Goal: Task Accomplishment & Management: Manage account settings

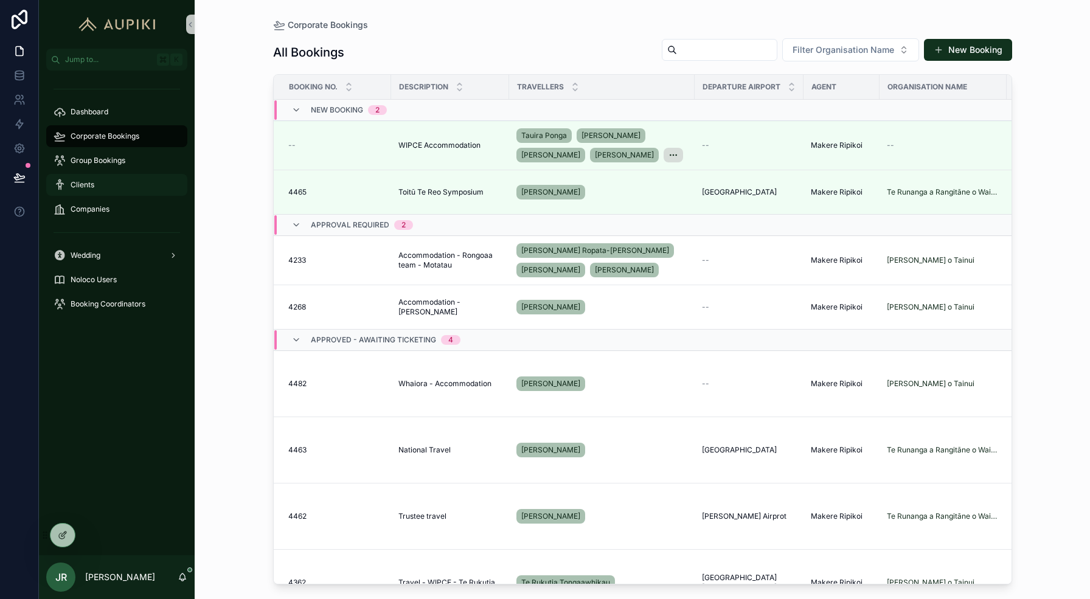
click at [106, 183] on div "Clients" at bounding box center [117, 184] width 127 height 19
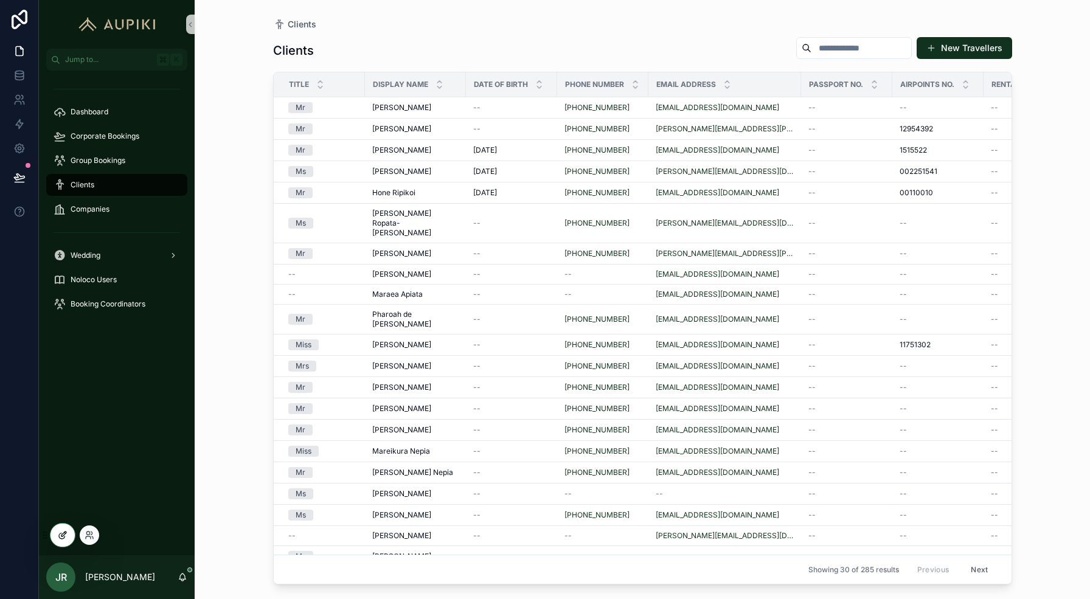
click at [60, 536] on icon at bounding box center [63, 536] width 10 height 10
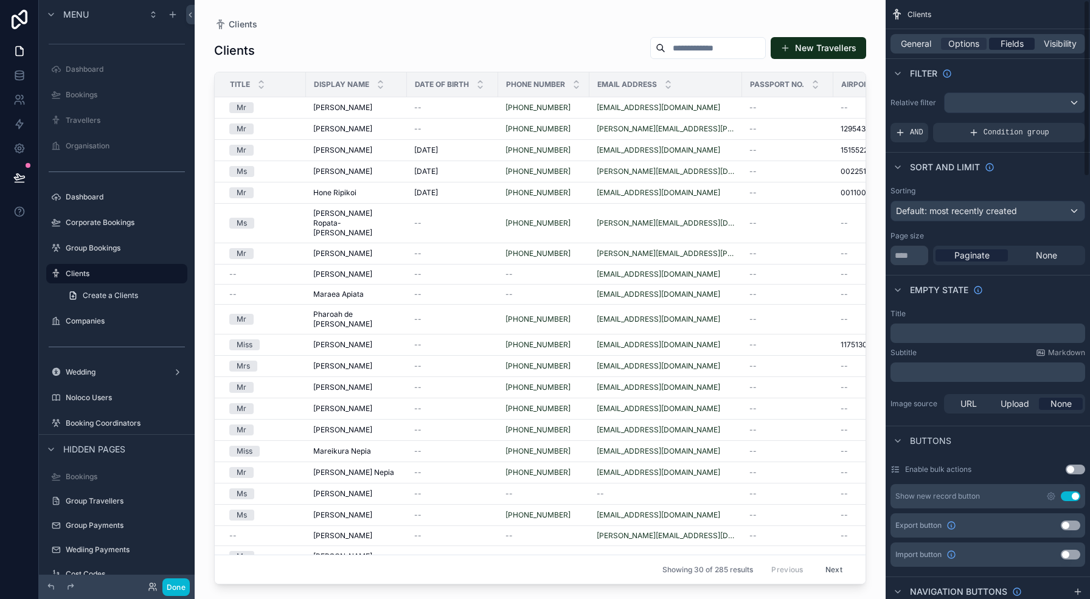
click at [1007, 46] on span "Fields" at bounding box center [1012, 44] width 23 height 12
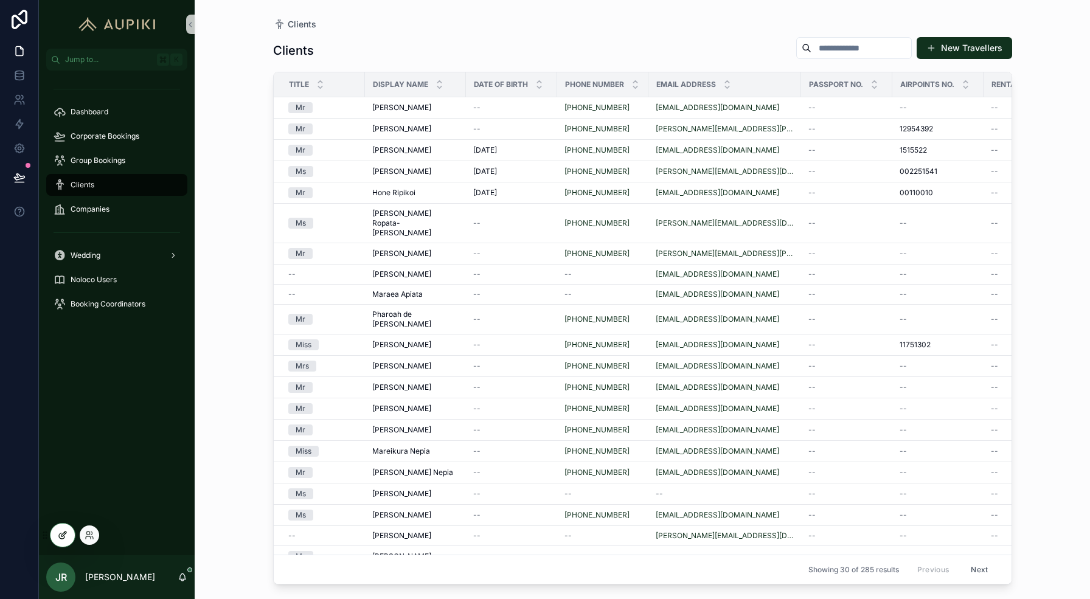
click at [58, 529] on div at bounding box center [63, 535] width 24 height 23
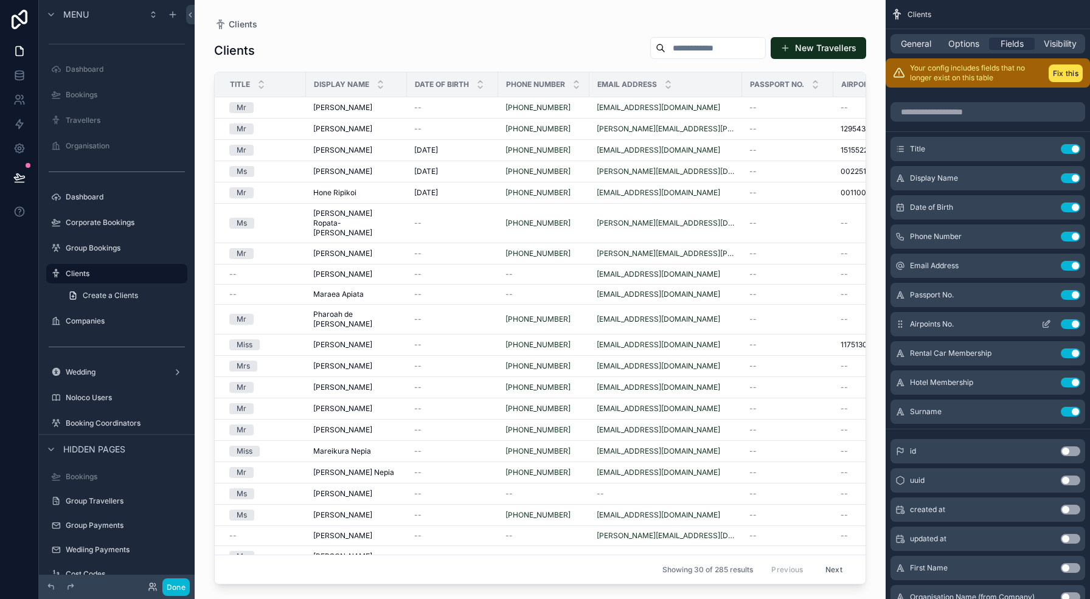
click at [633, 23] on div "scrollable content" at bounding box center [540, 292] width 691 height 585
click at [1072, 69] on button "Fix this" at bounding box center [1066, 74] width 34 height 18
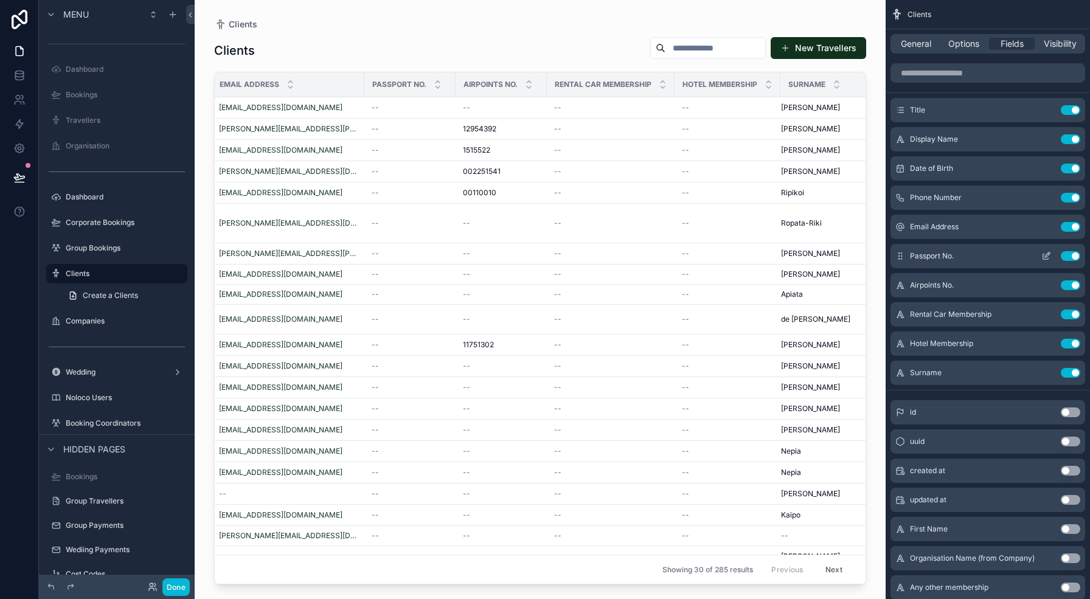
click at [1070, 254] on button "Use setting" at bounding box center [1070, 256] width 19 height 10
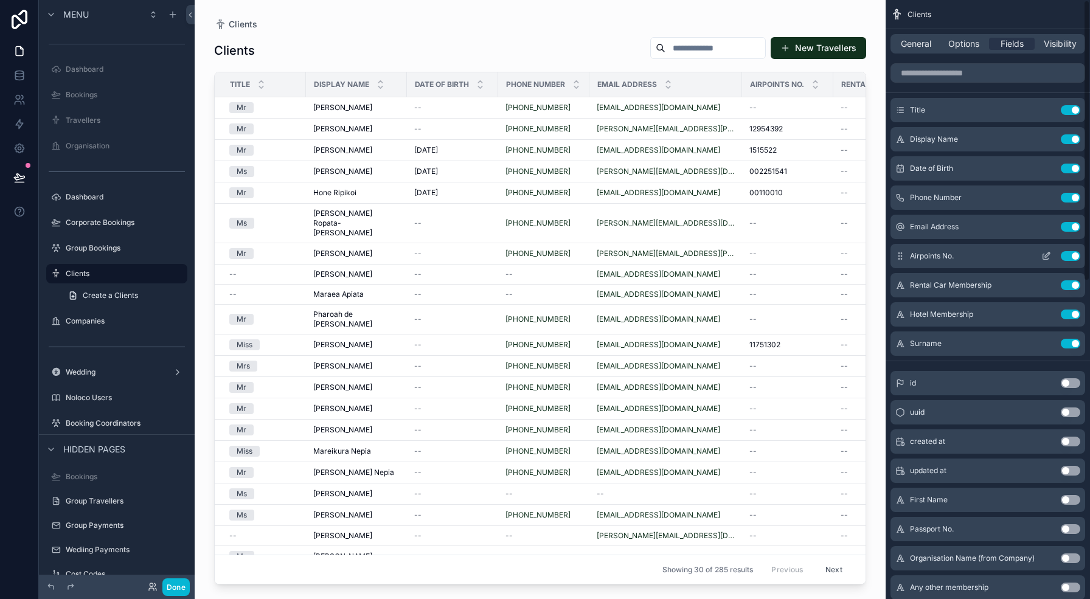
click at [1072, 256] on button "Use setting" at bounding box center [1070, 256] width 19 height 10
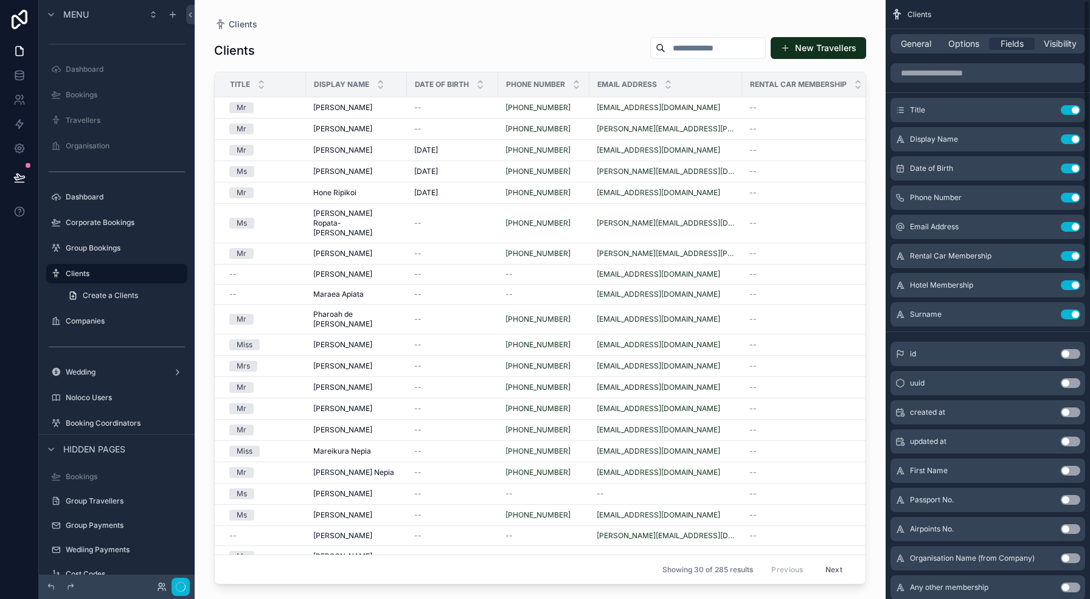
click at [1072, 256] on button "Use setting" at bounding box center [1070, 256] width 19 height 10
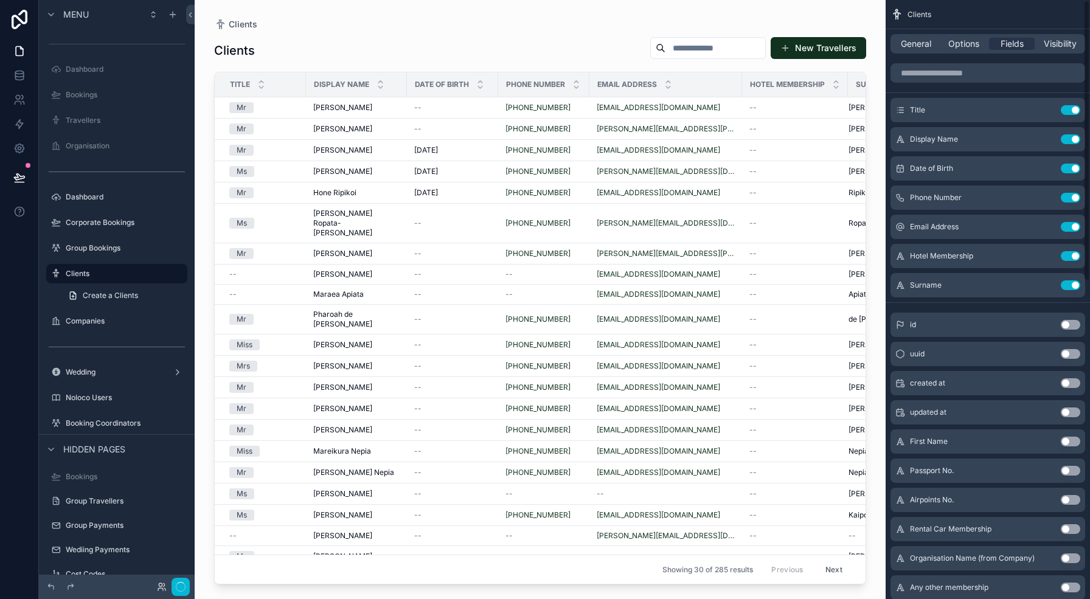
click at [1072, 256] on button "Use setting" at bounding box center [1070, 256] width 19 height 10
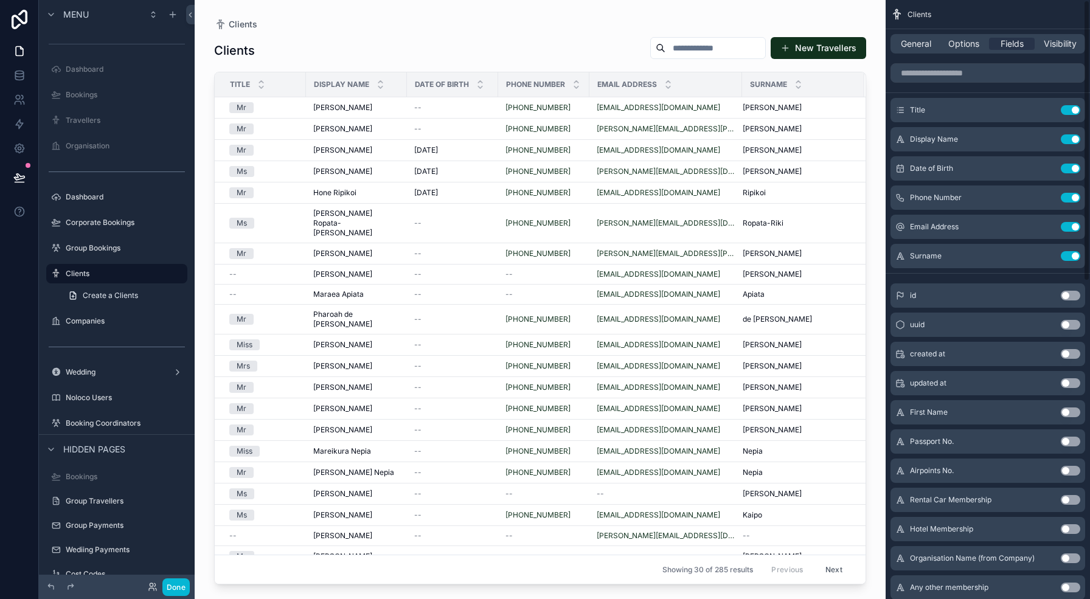
click at [1072, 256] on button "Use setting" at bounding box center [1070, 256] width 19 height 10
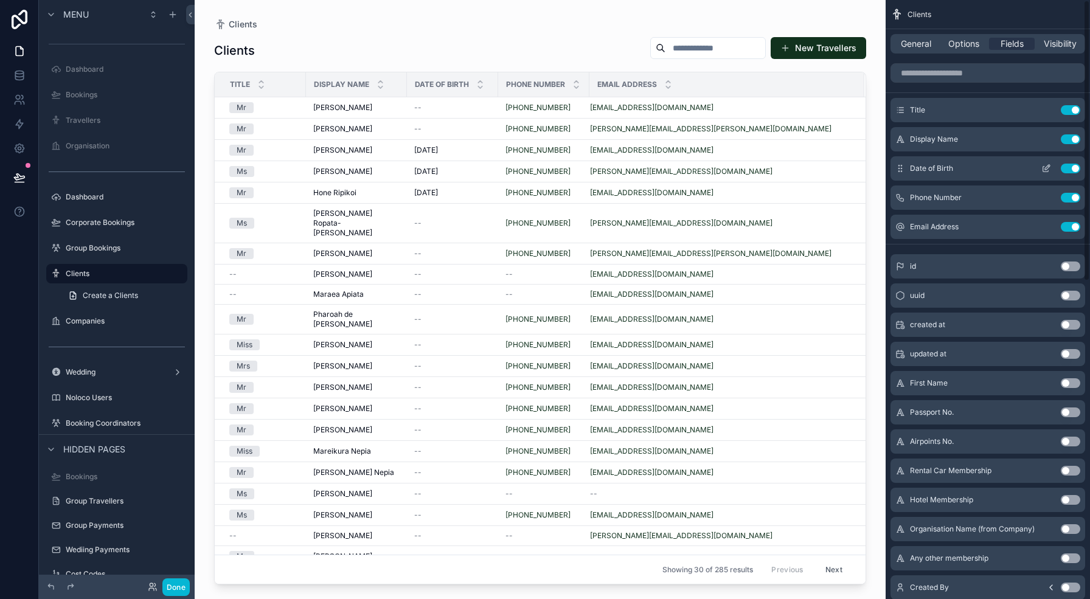
click at [1073, 167] on button "Use setting" at bounding box center [1070, 169] width 19 height 10
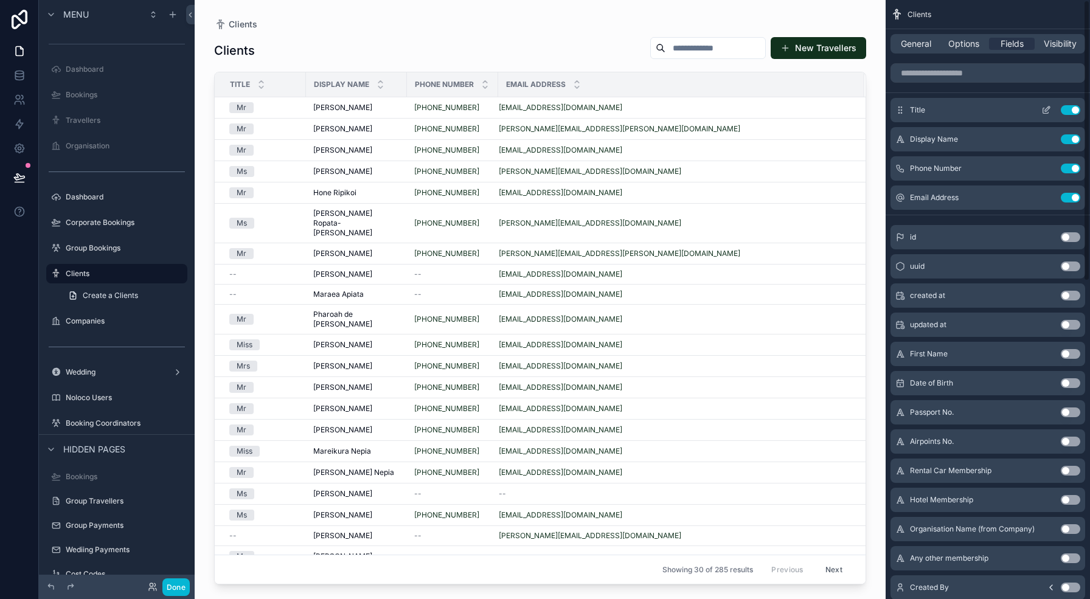
click at [1041, 111] on button "scrollable content" at bounding box center [1046, 110] width 19 height 10
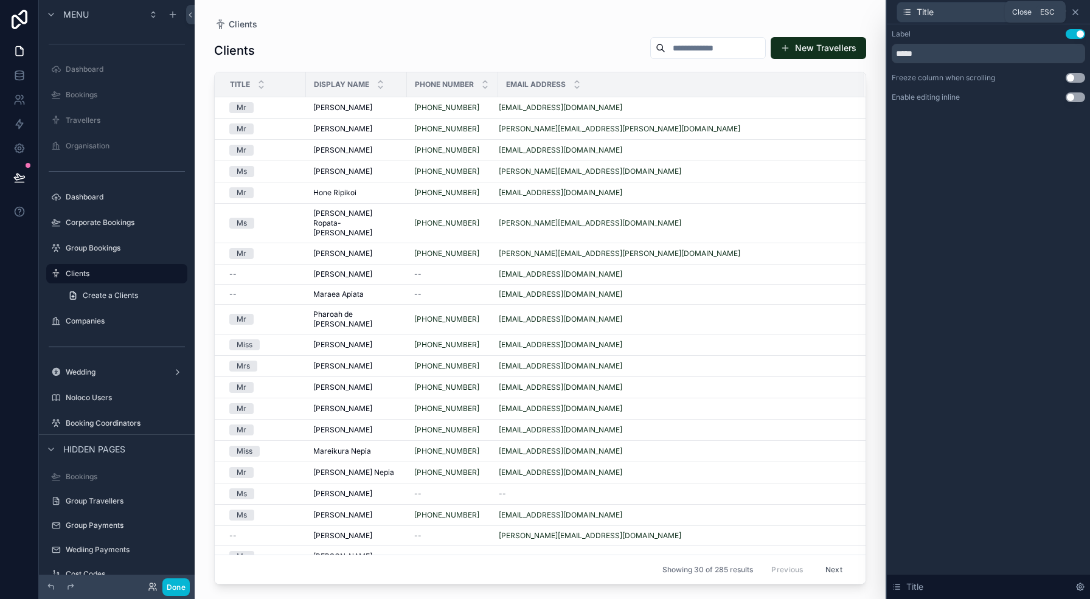
click at [1078, 12] on icon at bounding box center [1076, 12] width 10 height 10
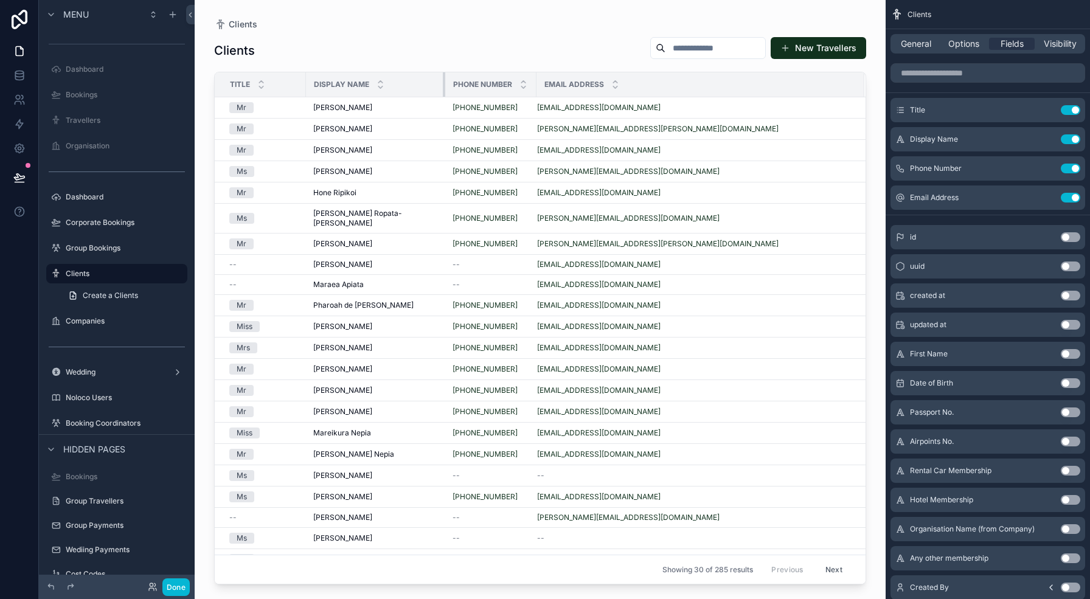
drag, startPoint x: 406, startPoint y: 80, endPoint x: 445, endPoint y: 80, distance: 38.9
click at [445, 80] on tr "Title Display Name Phone Number Email Address" at bounding box center [540, 84] width 651 height 25
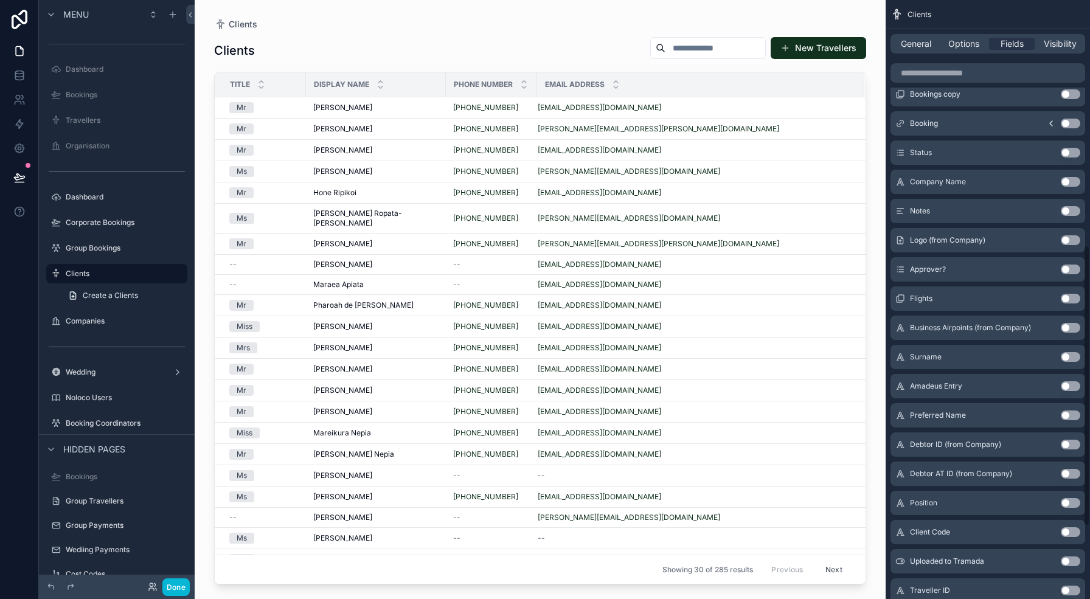
scroll to position [677, 0]
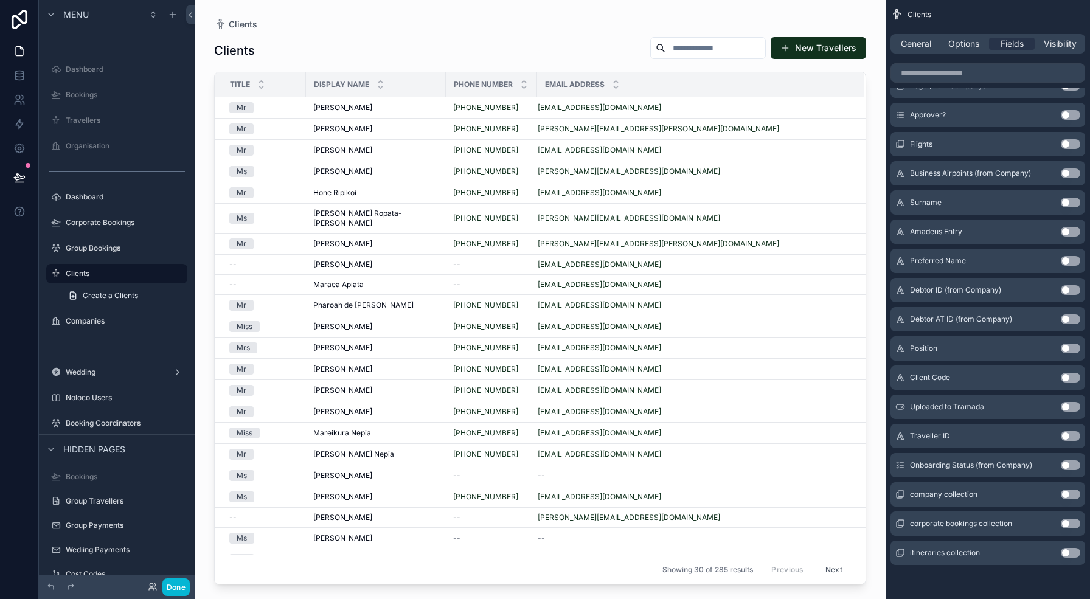
click at [1066, 464] on button "Use setting" at bounding box center [1070, 466] width 19 height 10
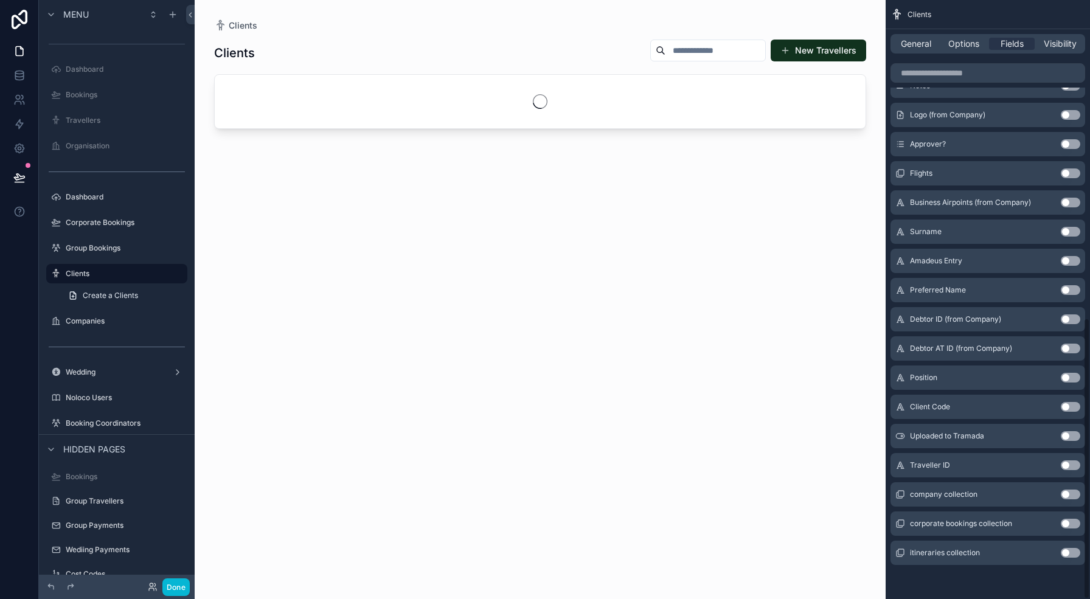
click at [1068, 433] on button "Use setting" at bounding box center [1070, 436] width 19 height 10
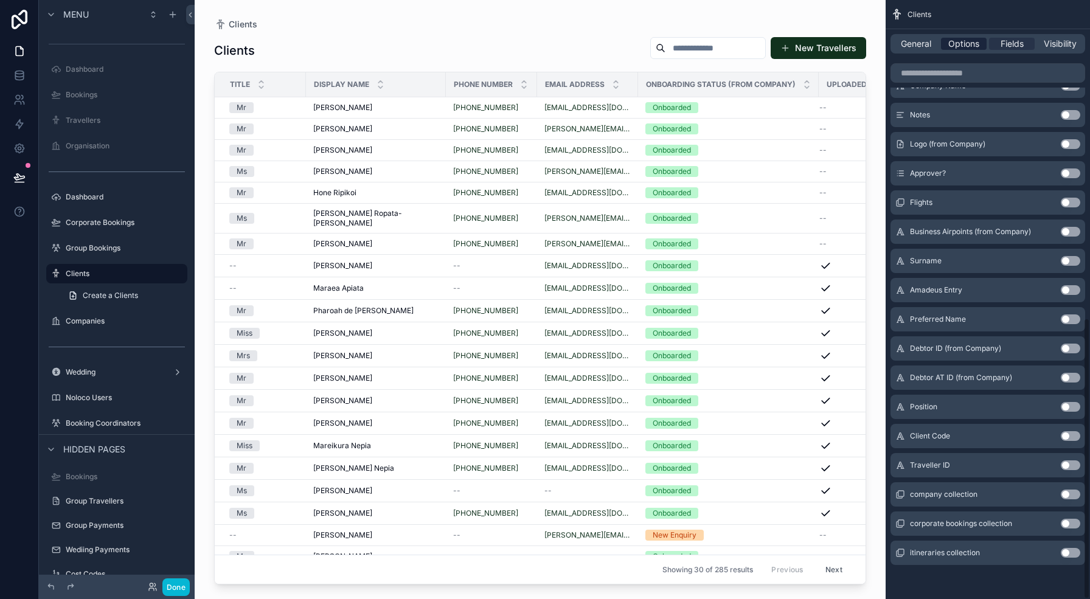
click at [962, 41] on span "Options" at bounding box center [964, 44] width 31 height 12
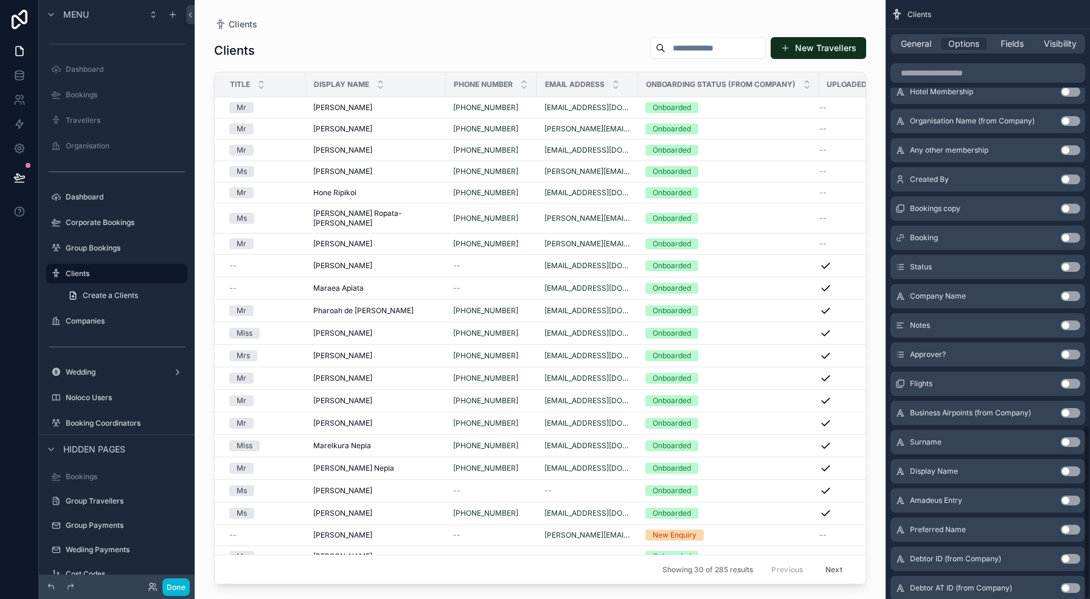
scroll to position [1463, 0]
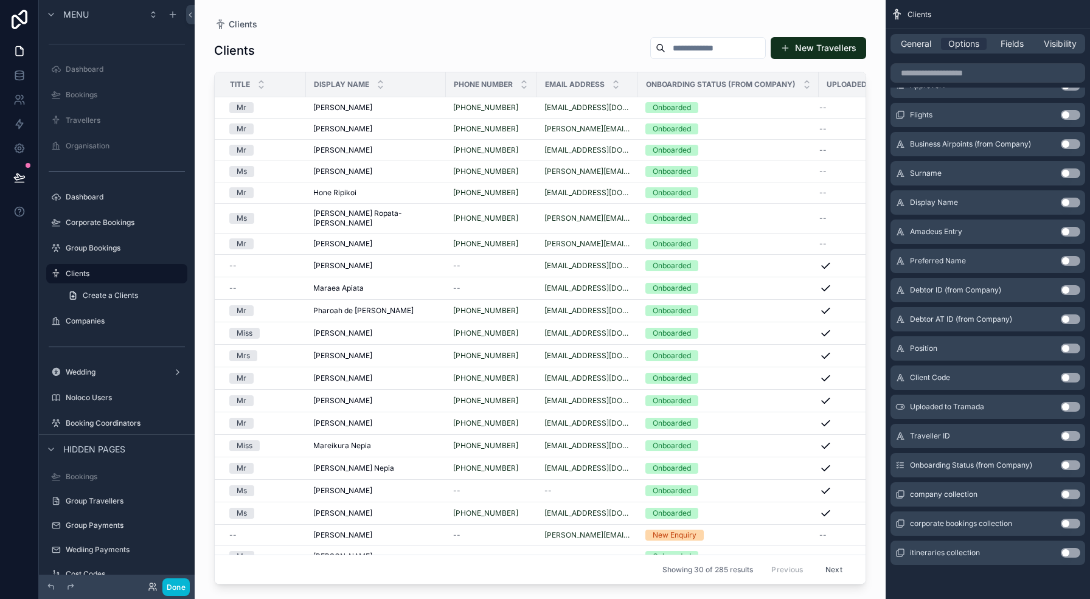
click at [1073, 464] on button "Use setting" at bounding box center [1070, 466] width 19 height 10
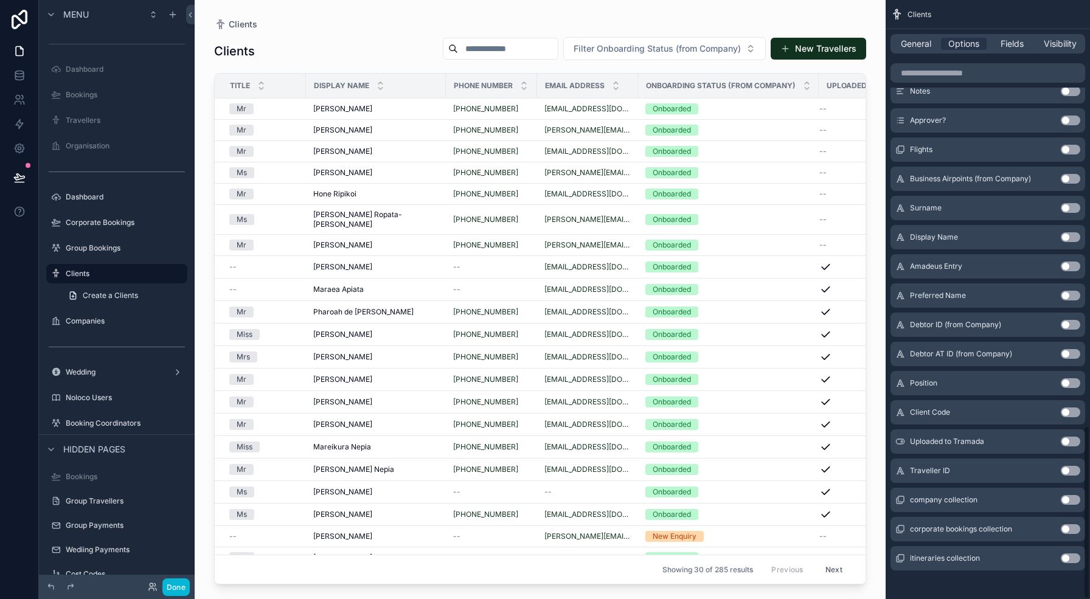
scroll to position [1468, 0]
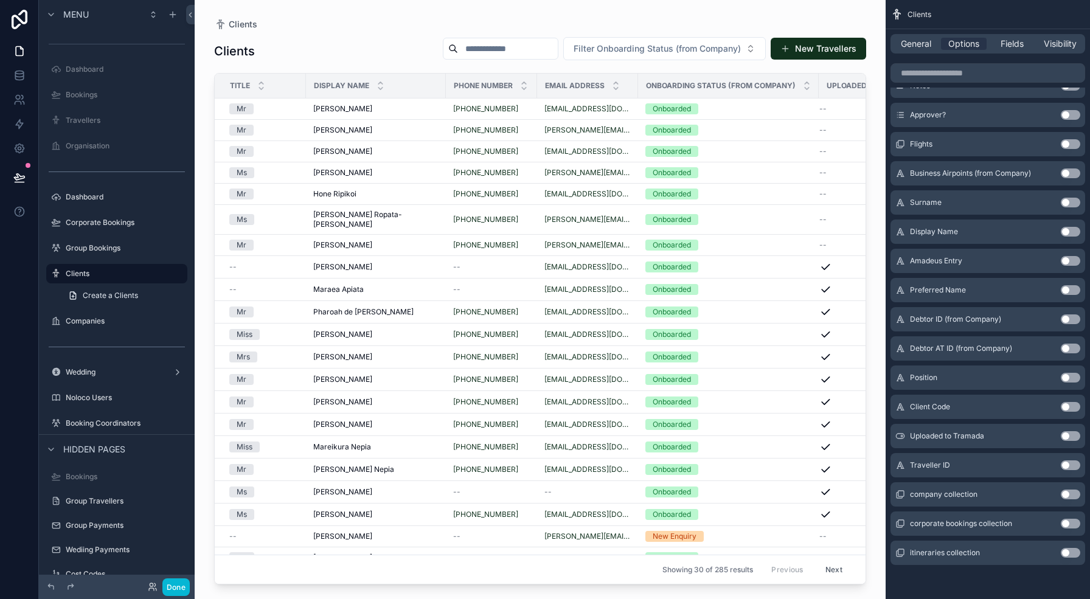
click at [1069, 437] on button "Use setting" at bounding box center [1070, 436] width 19 height 10
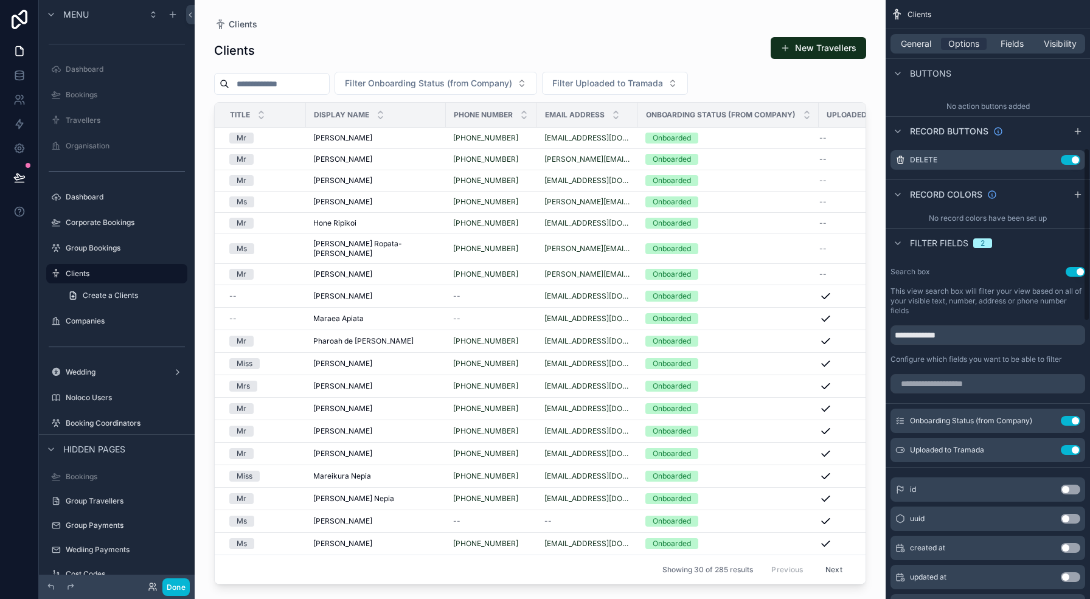
scroll to position [510, 0]
click at [1047, 421] on icon "scrollable content" at bounding box center [1047, 421] width 10 height 10
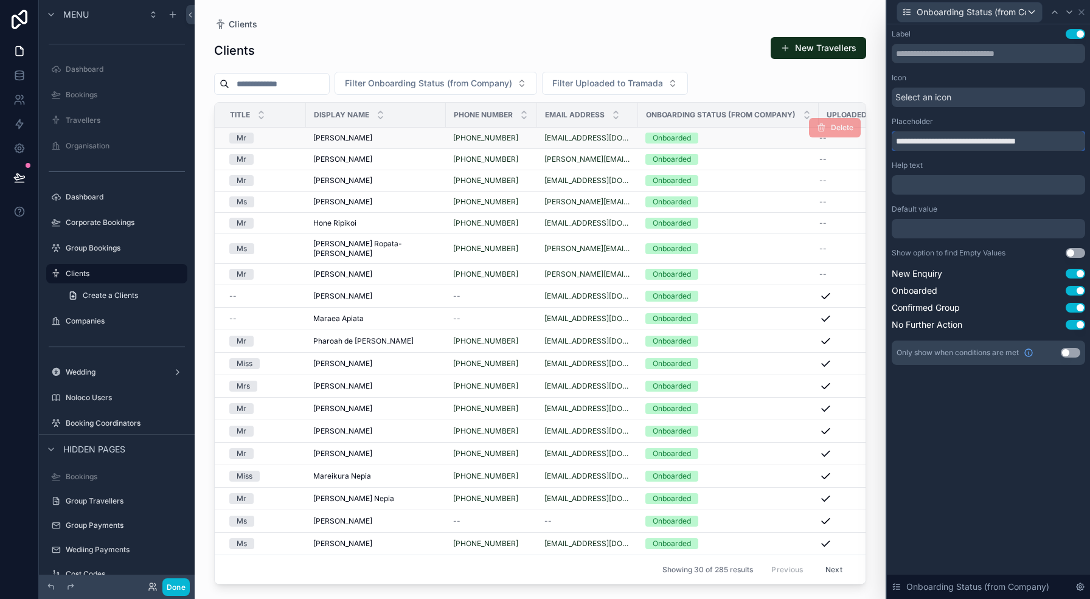
drag, startPoint x: 922, startPoint y: 144, endPoint x: 772, endPoint y: 129, distance: 151.1
click at [772, 129] on div "**********" at bounding box center [545, 299] width 1090 height 599
type input "******"
click at [1081, 13] on icon at bounding box center [1082, 12] width 10 height 10
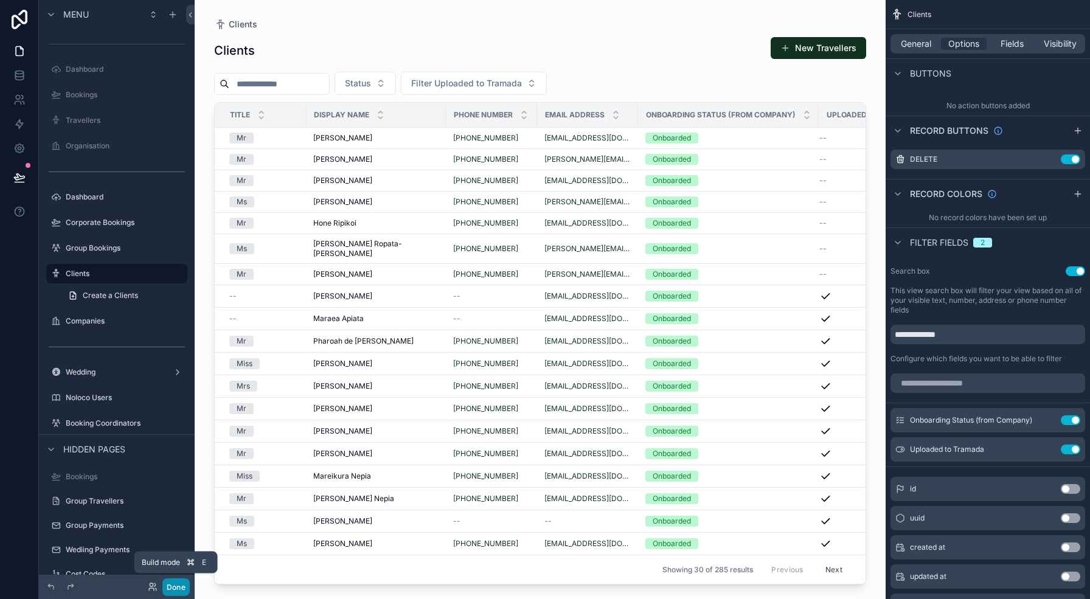
click at [173, 584] on button "Done" at bounding box center [175, 588] width 27 height 18
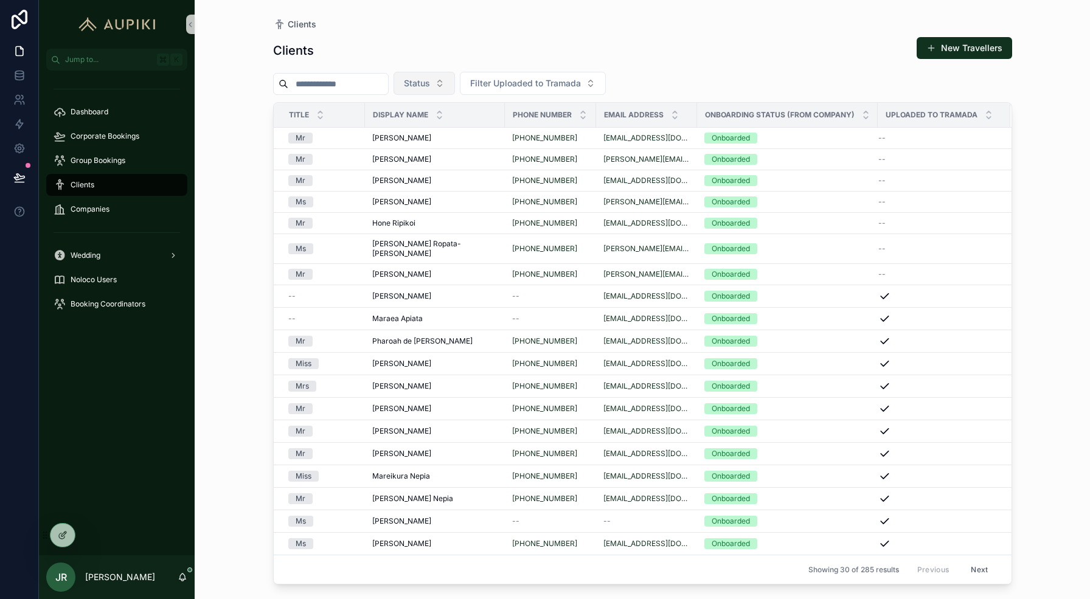
click at [442, 78] on button "Status" at bounding box center [424, 83] width 61 height 23
click at [428, 157] on div "Onboarded" at bounding box center [436, 151] width 146 height 19
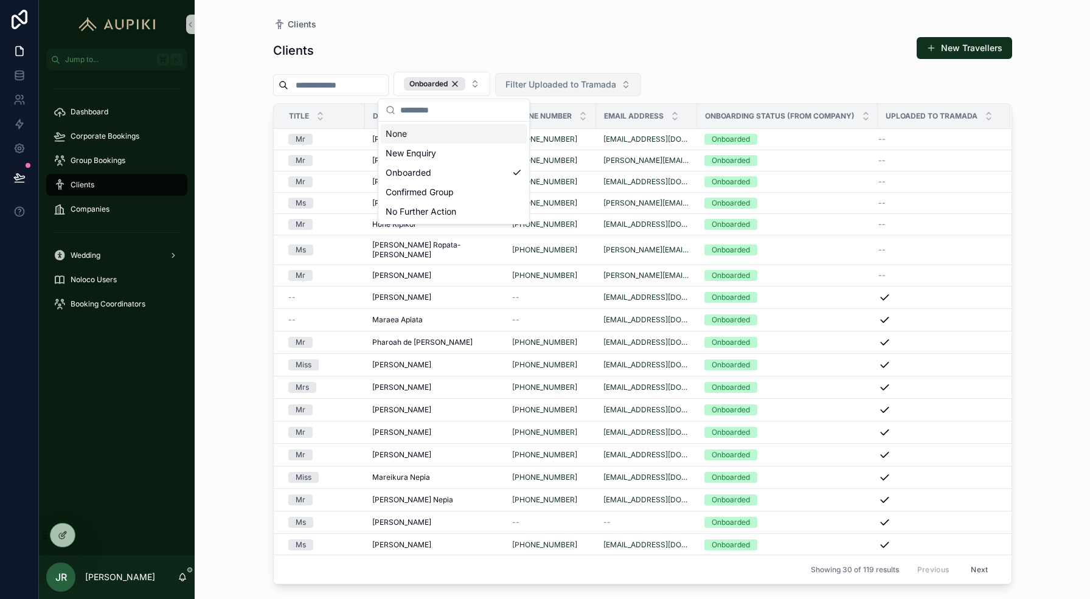
click at [551, 85] on span "Filter Uploaded to Tramada" at bounding box center [561, 84] width 111 height 12
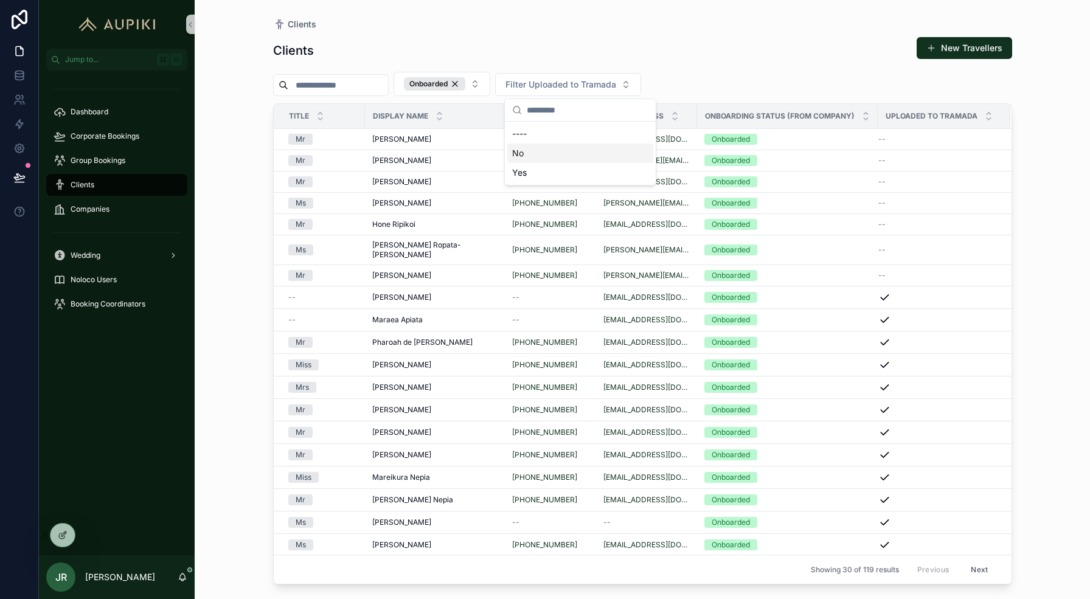
click at [557, 156] on div "No" at bounding box center [581, 153] width 146 height 19
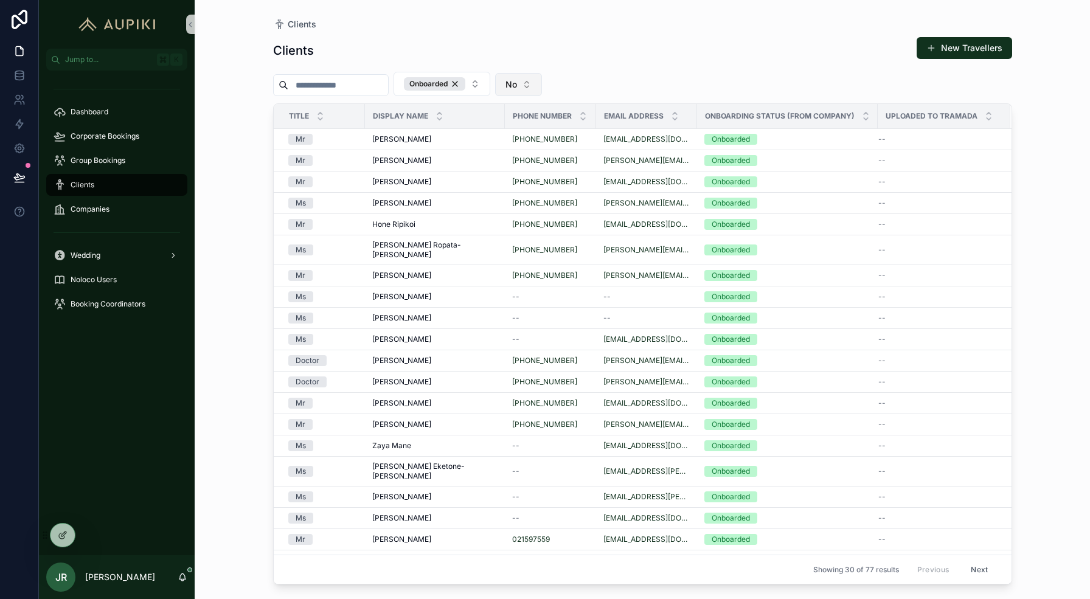
click at [538, 85] on button "No" at bounding box center [518, 84] width 47 height 23
click at [535, 136] on div "----" at bounding box center [531, 133] width 146 height 19
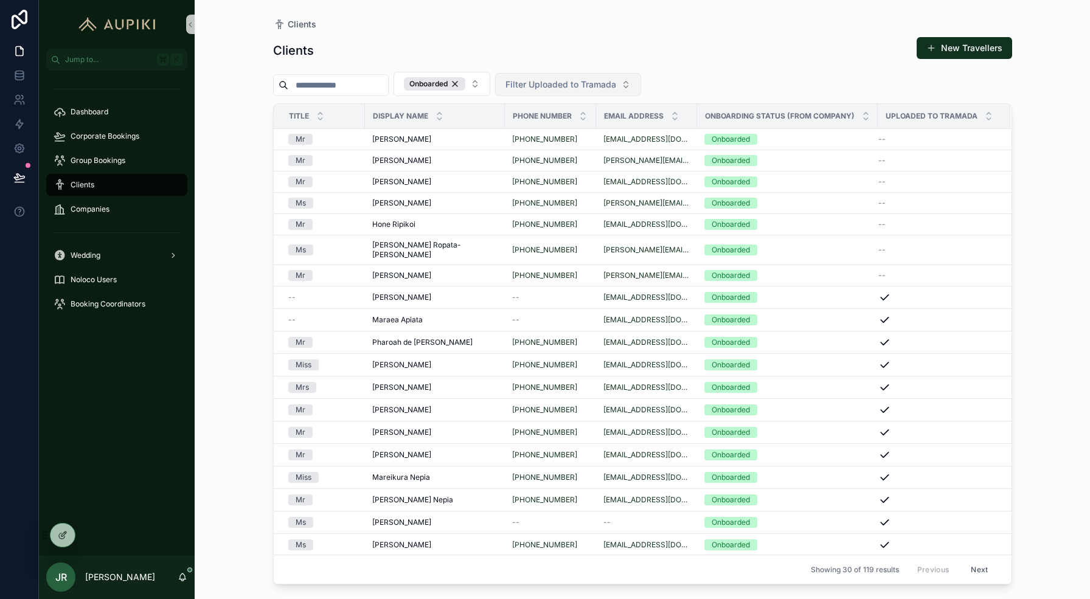
click at [556, 80] on span "Filter Uploaded to Tramada" at bounding box center [561, 84] width 111 height 12
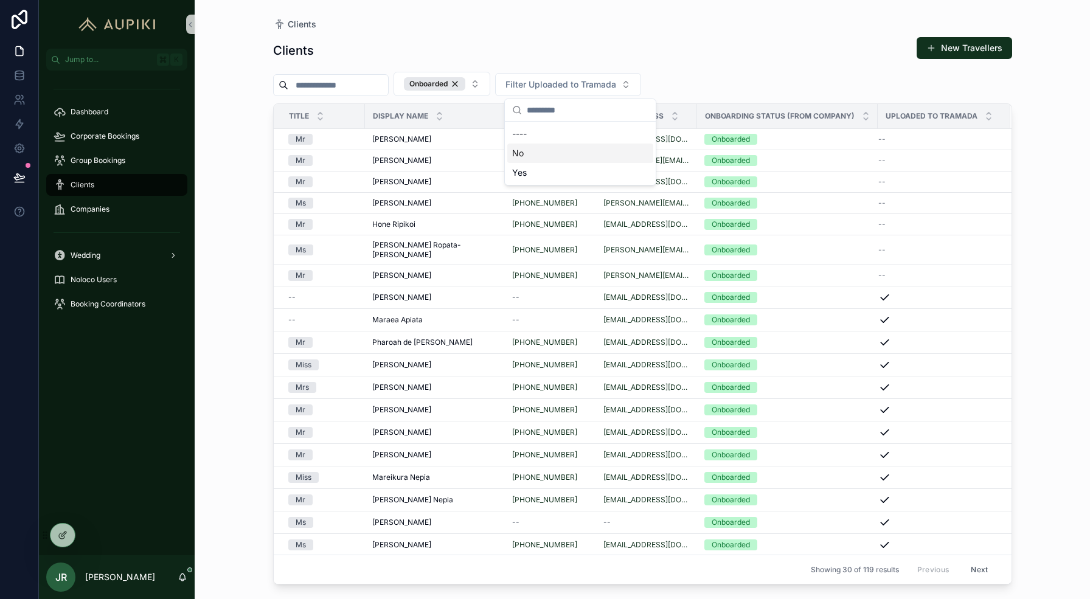
click at [549, 150] on div "No" at bounding box center [581, 153] width 146 height 19
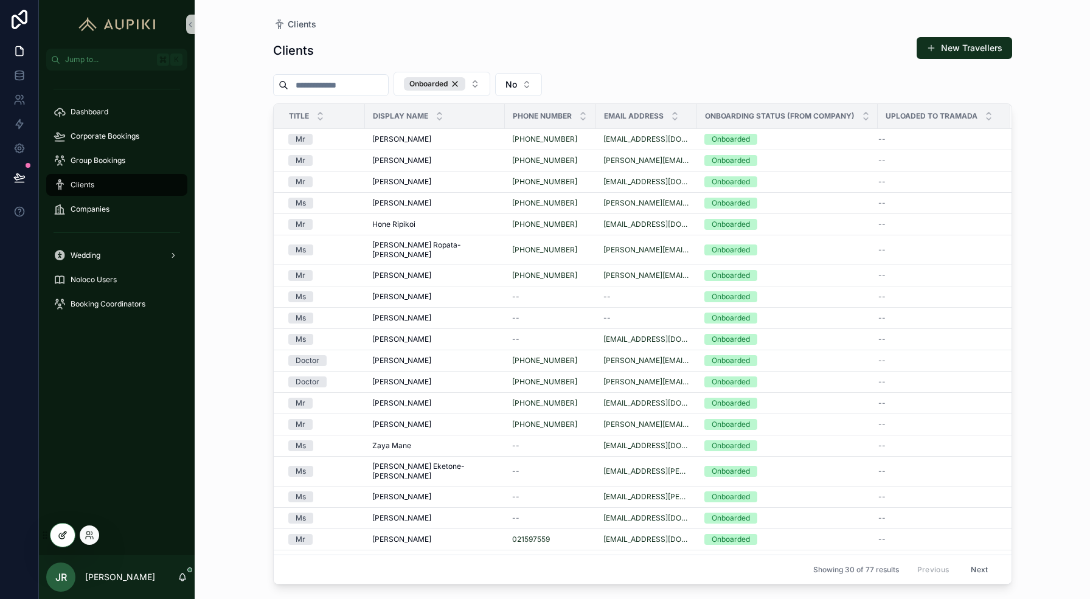
click at [64, 537] on icon at bounding box center [61, 536] width 5 height 5
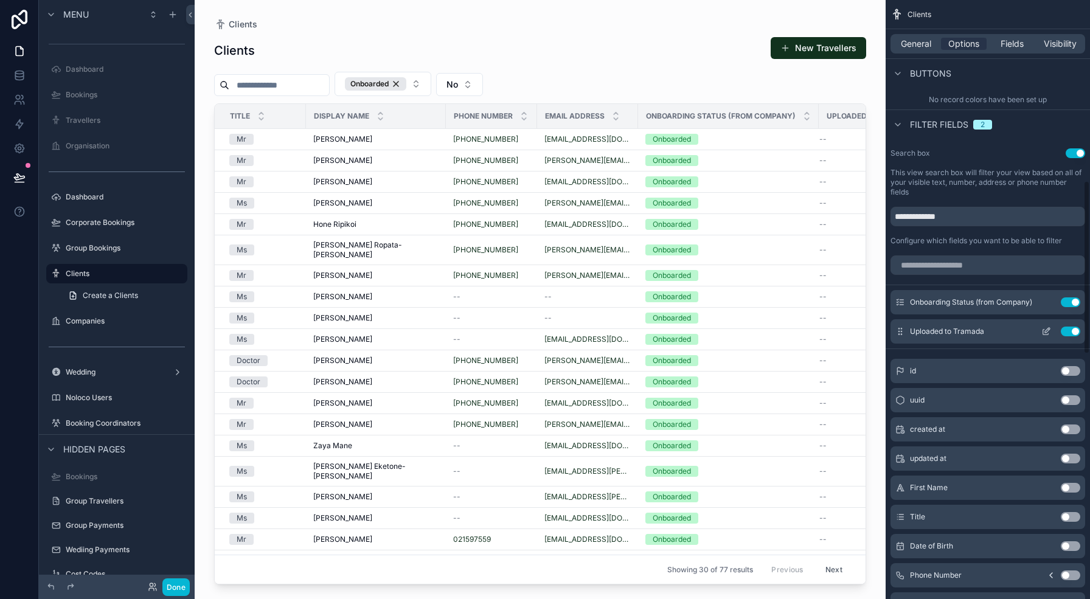
scroll to position [629, 0]
click at [966, 256] on input "scrollable content" at bounding box center [988, 263] width 195 height 19
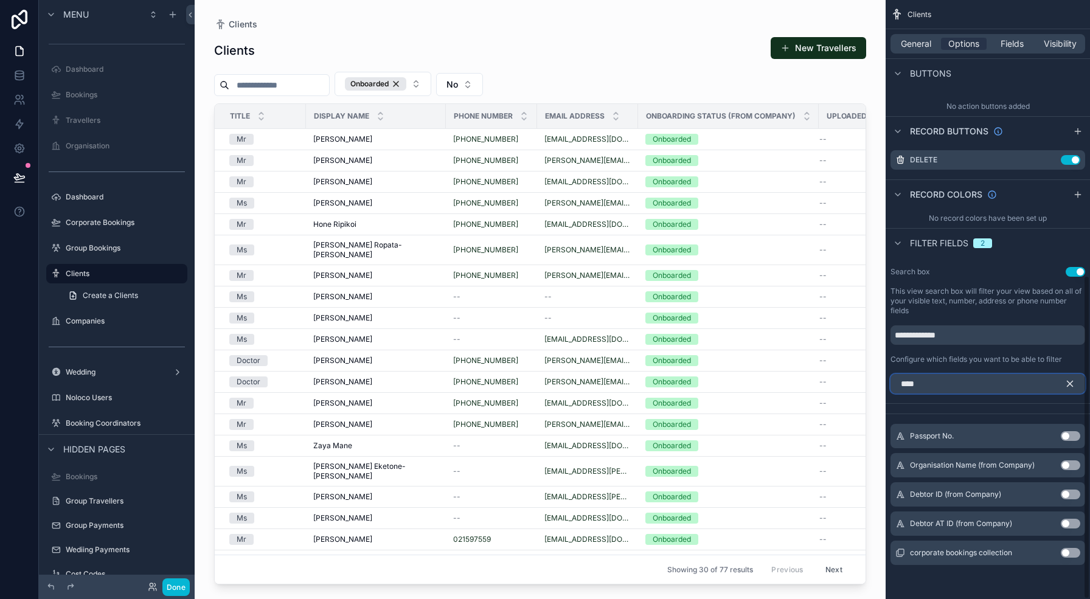
scroll to position [392, 0]
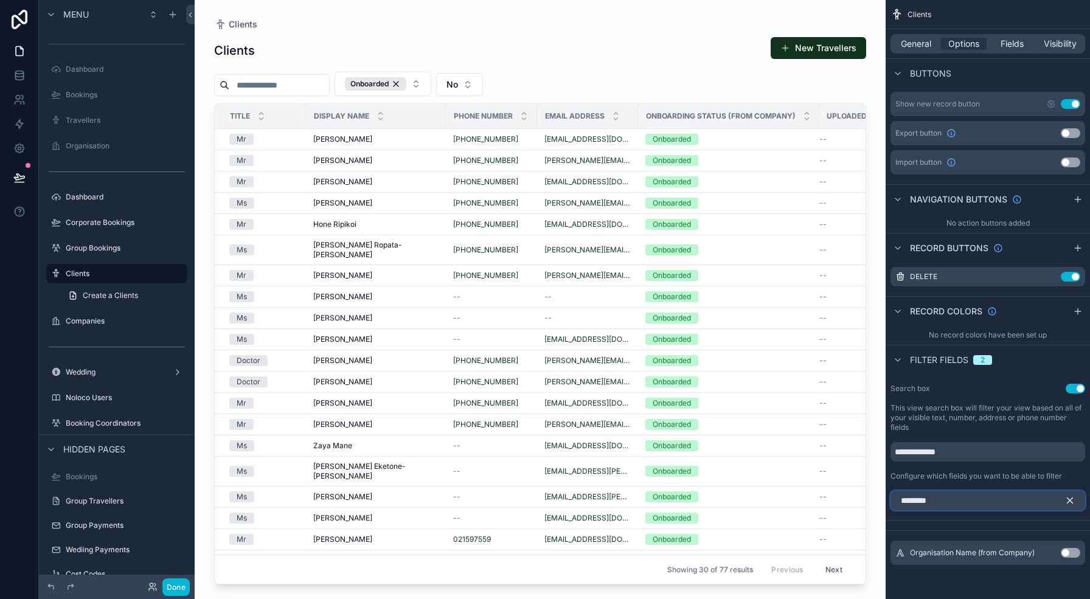
type input "********"
click at [1069, 551] on button "Use setting" at bounding box center [1070, 553] width 19 height 10
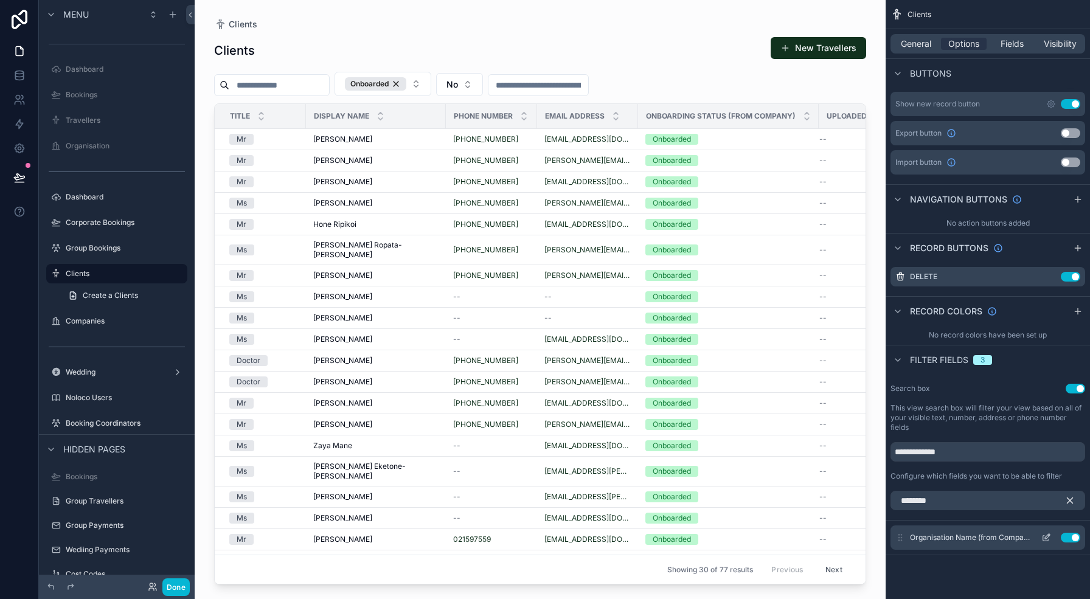
click at [1047, 537] on icon "scrollable content" at bounding box center [1047, 538] width 10 height 10
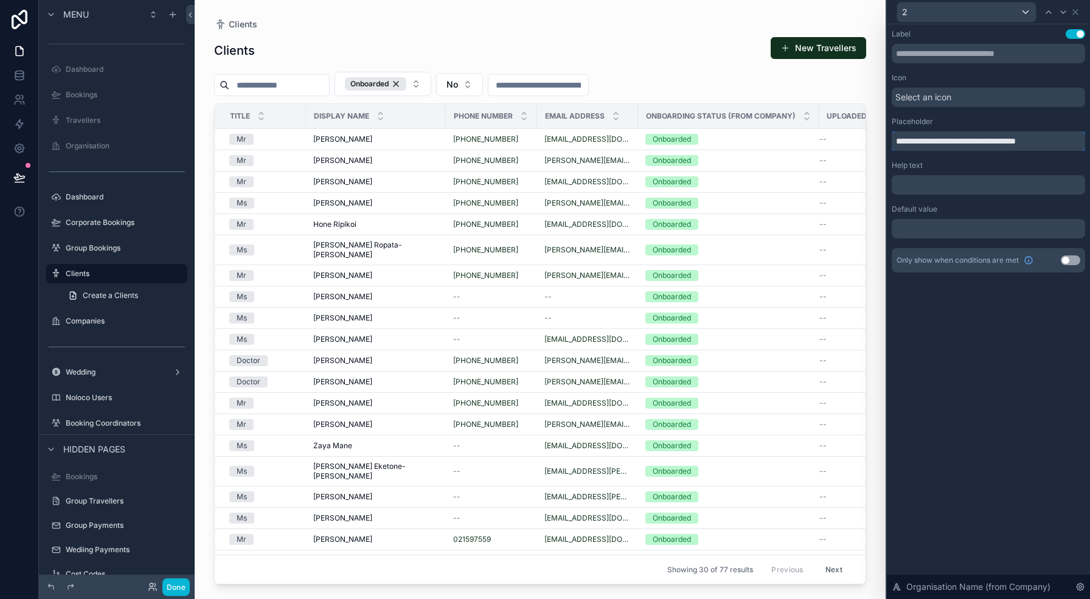
click at [937, 144] on input "**********" at bounding box center [989, 140] width 194 height 19
type input "**********"
click at [1077, 11] on icon at bounding box center [1076, 12] width 10 height 10
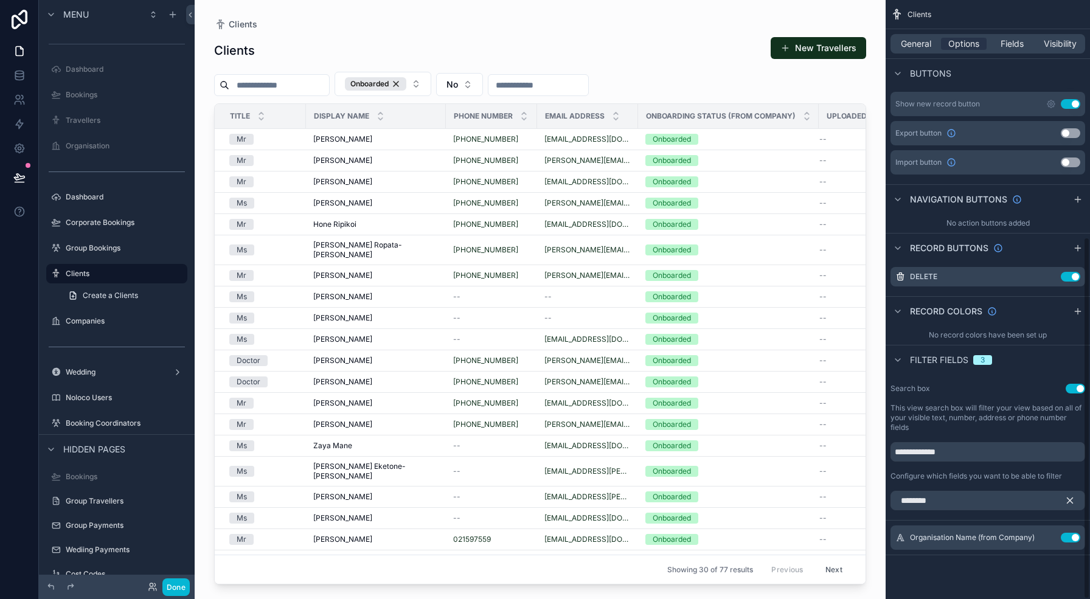
click at [556, 80] on div "scrollable content" at bounding box center [540, 292] width 691 height 585
click at [565, 86] on input "scrollable content" at bounding box center [539, 85] width 100 height 17
type input "*********"
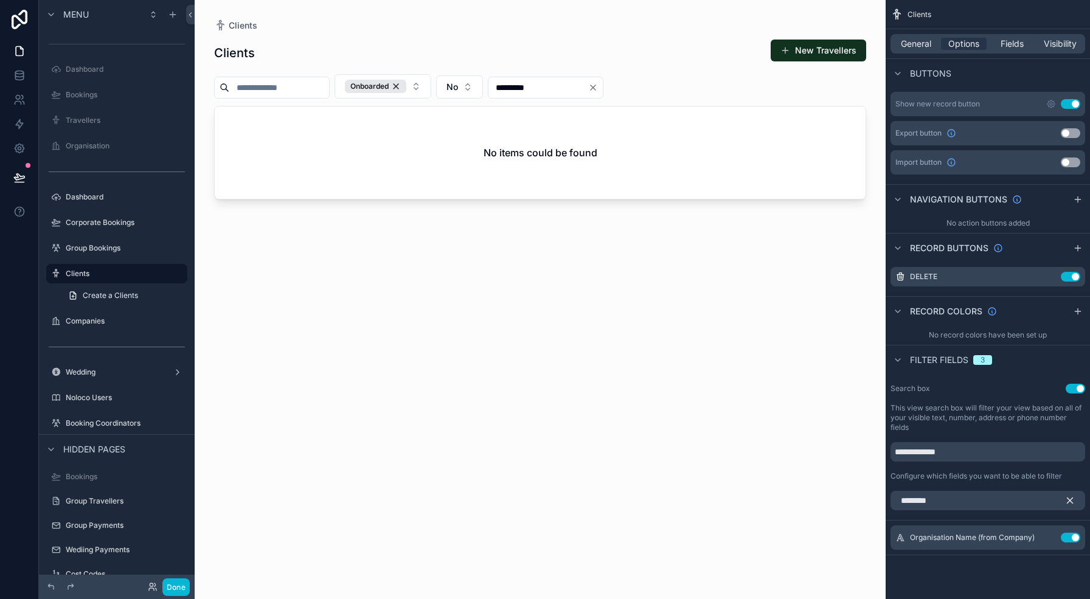
click at [569, 86] on input "*********" at bounding box center [539, 87] width 100 height 17
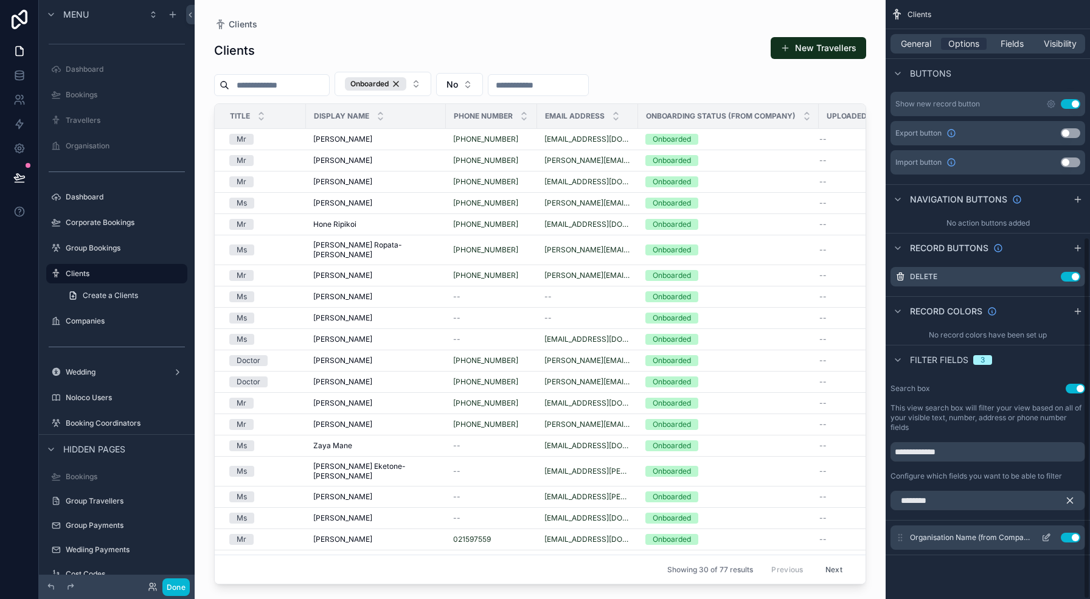
click at [1079, 539] on button "Use setting" at bounding box center [1070, 538] width 19 height 10
click at [1069, 501] on icon "scrollable content" at bounding box center [1070, 500] width 5 height 5
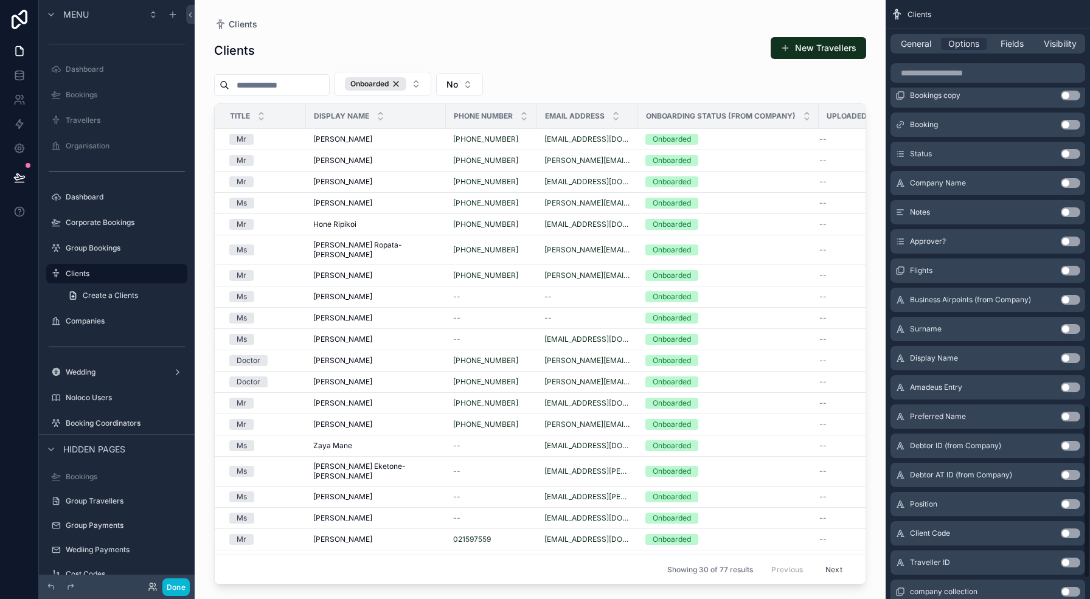
scroll to position [1468, 0]
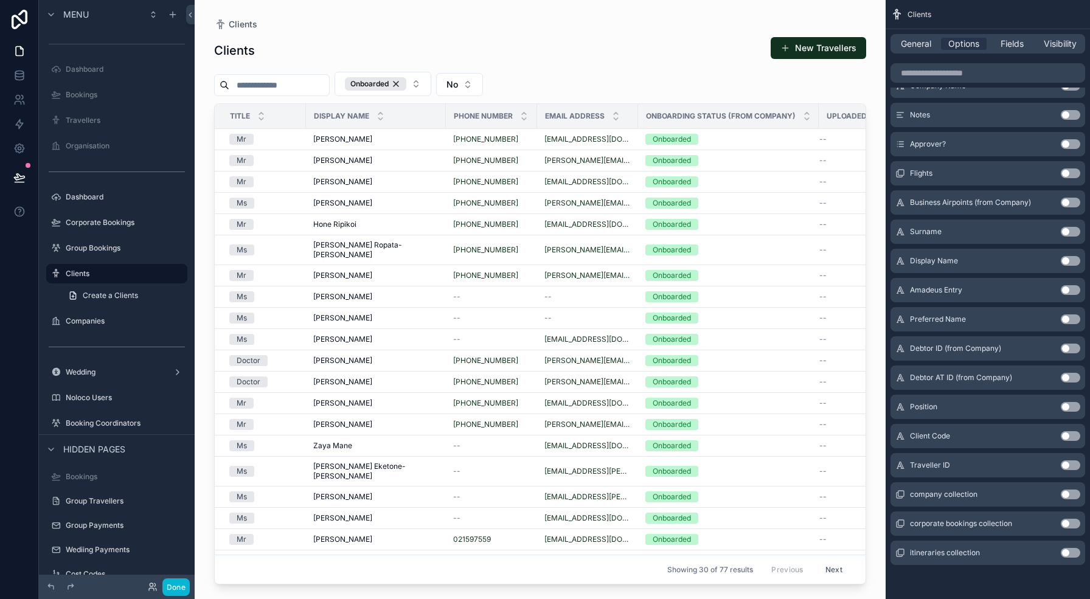
click at [1070, 495] on button "Use setting" at bounding box center [1070, 495] width 19 height 10
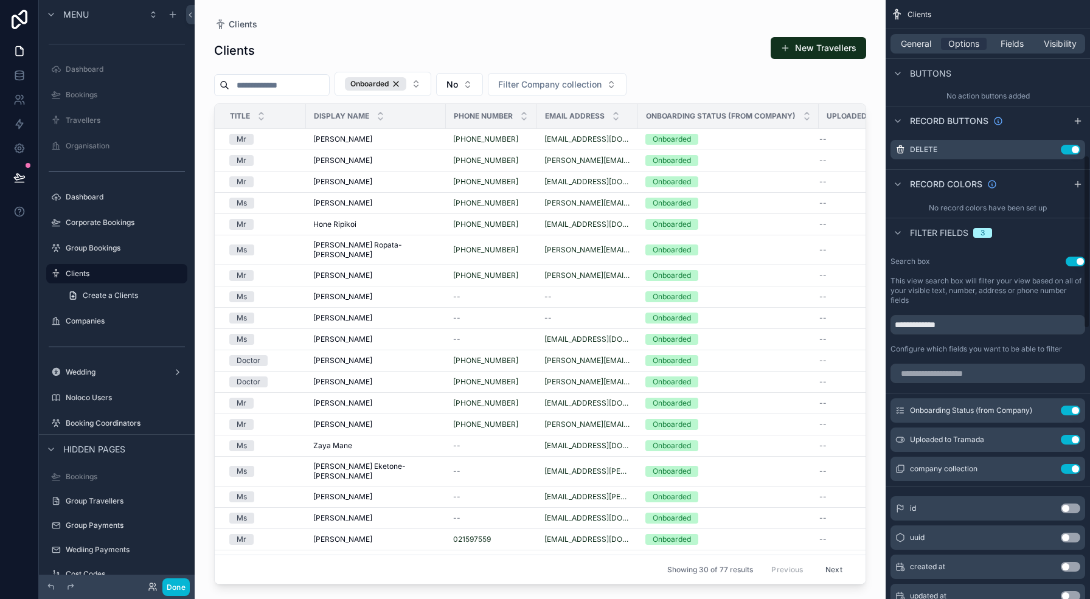
scroll to position [536, 0]
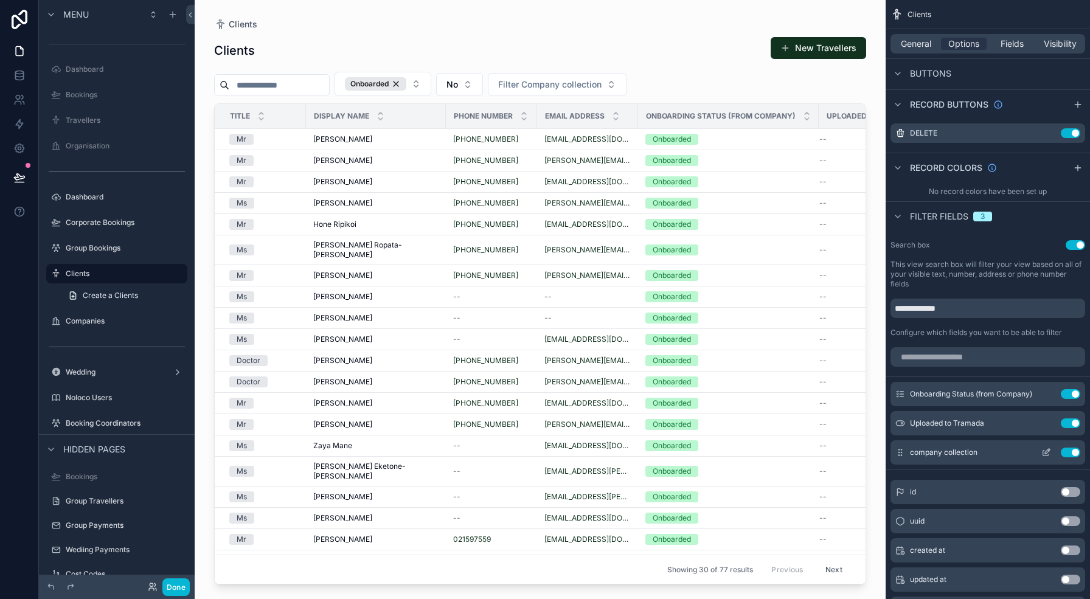
click at [1045, 456] on icon "scrollable content" at bounding box center [1046, 453] width 5 height 5
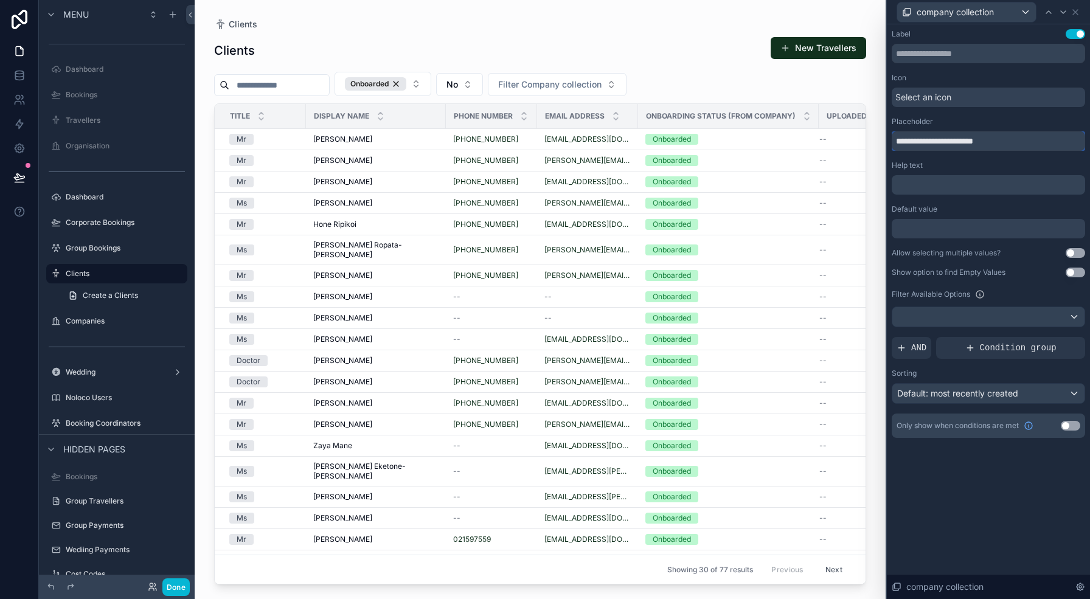
click at [934, 148] on input "**********" at bounding box center [989, 140] width 194 height 19
type input "*******"
click at [975, 159] on div "Label Use setting Icon Select an icon Placeholder ******* Help text ﻿ Default v…" at bounding box center [989, 233] width 194 height 409
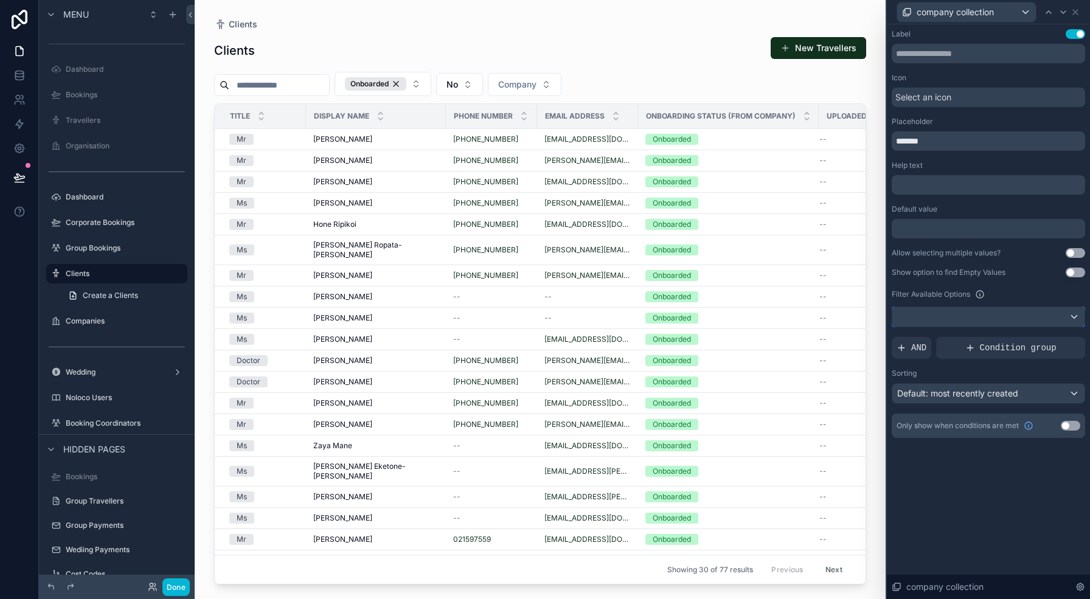
click at [1069, 312] on div at bounding box center [989, 316] width 192 height 19
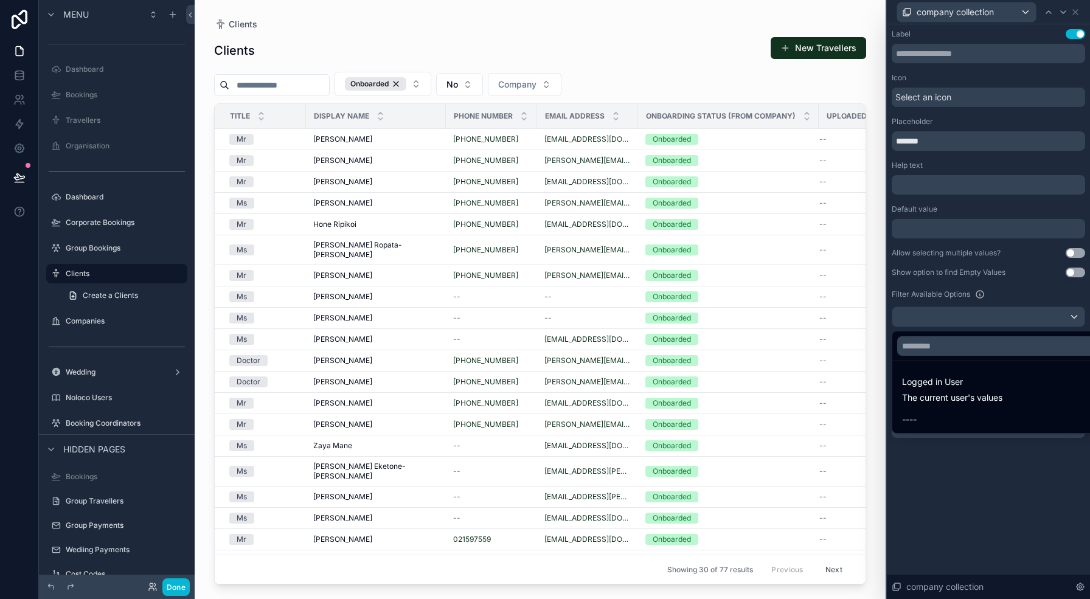
click at [957, 293] on div at bounding box center [988, 299] width 203 height 599
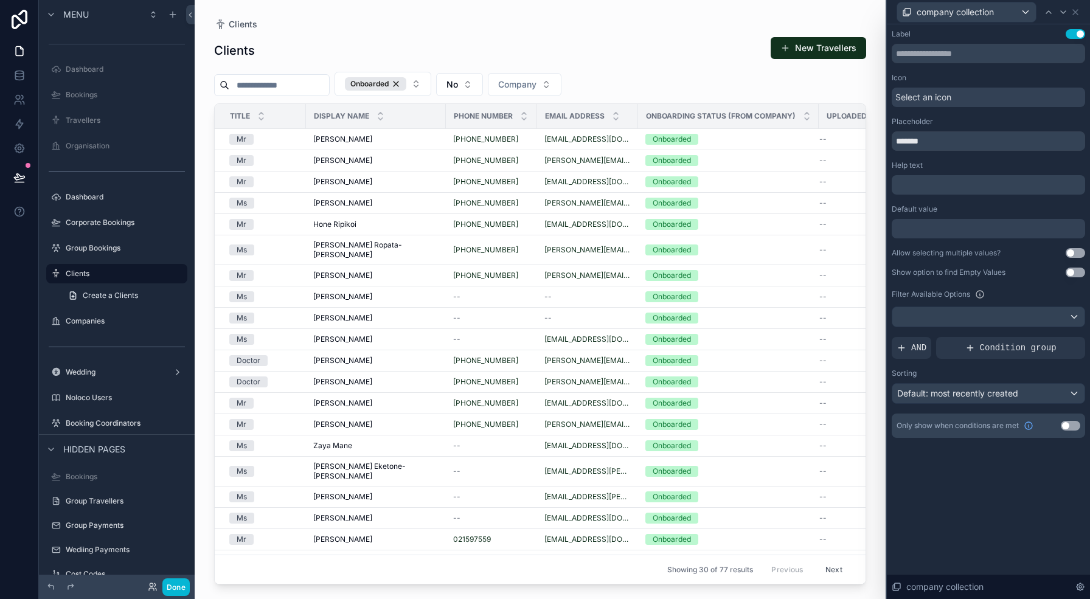
click at [922, 351] on span "AND" at bounding box center [919, 348] width 15 height 12
click at [1055, 334] on div at bounding box center [1055, 338] width 17 height 17
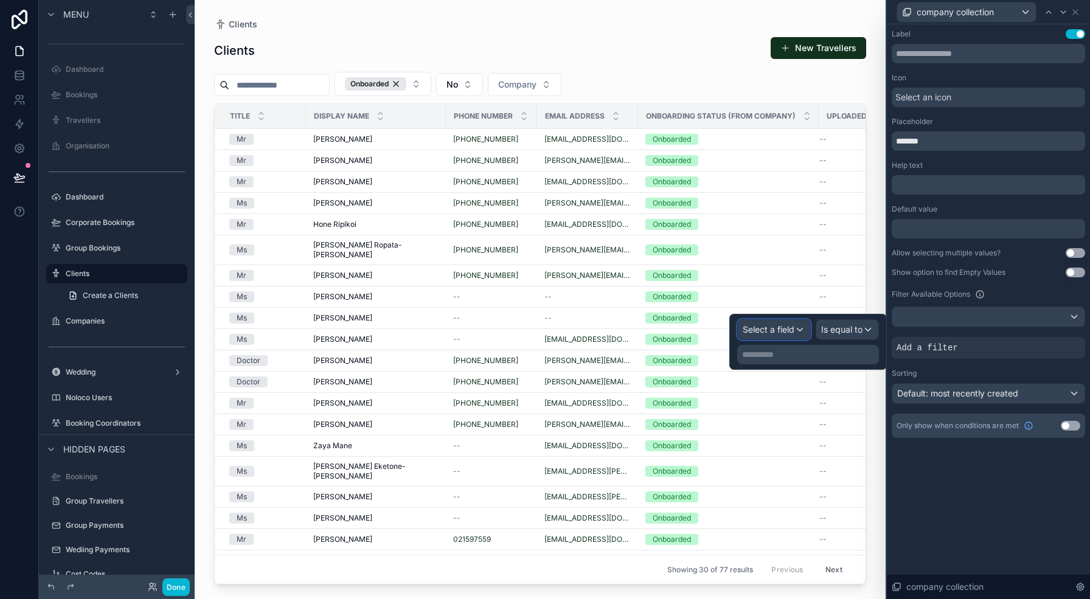
click at [798, 328] on div "Select a field" at bounding box center [774, 329] width 72 height 19
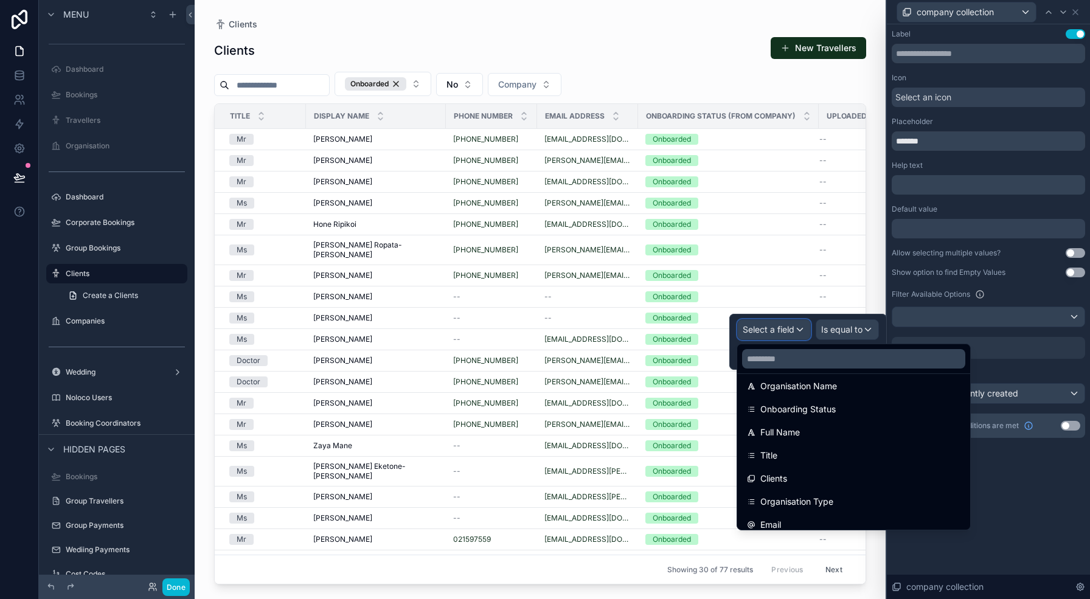
scroll to position [102, 0]
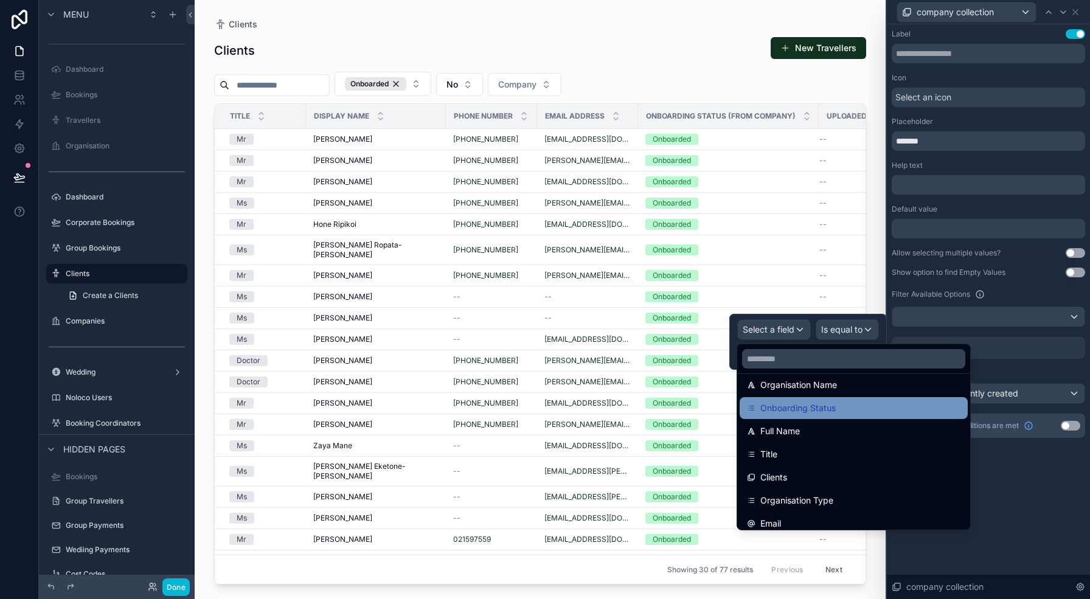
click at [817, 403] on span "Onboarding Status" at bounding box center [798, 408] width 75 height 15
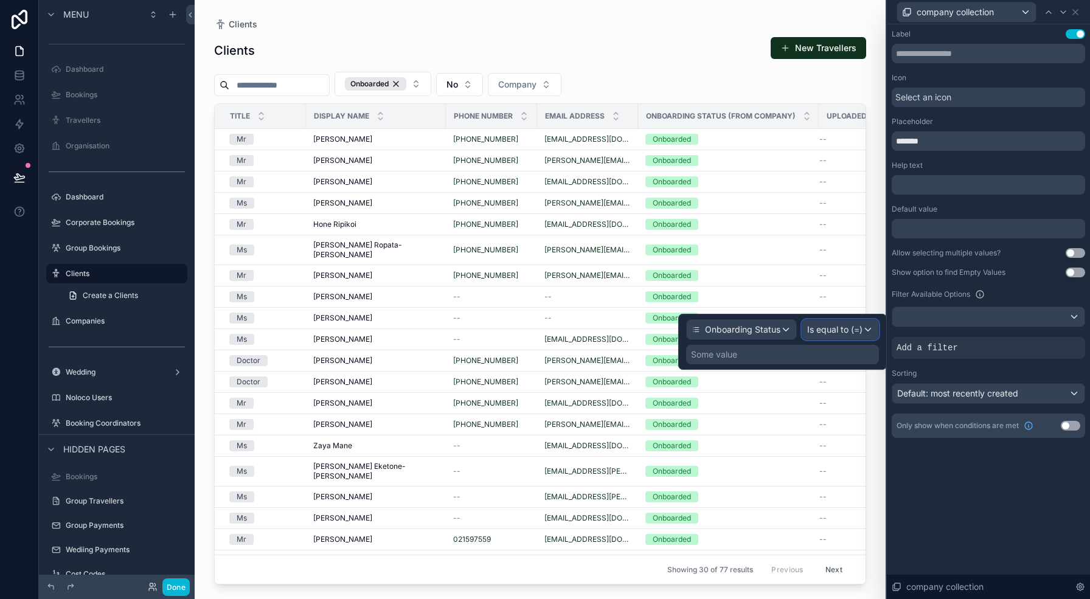
click at [837, 327] on span "Is equal to (=)" at bounding box center [835, 330] width 55 height 12
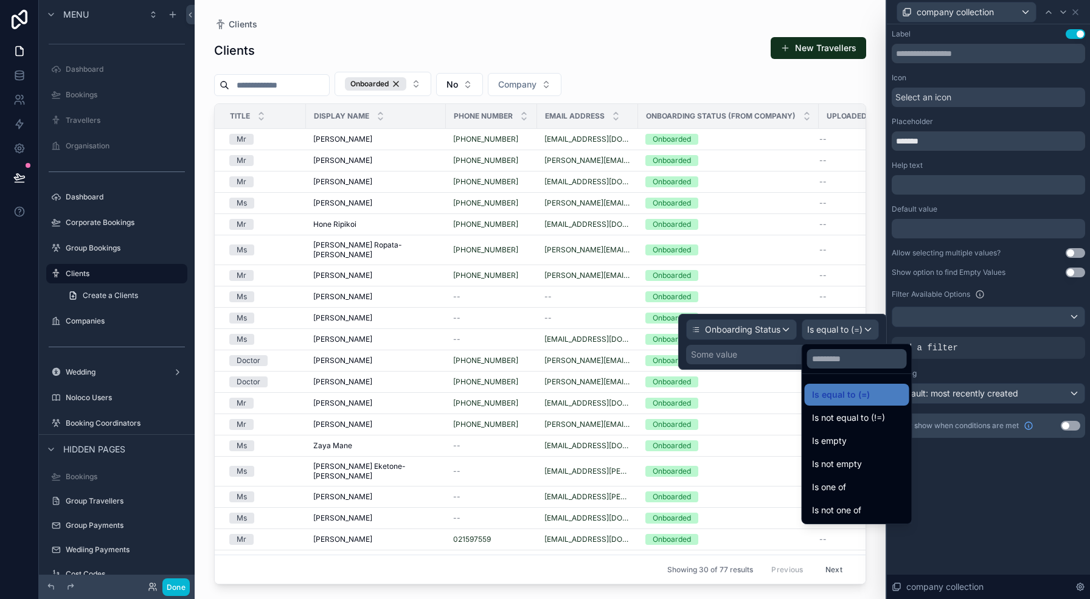
click at [747, 355] on div at bounding box center [782, 342] width 209 height 56
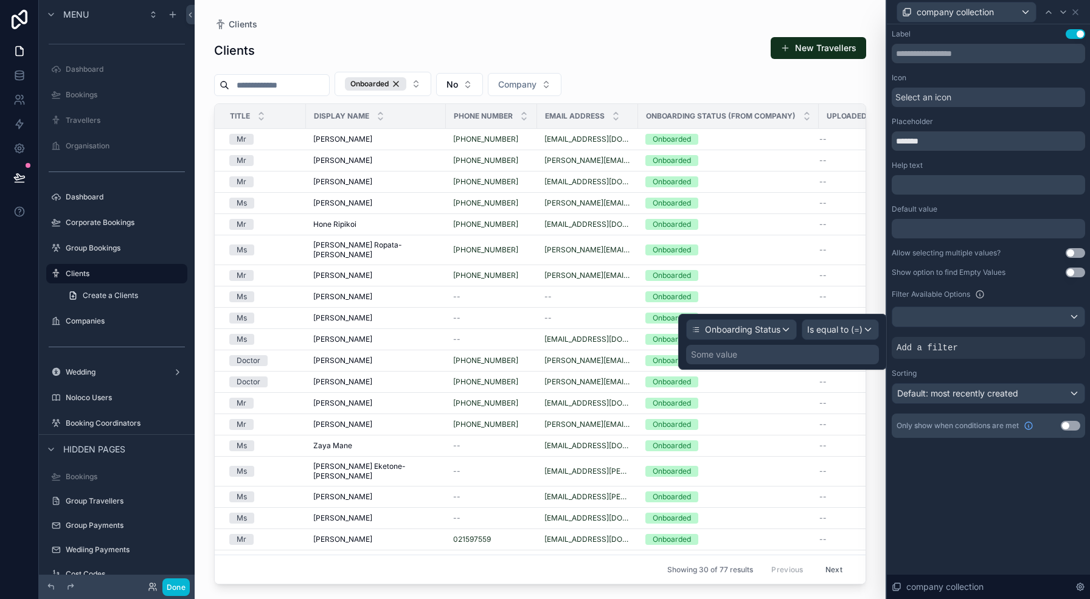
click at [755, 355] on div "Some value" at bounding box center [782, 354] width 193 height 19
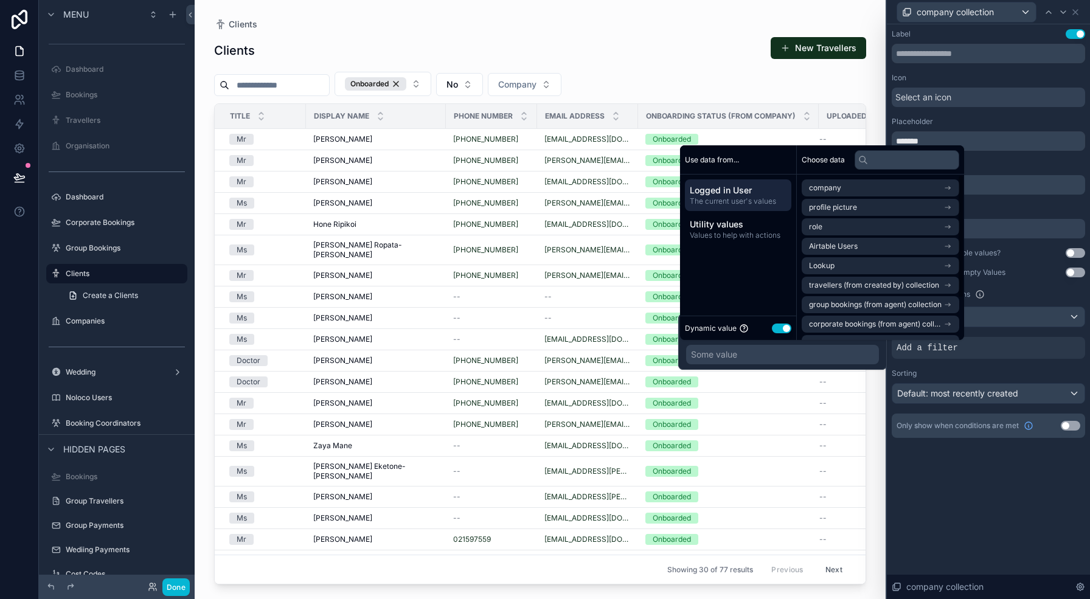
click at [776, 327] on button "Use setting" at bounding box center [781, 329] width 19 height 10
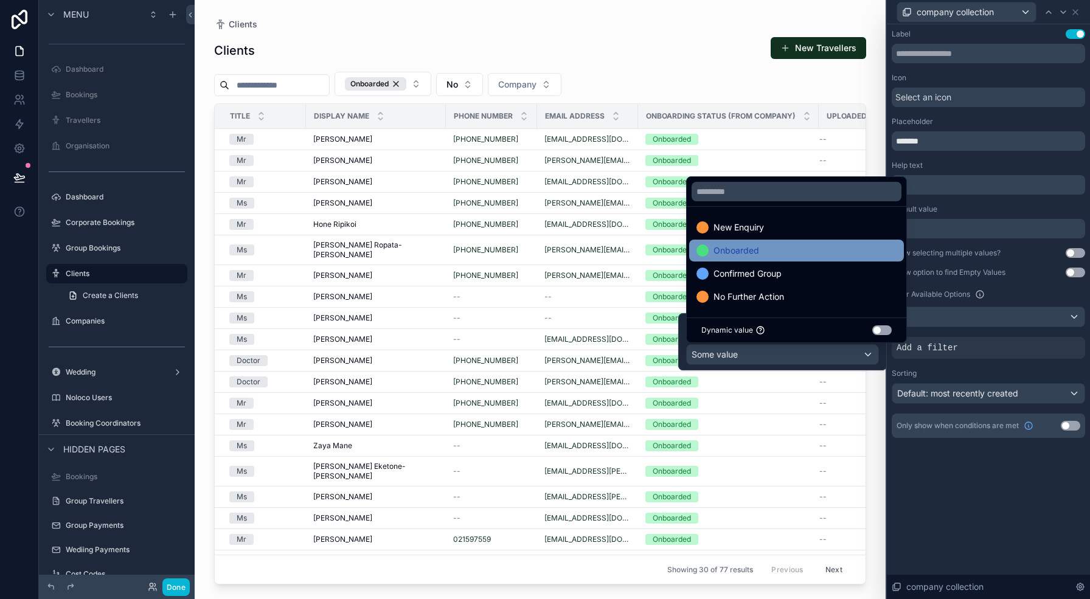
click at [759, 249] on div "Onboarded" at bounding box center [797, 250] width 200 height 15
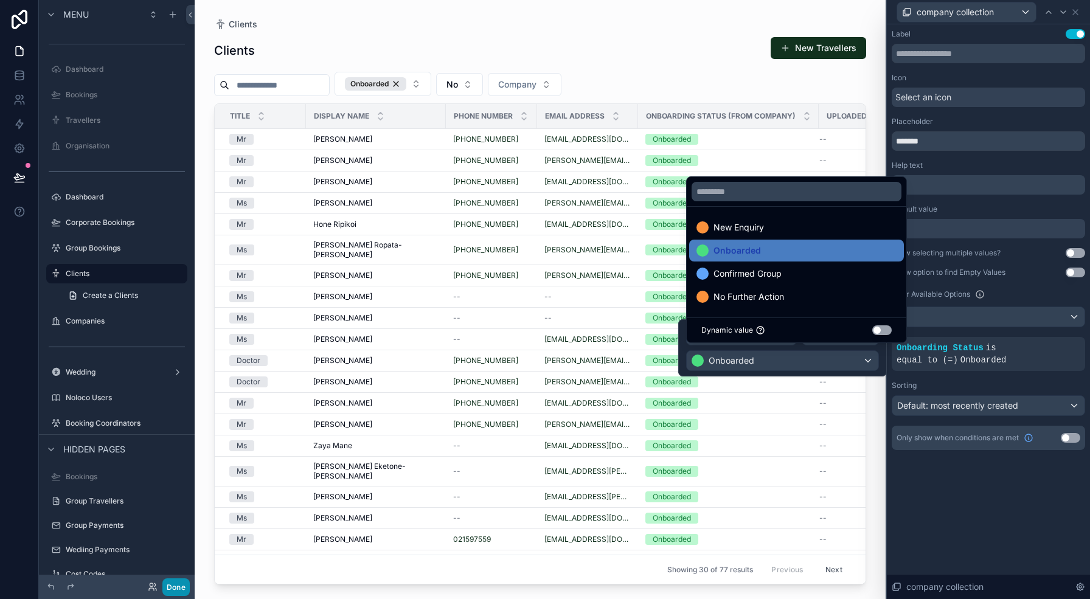
click at [175, 588] on button "Done" at bounding box center [175, 588] width 27 height 18
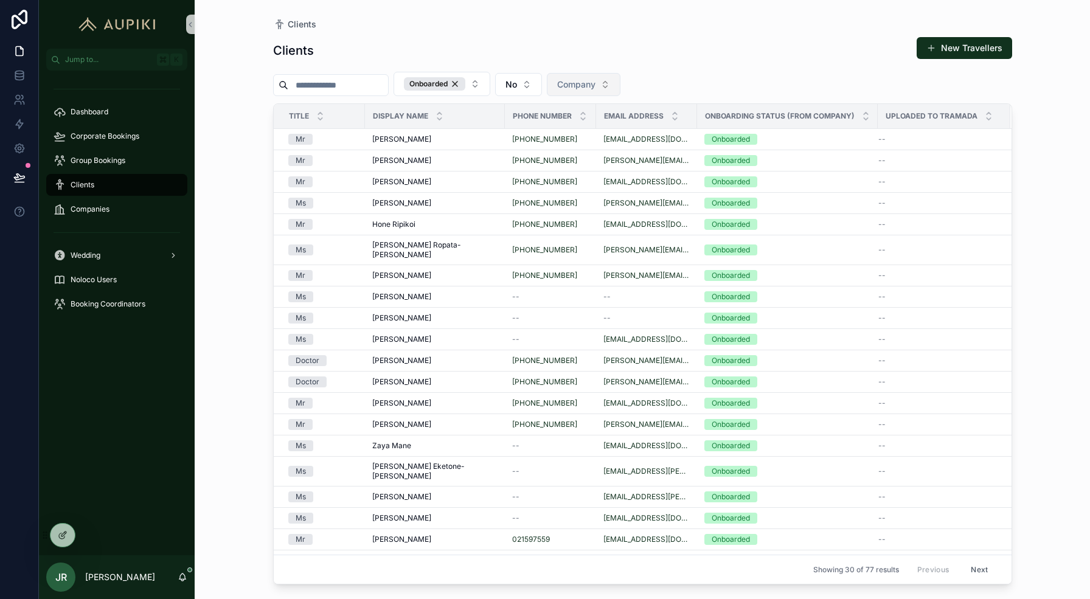
click at [578, 89] on span "Company" at bounding box center [576, 84] width 38 height 12
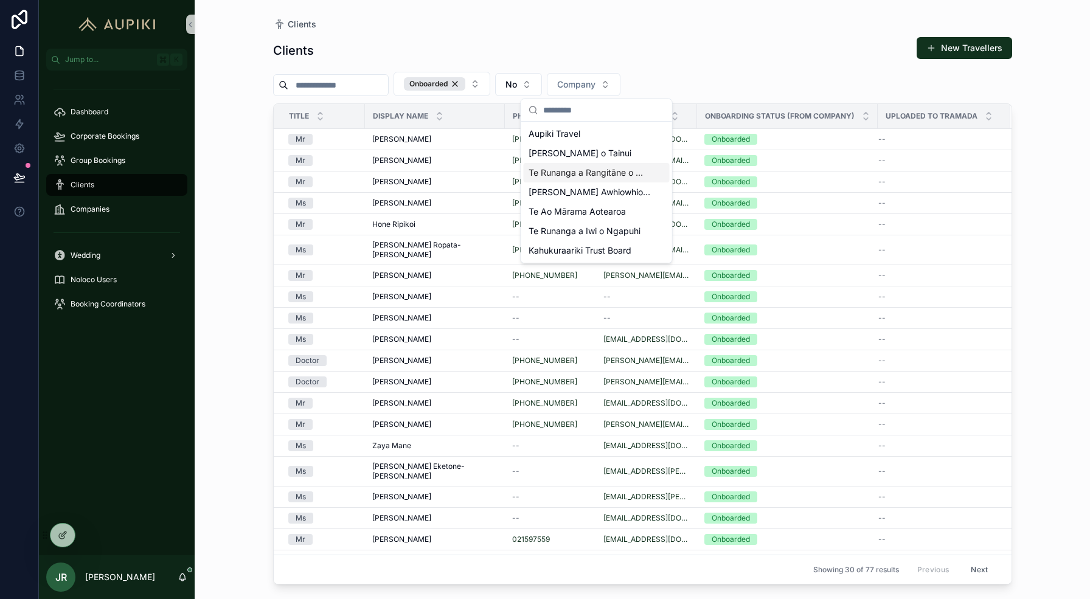
click at [601, 169] on span "Te Runanga a Rangitāne o Wairau" at bounding box center [590, 173] width 122 height 12
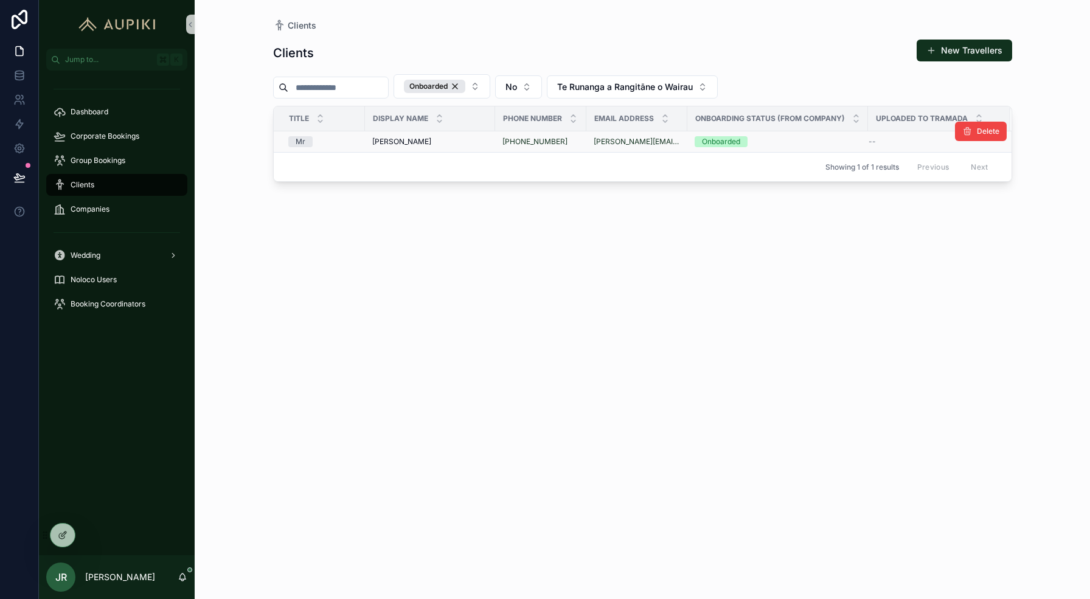
click at [413, 139] on span "Robbie Mckinney" at bounding box center [401, 142] width 59 height 10
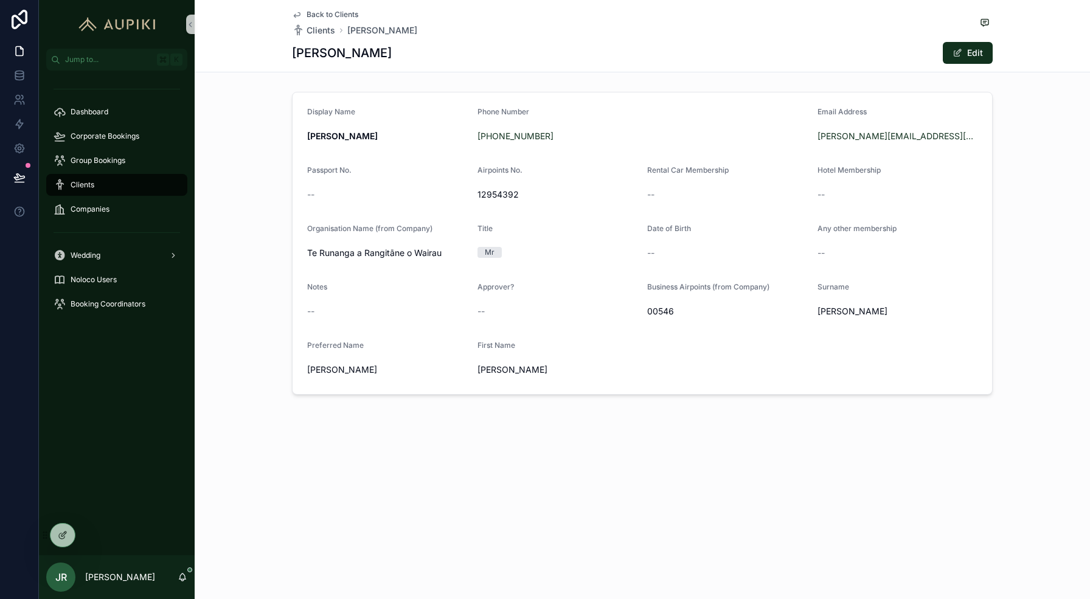
click at [835, 307] on span "Mckinney" at bounding box center [898, 311] width 161 height 12
copy span "Mckinney"
click at [965, 49] on button "Edit" at bounding box center [968, 53] width 50 height 22
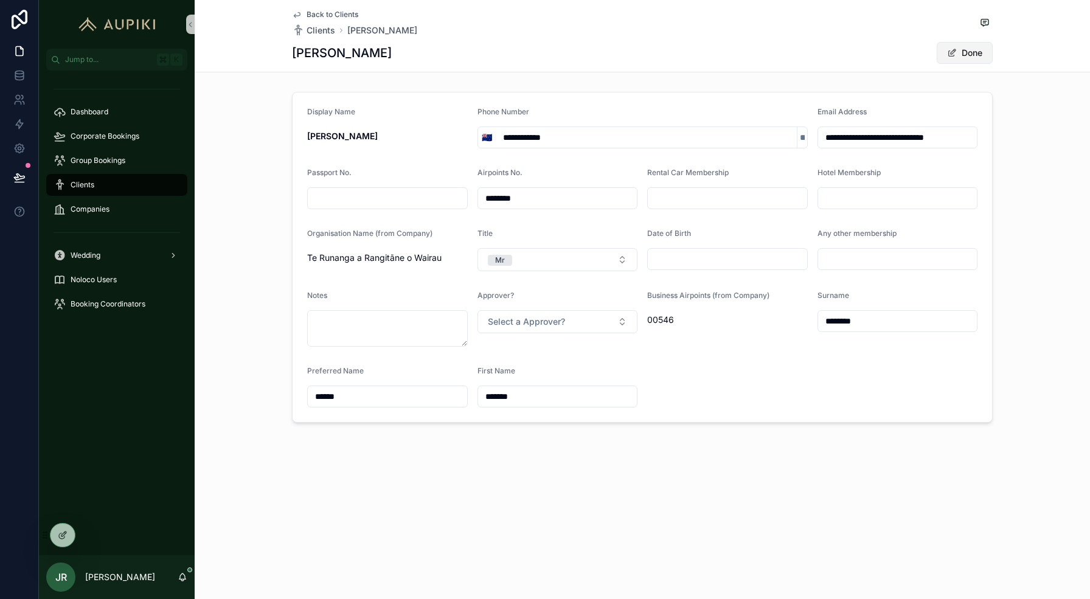
click at [960, 53] on button "Done" at bounding box center [965, 53] width 56 height 22
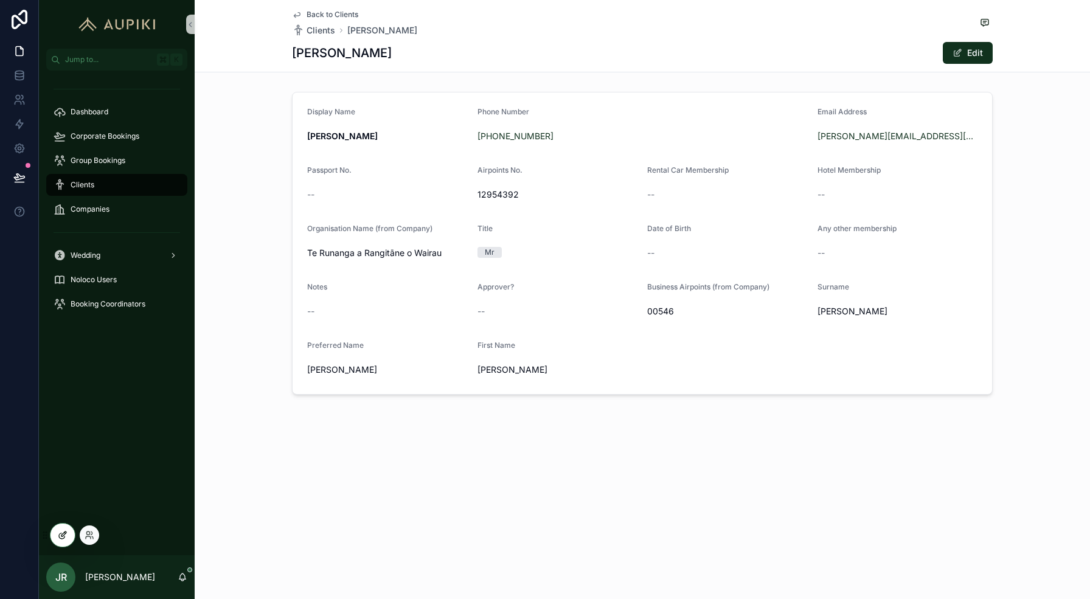
click at [57, 535] on div at bounding box center [63, 535] width 24 height 23
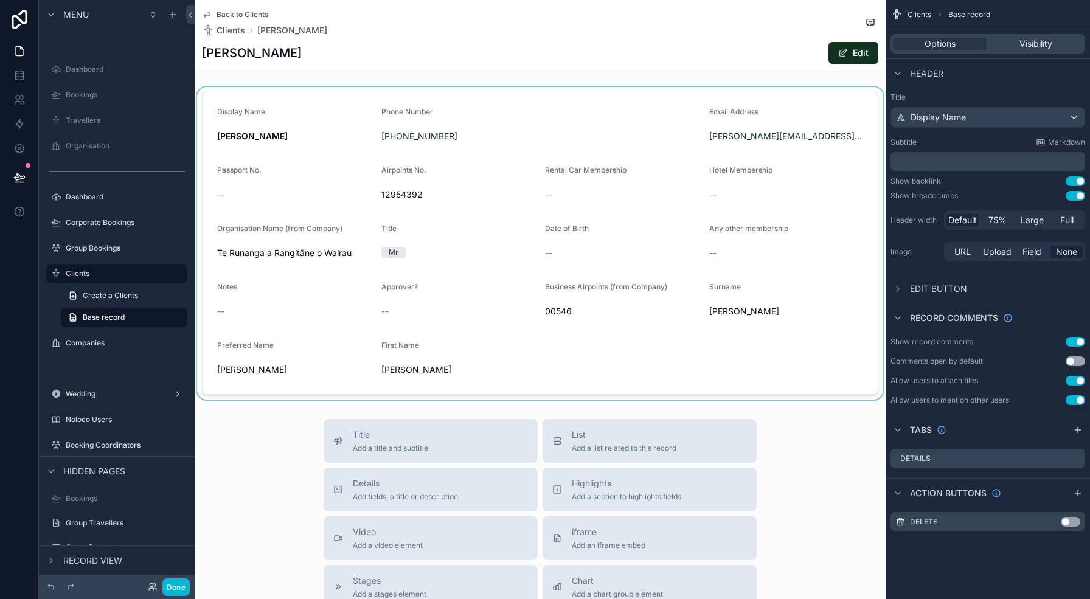
click at [795, 142] on div "scrollable content" at bounding box center [540, 243] width 691 height 313
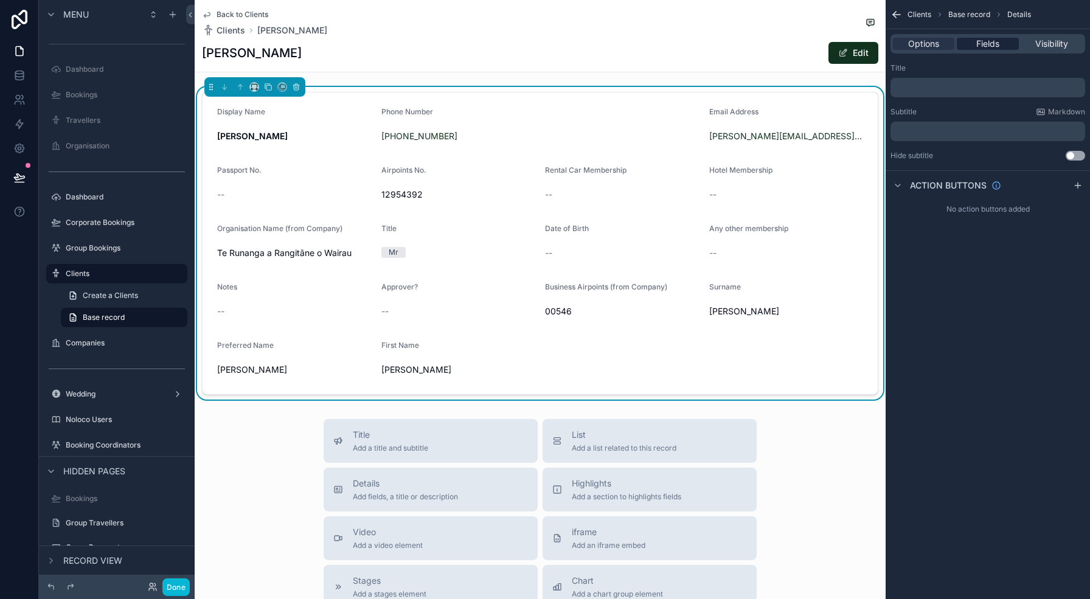
click at [983, 38] on span "Fields" at bounding box center [988, 44] width 23 height 12
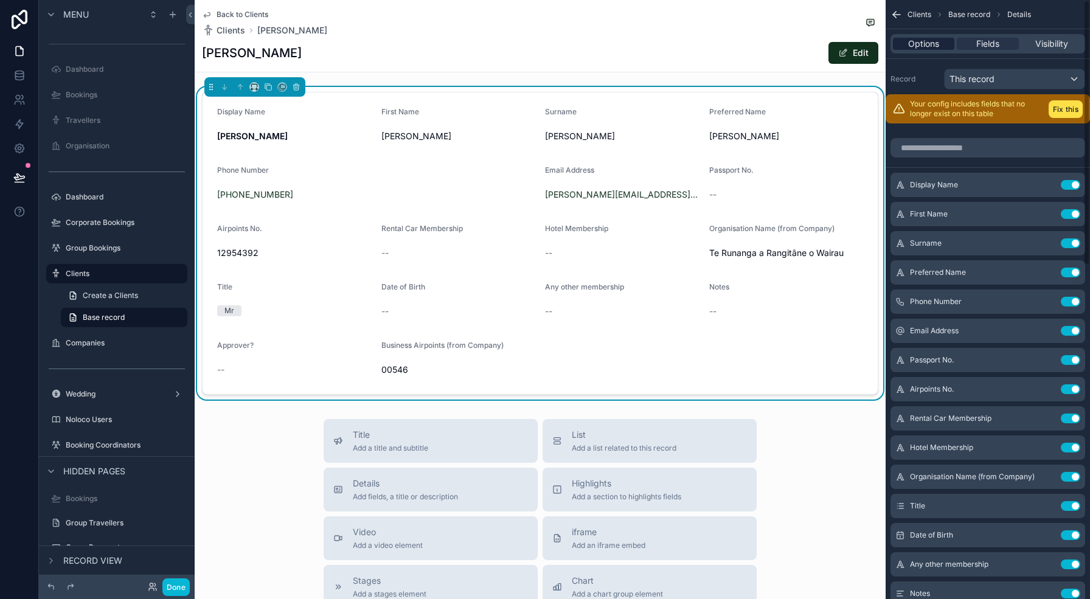
click at [916, 41] on span "Options" at bounding box center [924, 44] width 31 height 12
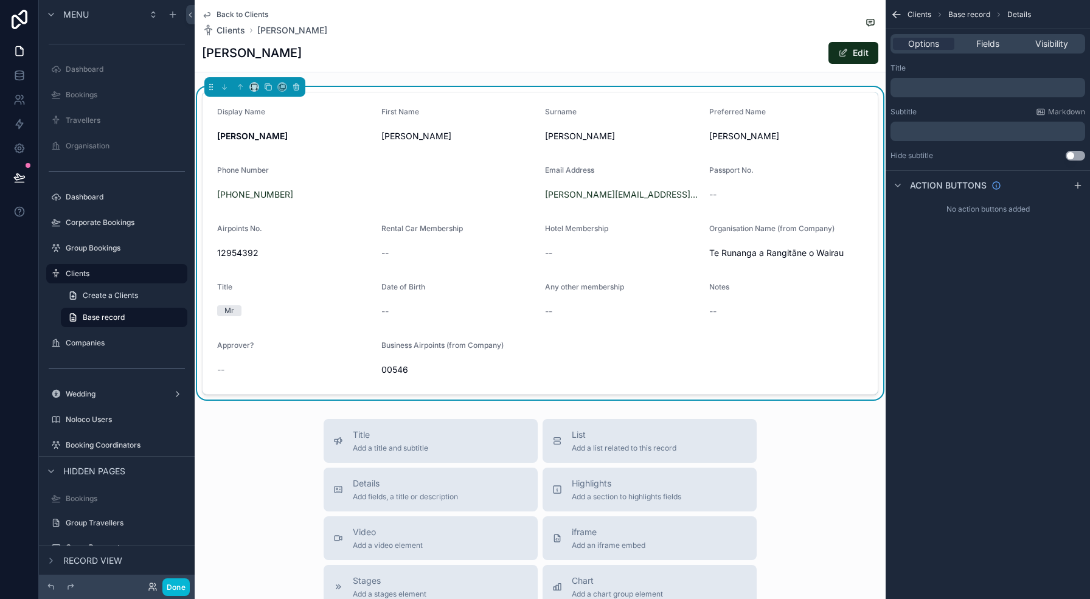
click at [929, 90] on p "﻿" at bounding box center [989, 88] width 187 height 10
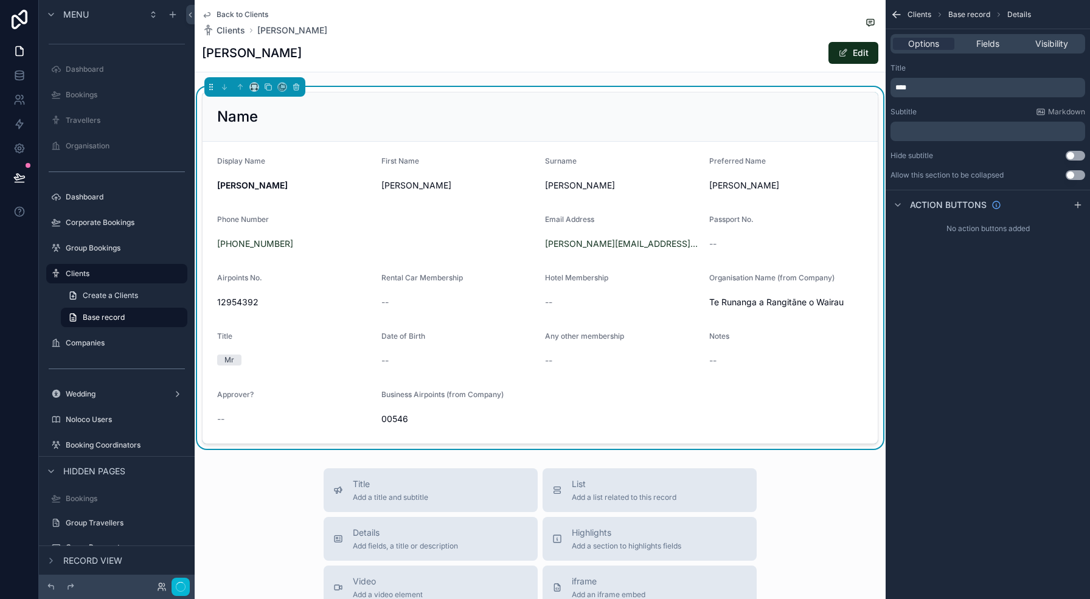
click at [983, 445] on div "Clients Base record Details Options Fields Visibility Title **** Subtitle Markd…" at bounding box center [988, 299] width 204 height 599
click at [994, 40] on span "Fields" at bounding box center [988, 44] width 23 height 12
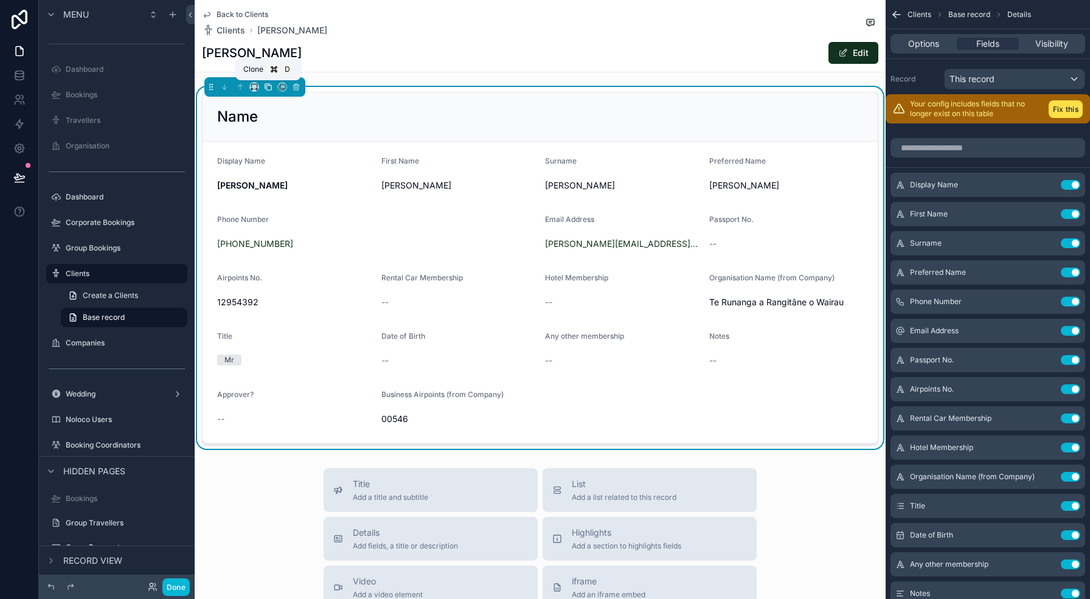
click at [270, 84] on icon "scrollable content" at bounding box center [268, 87] width 9 height 9
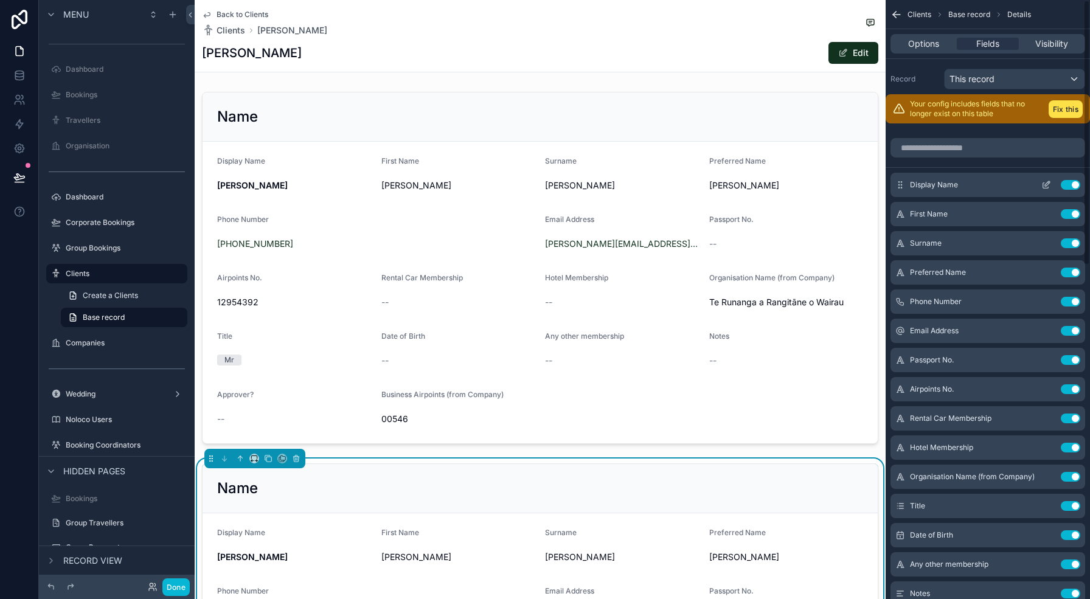
click at [1076, 186] on button "Use setting" at bounding box center [1070, 185] width 19 height 10
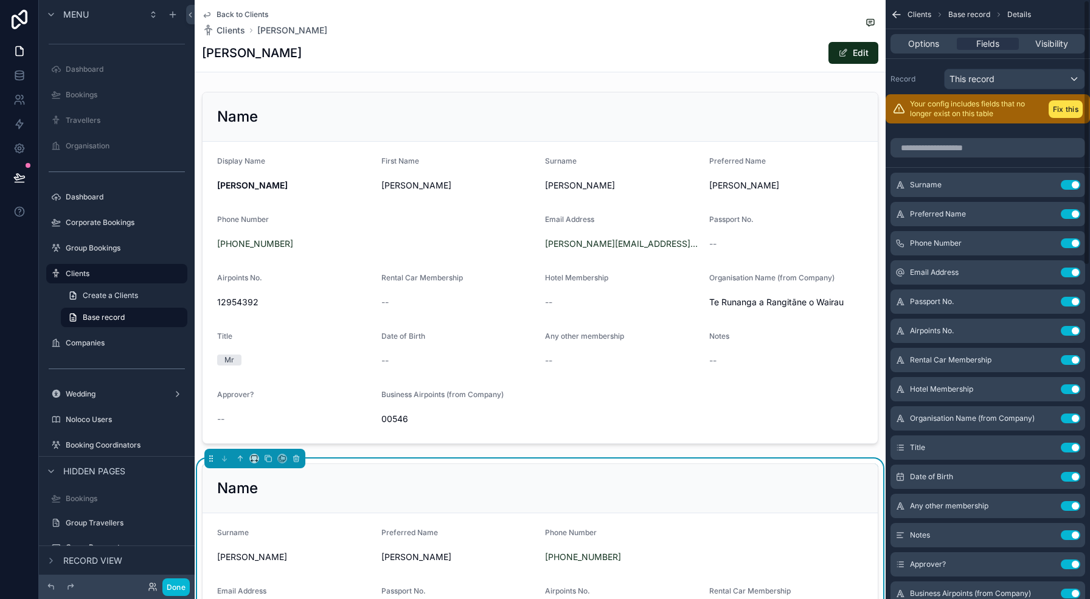
click at [1076, 186] on button "Use setting" at bounding box center [1070, 185] width 19 height 10
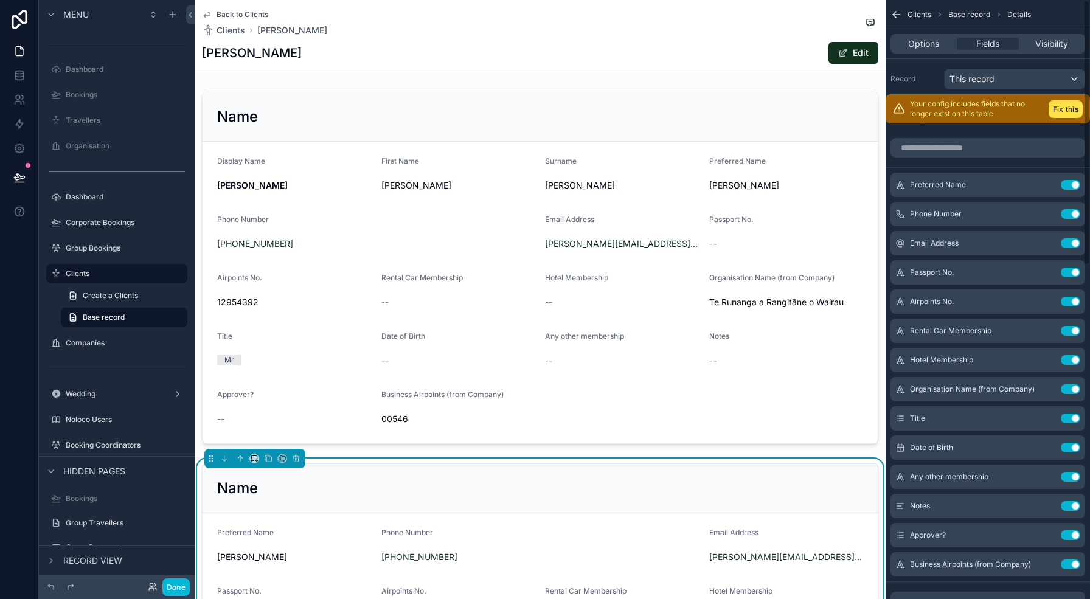
click at [1076, 186] on button "Use setting" at bounding box center [1070, 185] width 19 height 10
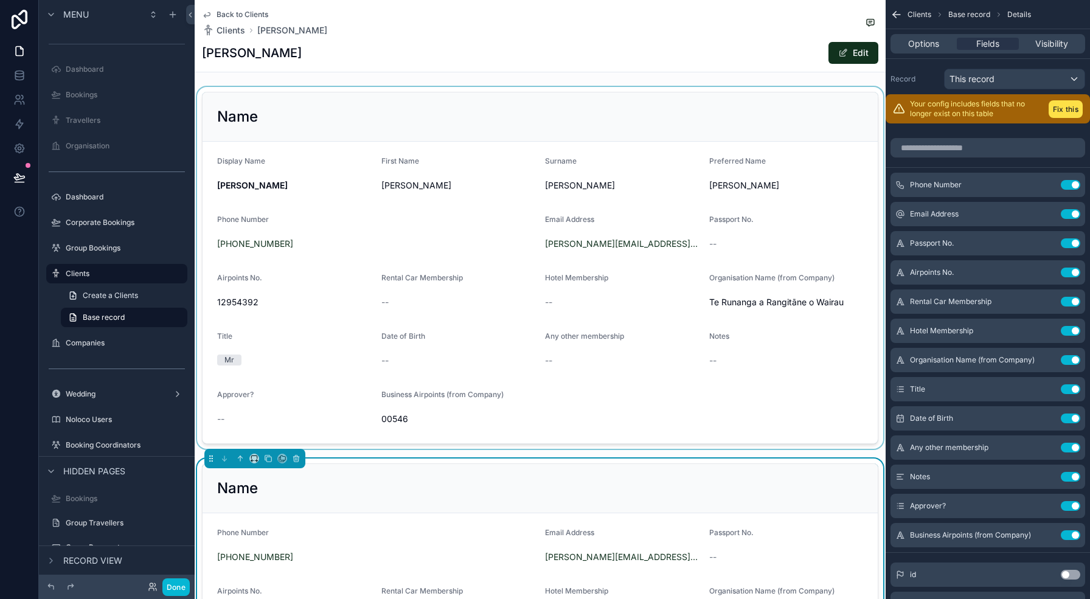
click at [593, 301] on div "scrollable content" at bounding box center [540, 268] width 691 height 362
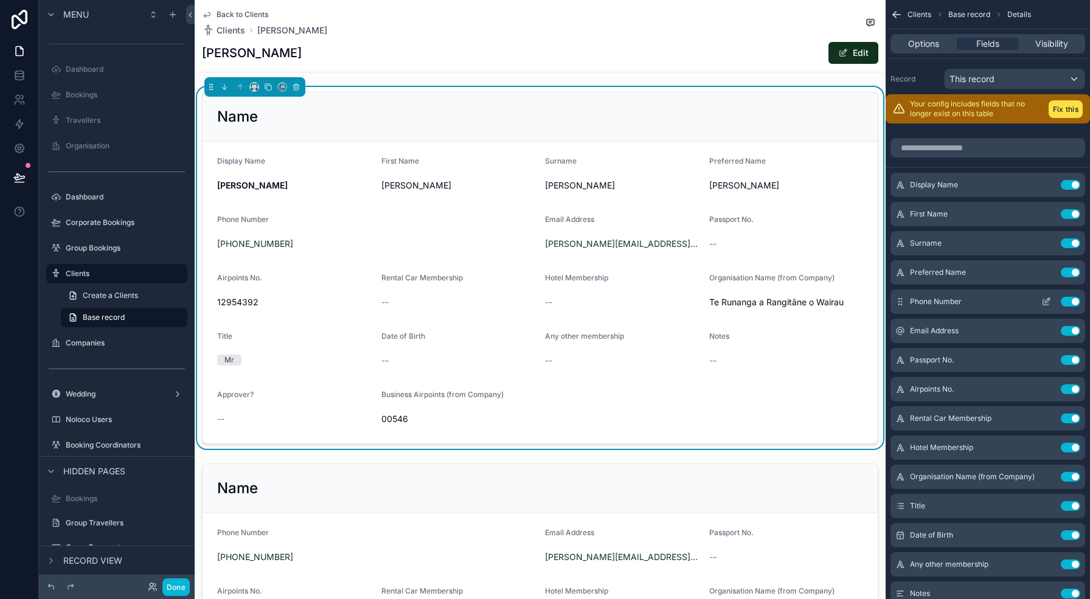
click at [1075, 301] on button "Use setting" at bounding box center [1070, 302] width 19 height 10
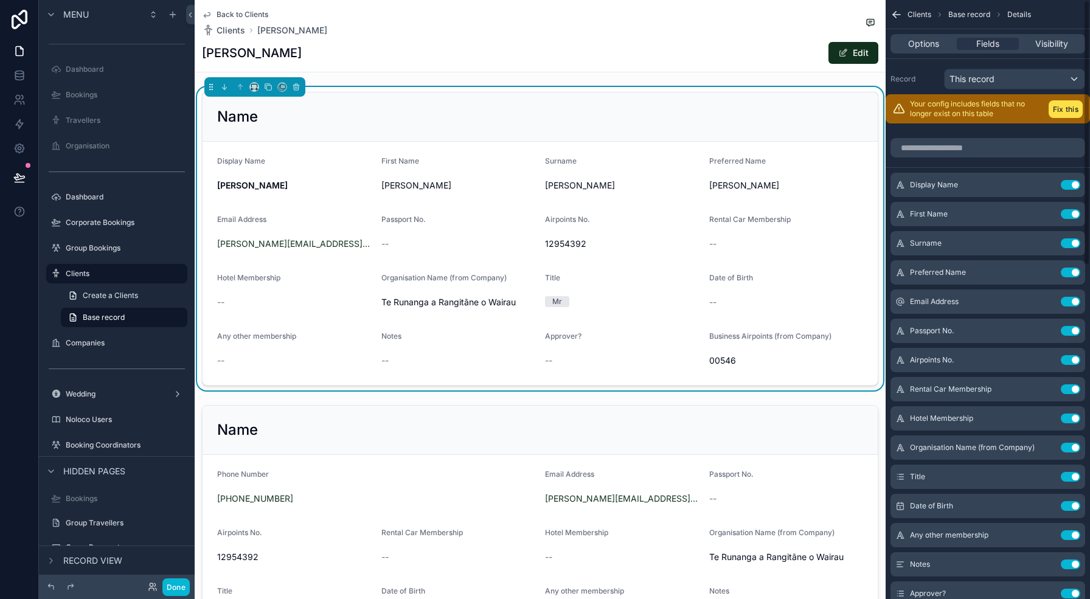
click at [1075, 301] on button "Use setting" at bounding box center [1070, 302] width 19 height 10
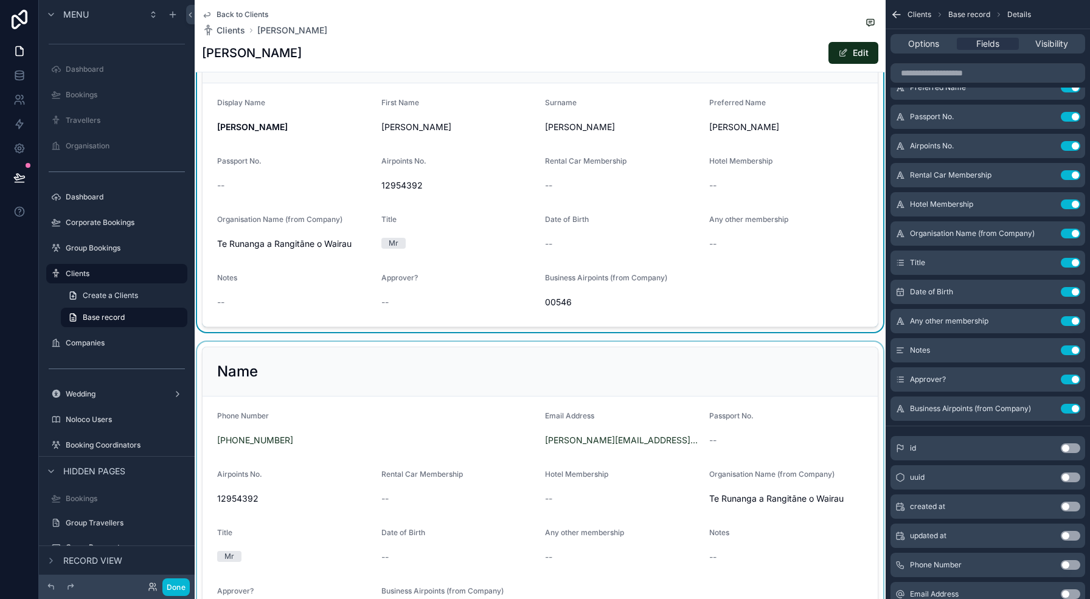
scroll to position [54, 0]
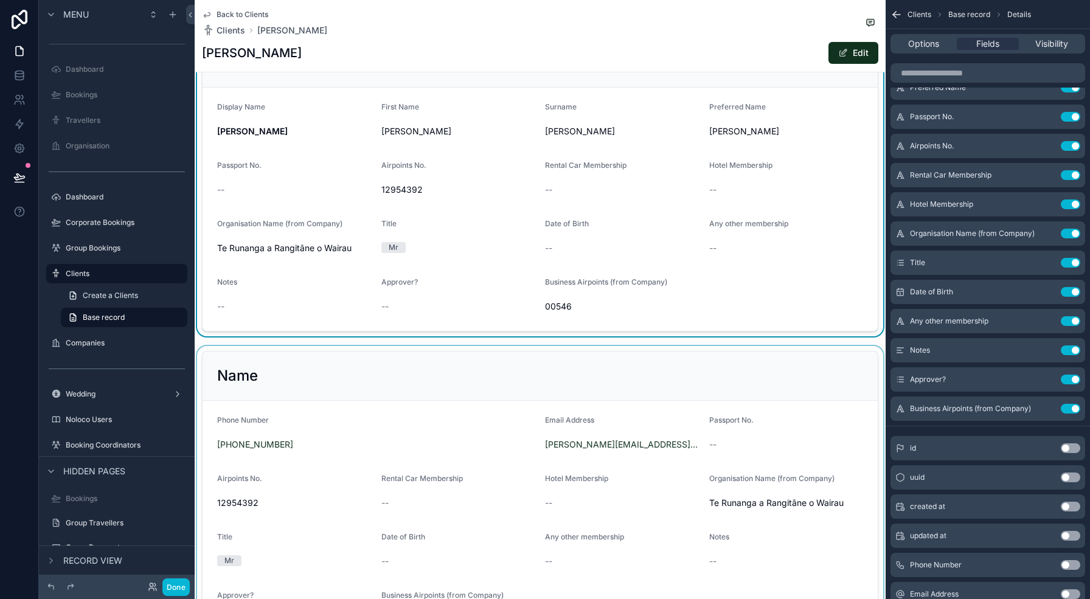
click at [346, 405] on div "scrollable content" at bounding box center [540, 498] width 691 height 304
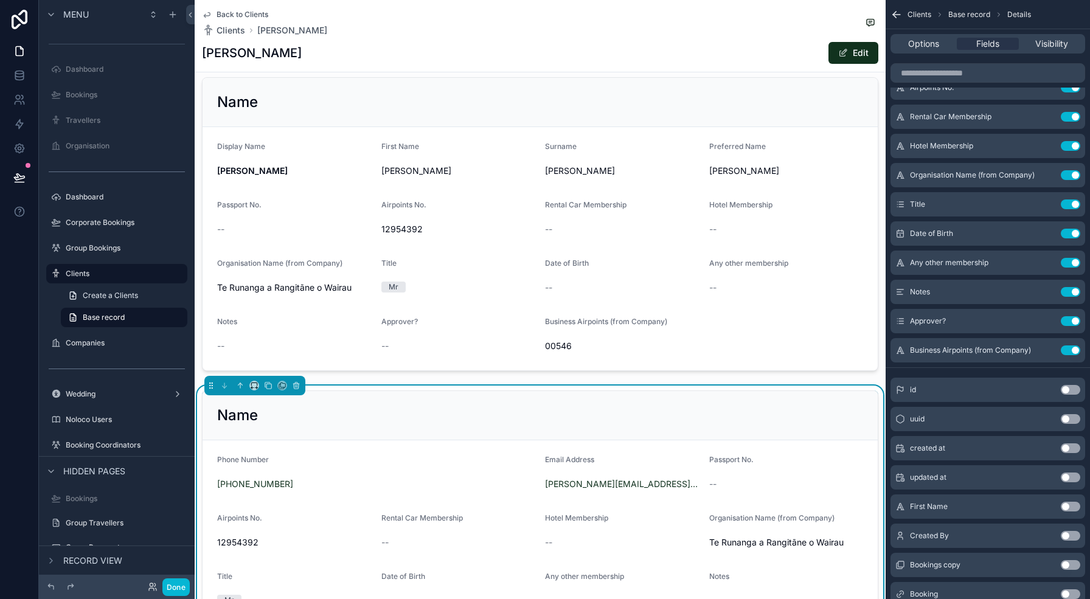
scroll to position [0, 0]
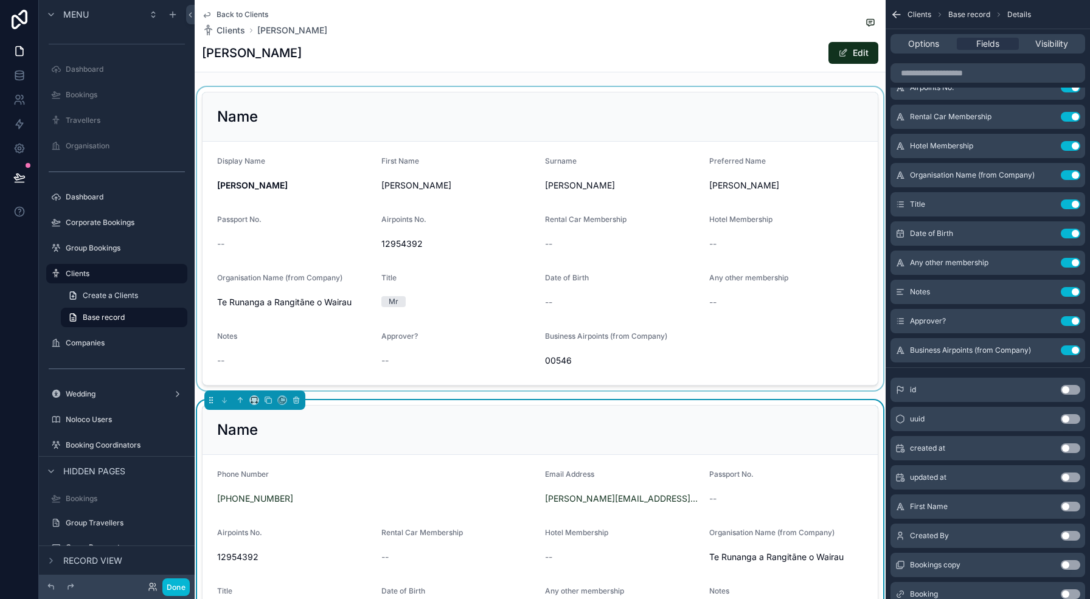
click at [507, 274] on div "scrollable content" at bounding box center [540, 239] width 691 height 304
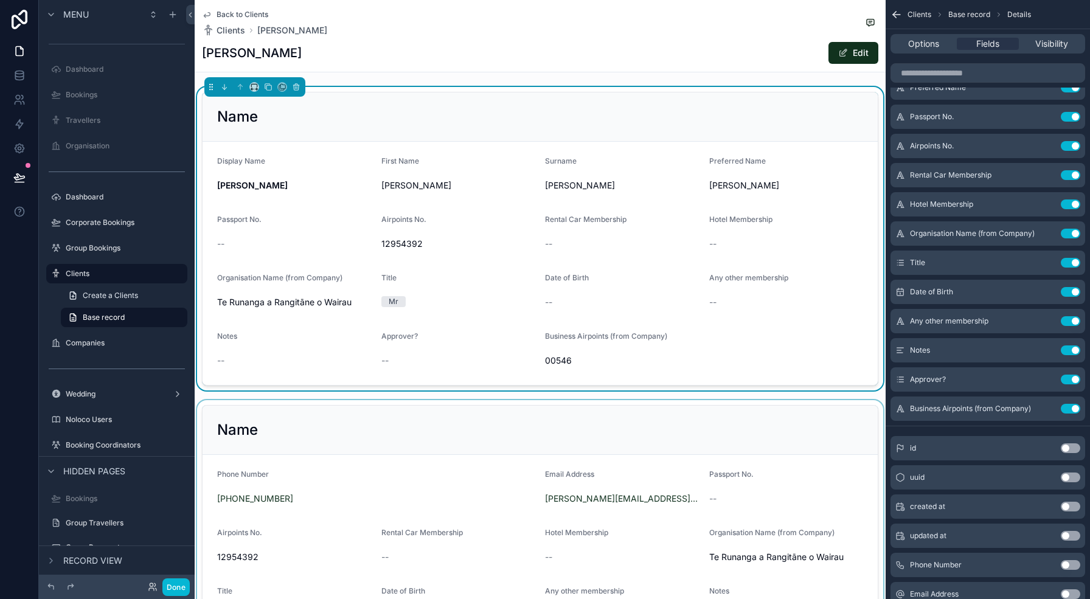
click at [460, 462] on div "scrollable content" at bounding box center [540, 552] width 691 height 304
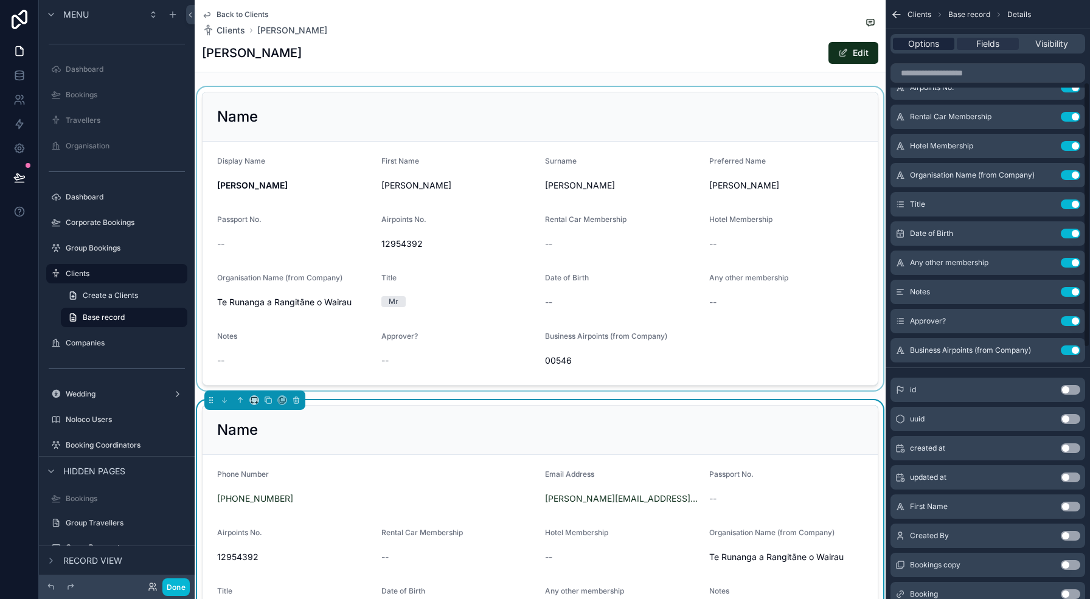
click at [935, 49] on span "Options" at bounding box center [924, 44] width 31 height 12
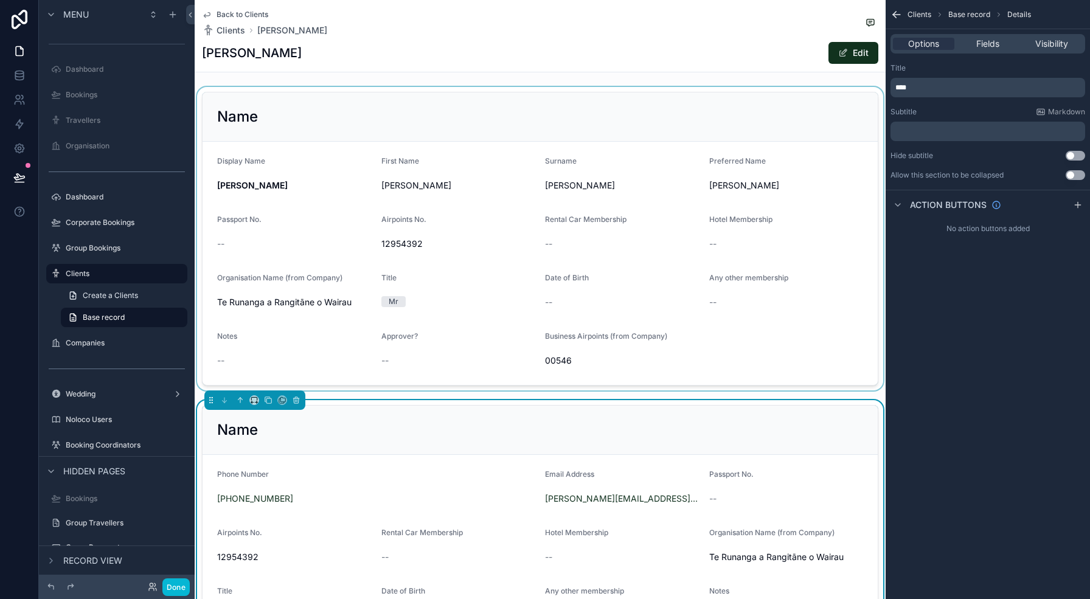
click at [938, 90] on p "****" at bounding box center [989, 88] width 187 height 10
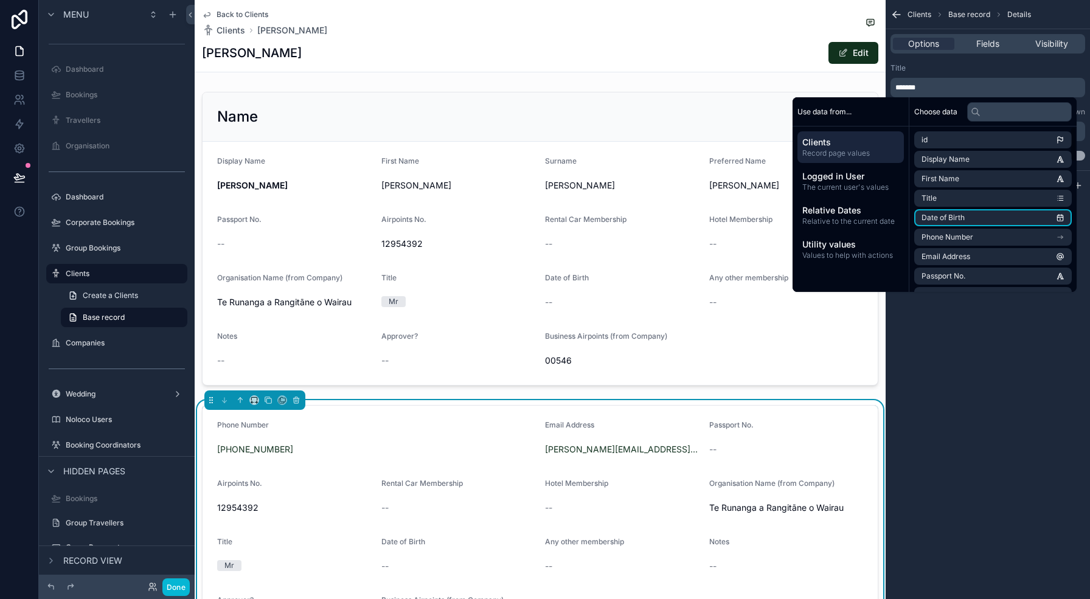
click at [1004, 365] on div "Clients Base record Details Options Fields Visibility Title ******* Subtitle Ma…" at bounding box center [988, 299] width 204 height 599
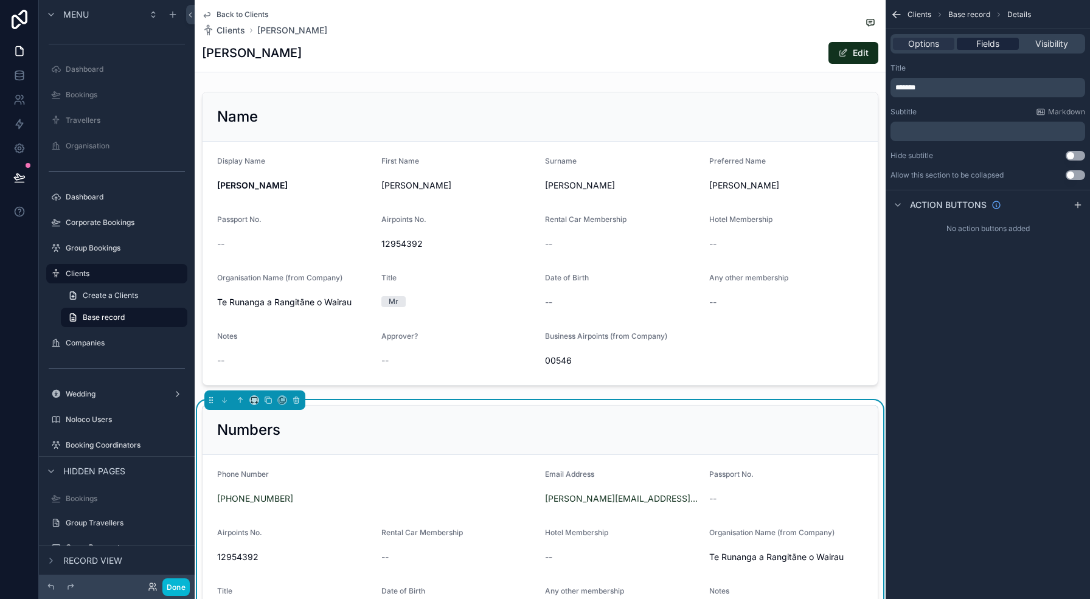
click at [983, 41] on span "Fields" at bounding box center [988, 44] width 23 height 12
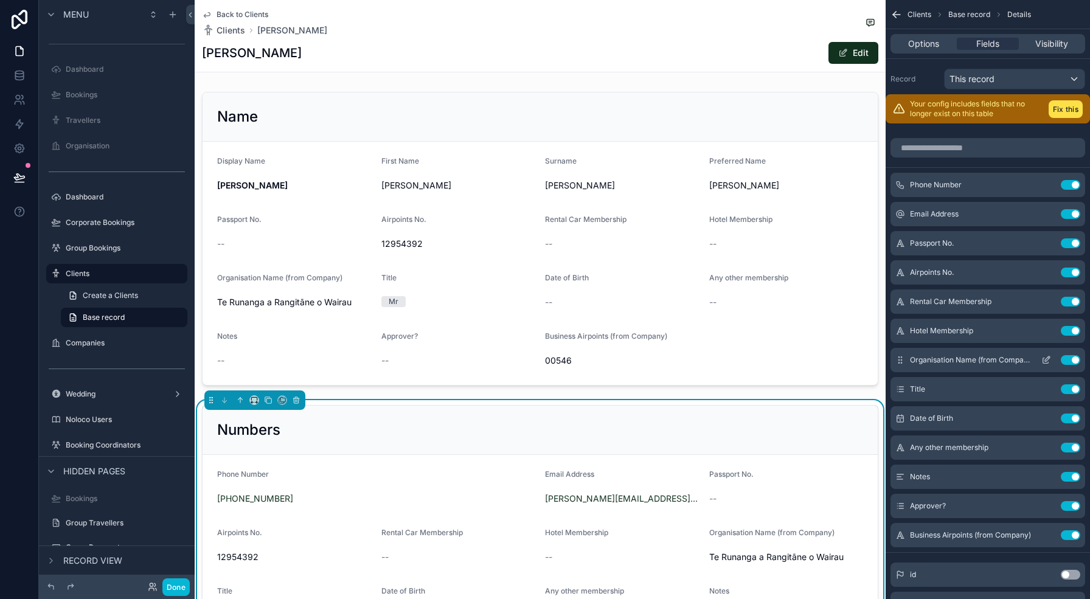
click at [1066, 360] on button "Use setting" at bounding box center [1070, 360] width 19 height 10
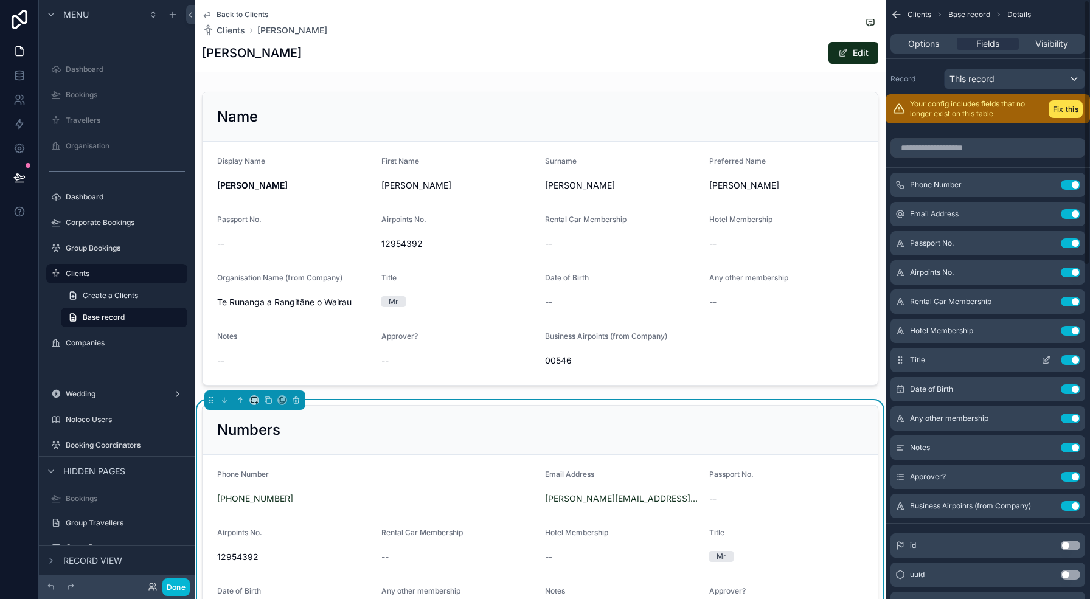
click at [1067, 358] on button "Use setting" at bounding box center [1070, 360] width 19 height 10
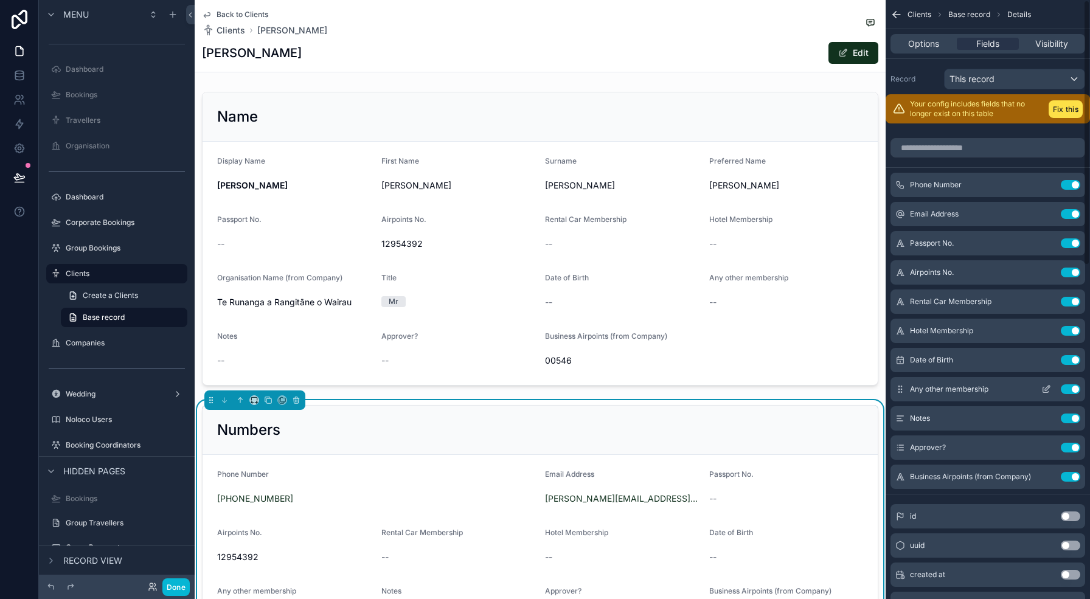
click at [1074, 388] on button "Use setting" at bounding box center [1070, 390] width 19 height 10
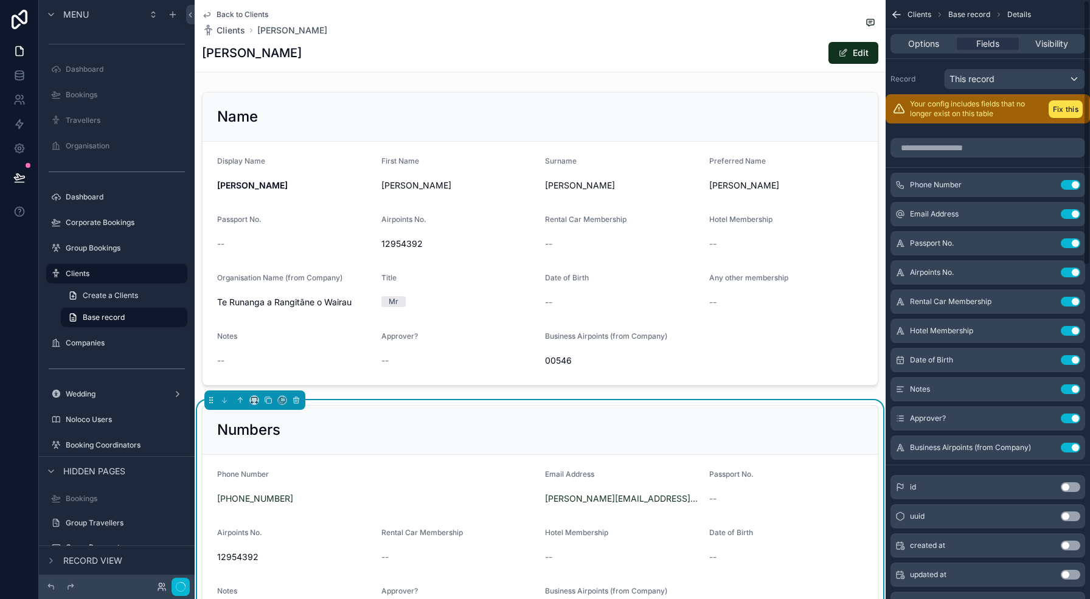
click at [1074, 388] on button "Use setting" at bounding box center [1070, 390] width 19 height 10
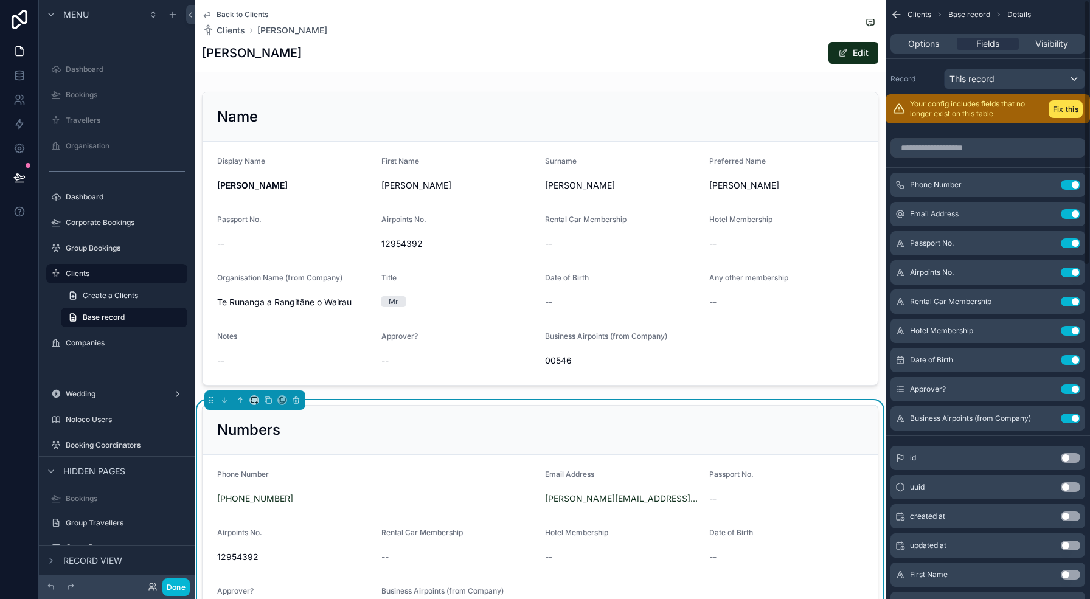
click at [1074, 388] on button "Use setting" at bounding box center [1070, 390] width 19 height 10
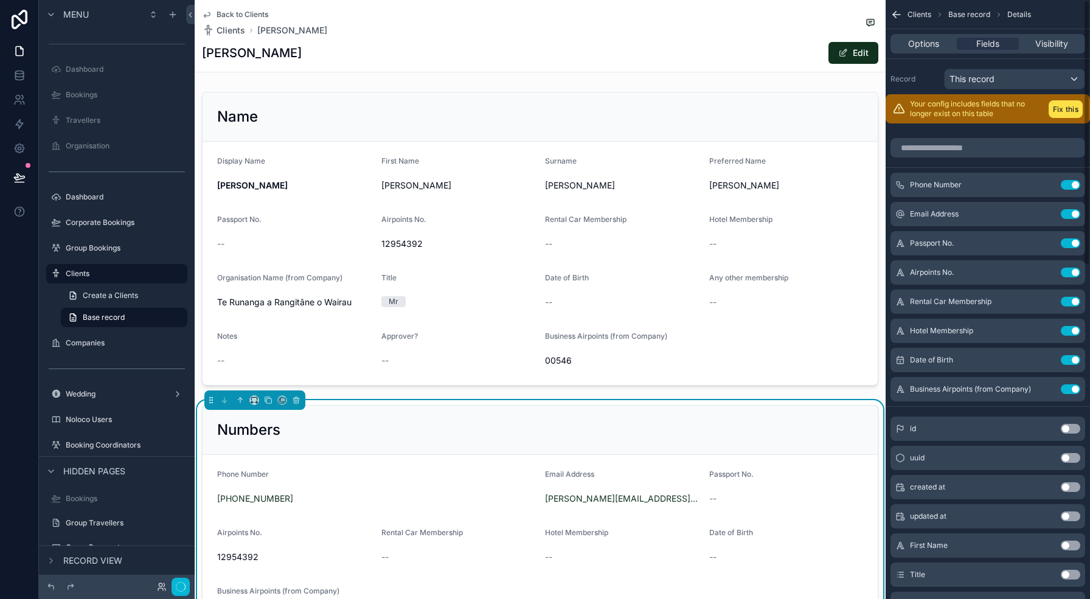
click at [1074, 388] on button "Use setting" at bounding box center [1070, 390] width 19 height 10
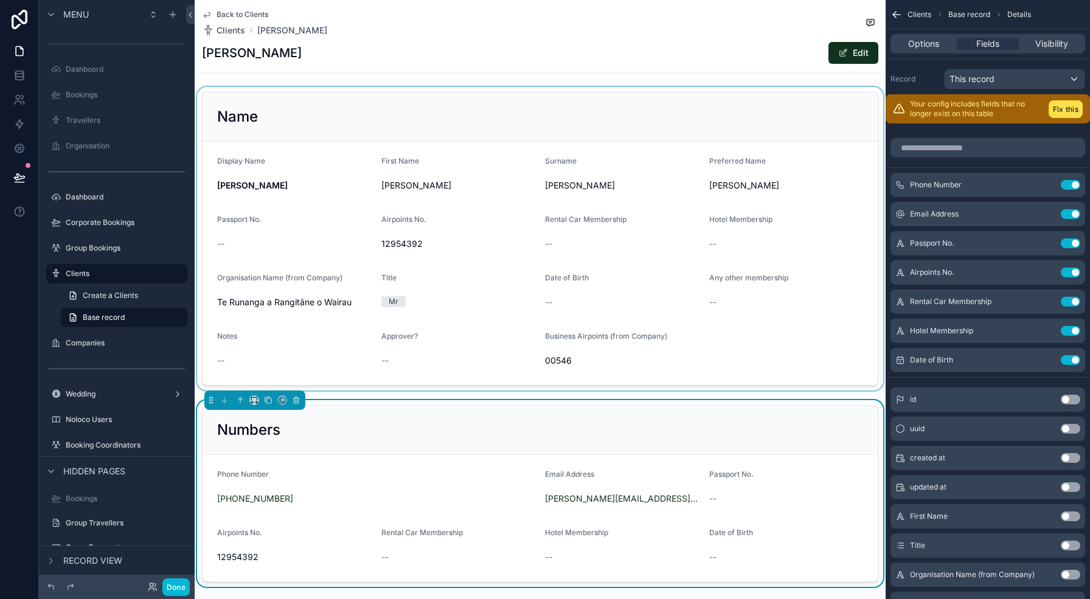
click at [537, 296] on div "scrollable content" at bounding box center [540, 239] width 691 height 304
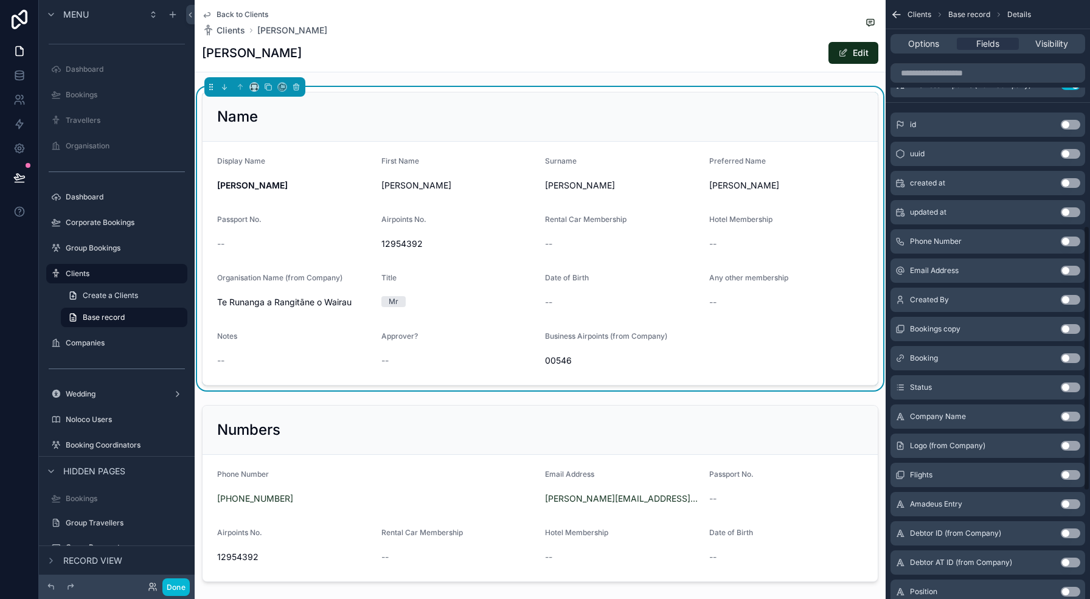
scroll to position [752, 0]
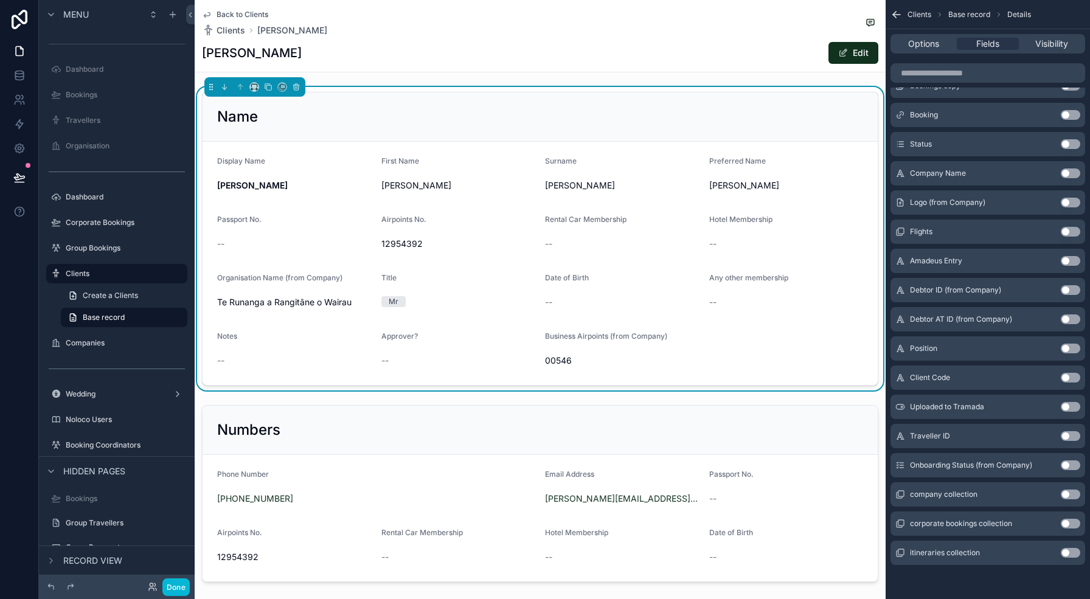
click at [1069, 377] on button "Use setting" at bounding box center [1070, 378] width 19 height 10
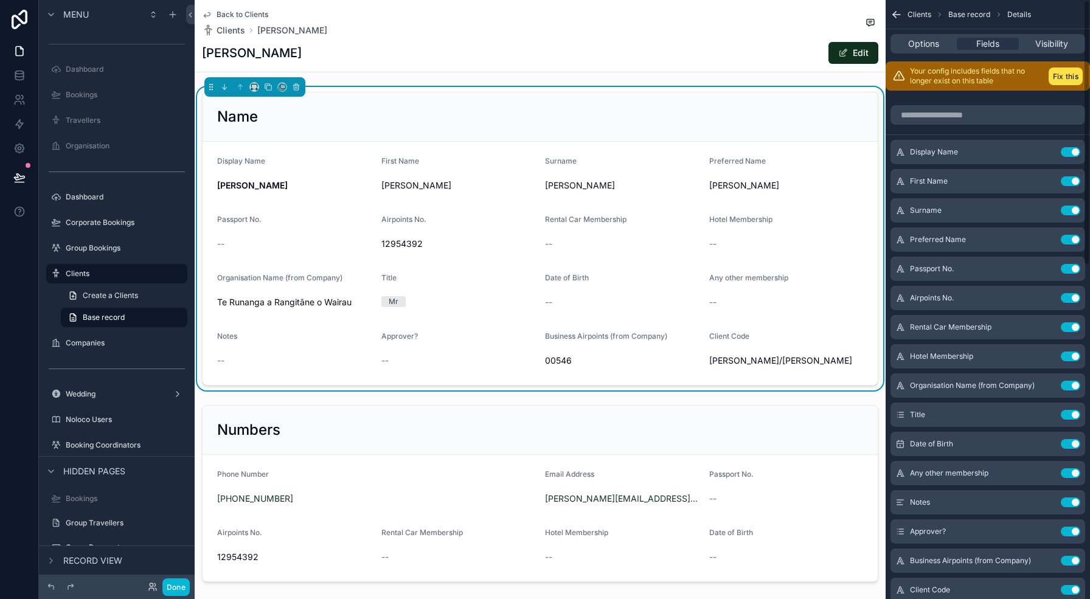
scroll to position [0, 0]
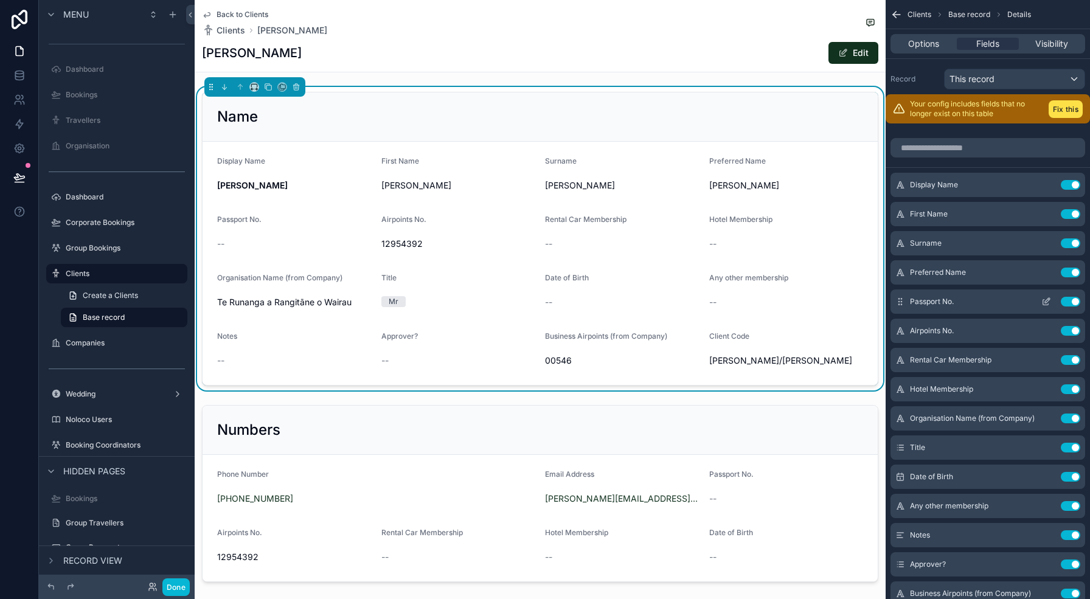
click at [1068, 302] on button "Use setting" at bounding box center [1070, 302] width 19 height 10
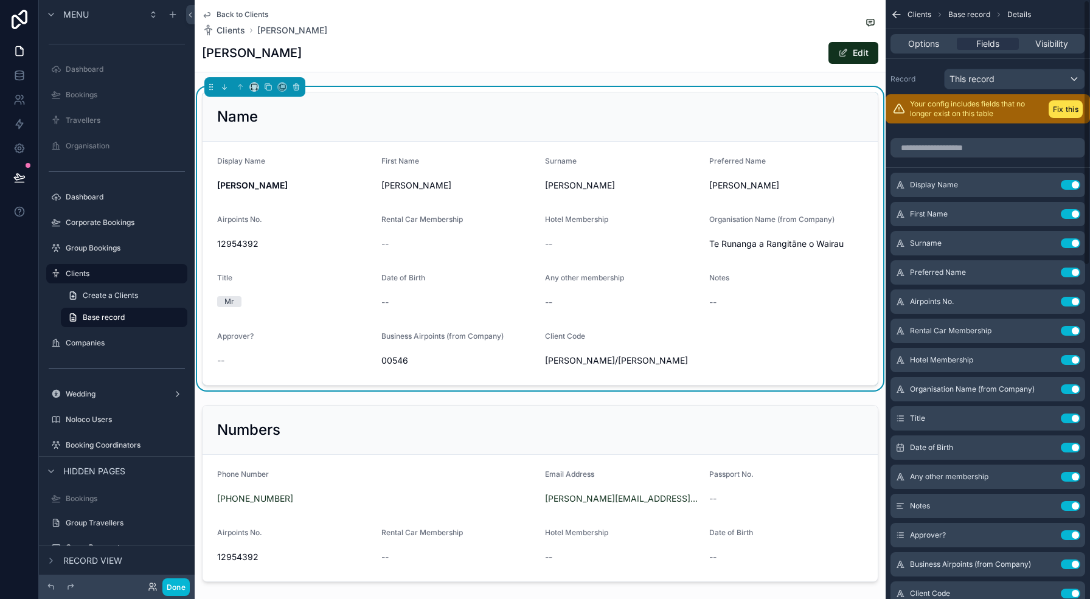
click at [1068, 302] on button "Use setting" at bounding box center [1070, 302] width 19 height 10
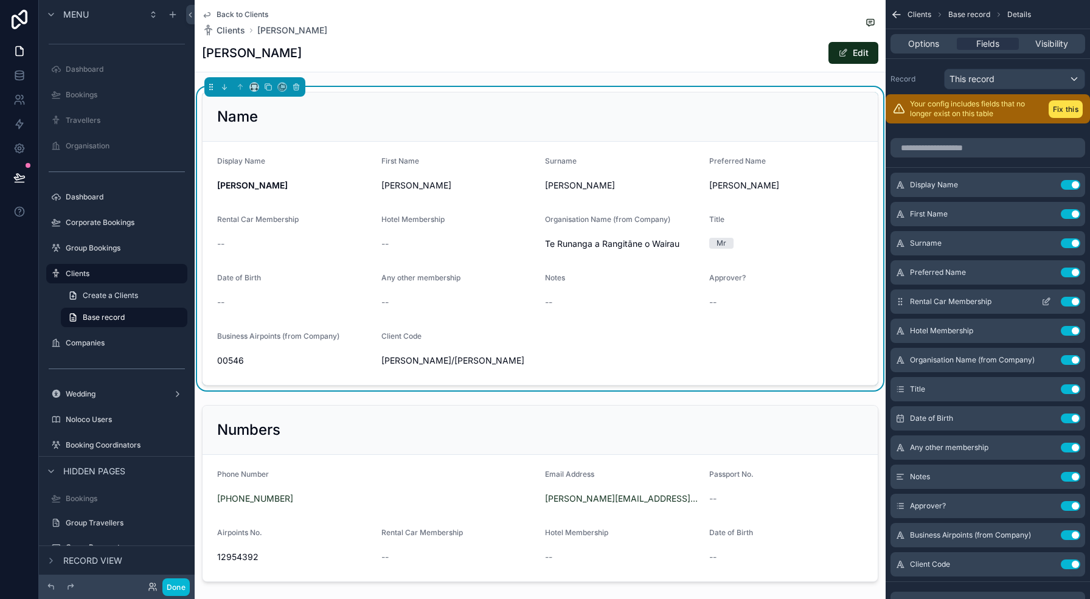
click at [1068, 301] on button "Use setting" at bounding box center [1070, 302] width 19 height 10
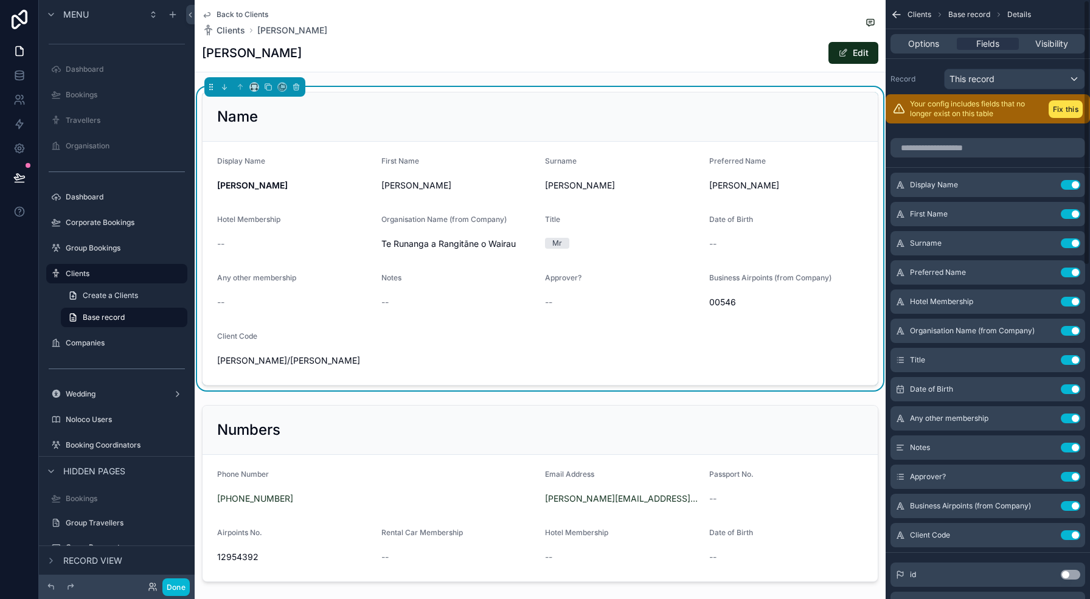
click at [1068, 301] on button "Use setting" at bounding box center [1070, 302] width 19 height 10
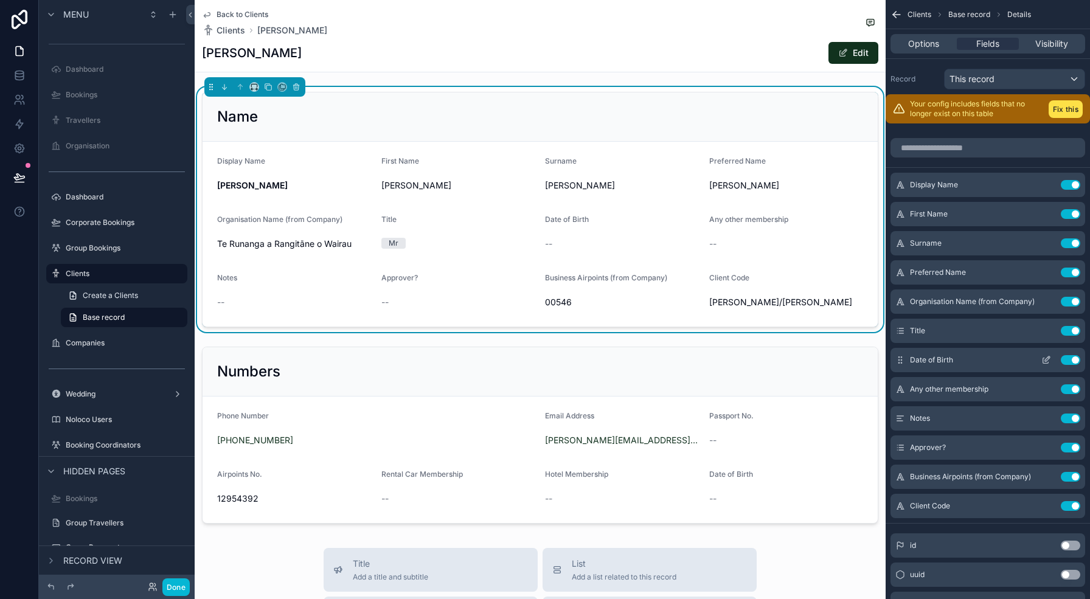
click at [1073, 360] on button "Use setting" at bounding box center [1070, 360] width 19 height 10
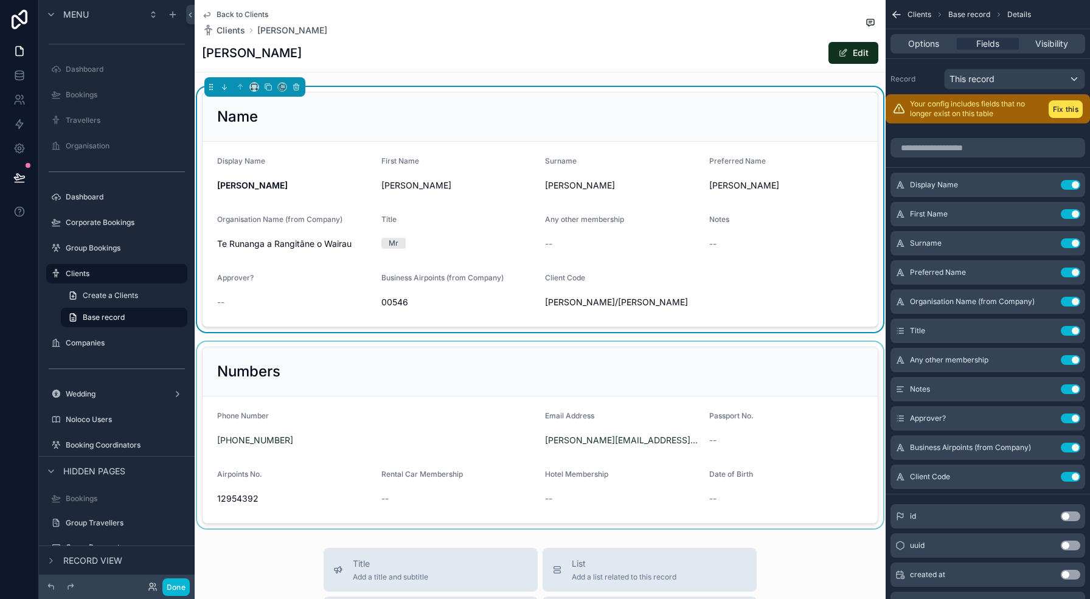
click at [534, 417] on div "scrollable content" at bounding box center [540, 435] width 691 height 187
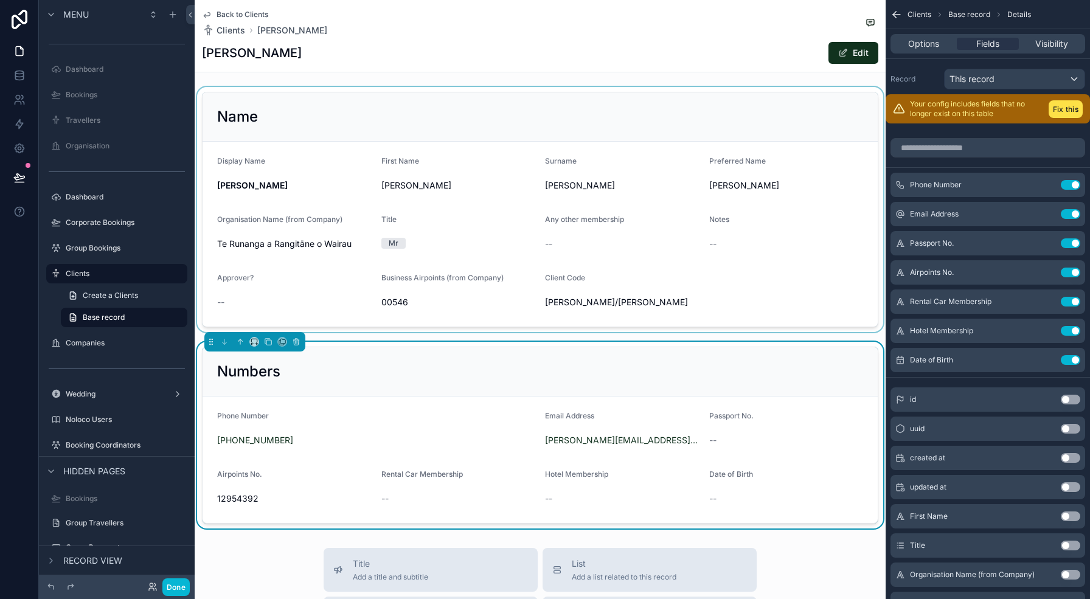
click at [534, 267] on div "scrollable content" at bounding box center [540, 209] width 691 height 245
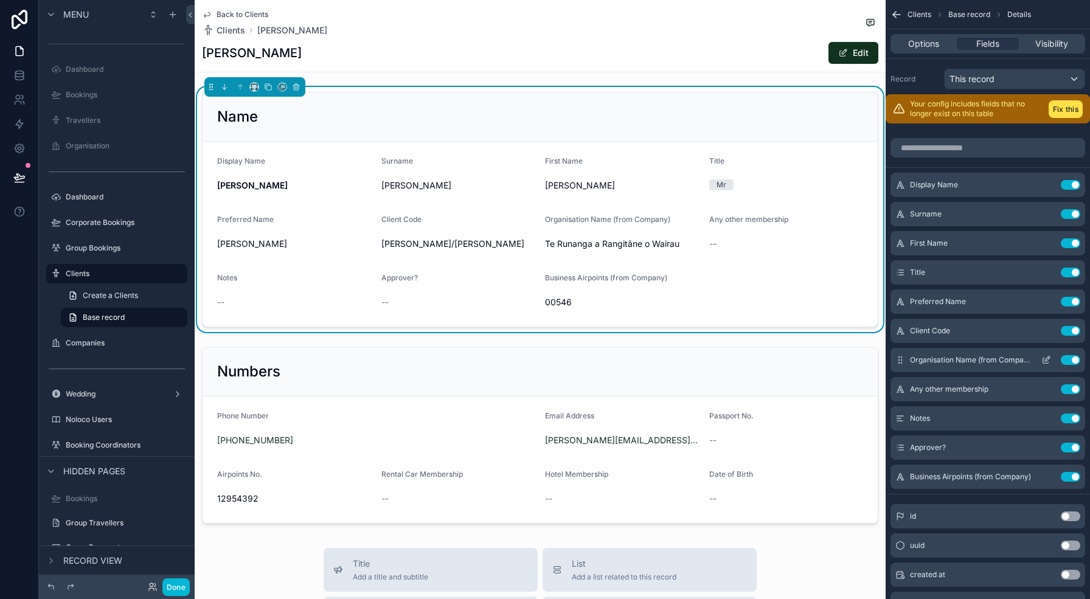
click at [1069, 360] on button "Use setting" at bounding box center [1070, 360] width 19 height 10
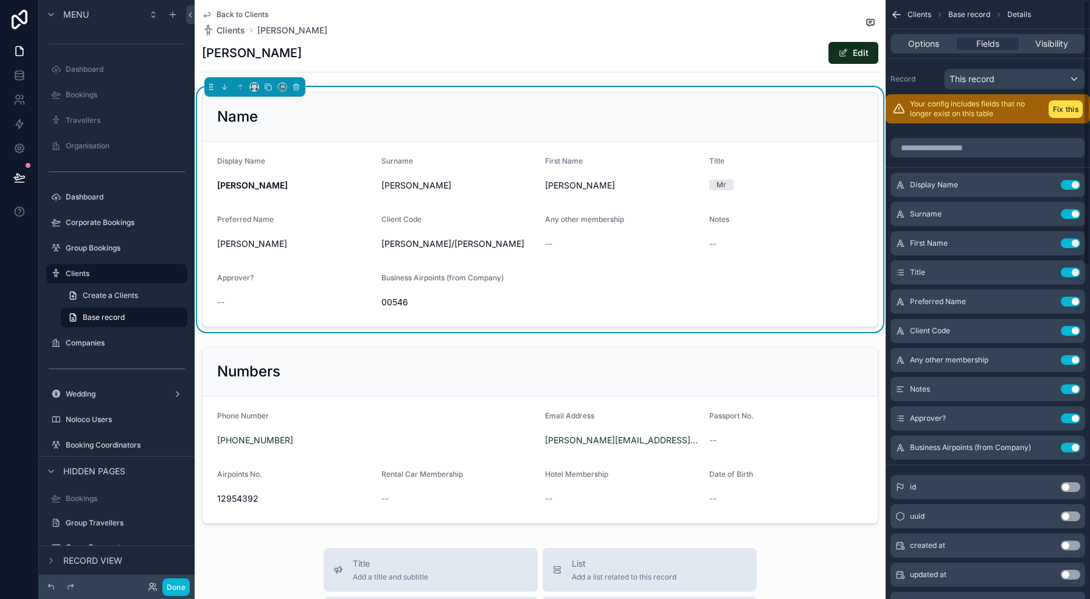
click at [1069, 360] on button "Use setting" at bounding box center [1070, 360] width 19 height 10
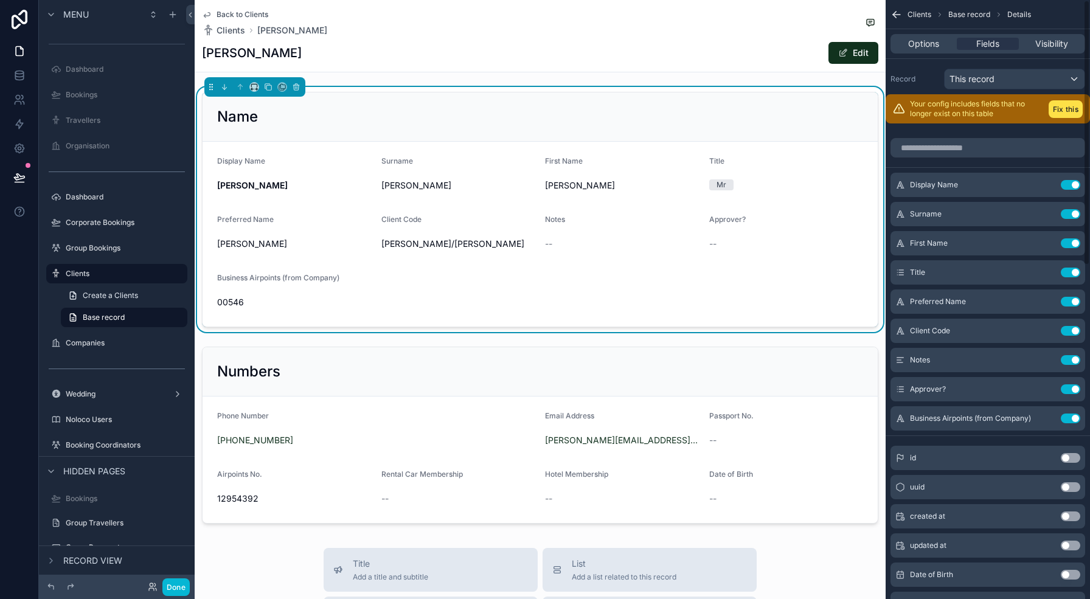
click at [1069, 360] on button "Use setting" at bounding box center [1070, 360] width 19 height 10
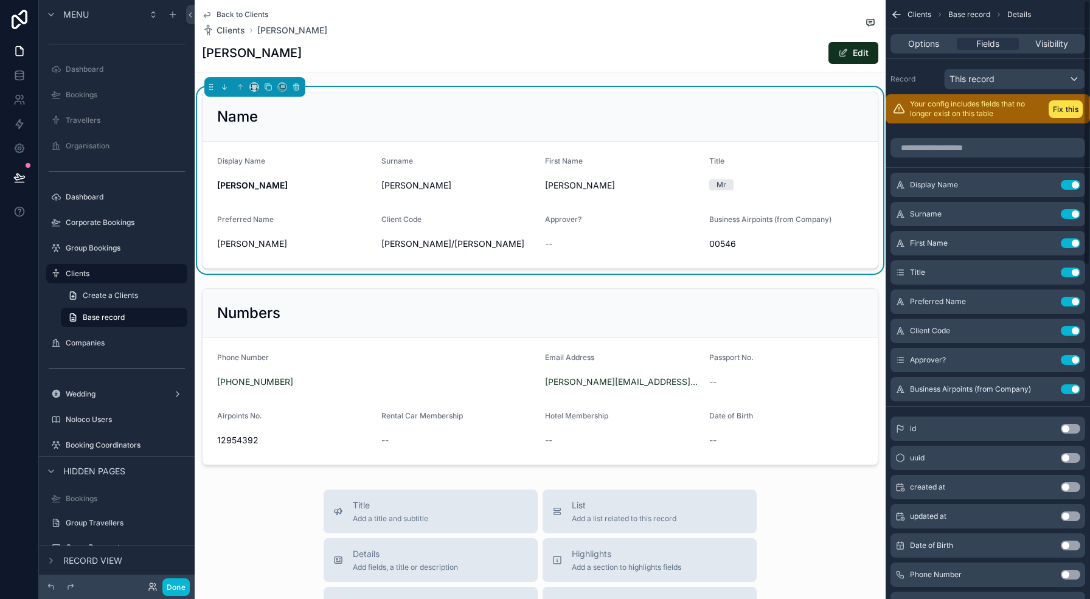
click at [1069, 360] on button "Use setting" at bounding box center [1070, 360] width 19 height 10
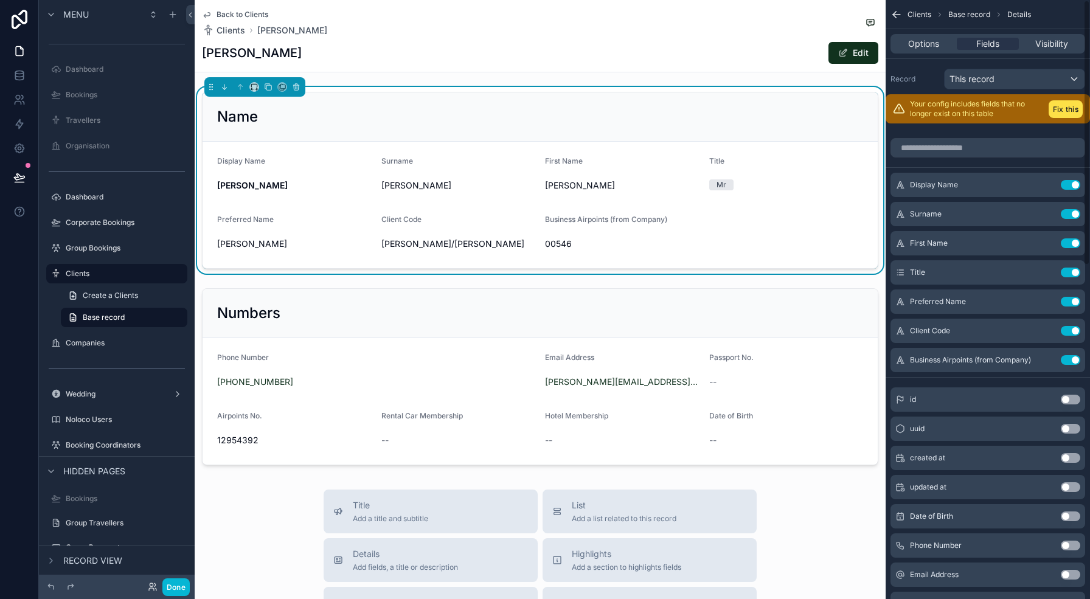
click at [1069, 360] on button "Use setting" at bounding box center [1070, 360] width 19 height 10
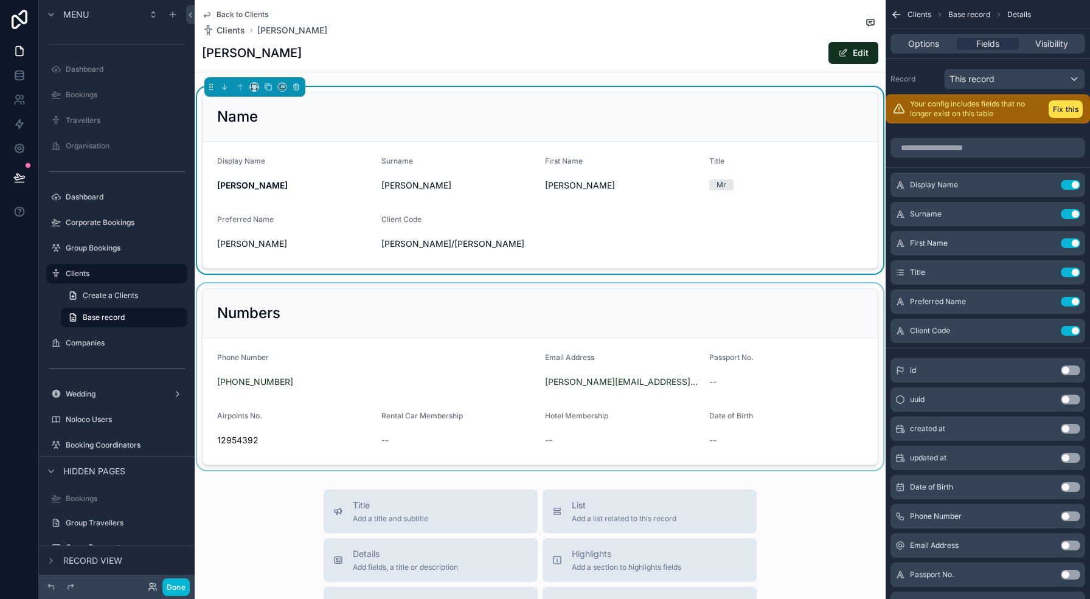
scroll to position [18, 0]
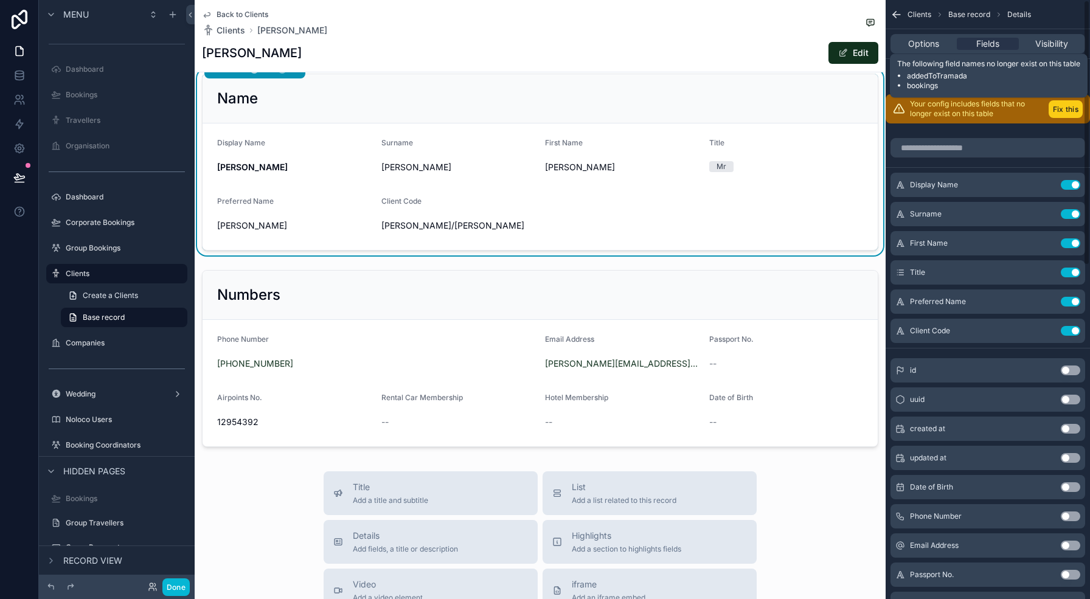
click at [1063, 108] on button "Fix this" at bounding box center [1066, 109] width 34 height 18
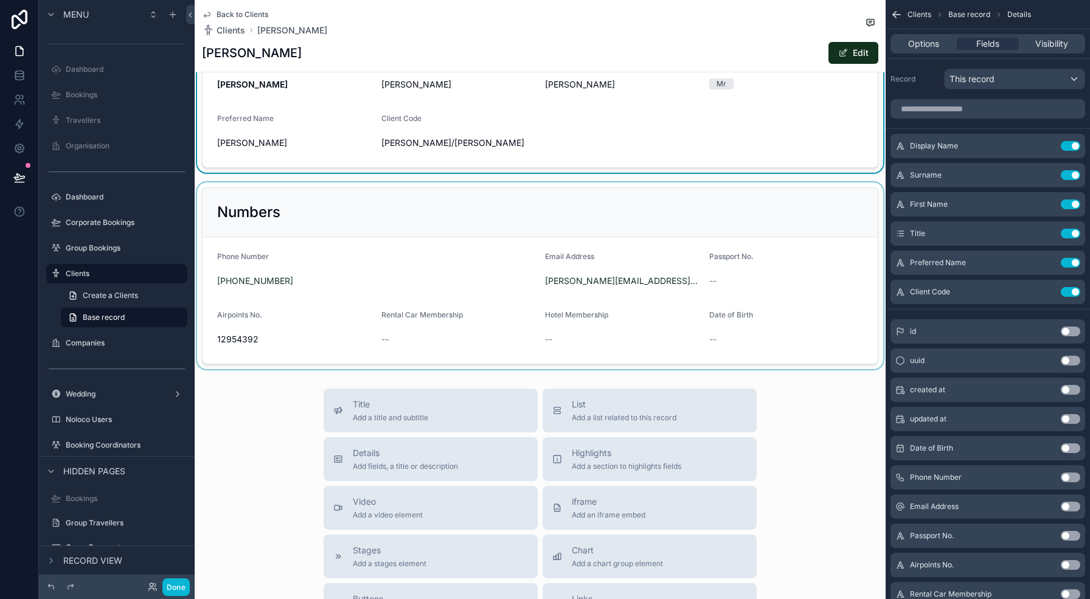
scroll to position [122, 0]
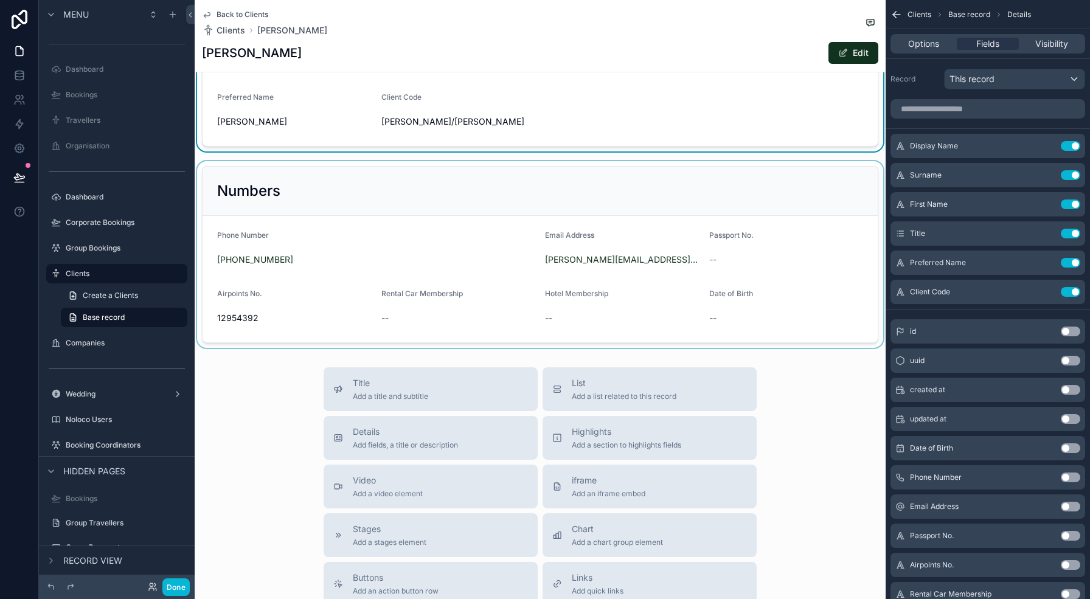
click at [556, 290] on div "scrollable content" at bounding box center [540, 254] width 691 height 187
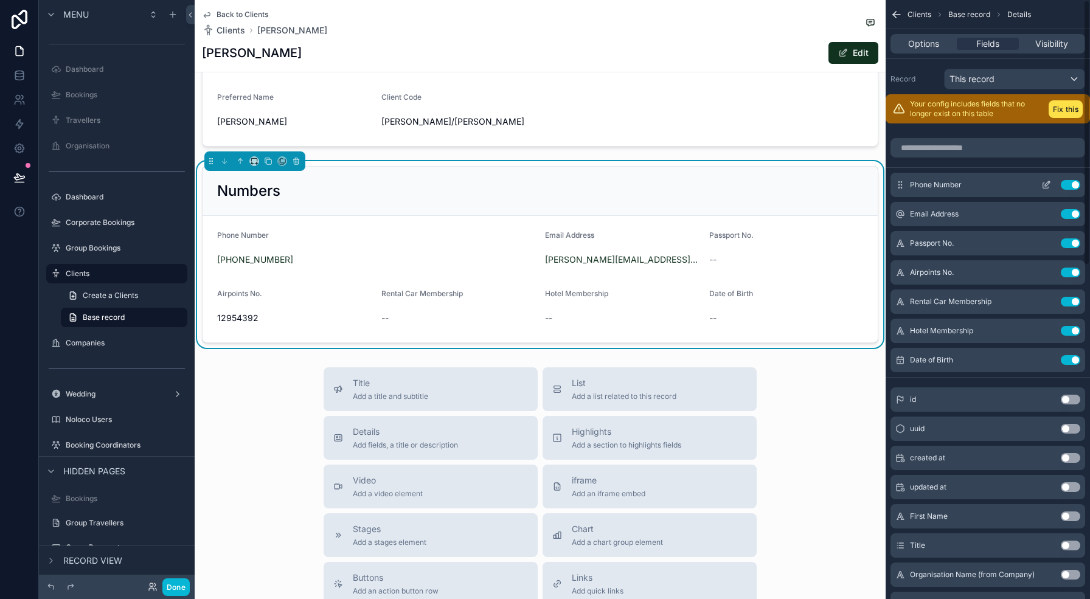
click at [1047, 184] on icon "scrollable content" at bounding box center [1047, 185] width 10 height 10
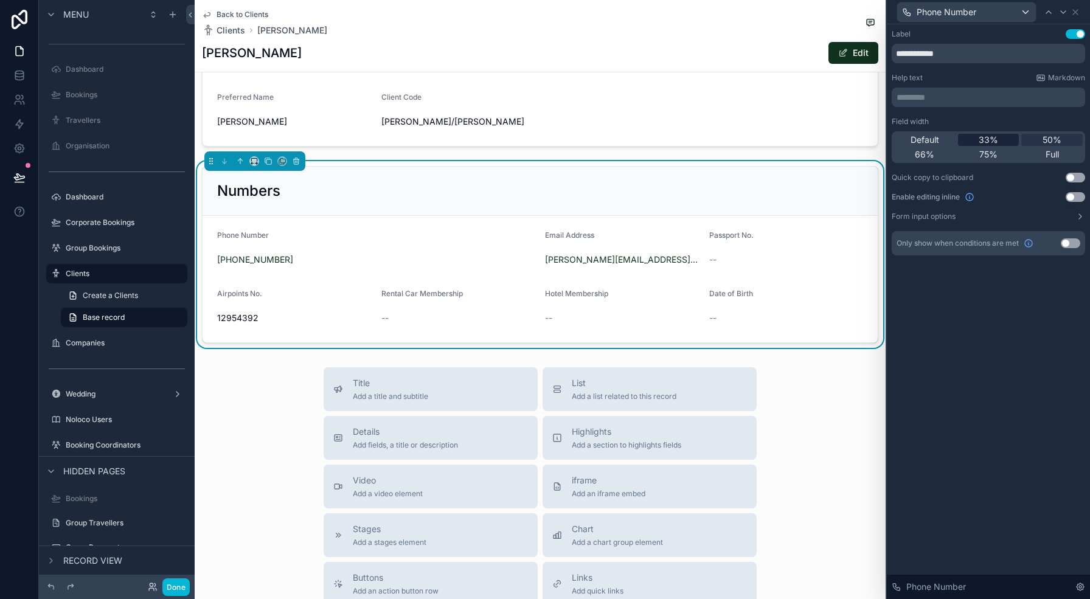
click at [999, 137] on div "33%" at bounding box center [988, 140] width 61 height 12
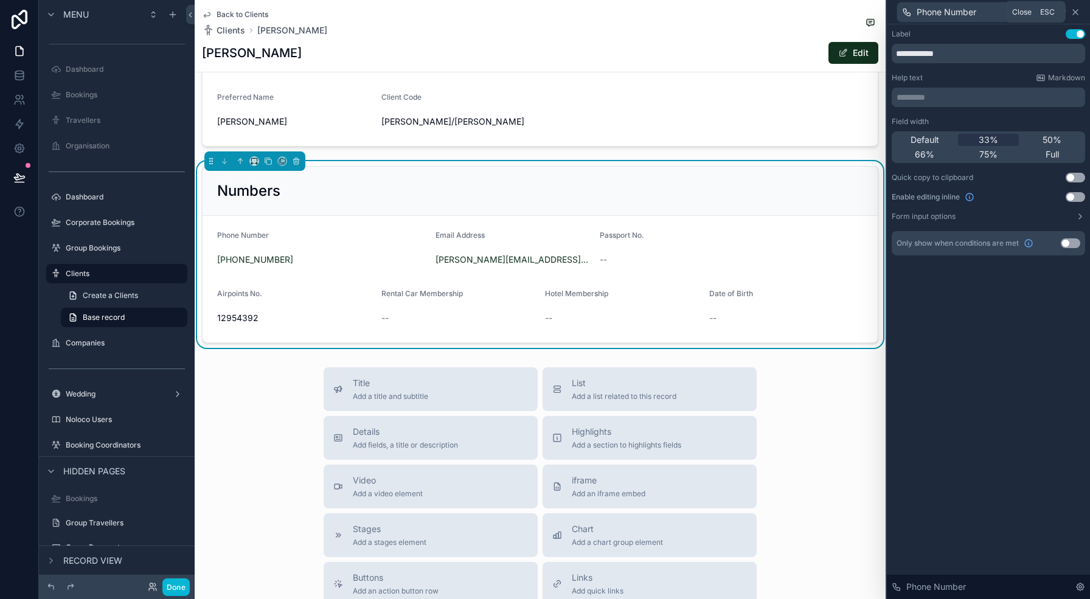
click at [1077, 9] on icon at bounding box center [1076, 12] width 10 height 10
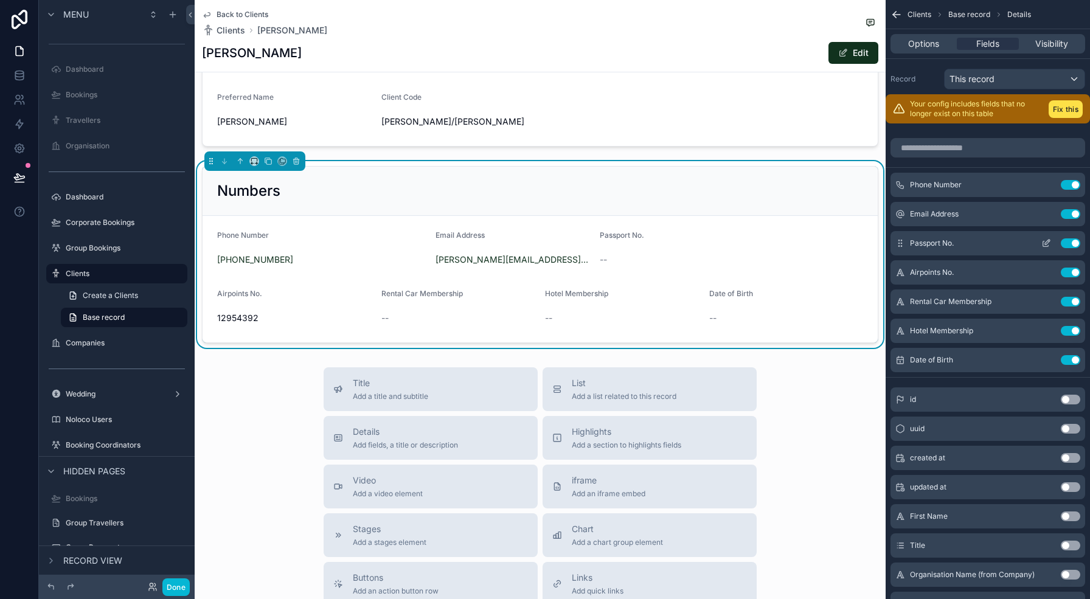
click at [1044, 242] on icon "scrollable content" at bounding box center [1047, 244] width 10 height 10
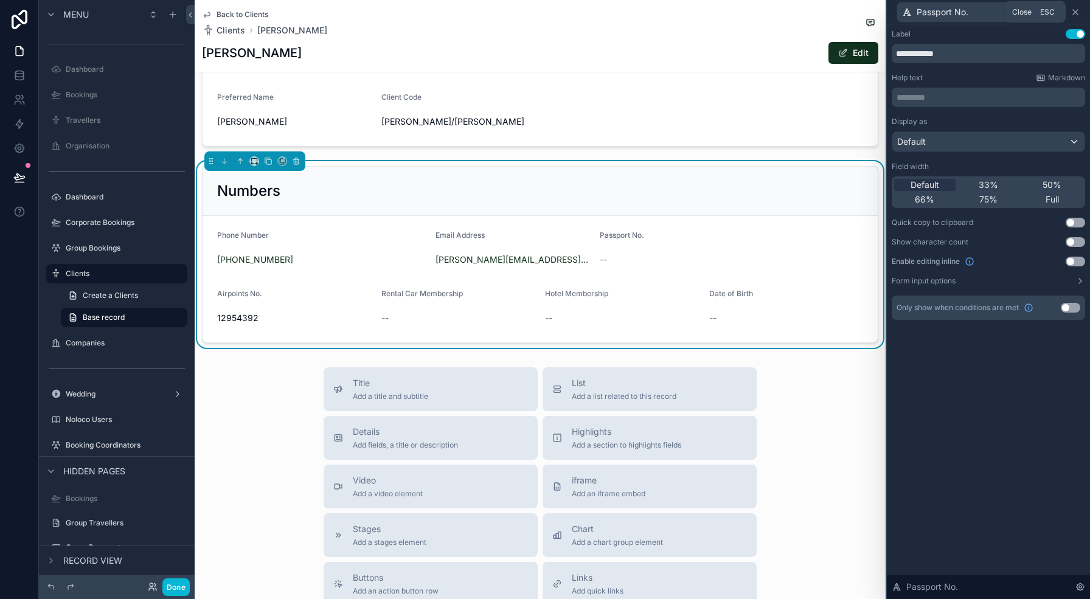
click at [1078, 13] on icon at bounding box center [1075, 12] width 5 height 5
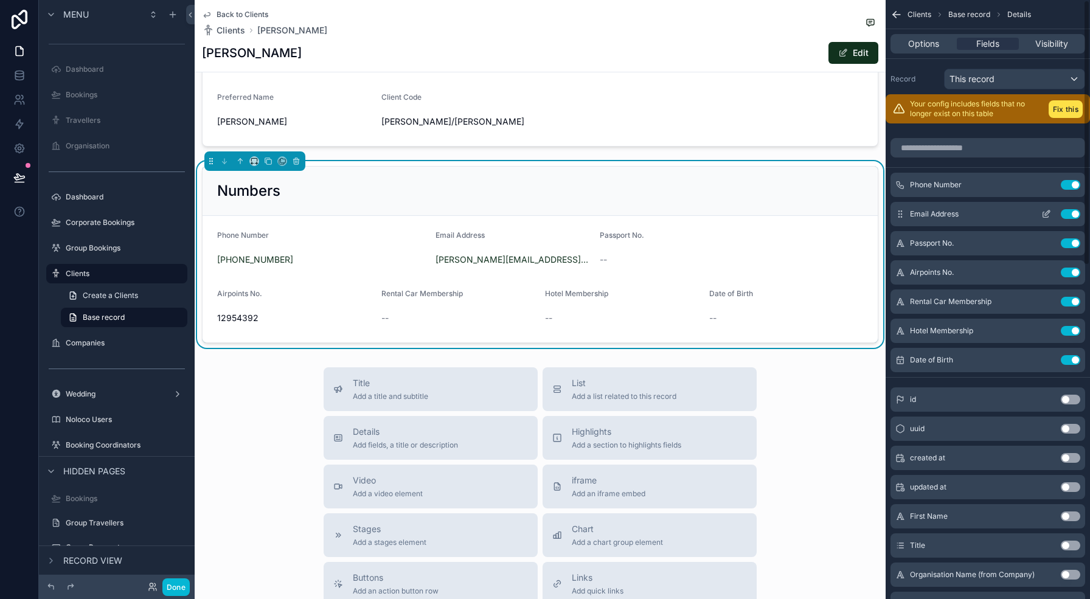
click at [1047, 215] on icon "scrollable content" at bounding box center [1047, 213] width 5 height 5
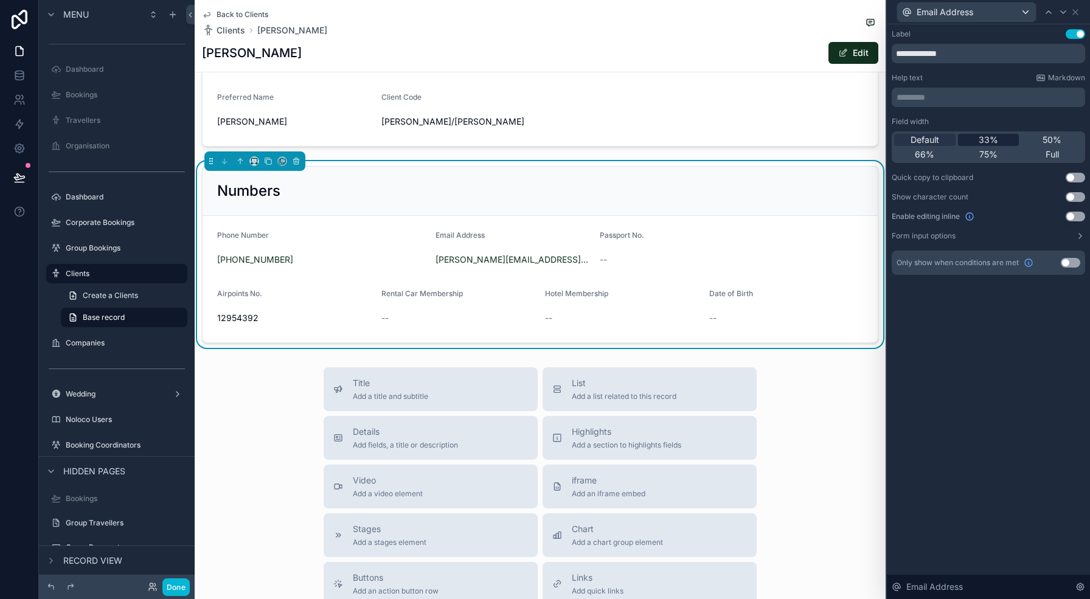
click at [992, 139] on span "33%" at bounding box center [988, 140] width 19 height 12
click at [1075, 11] on icon at bounding box center [1075, 12] width 5 height 5
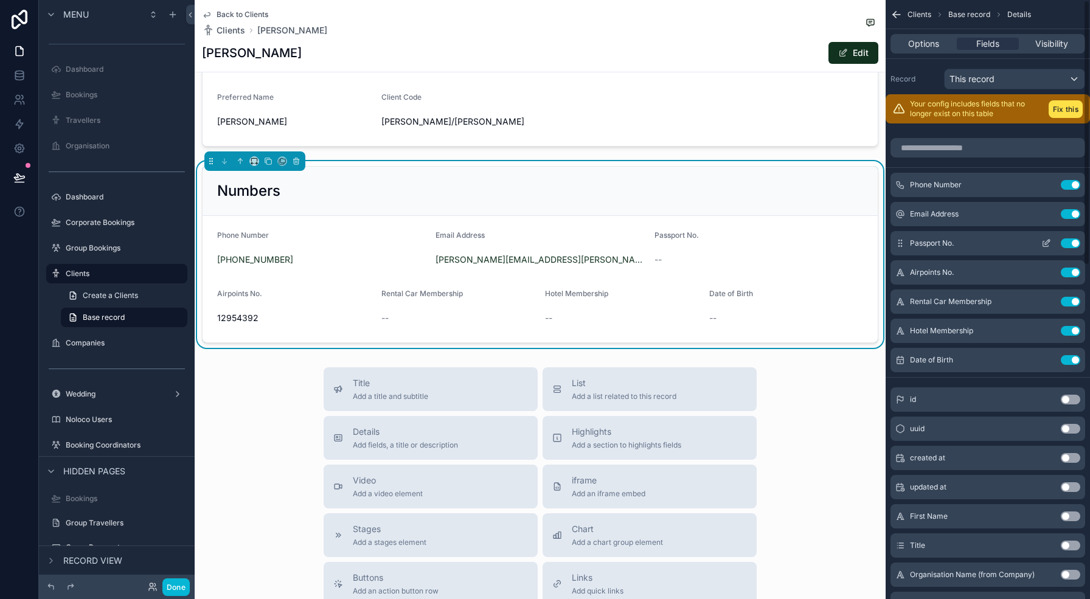
click at [1045, 243] on icon "scrollable content" at bounding box center [1047, 242] width 5 height 5
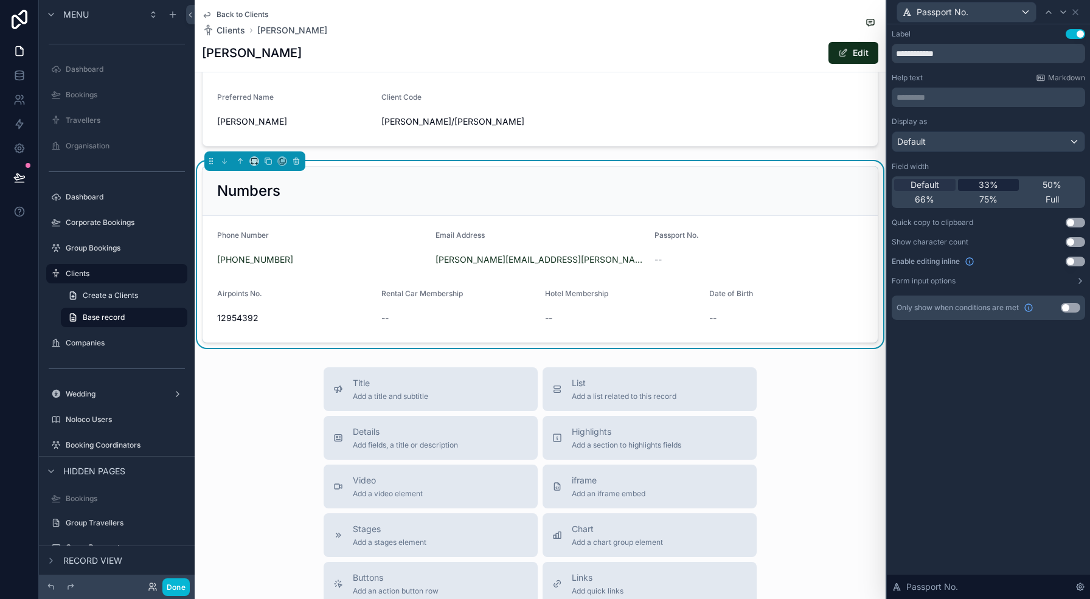
click at [1003, 187] on div "33%" at bounding box center [988, 185] width 61 height 12
click at [1074, 8] on icon at bounding box center [1076, 12] width 10 height 10
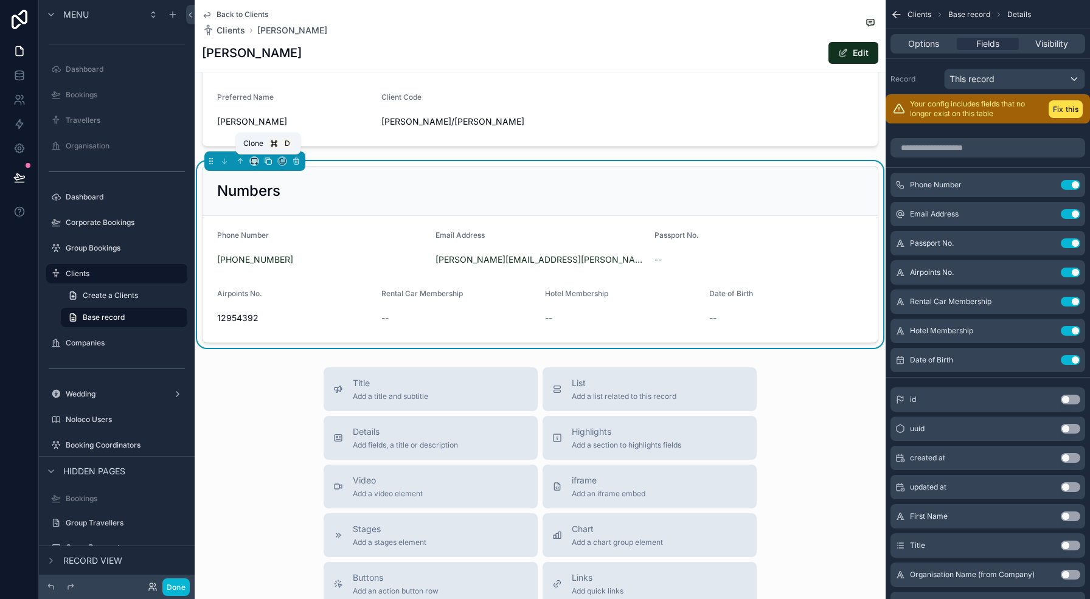
click at [268, 159] on icon "scrollable content" at bounding box center [269, 161] width 5 height 5
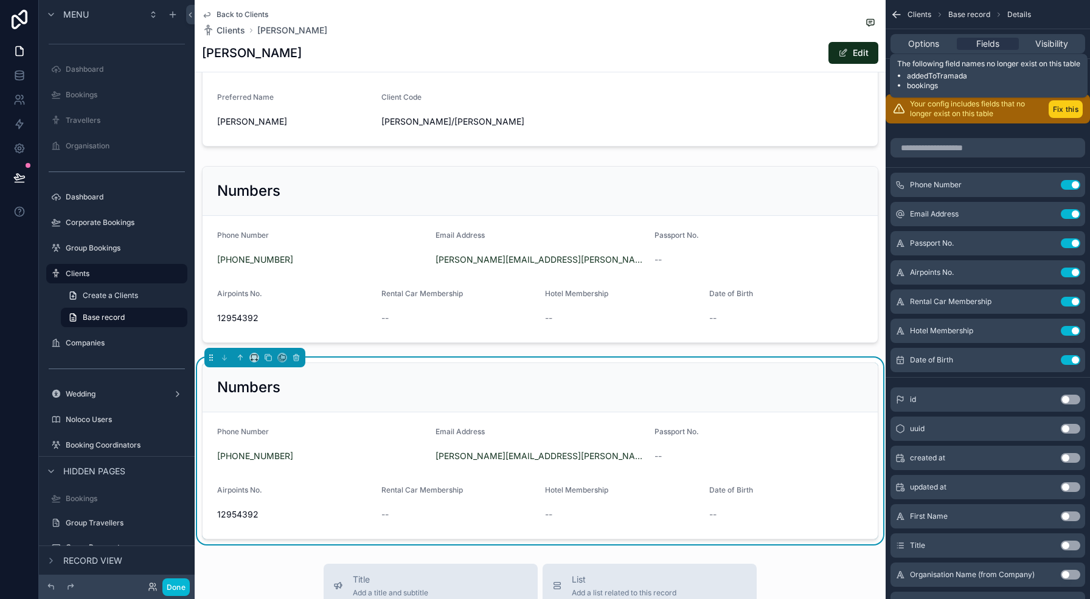
click at [1061, 100] on button "Fix this" at bounding box center [1066, 109] width 34 height 18
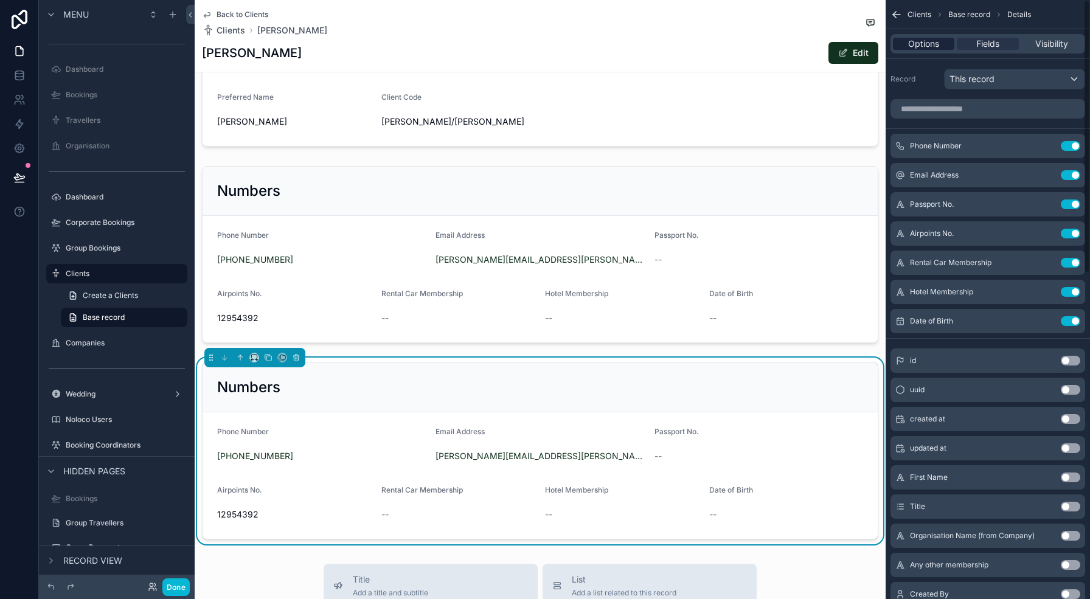
click at [933, 44] on span "Options" at bounding box center [924, 44] width 31 height 12
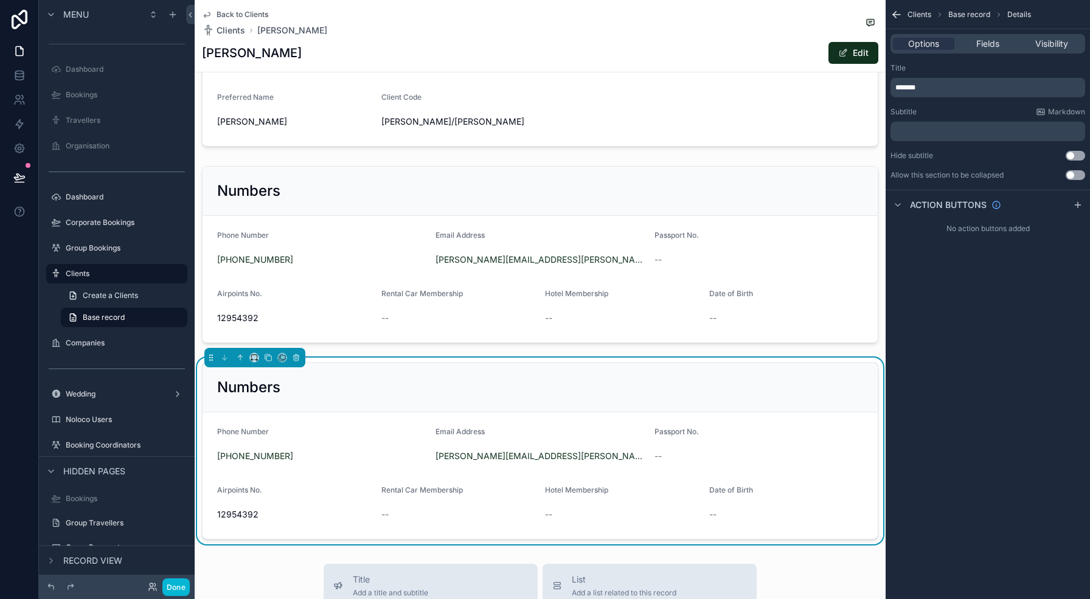
click at [932, 86] on p "*******" at bounding box center [989, 88] width 187 height 10
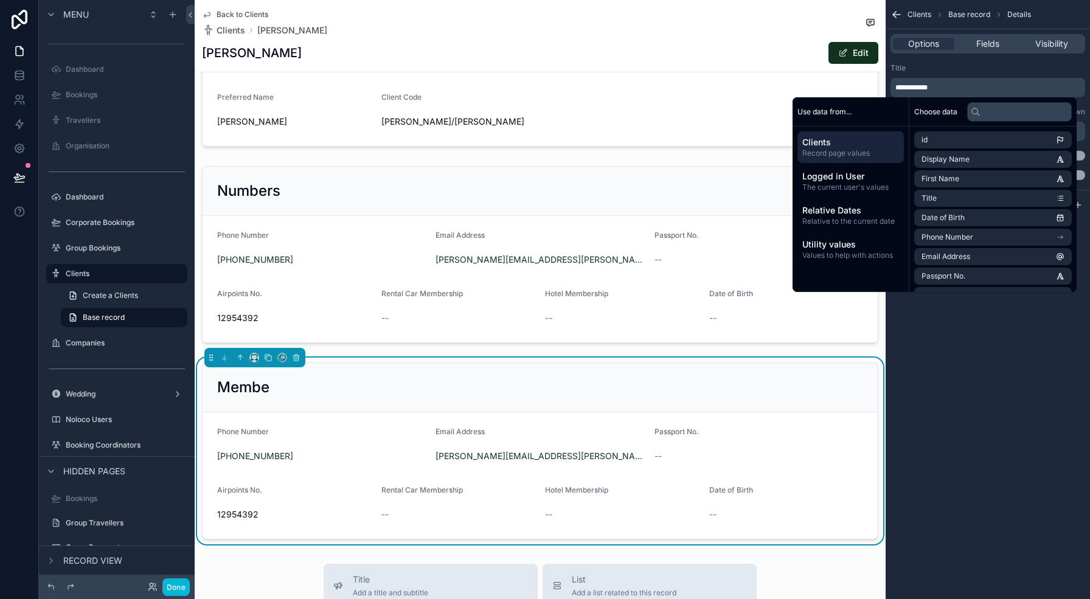
click at [994, 342] on div "**********" at bounding box center [988, 299] width 204 height 599
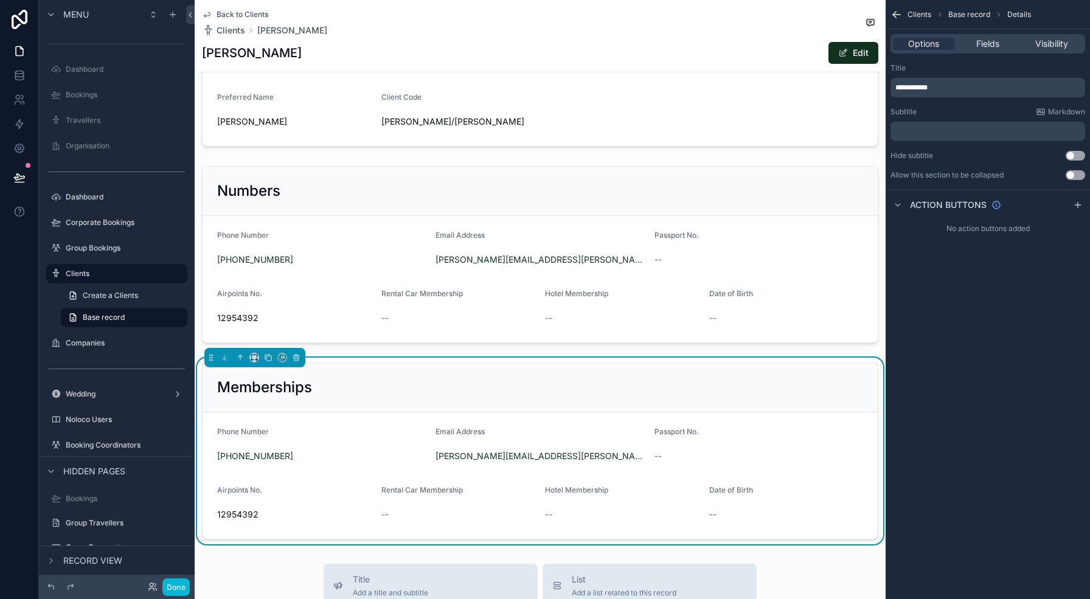
click at [515, 388] on div "Memberships" at bounding box center [540, 387] width 646 height 19
click at [989, 45] on span "Fields" at bounding box center [988, 44] width 23 height 12
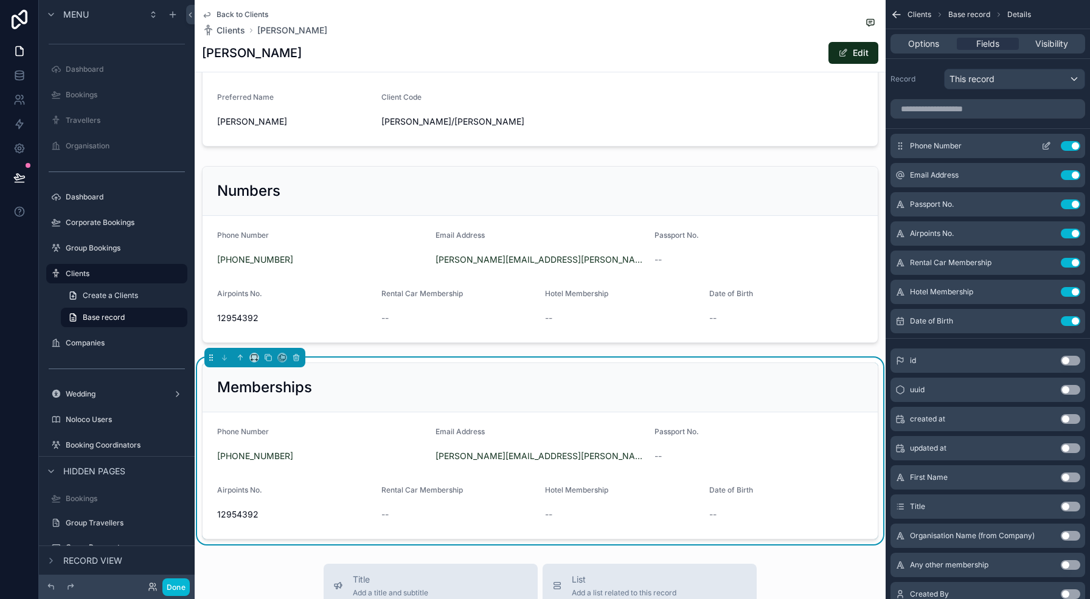
click at [1075, 145] on button "Use setting" at bounding box center [1070, 146] width 19 height 10
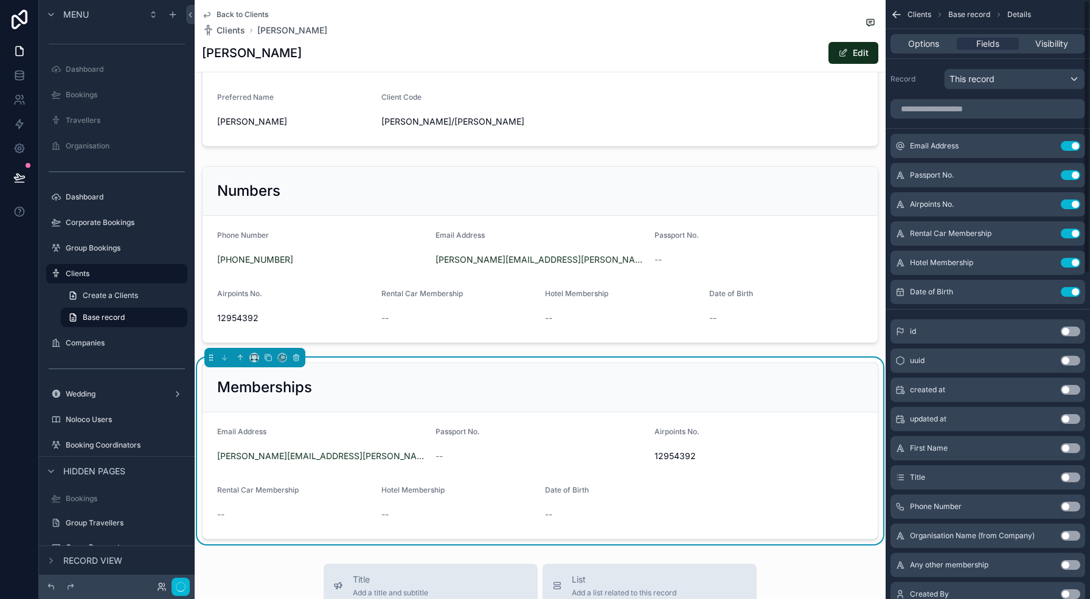
click at [1075, 145] on button "Use setting" at bounding box center [1070, 146] width 19 height 10
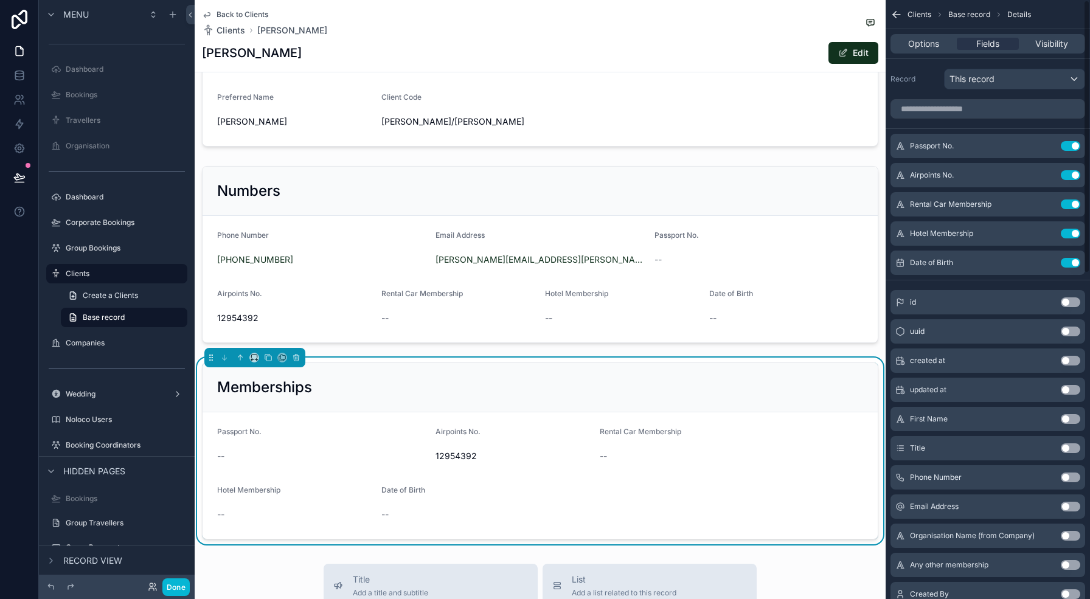
click at [1075, 145] on button "Use setting" at bounding box center [1070, 146] width 19 height 10
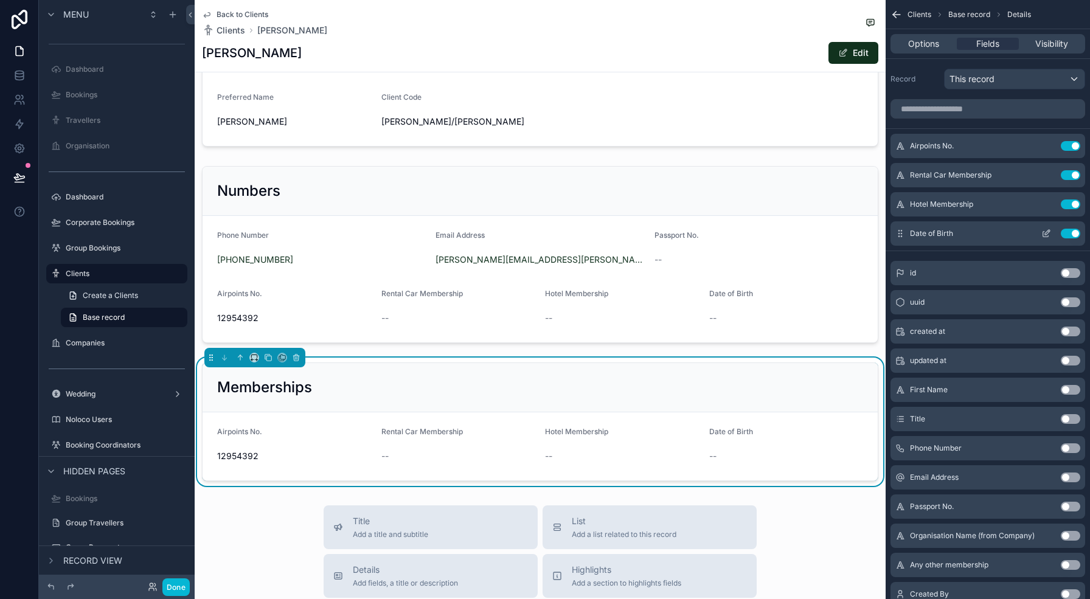
click at [1074, 234] on button "Use setting" at bounding box center [1070, 234] width 19 height 10
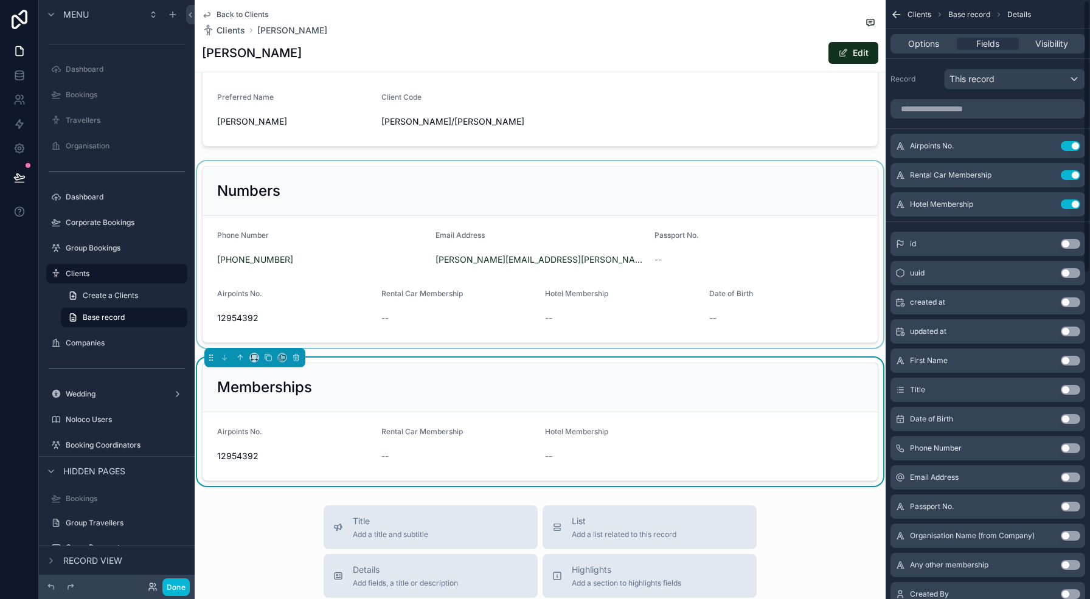
click at [678, 278] on div "scrollable content" at bounding box center [540, 254] width 691 height 187
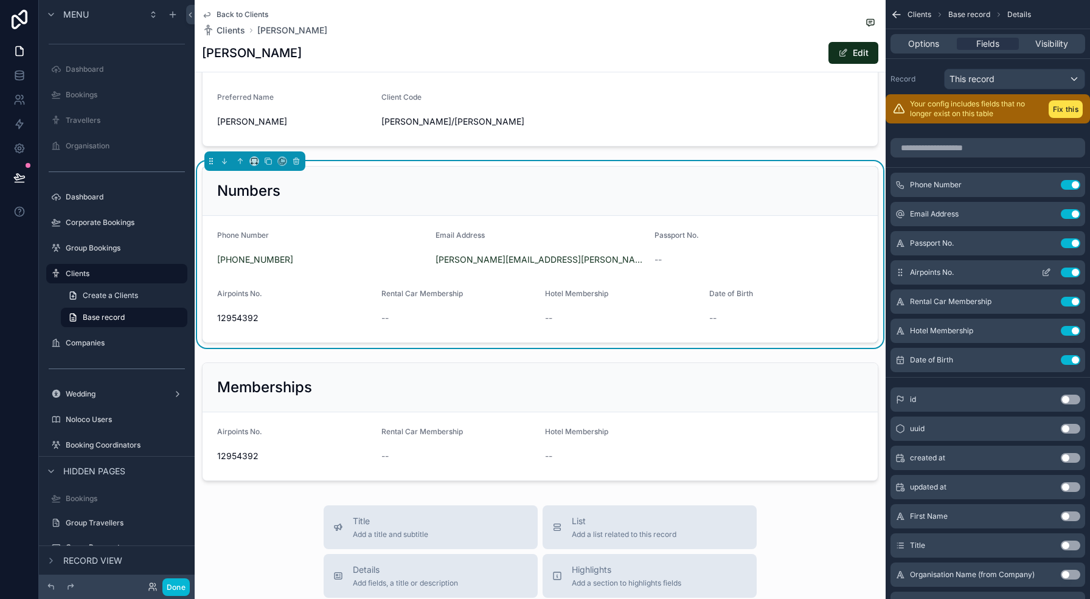
click at [1076, 270] on button "Use setting" at bounding box center [1070, 273] width 19 height 10
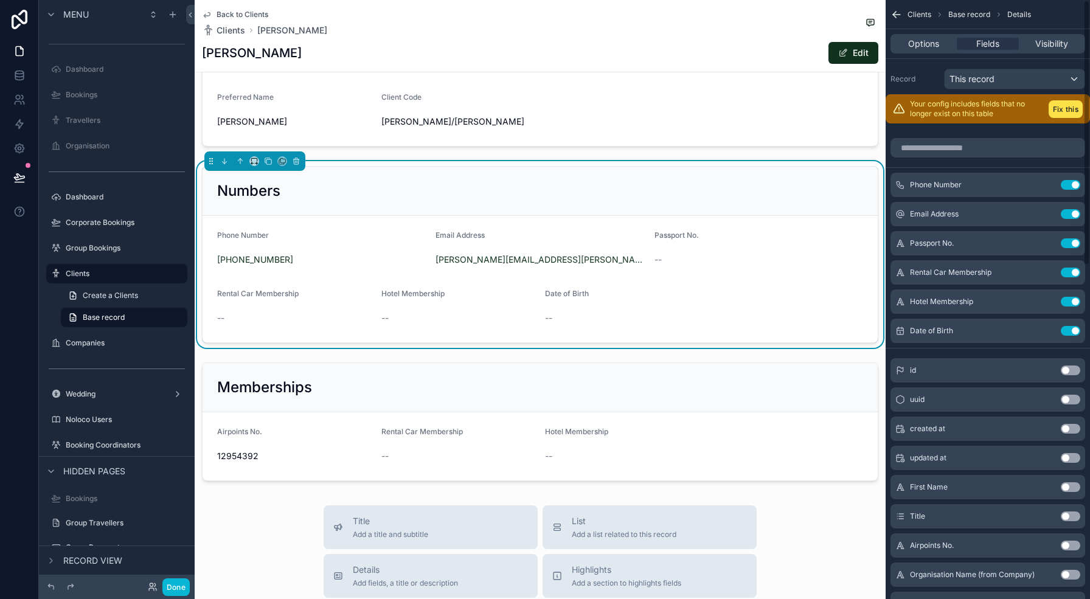
click at [1076, 270] on button "Use setting" at bounding box center [1070, 273] width 19 height 10
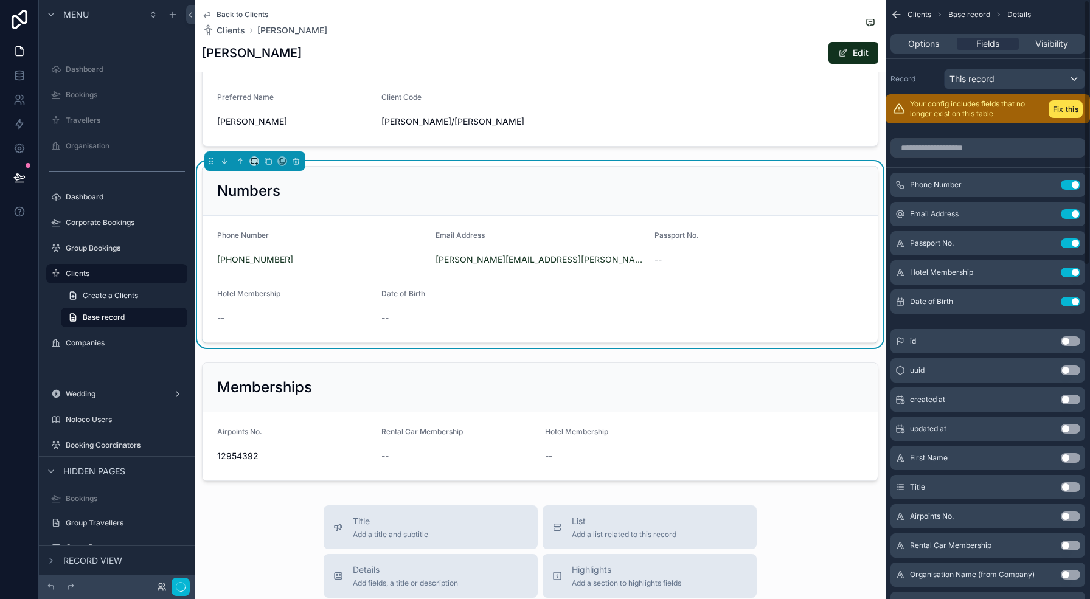
click at [1076, 270] on button "Use setting" at bounding box center [1070, 273] width 19 height 10
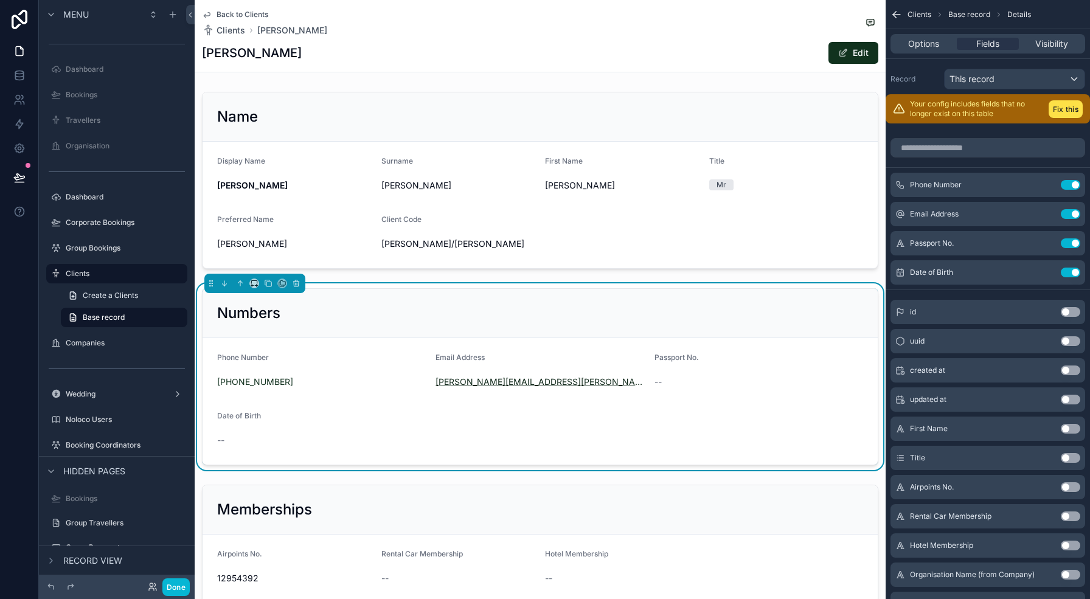
scroll to position [10, 0]
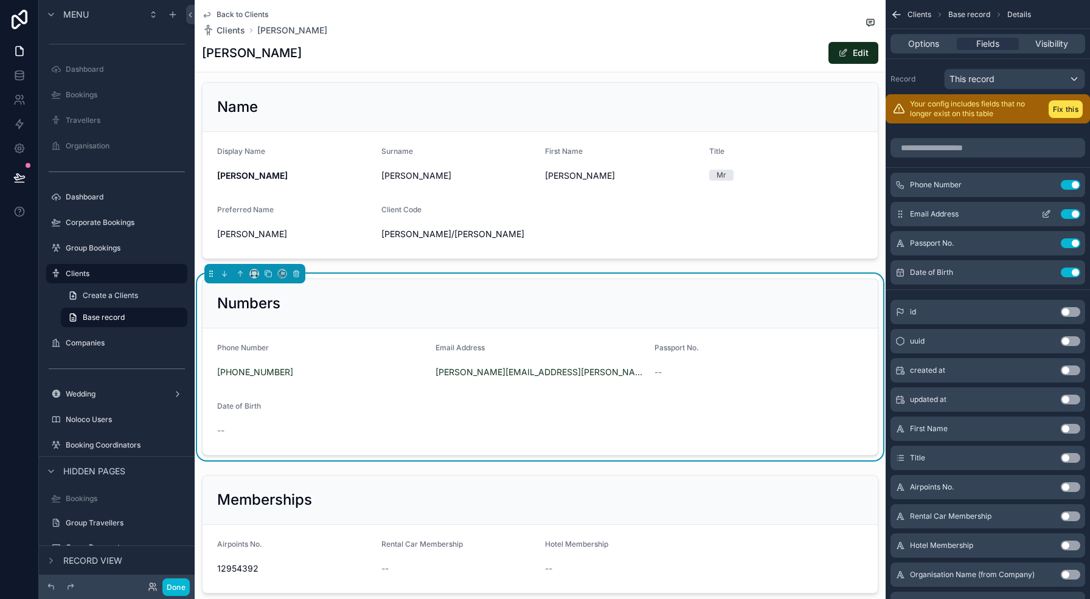
click at [1041, 211] on button "scrollable content" at bounding box center [1046, 214] width 19 height 10
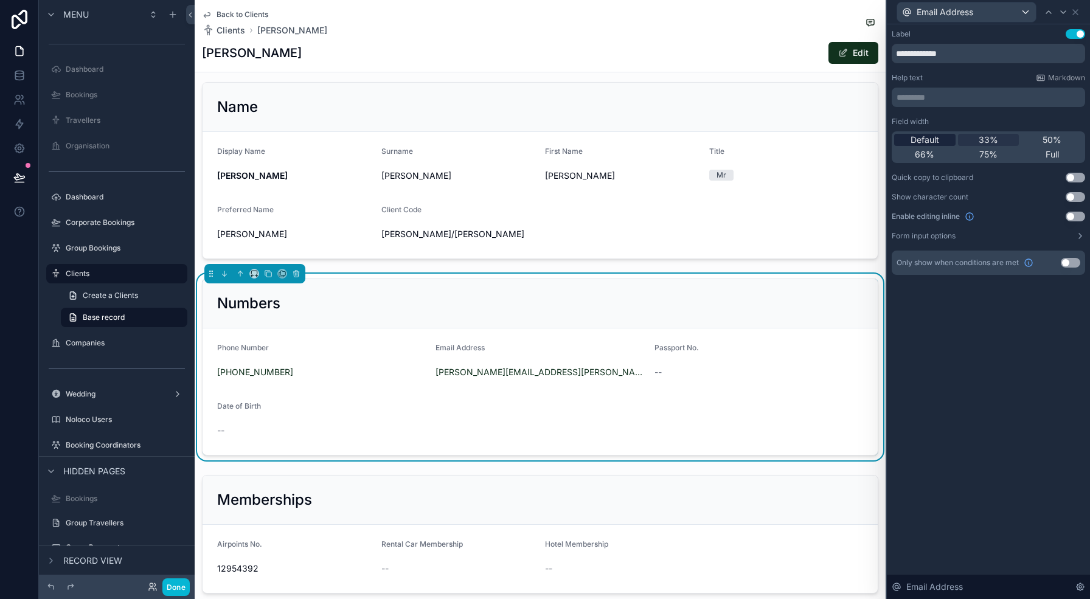
click at [941, 139] on div "Default" at bounding box center [925, 140] width 61 height 12
click at [1076, 6] on div "Email Address" at bounding box center [989, 12] width 194 height 24
click at [1075, 13] on icon at bounding box center [1076, 12] width 10 height 10
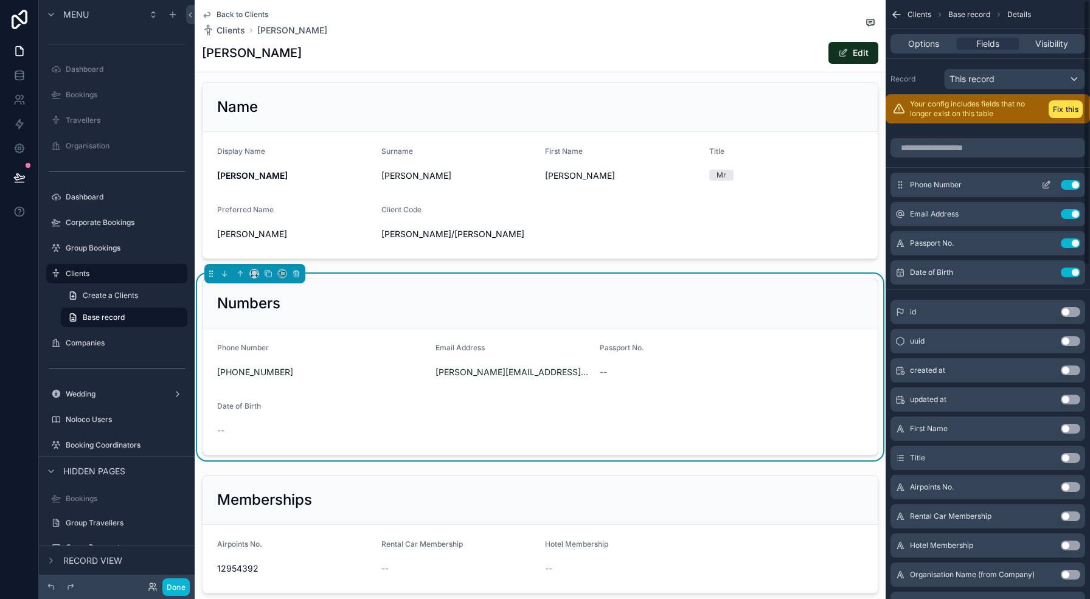
click at [1044, 181] on icon "scrollable content" at bounding box center [1047, 185] width 10 height 10
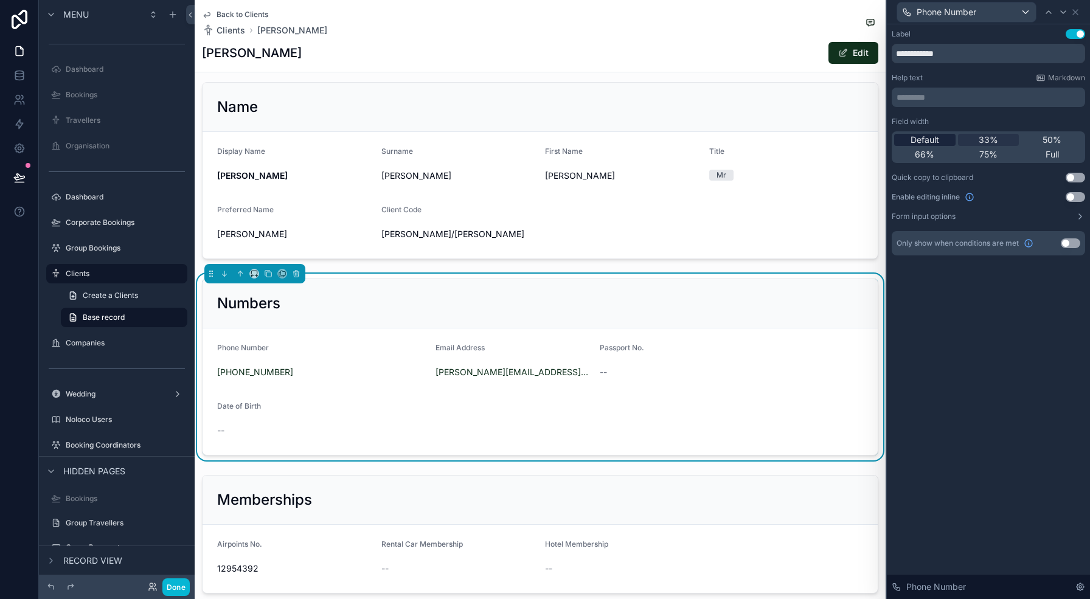
click at [948, 139] on div "Default" at bounding box center [925, 140] width 61 height 12
click at [1076, 8] on icon at bounding box center [1076, 12] width 10 height 10
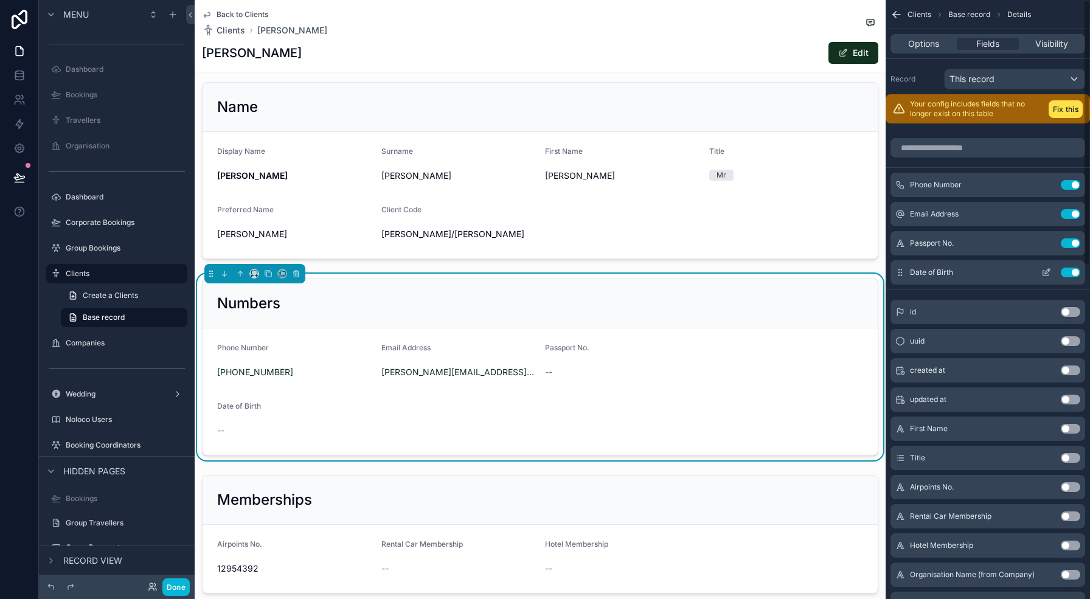
click at [1047, 271] on icon "scrollable content" at bounding box center [1047, 273] width 10 height 10
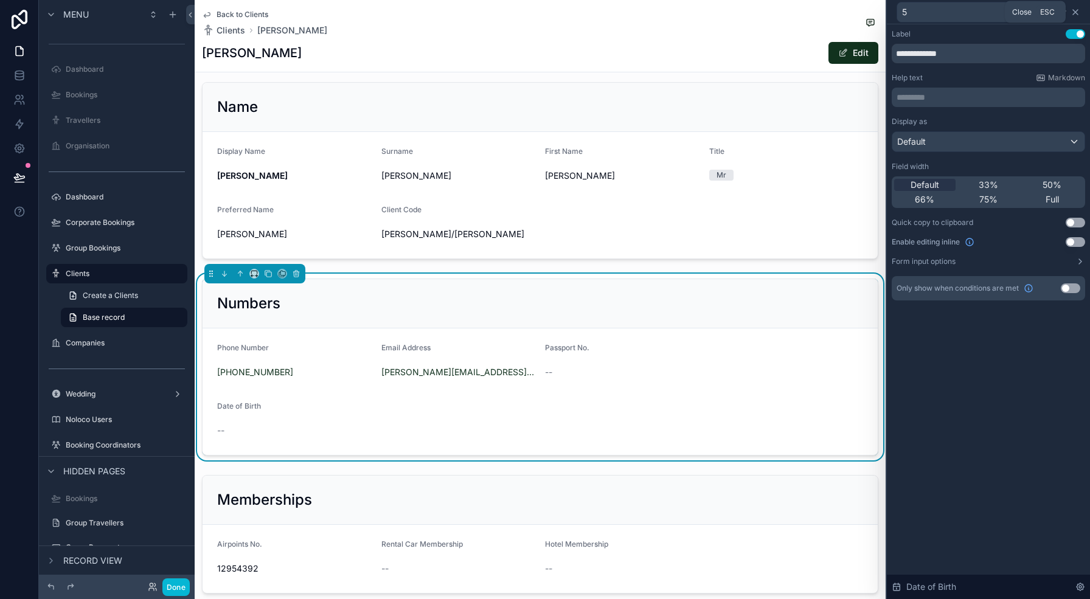
click at [1078, 13] on icon at bounding box center [1075, 12] width 5 height 5
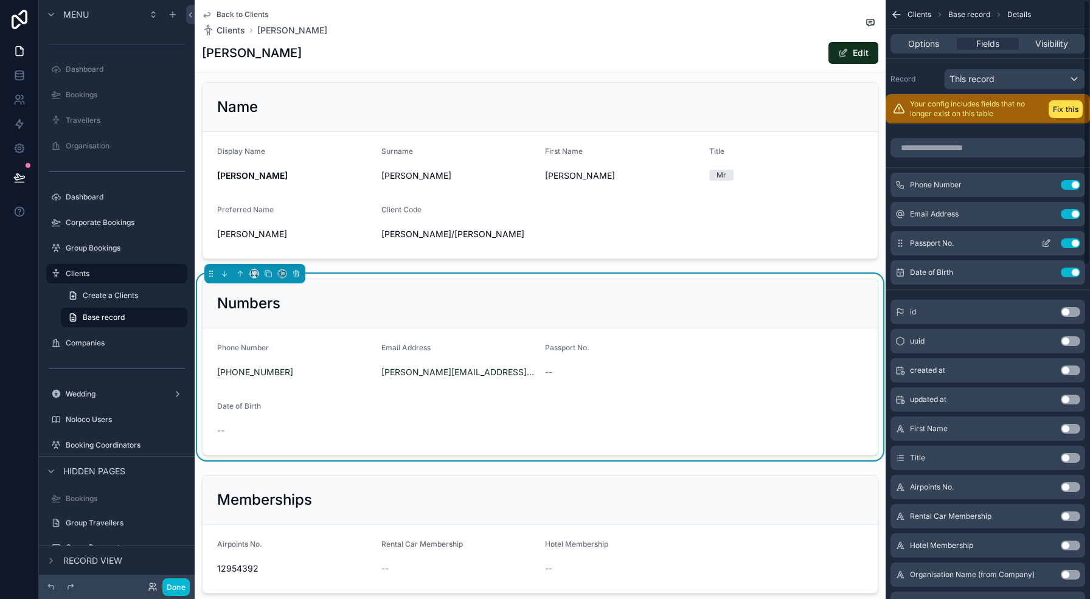
click at [1050, 247] on icon "scrollable content" at bounding box center [1047, 244] width 10 height 10
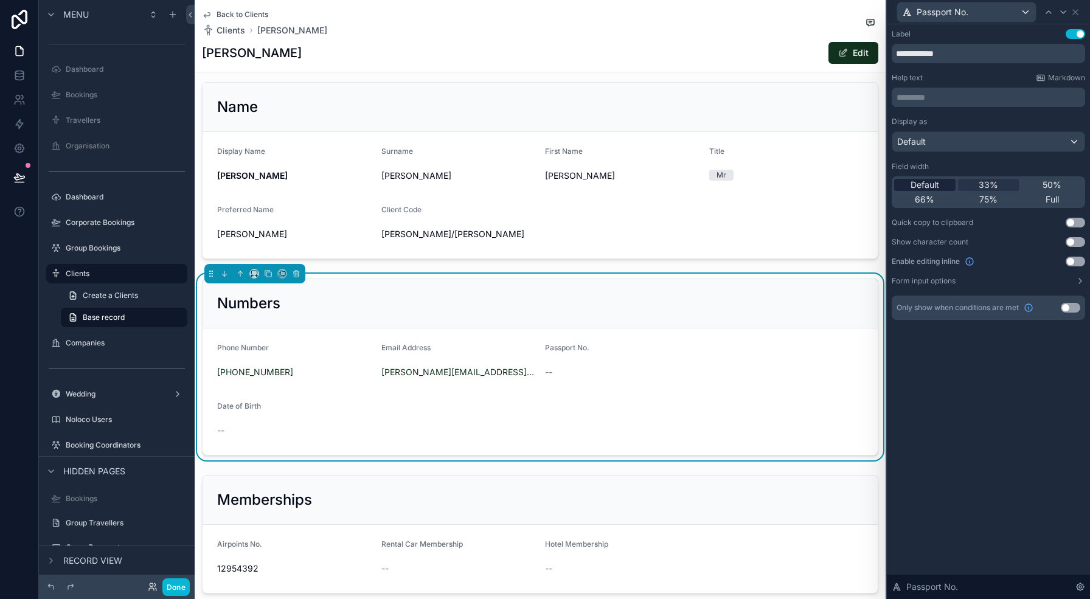
click at [911, 185] on span "Default" at bounding box center [925, 185] width 29 height 12
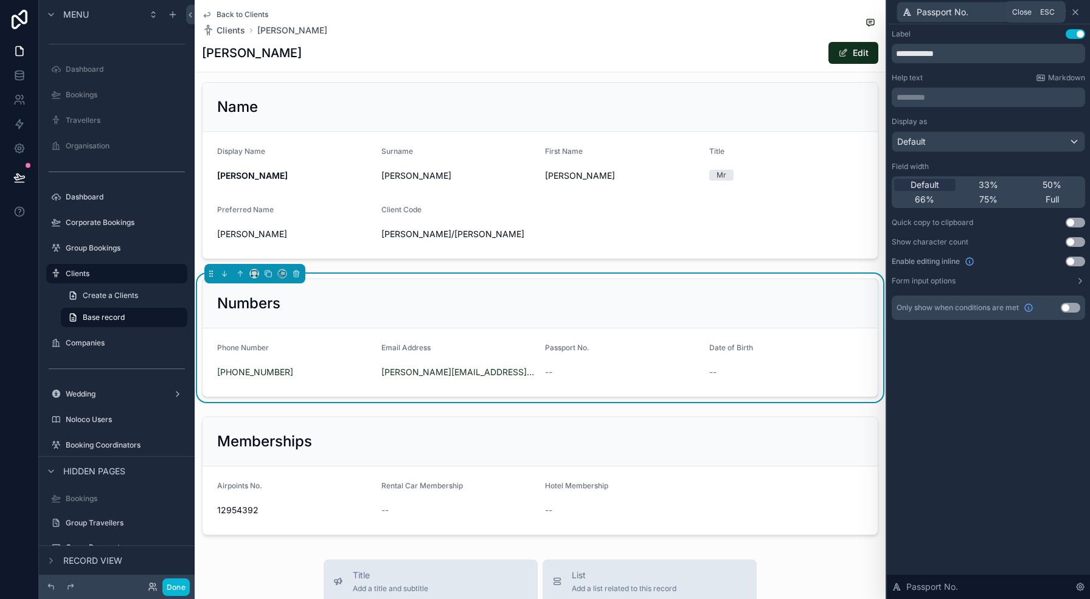
click at [1078, 13] on icon at bounding box center [1076, 12] width 10 height 10
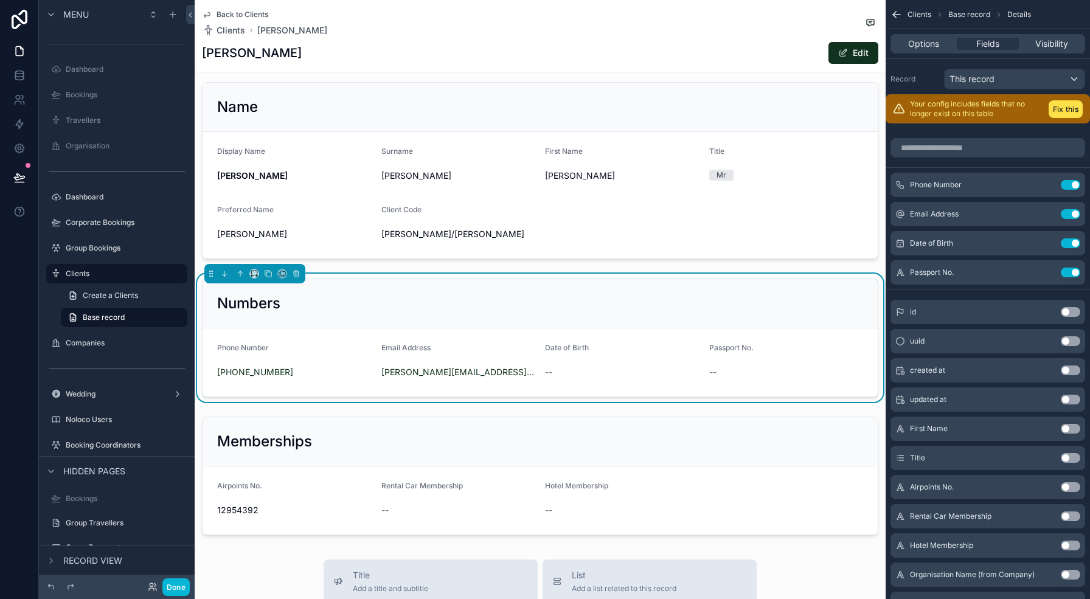
scroll to position [0, 0]
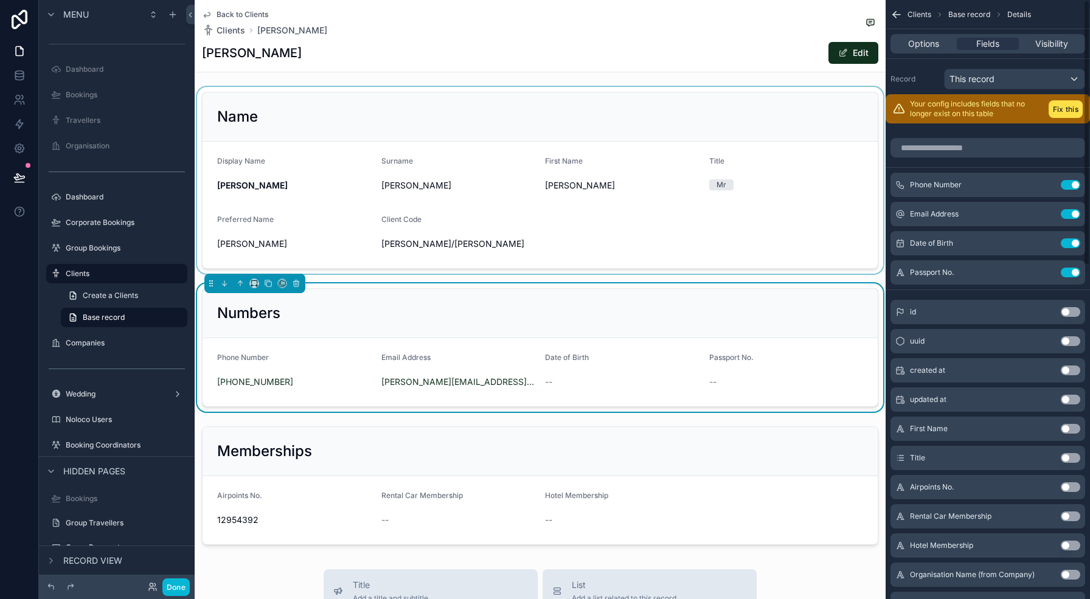
click at [626, 170] on div "scrollable content" at bounding box center [540, 180] width 691 height 187
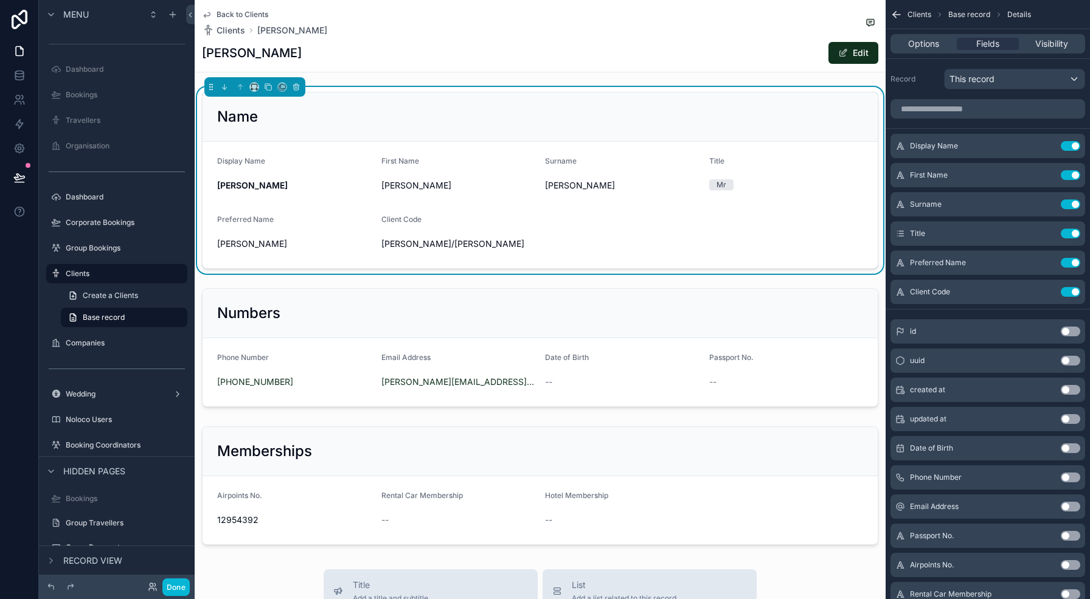
click at [582, 195] on div "Mckinney" at bounding box center [622, 185] width 155 height 19
click at [1045, 294] on icon "scrollable content" at bounding box center [1047, 292] width 10 height 10
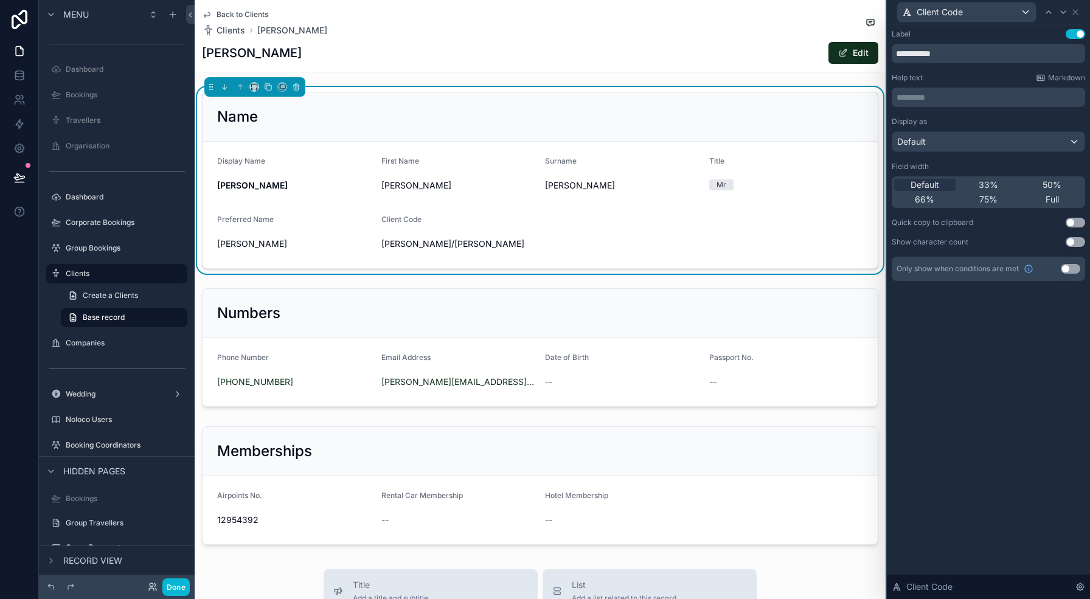
click at [1039, 177] on div "Default 33% 50% 66% 75% Full" at bounding box center [989, 192] width 194 height 32
click at [1062, 185] on div "50%" at bounding box center [1052, 185] width 61 height 12
click at [1076, 11] on icon at bounding box center [1076, 12] width 10 height 10
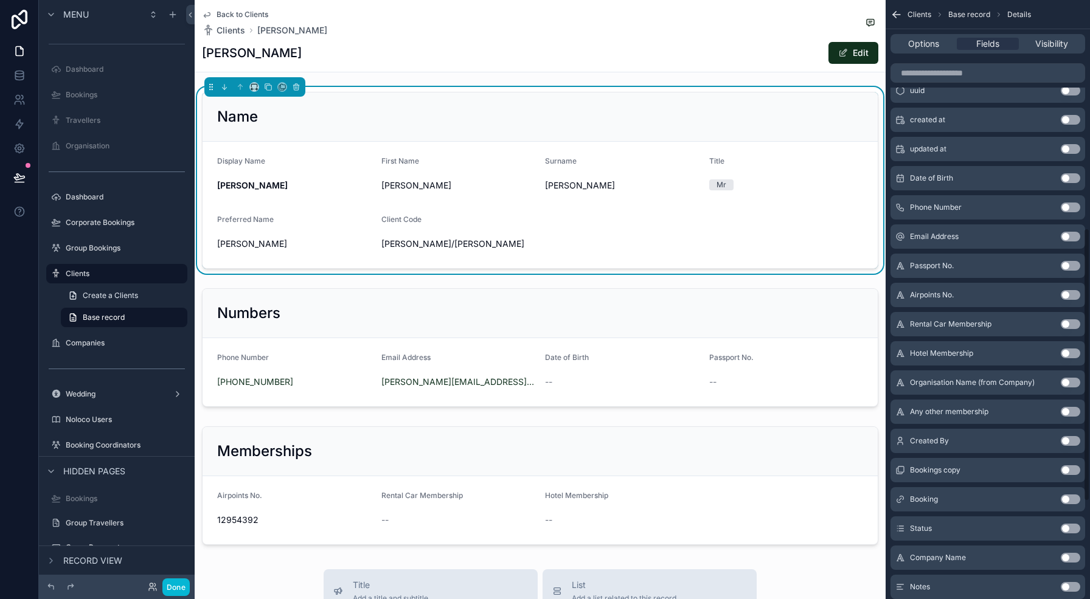
scroll to position [713, 0]
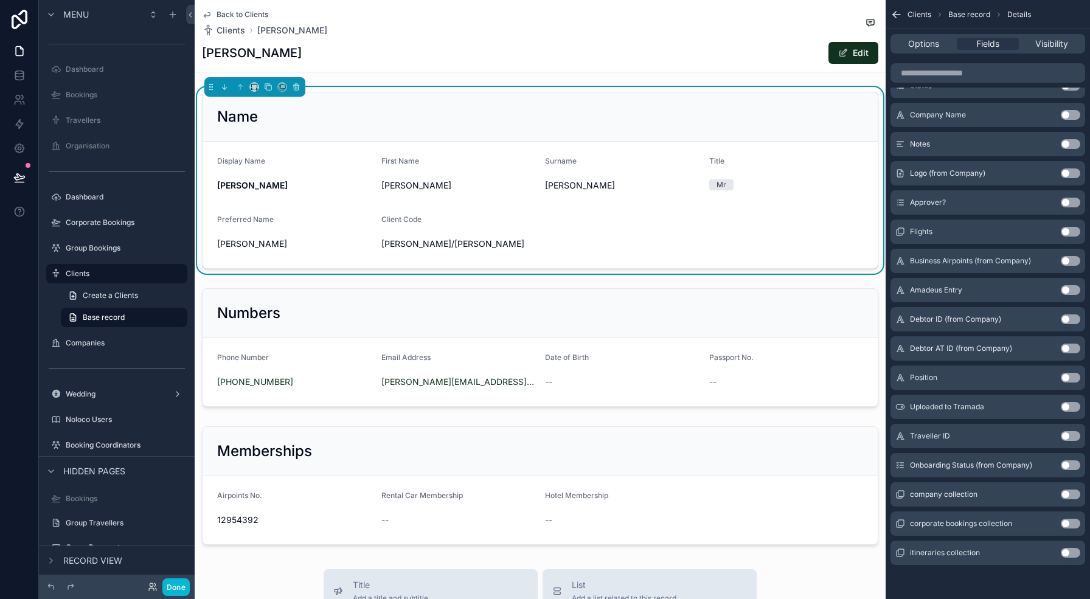
click at [1064, 409] on button "Use setting" at bounding box center [1070, 407] width 19 height 10
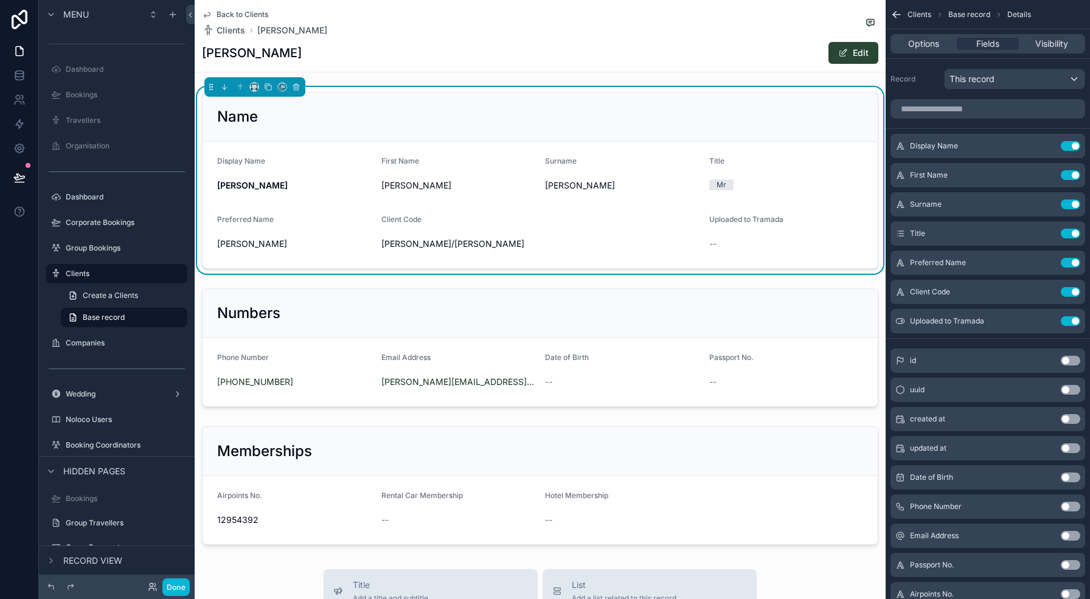
click at [863, 52] on button "Edit" at bounding box center [854, 53] width 50 height 22
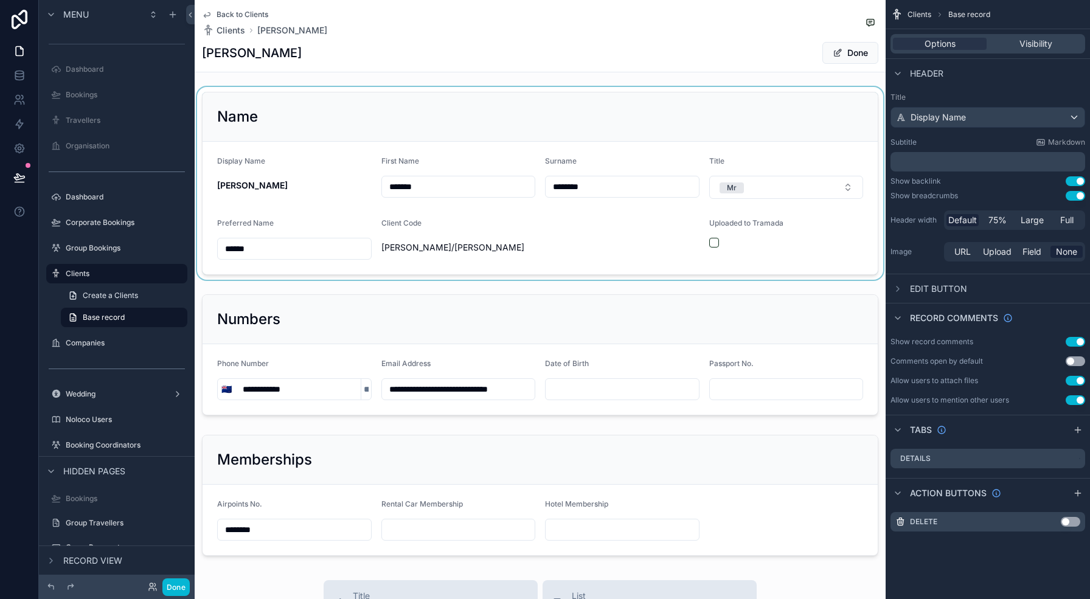
click at [716, 235] on div "scrollable content" at bounding box center [540, 183] width 691 height 193
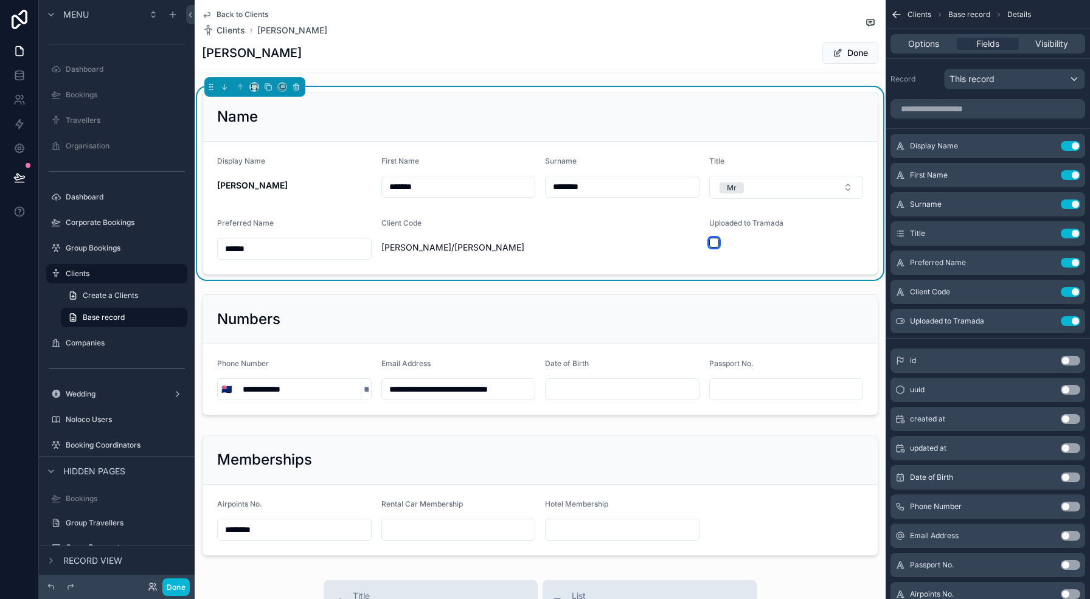
click at [716, 238] on button "scrollable content" at bounding box center [715, 243] width 10 height 10
click at [172, 579] on button "Done" at bounding box center [175, 588] width 27 height 18
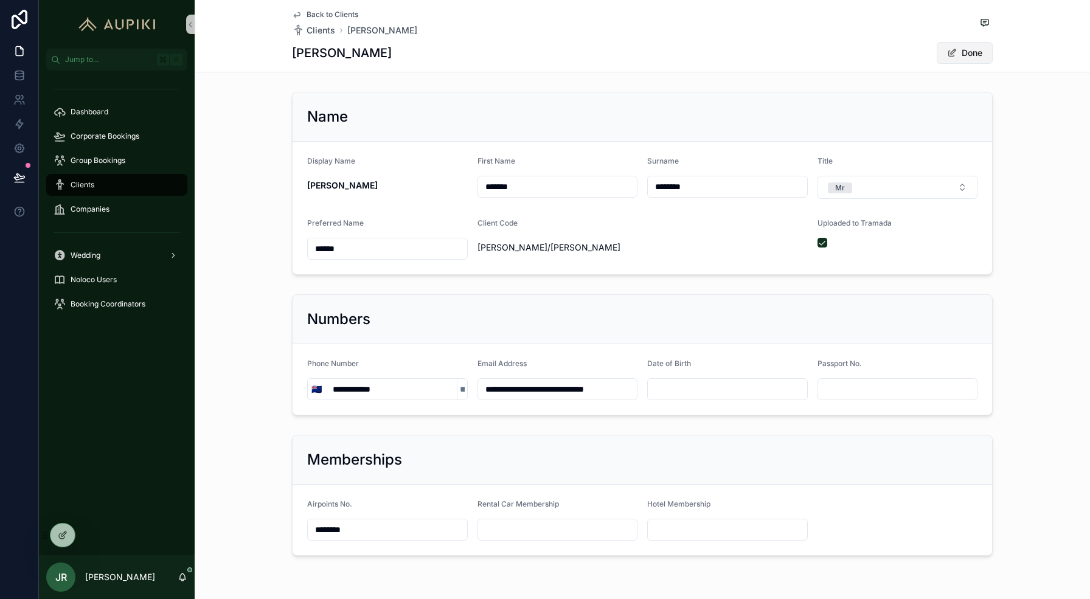
click at [971, 53] on button "Done" at bounding box center [965, 53] width 56 height 22
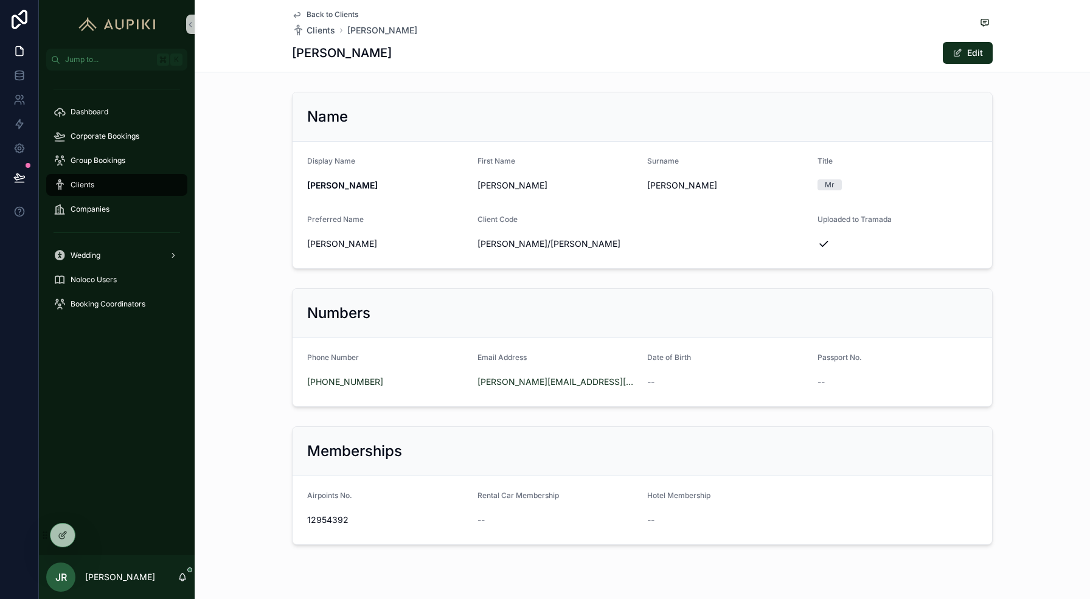
click at [53, 551] on div "Dashboard Corporate Bookings Group Bookings Clients Companies Wedding Noloco Us…" at bounding box center [117, 313] width 156 height 485
click at [58, 543] on div at bounding box center [63, 535] width 24 height 23
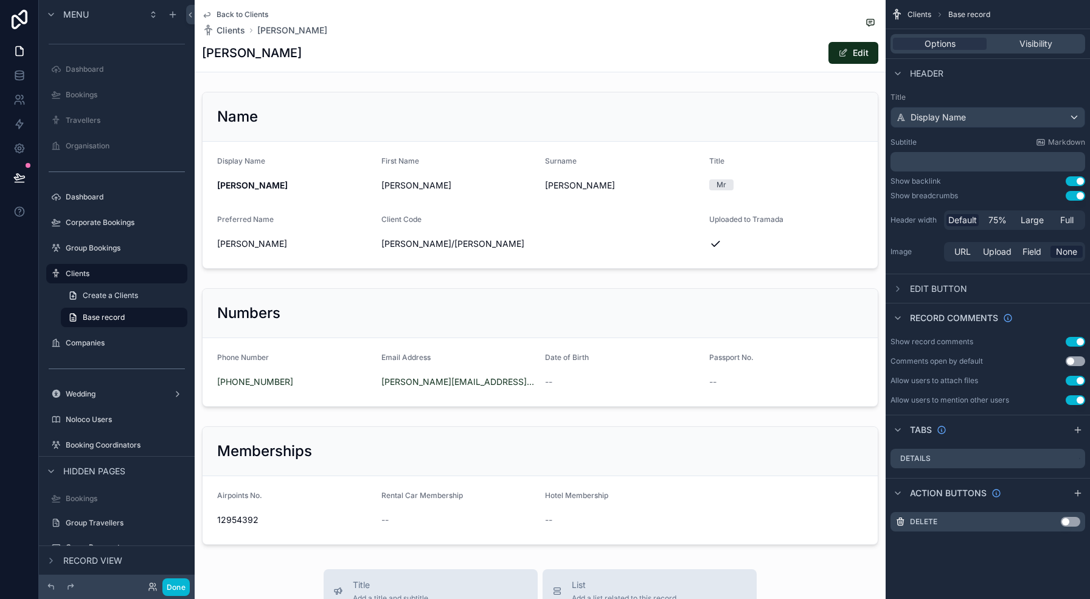
click at [940, 160] on p "﻿" at bounding box center [989, 162] width 187 height 12
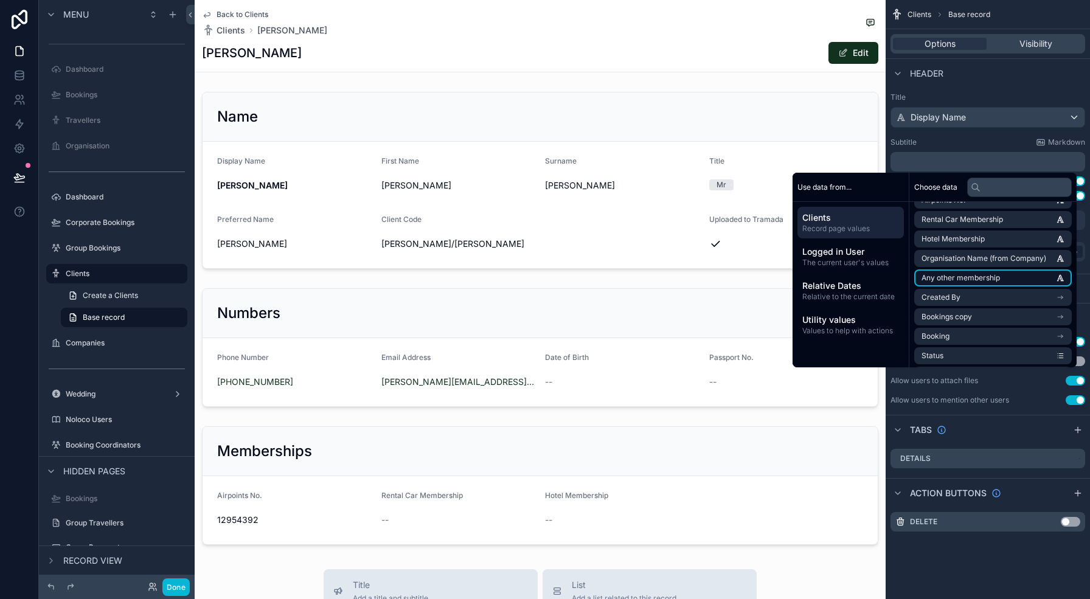
scroll to position [170, 0]
click at [985, 263] on span "Organisation Name (from Company)" at bounding box center [984, 260] width 125 height 10
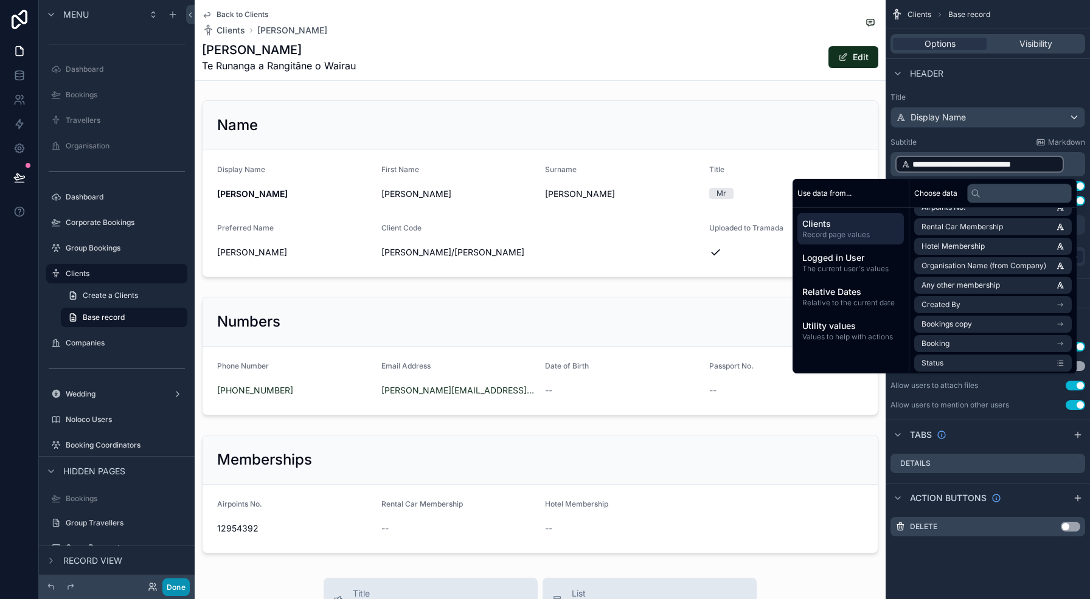
click at [172, 589] on button "Done" at bounding box center [175, 588] width 27 height 18
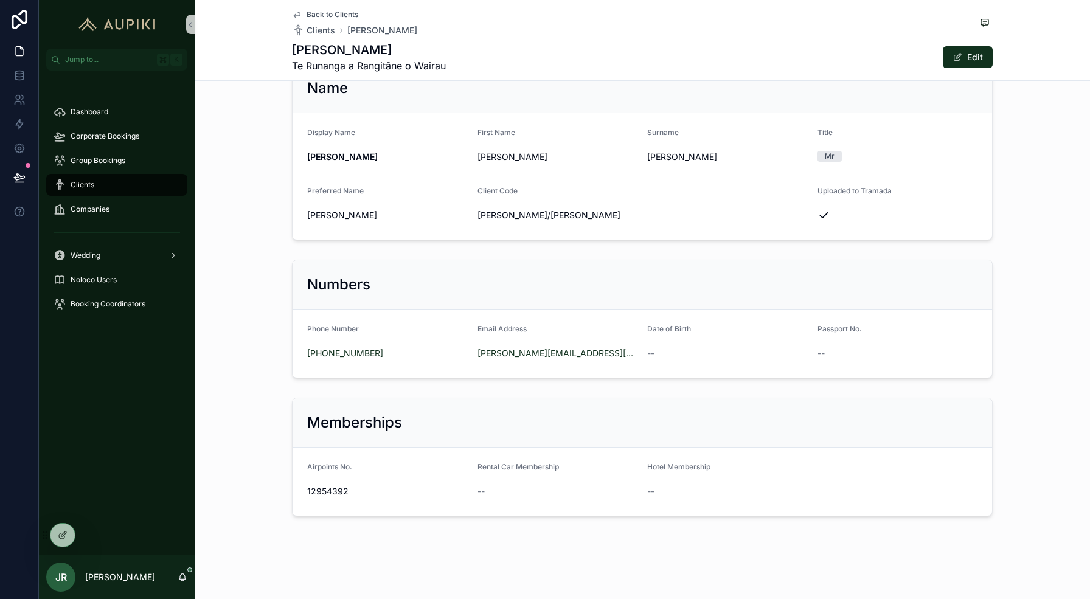
scroll to position [0, 0]
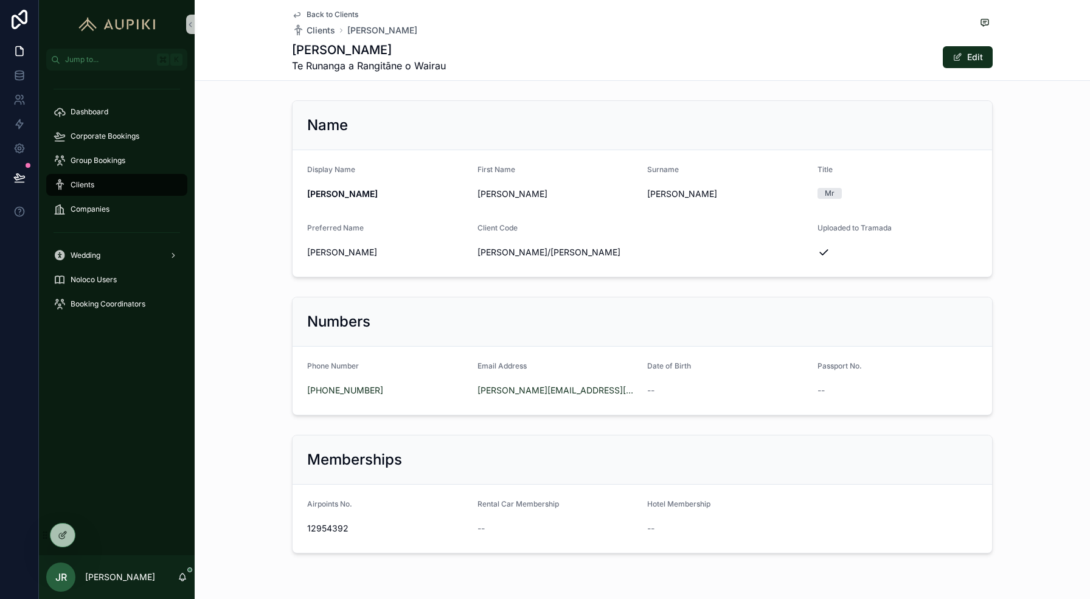
click at [86, 184] on span "Clients" at bounding box center [83, 185] width 24 height 10
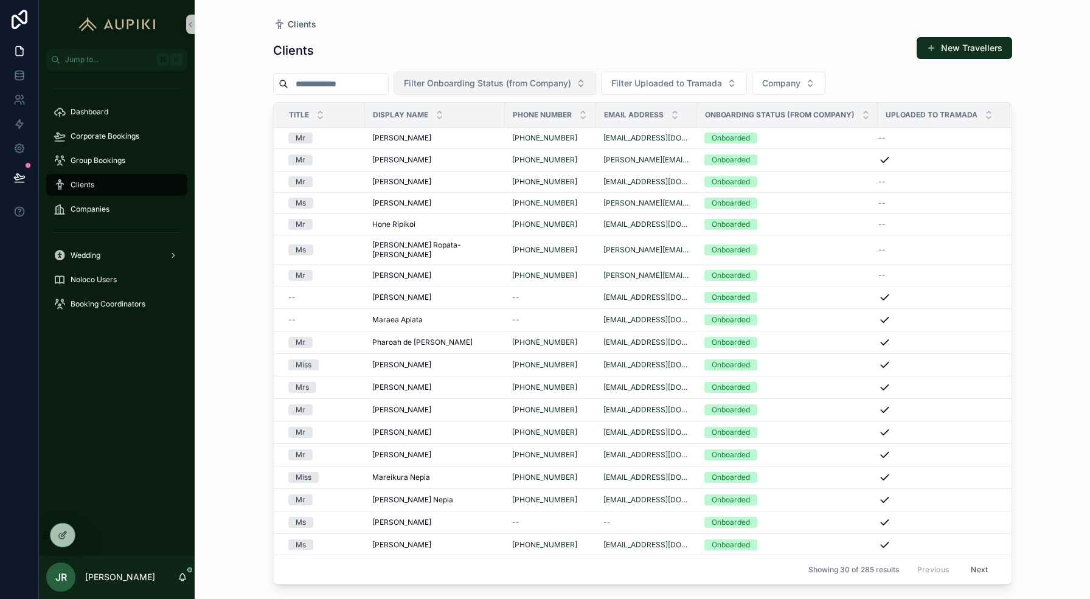
click at [571, 80] on span "Filter Onboarding Status (from Company)" at bounding box center [487, 83] width 167 height 12
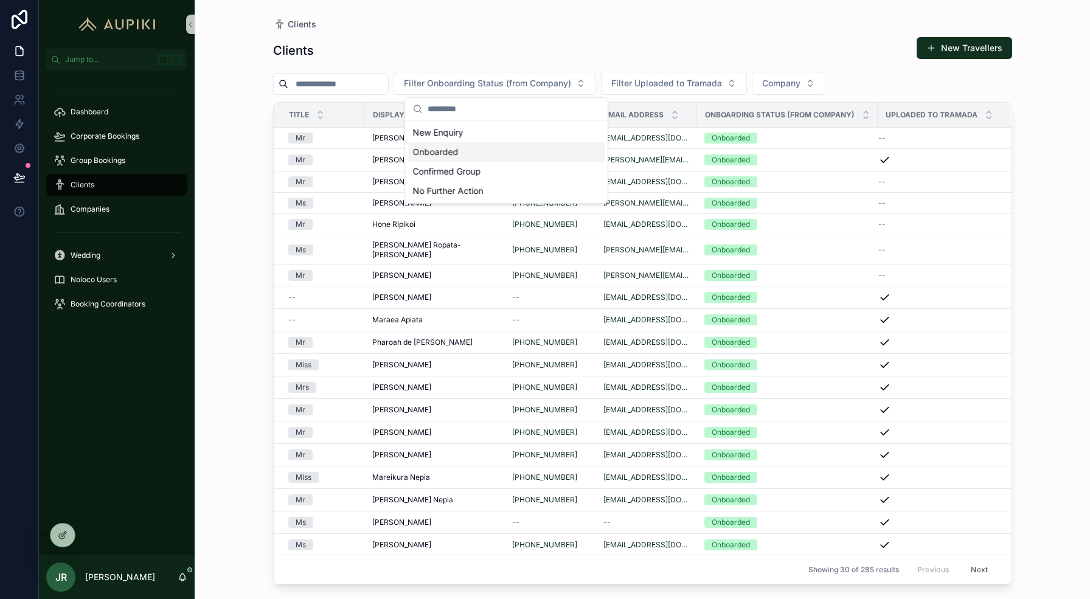
click at [477, 147] on div "Onboarded" at bounding box center [506, 151] width 197 height 19
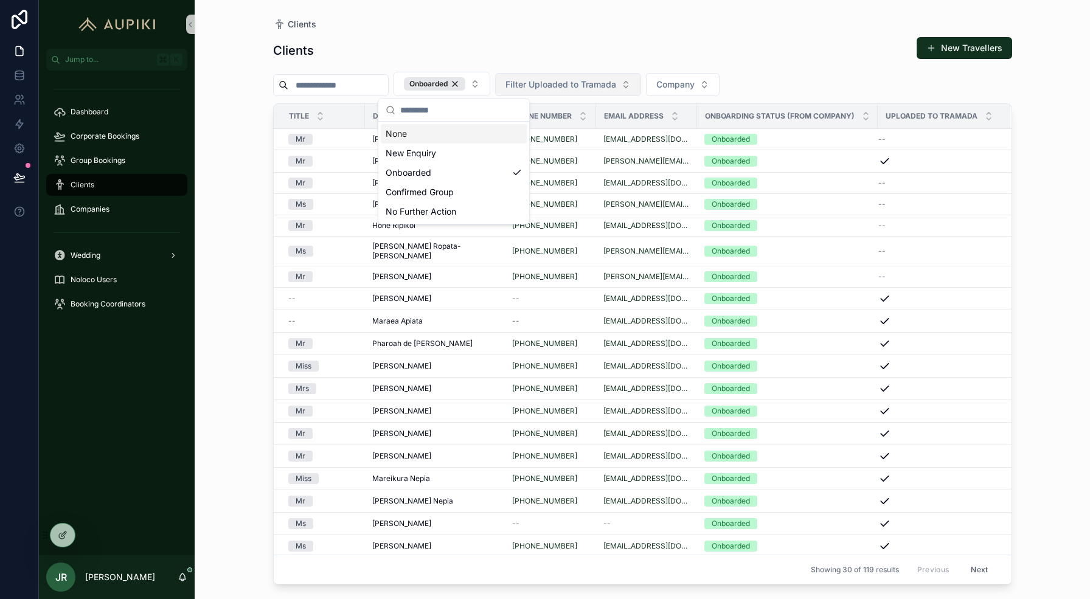
click at [610, 78] on span "Filter Uploaded to Tramada" at bounding box center [561, 84] width 111 height 12
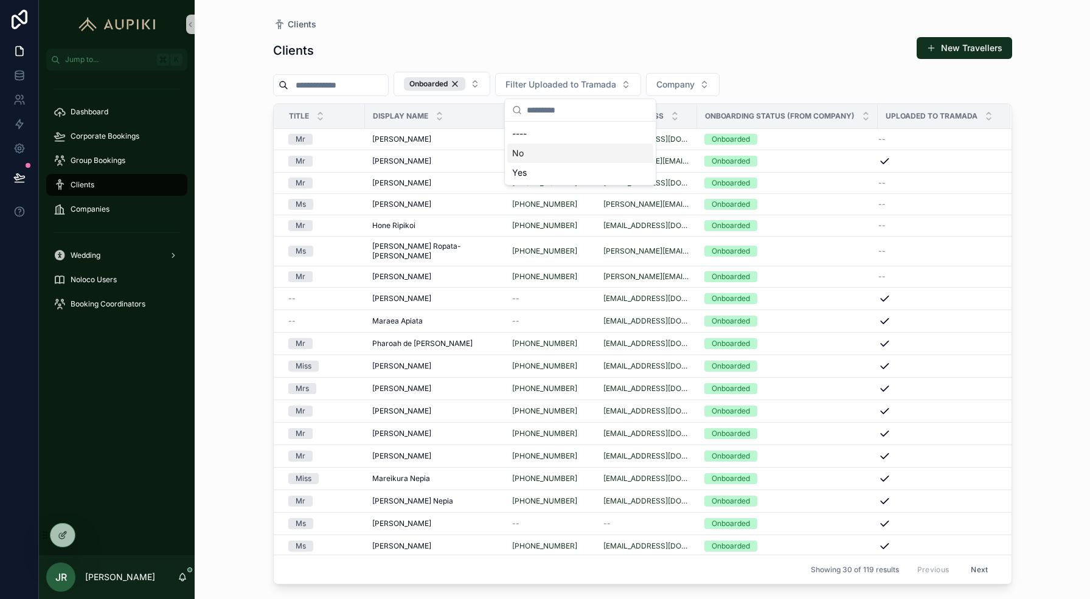
click at [576, 153] on div "No" at bounding box center [581, 153] width 146 height 19
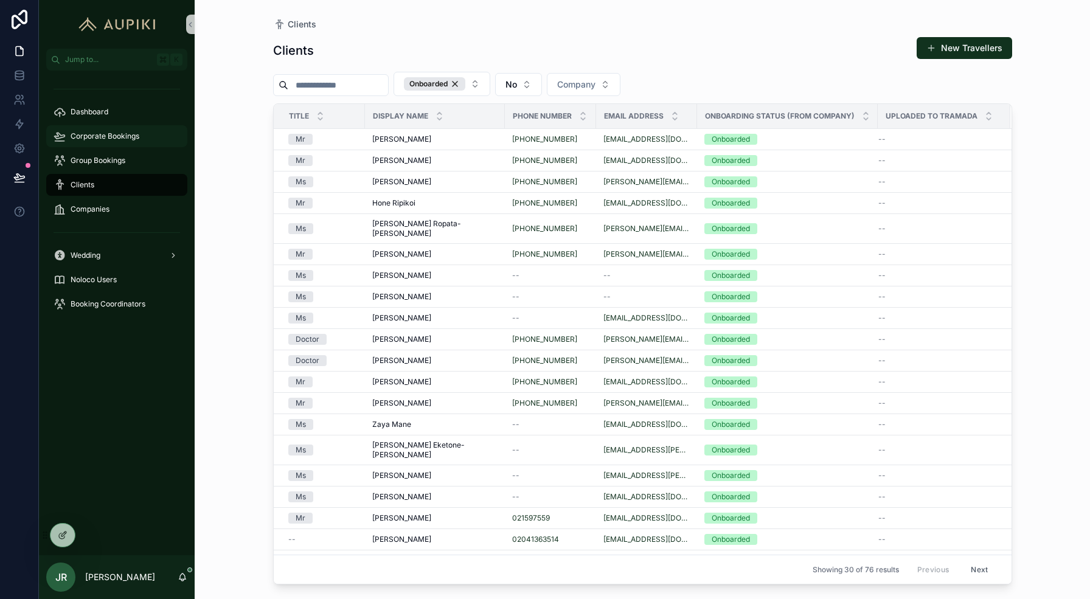
click at [66, 142] on div "Corporate Bookings" at bounding box center [117, 136] width 127 height 19
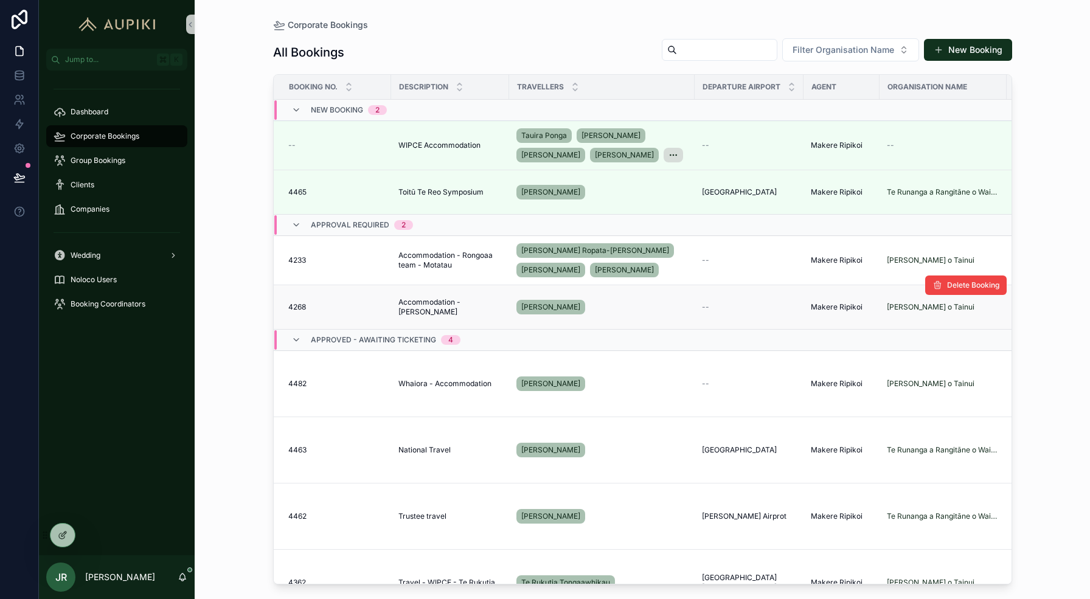
scroll to position [67, 0]
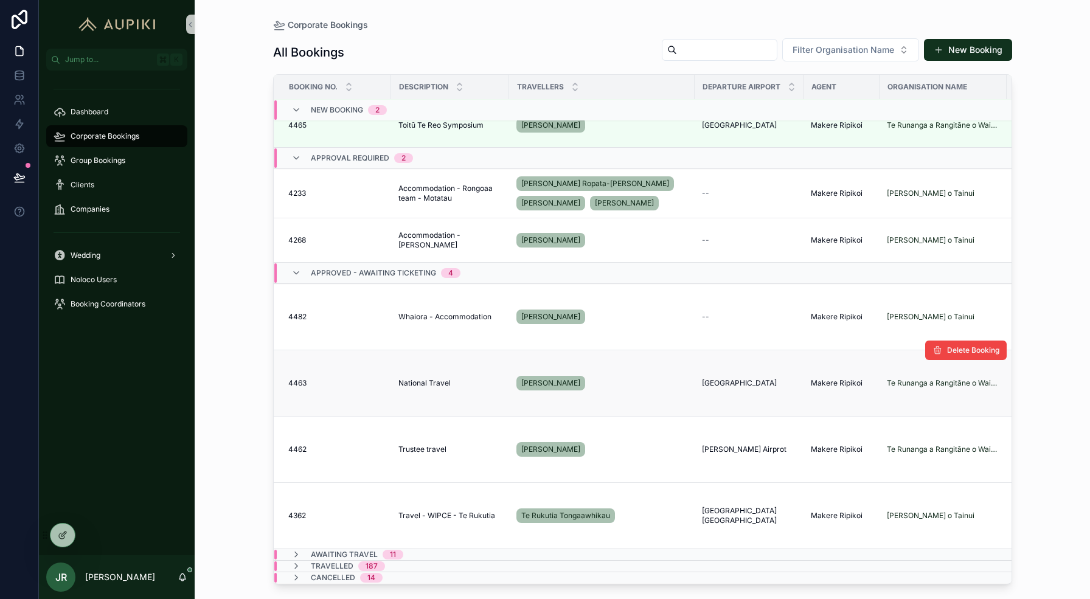
click at [440, 383] on span "National Travel" at bounding box center [425, 383] width 52 height 10
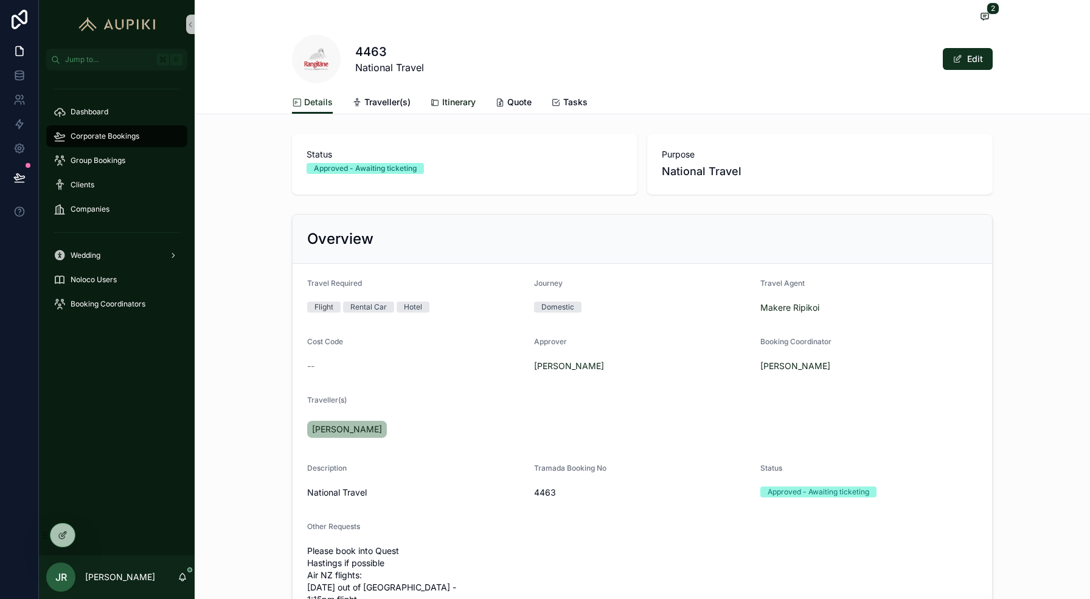
click at [433, 103] on icon "scrollable content" at bounding box center [435, 103] width 10 height 10
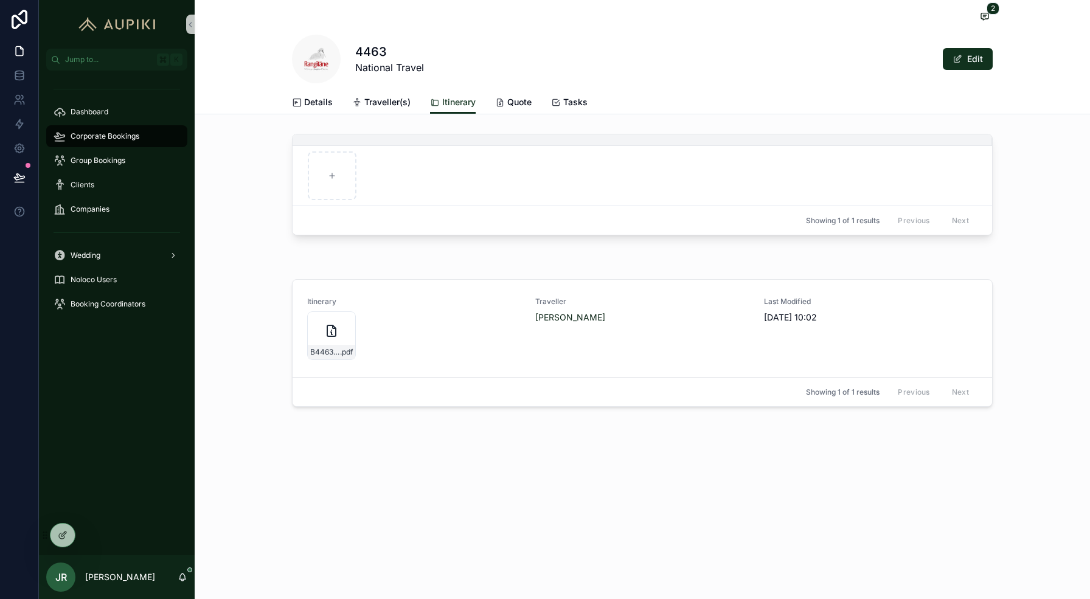
click at [60, 522] on div "Dashboard Corporate Bookings Group Bookings Clients Companies Wedding Noloco Us…" at bounding box center [117, 313] width 156 height 485
click at [61, 538] on icon at bounding box center [63, 536] width 10 height 10
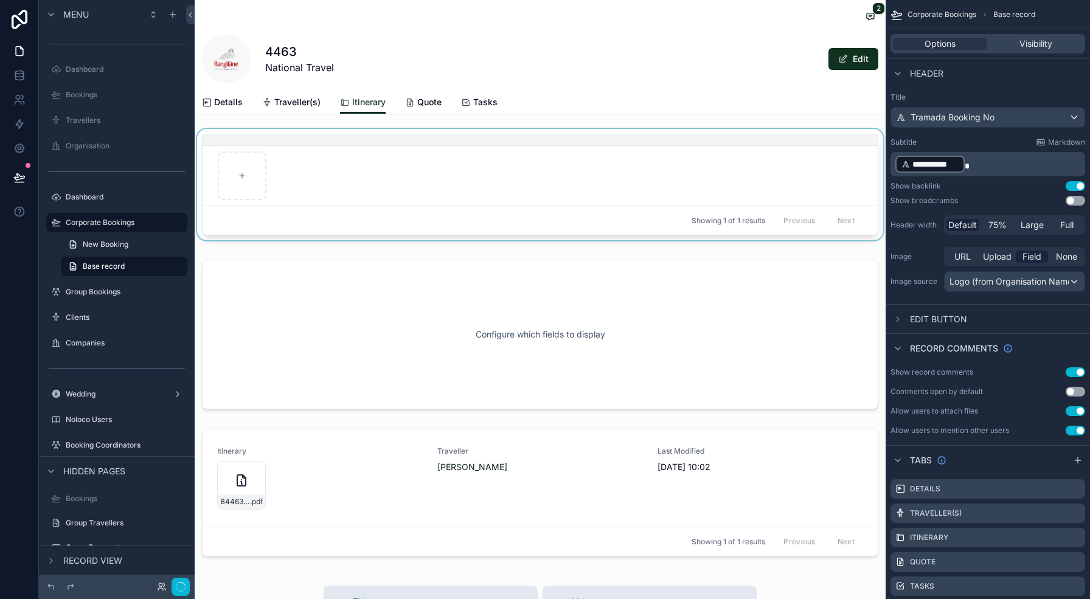
click at [439, 214] on div "Showing 1 of 1 results Previous Next" at bounding box center [540, 220] width 675 height 29
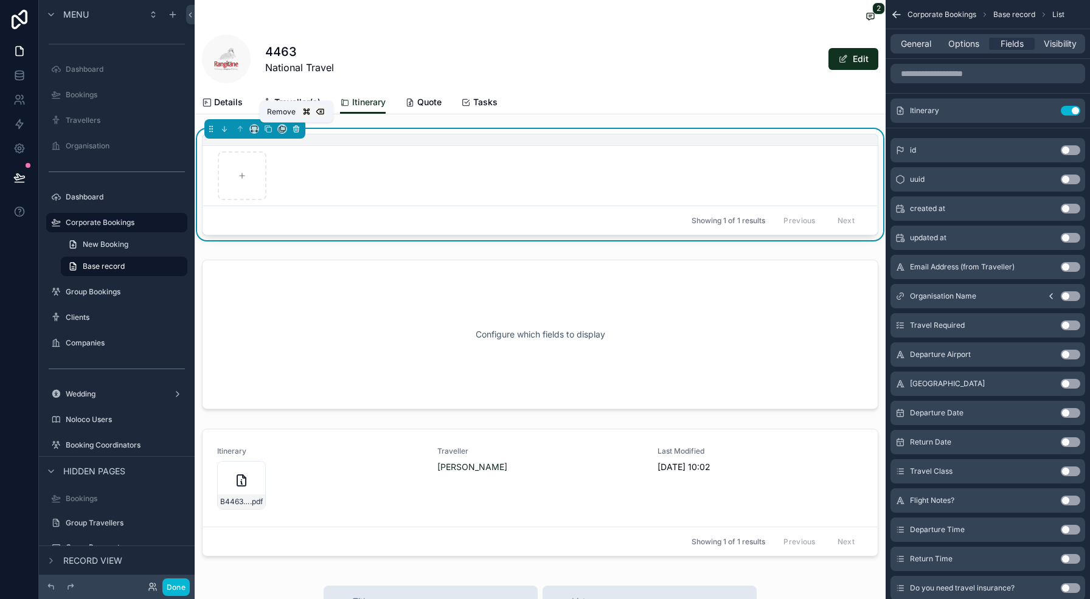
click at [295, 128] on icon "scrollable content" at bounding box center [296, 129] width 9 height 9
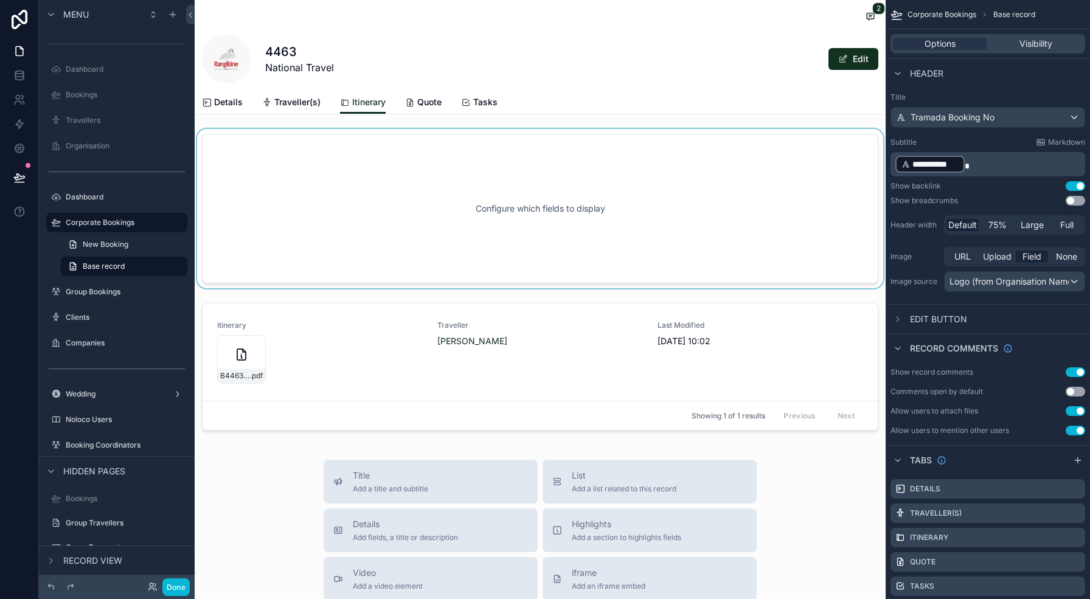
click at [397, 187] on div "scrollable content" at bounding box center [540, 208] width 691 height 159
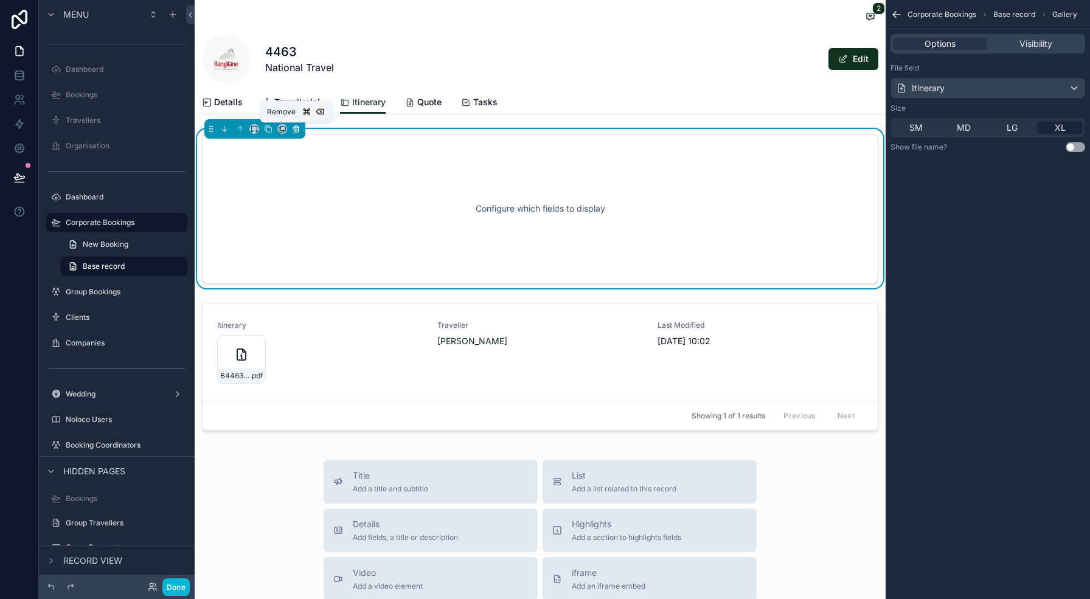
click at [297, 128] on icon "scrollable content" at bounding box center [296, 129] width 9 height 9
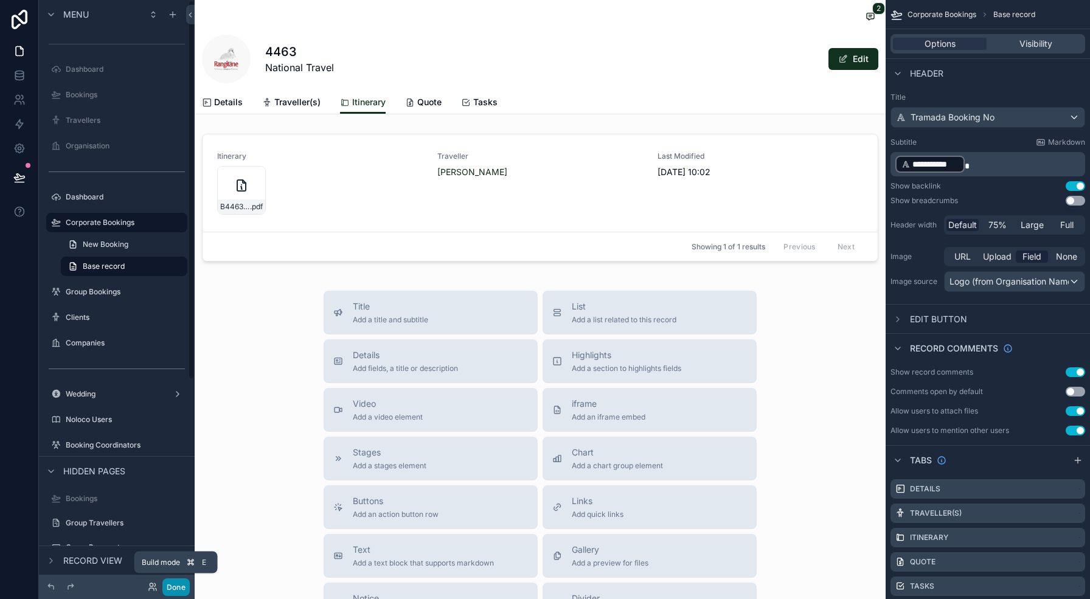
click at [177, 585] on button "Done" at bounding box center [175, 588] width 27 height 18
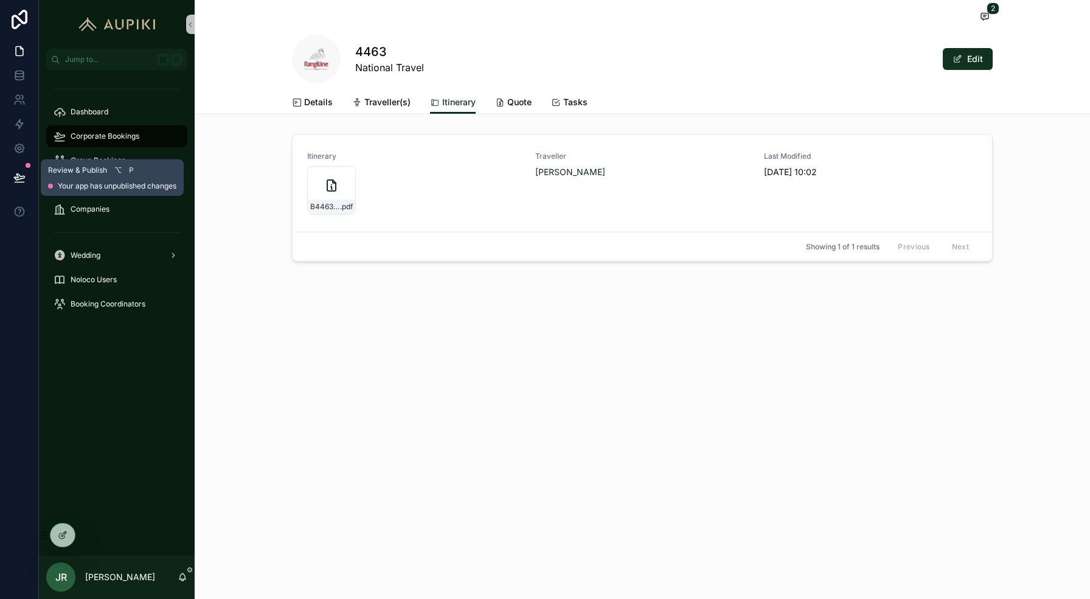
click at [15, 184] on button at bounding box center [19, 178] width 27 height 34
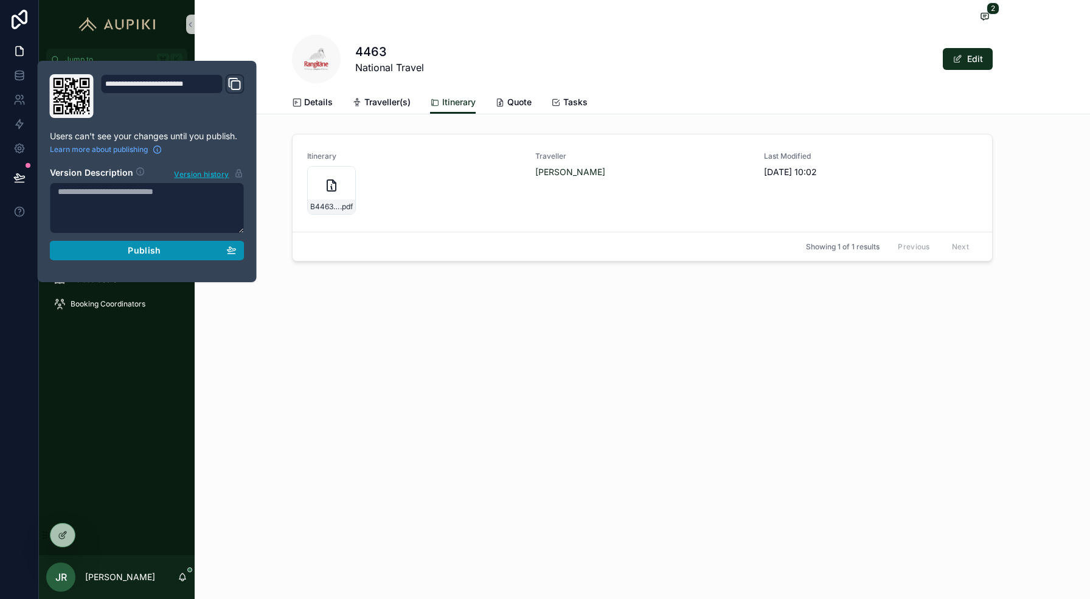
click at [167, 254] on div "Publish" at bounding box center [147, 250] width 179 height 11
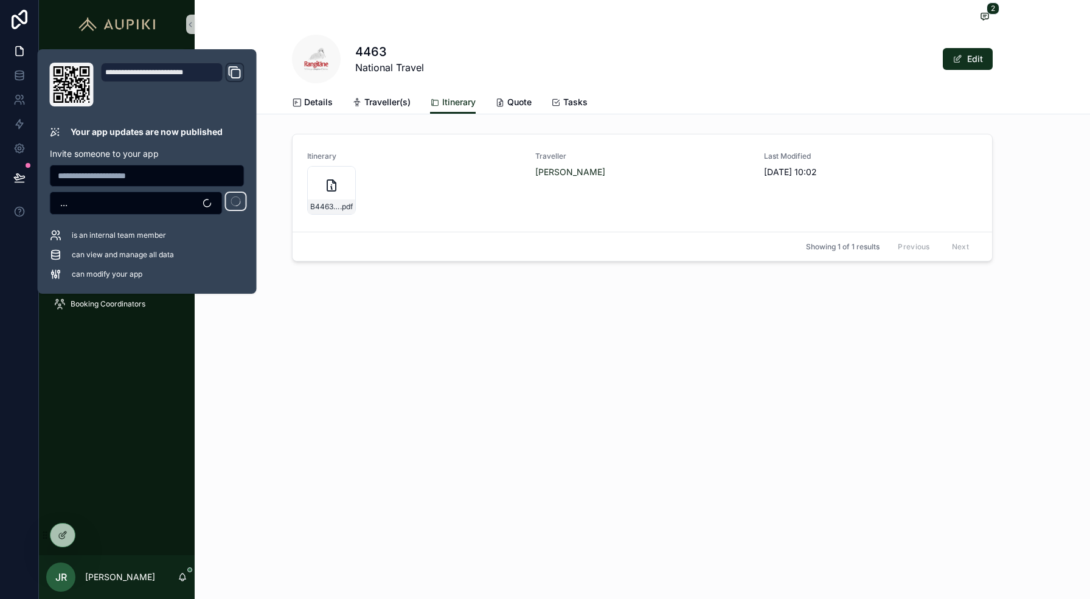
click at [769, 348] on div "2 4463 National Travel Edit Itinerary Details Traveller(s) Itinerary Quote Task…" at bounding box center [643, 174] width 896 height 349
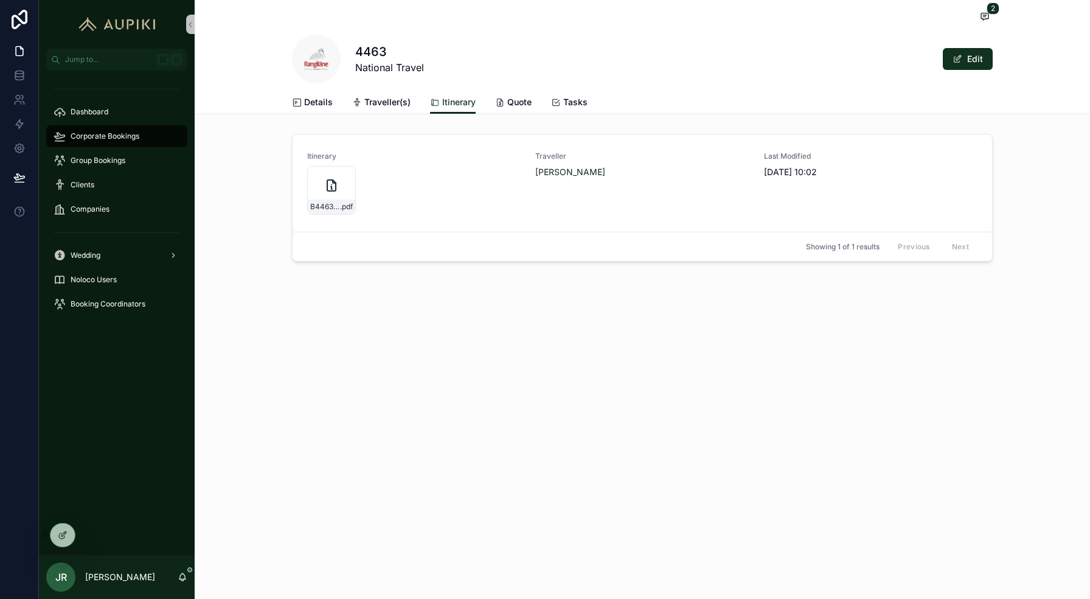
click at [128, 134] on span "Corporate Bookings" at bounding box center [105, 136] width 69 height 10
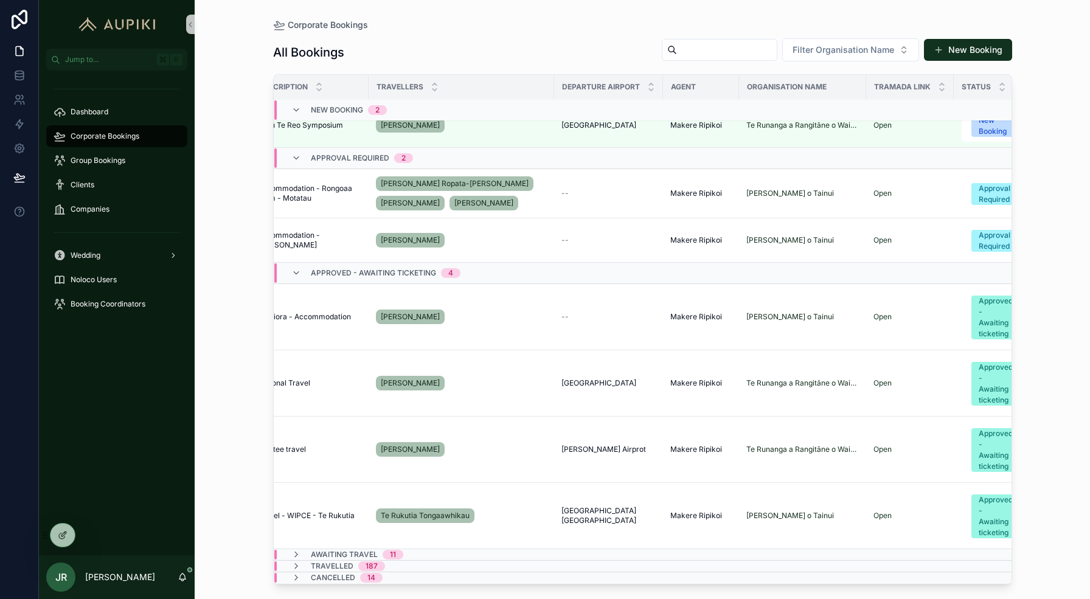
scroll to position [0, 141]
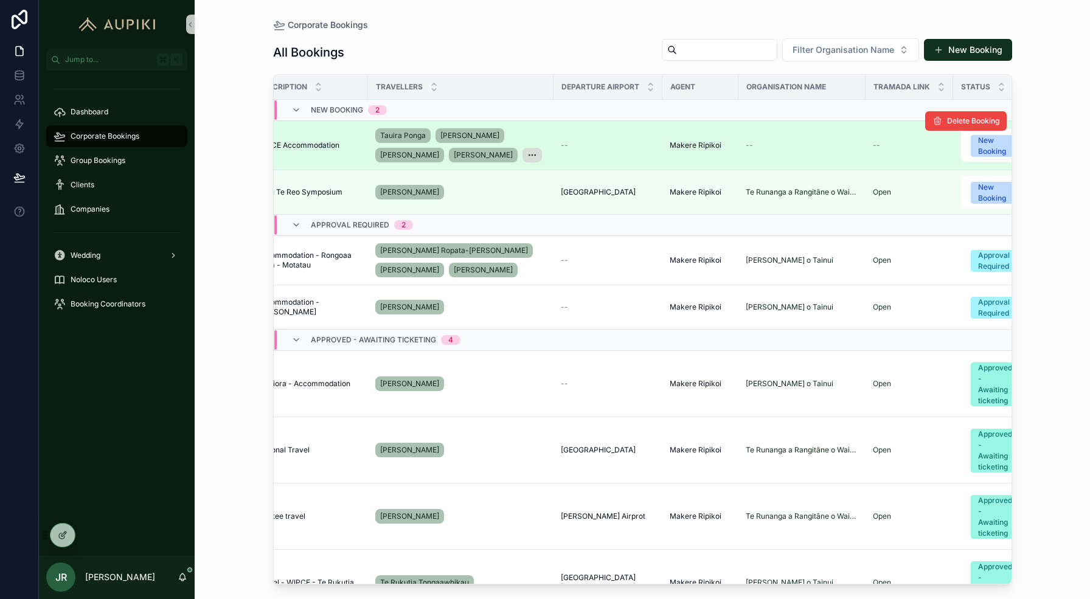
click at [644, 142] on div "--" at bounding box center [608, 146] width 94 height 10
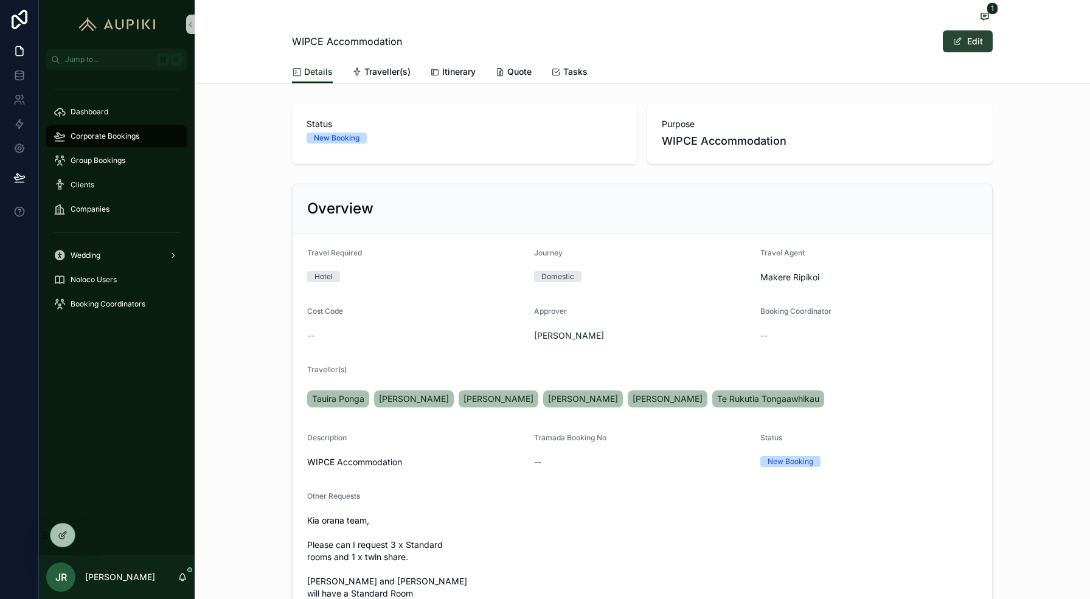
click at [965, 40] on button "Edit" at bounding box center [968, 41] width 50 height 22
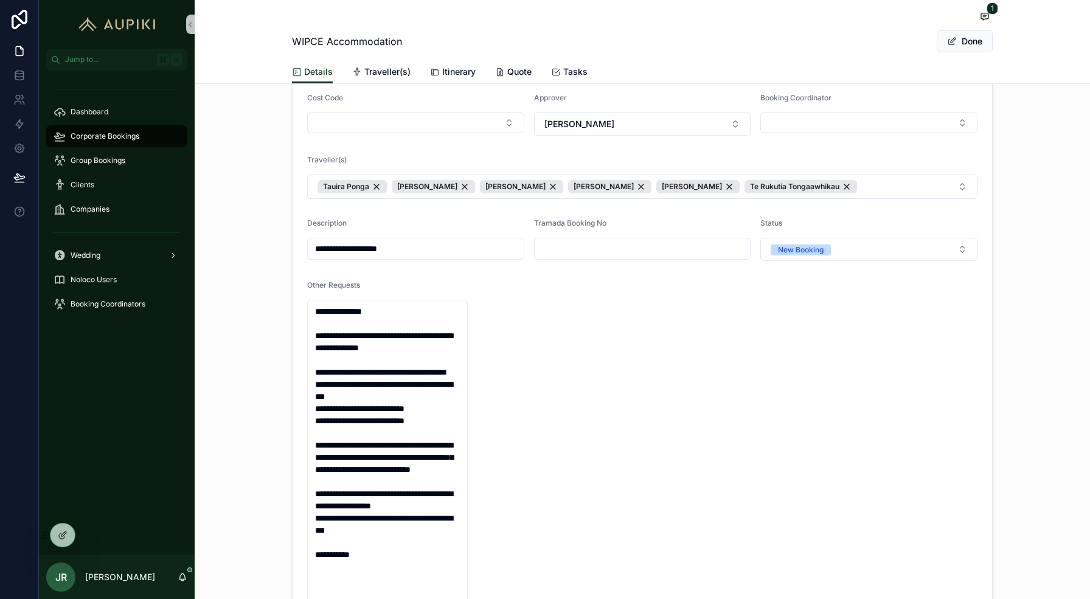
scroll to position [222, 0]
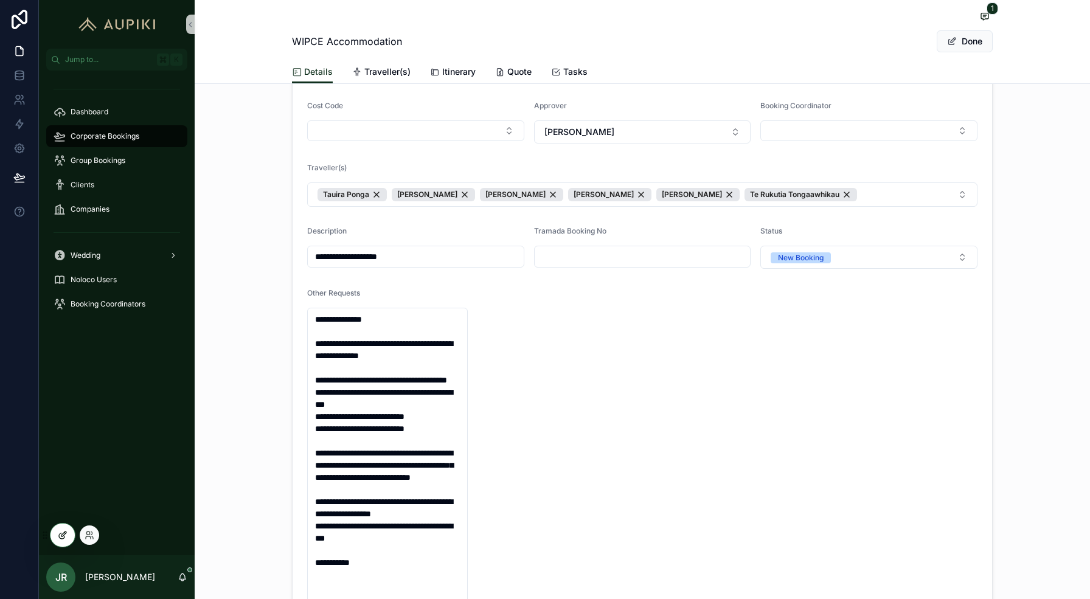
click at [63, 532] on icon at bounding box center [63, 536] width 10 height 10
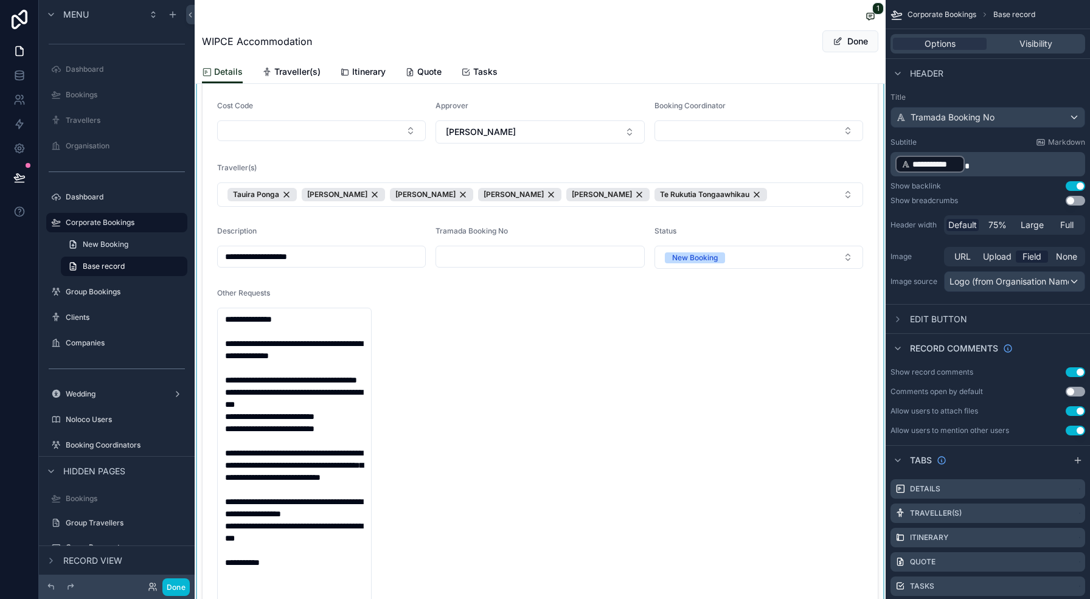
click at [348, 376] on div "scrollable content" at bounding box center [540, 330] width 691 height 747
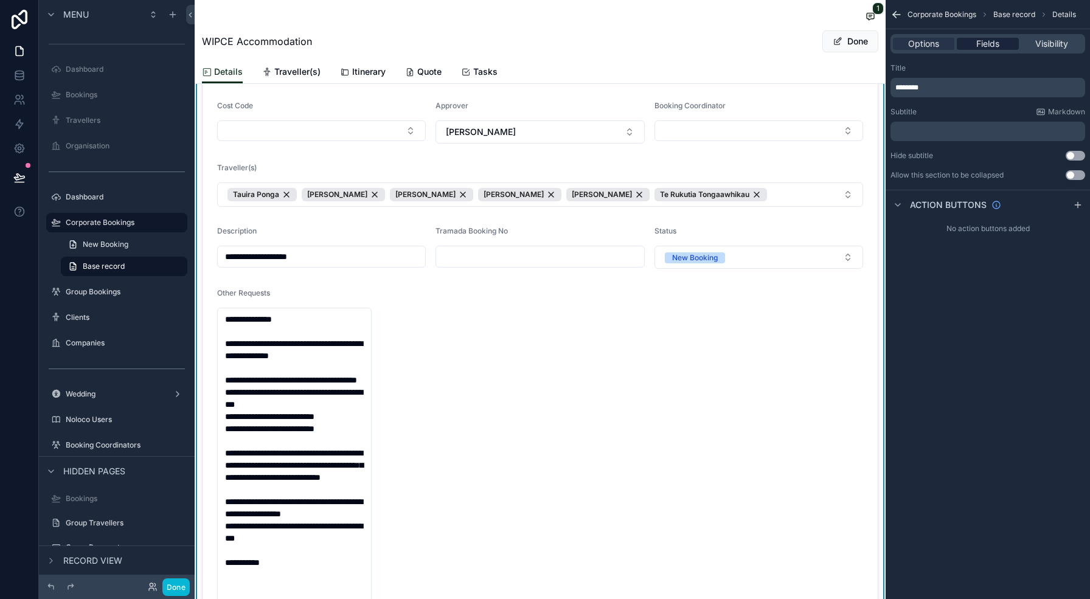
click at [992, 44] on span "Fields" at bounding box center [988, 44] width 23 height 12
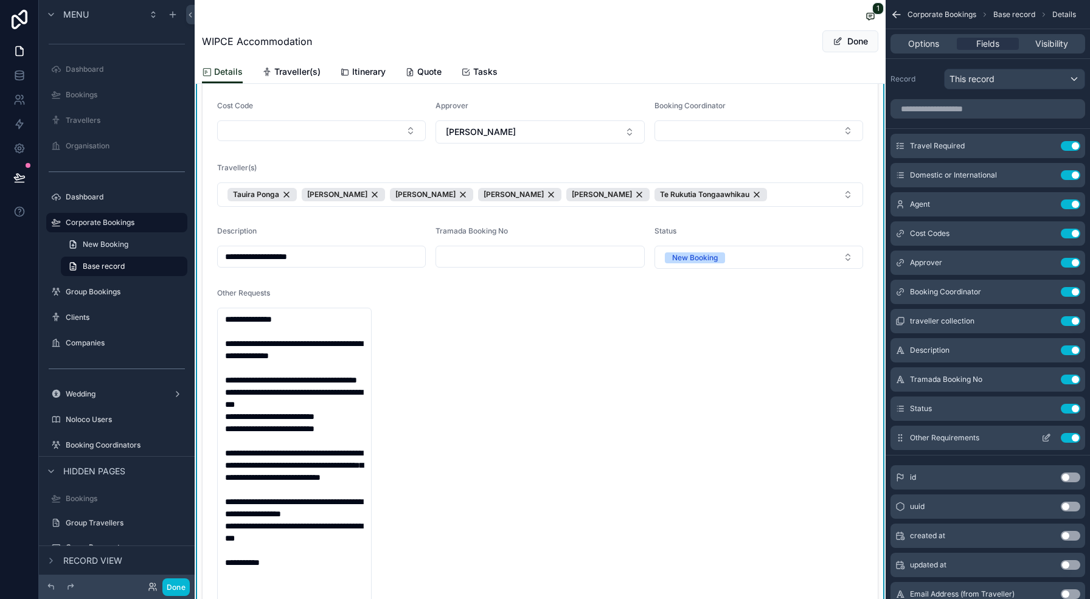
click at [1046, 439] on icon "scrollable content" at bounding box center [1047, 436] width 5 height 5
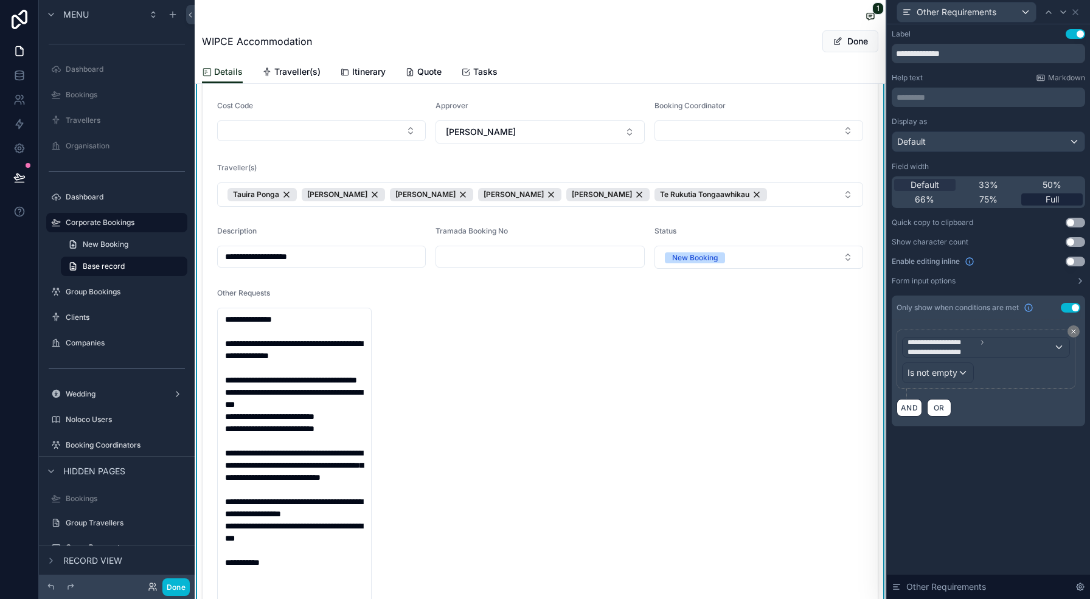
click at [1045, 201] on div "Full" at bounding box center [1052, 200] width 61 height 12
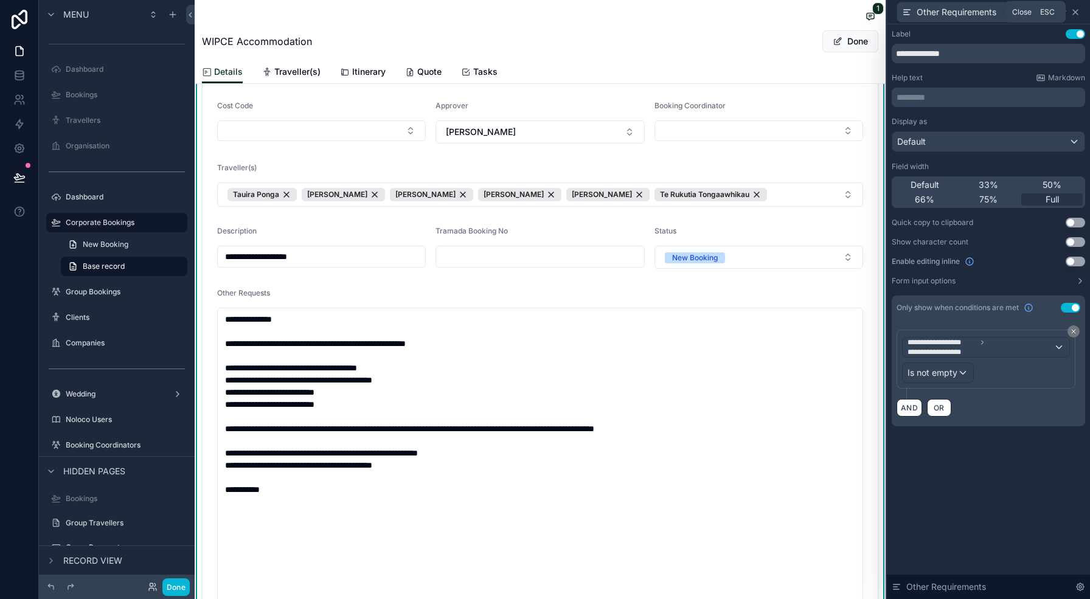
click at [1079, 9] on icon at bounding box center [1076, 12] width 10 height 10
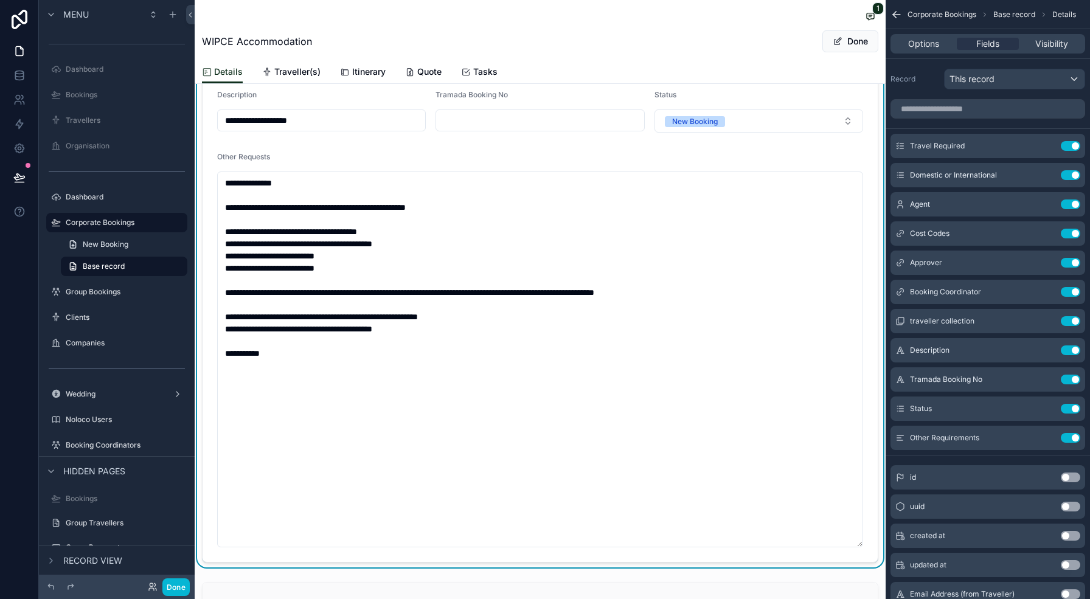
scroll to position [358, 0]
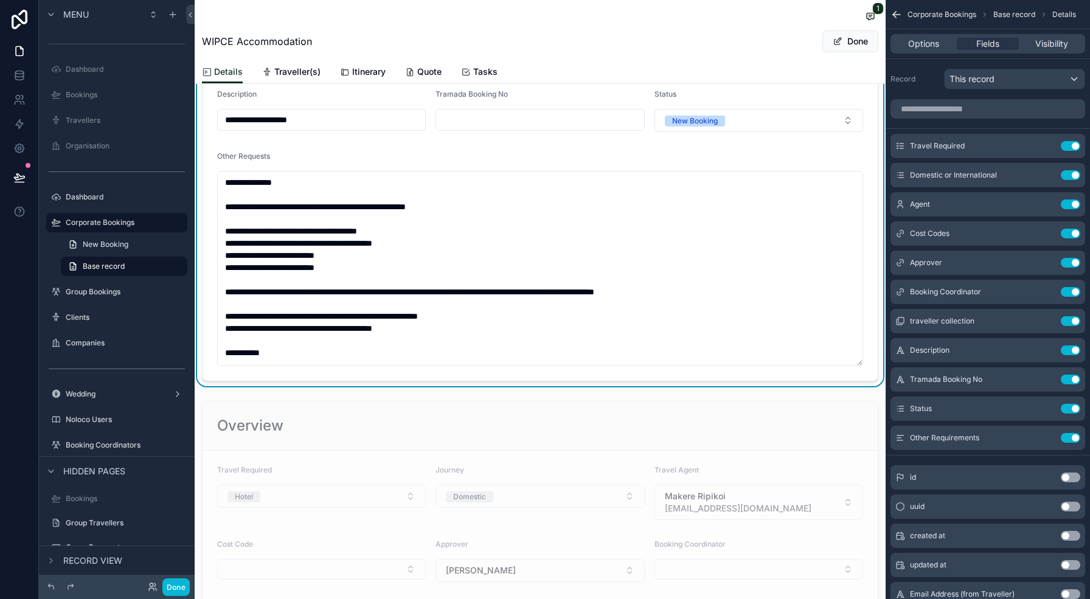
drag, startPoint x: 859, startPoint y: 546, endPoint x: 851, endPoint y: 365, distance: 180.9
click at [851, 365] on textarea "**********" at bounding box center [540, 268] width 646 height 195
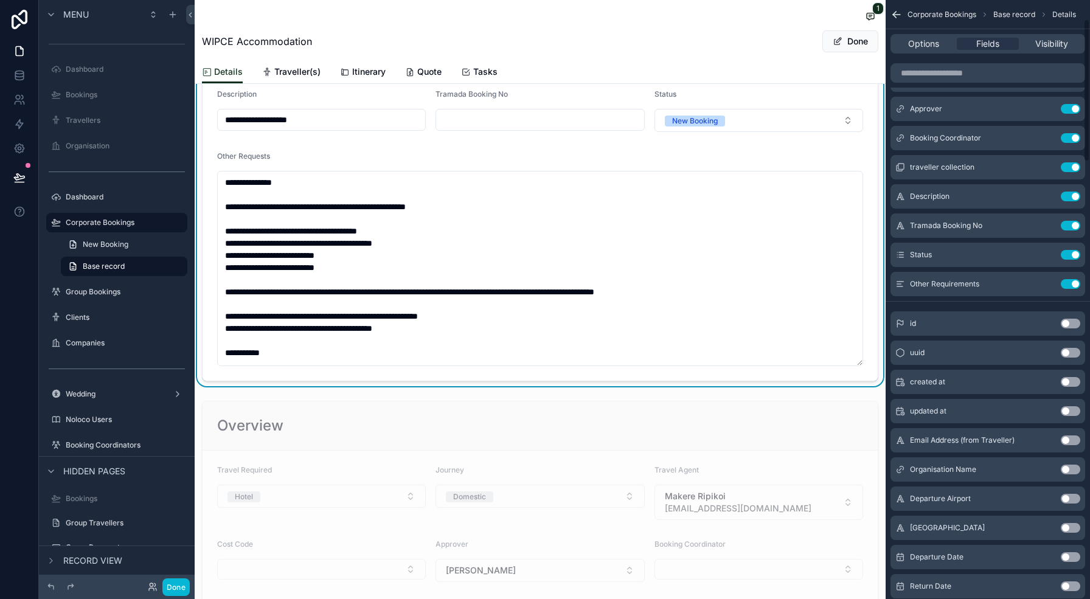
scroll to position [230, 0]
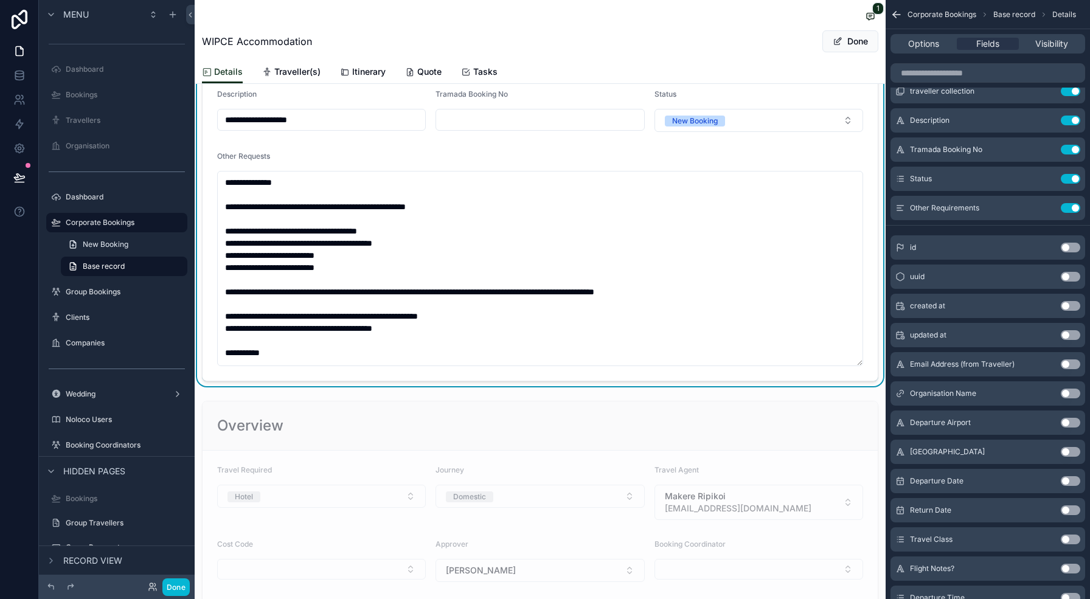
click at [1070, 394] on button "Use setting" at bounding box center [1070, 394] width 19 height 10
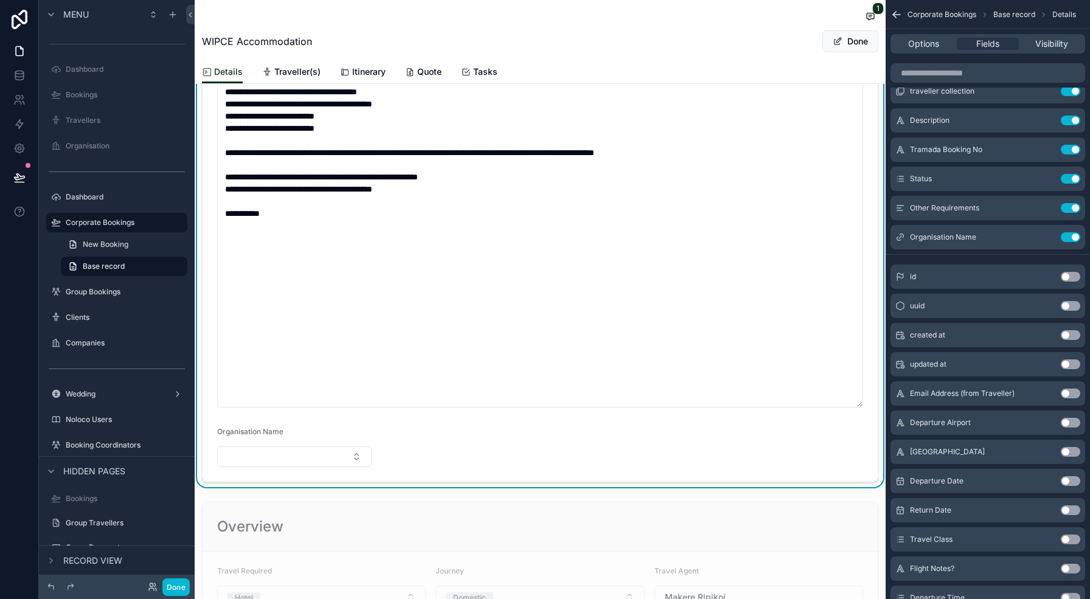
scroll to position [498, 0]
click at [1045, 237] on icon "scrollable content" at bounding box center [1047, 236] width 5 height 5
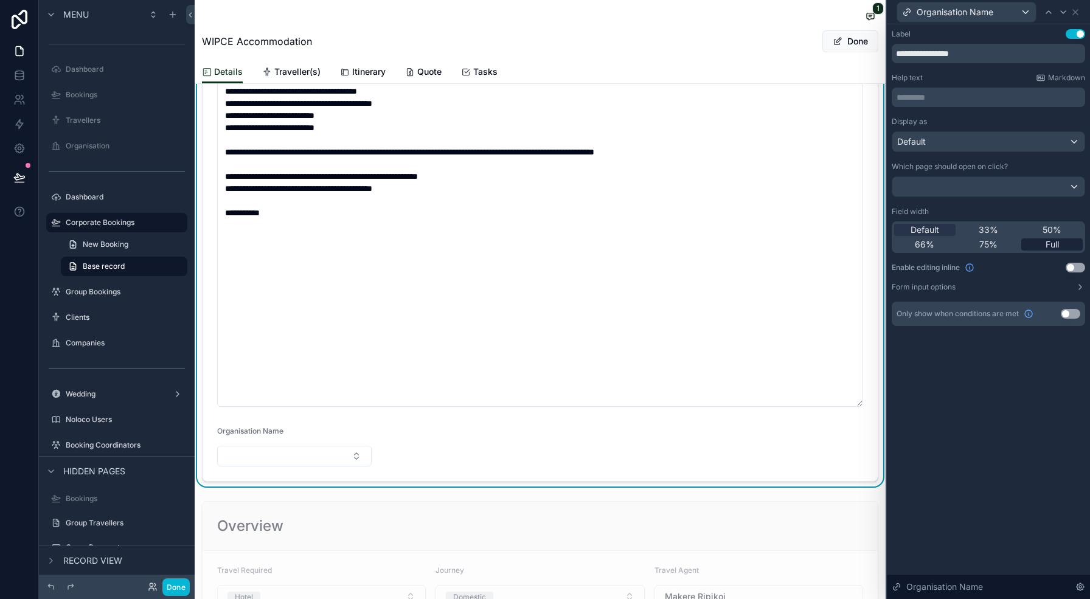
click at [1064, 240] on div "Full" at bounding box center [1052, 245] width 61 height 12
click at [965, 51] on input "**********" at bounding box center [989, 53] width 194 height 19
type input "**********"
click at [1073, 312] on button "Use setting" at bounding box center [1070, 314] width 19 height 10
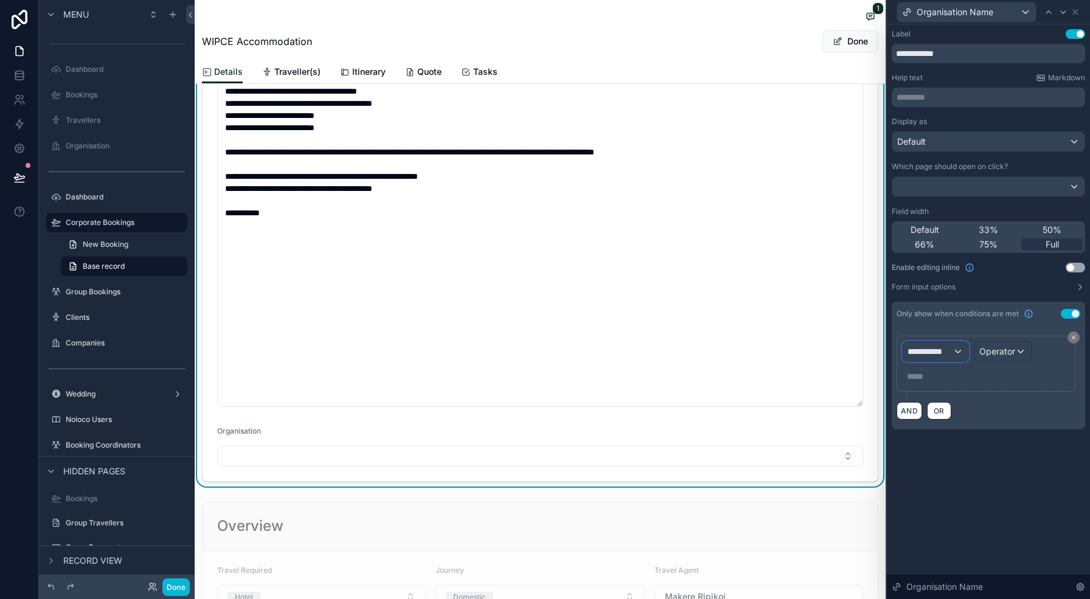
click at [947, 355] on span "**********" at bounding box center [930, 352] width 45 height 12
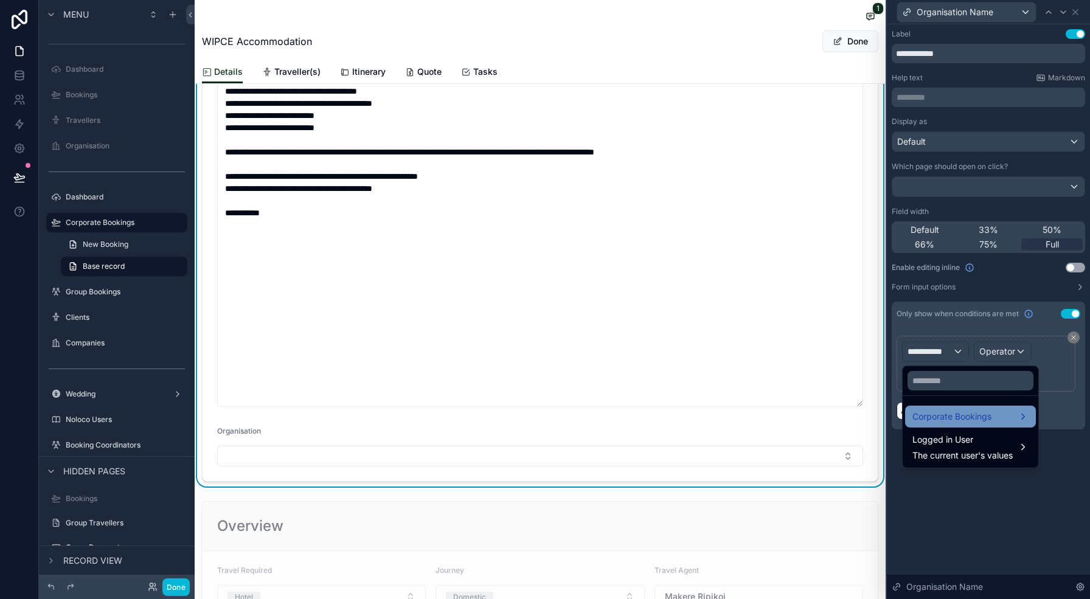
click at [951, 413] on span "Corporate Bookings" at bounding box center [952, 417] width 79 height 15
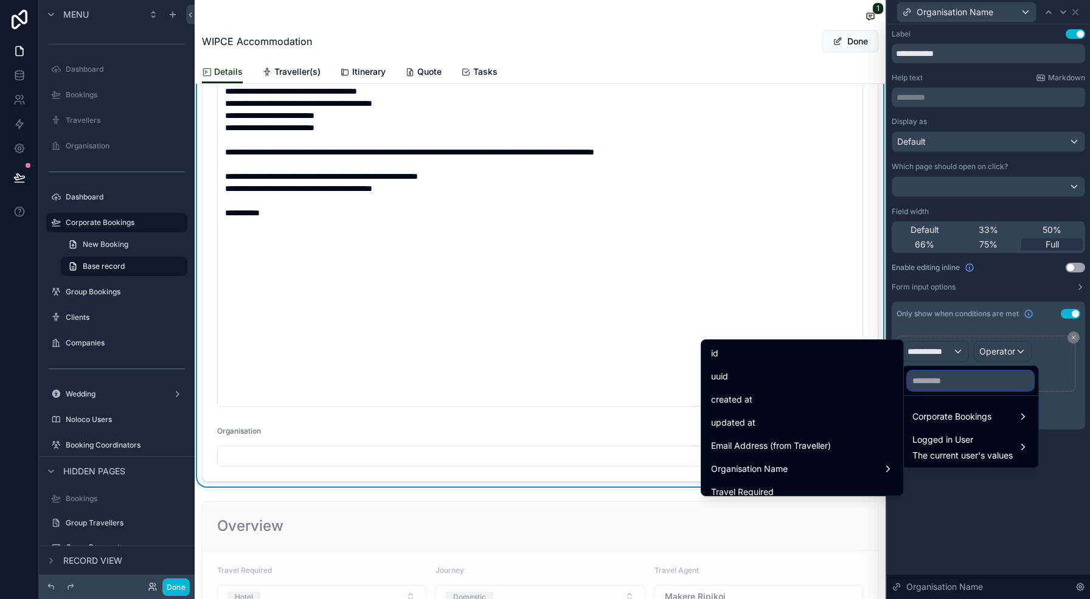
click at [943, 380] on input "text" at bounding box center [971, 380] width 126 height 19
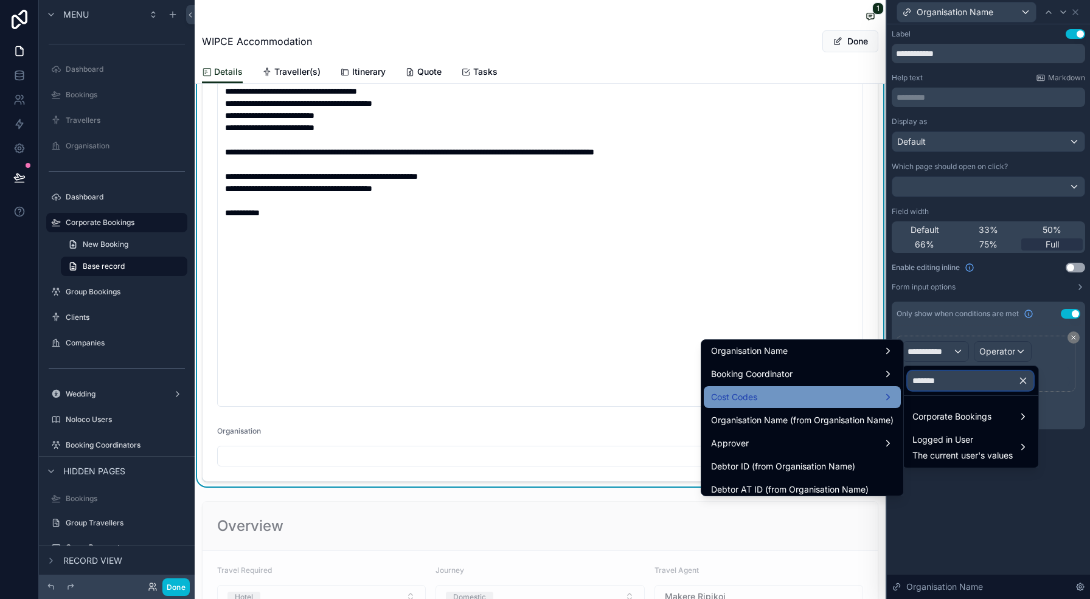
scroll to position [0, 0]
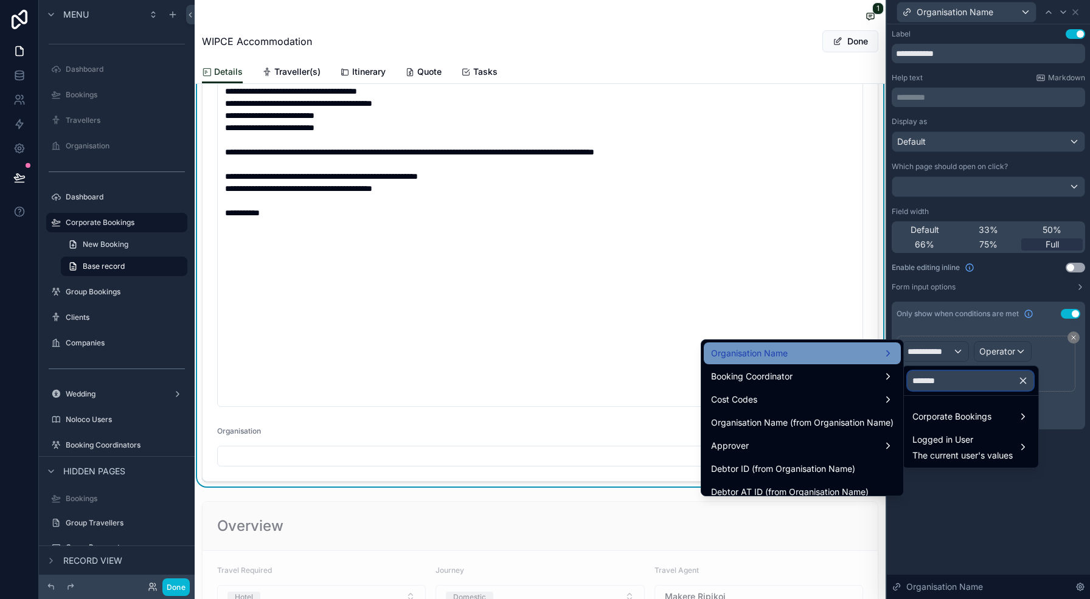
type input "*******"
click at [809, 353] on div "Organisation Name" at bounding box center [802, 353] width 183 height 15
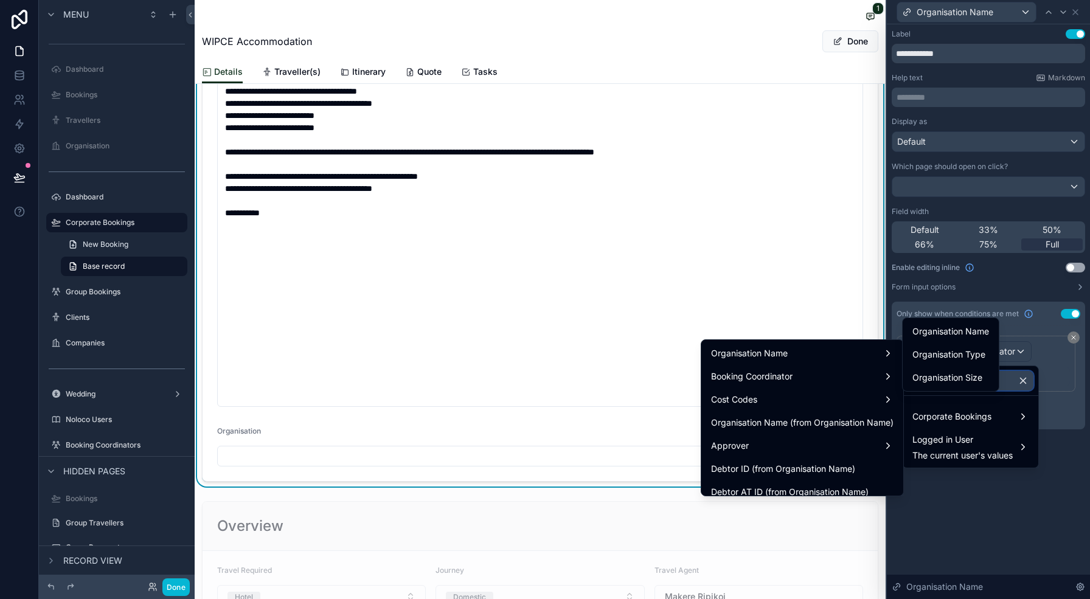
click at [1008, 386] on input "*******" at bounding box center [971, 380] width 126 height 19
click at [1020, 383] on icon "button" at bounding box center [1023, 380] width 11 height 11
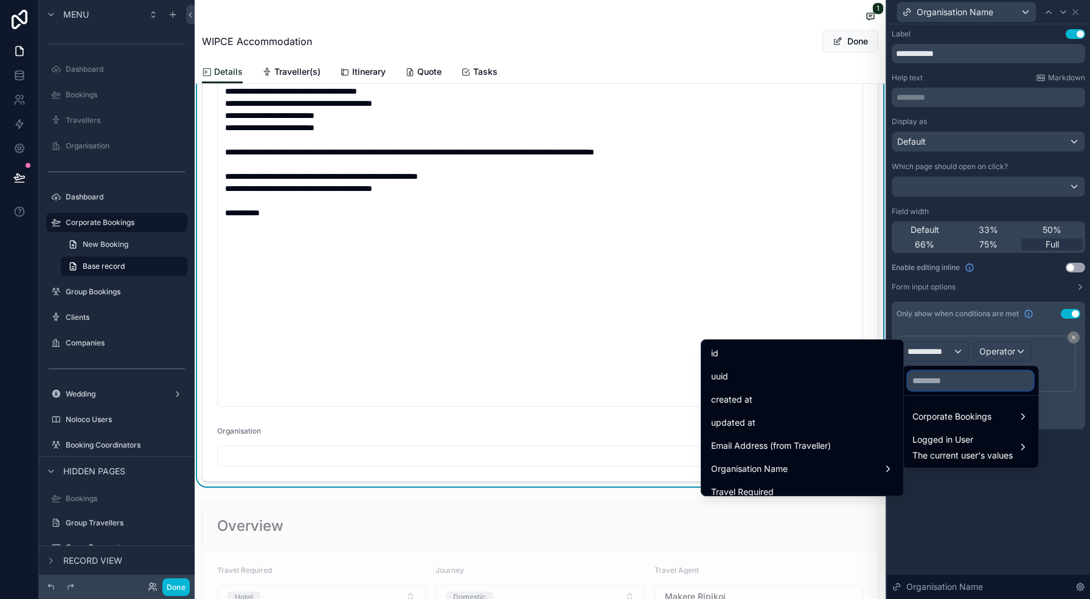
click at [987, 389] on input "text" at bounding box center [971, 380] width 126 height 19
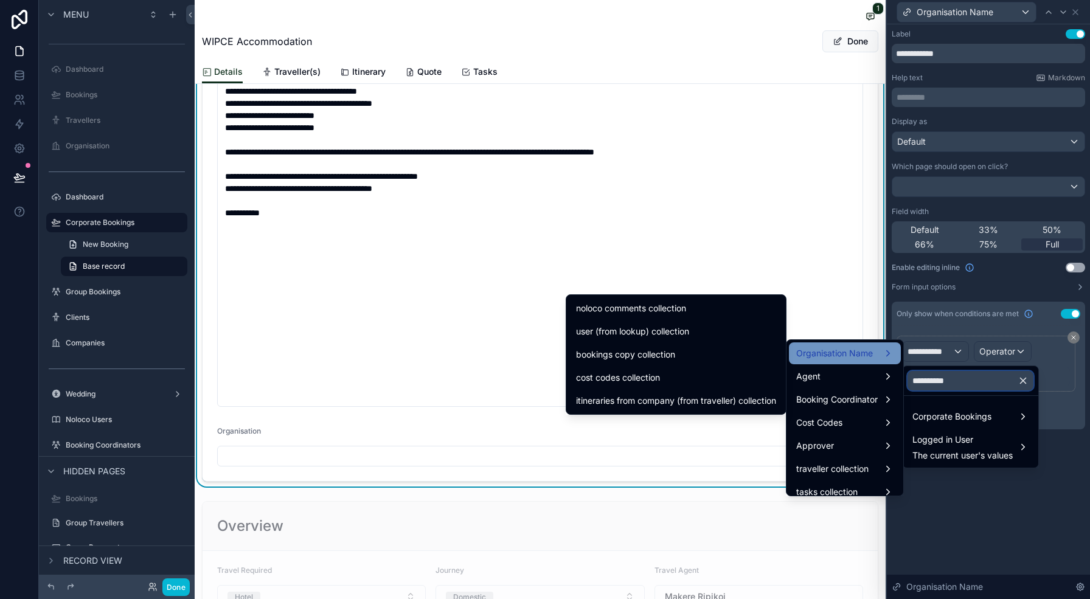
type input "**********"
click at [832, 355] on span "Organisation Name" at bounding box center [835, 353] width 77 height 15
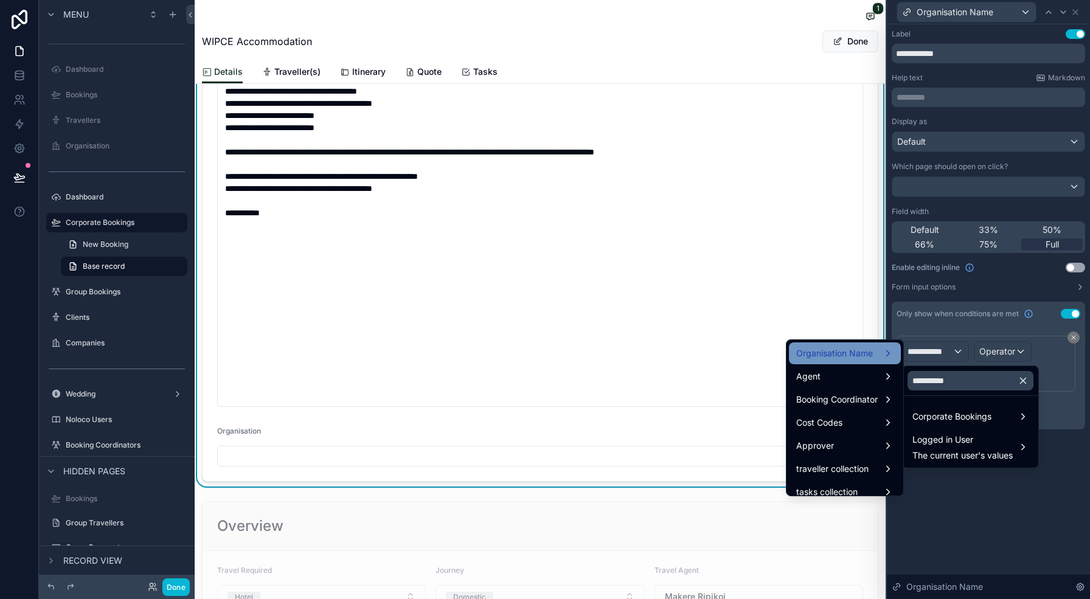
click at [840, 355] on span "Organisation Name" at bounding box center [835, 353] width 77 height 15
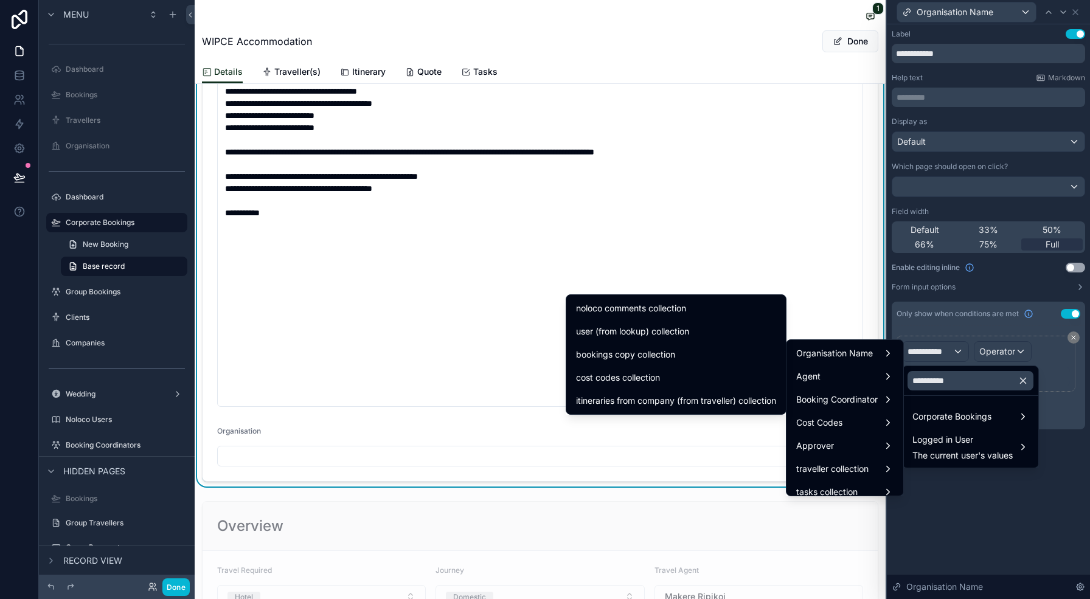
click at [1027, 382] on icon "button" at bounding box center [1023, 380] width 5 height 5
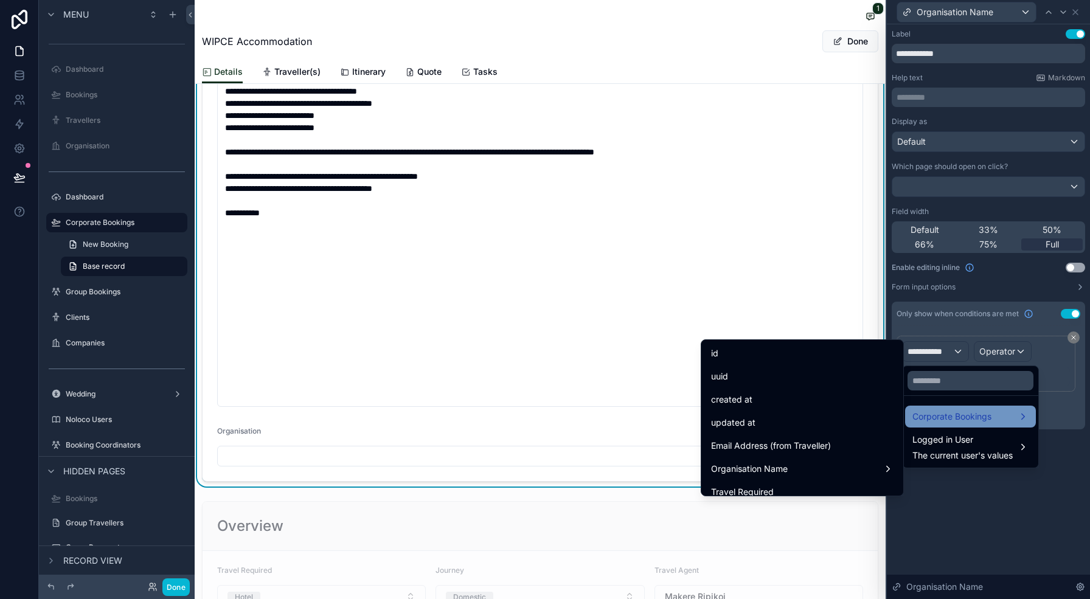
click at [1000, 416] on div "Corporate Bookings" at bounding box center [971, 417] width 116 height 15
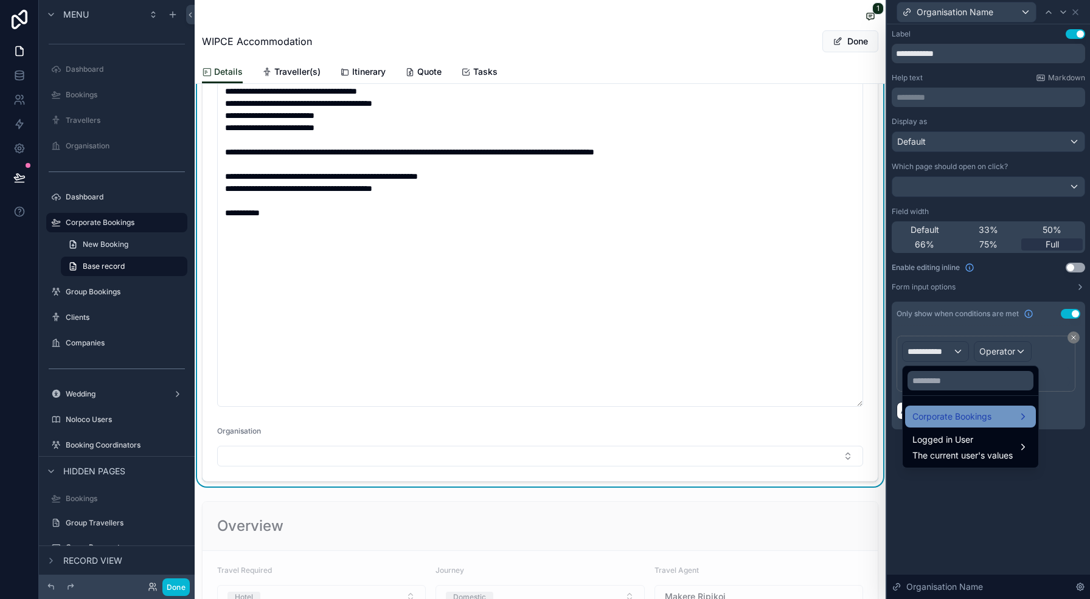
click at [969, 416] on span "Corporate Bookings" at bounding box center [952, 417] width 79 height 15
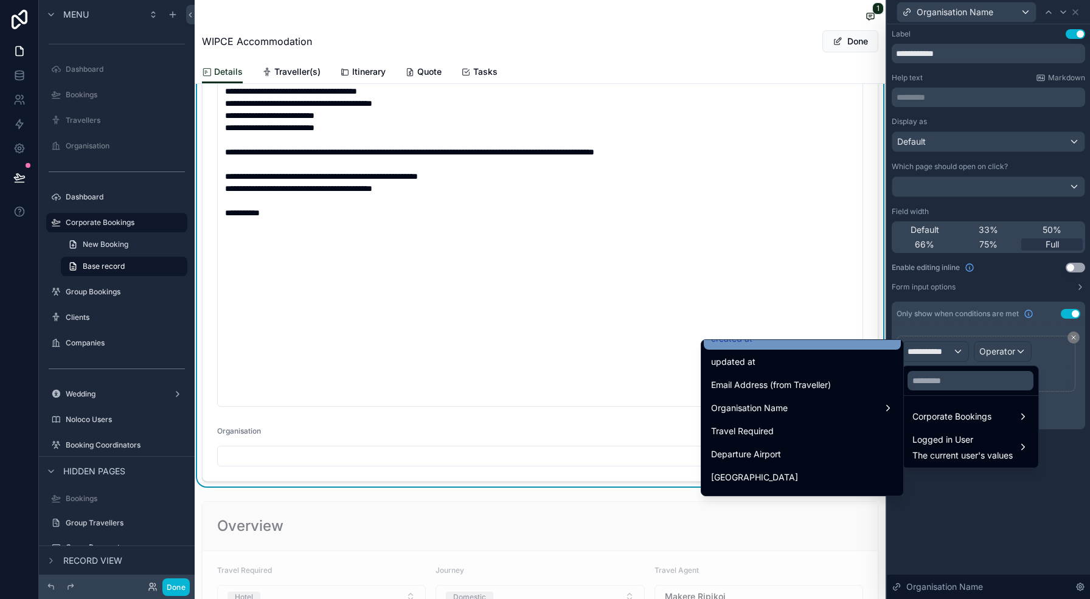
scroll to position [61, 0]
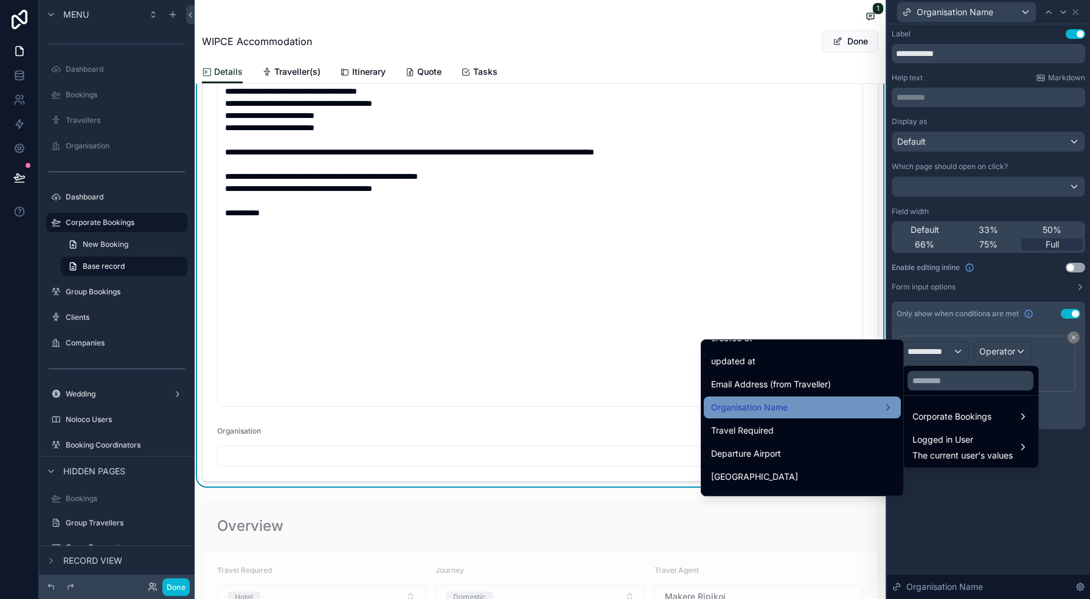
click at [780, 403] on span "Organisation Name" at bounding box center [749, 407] width 77 height 15
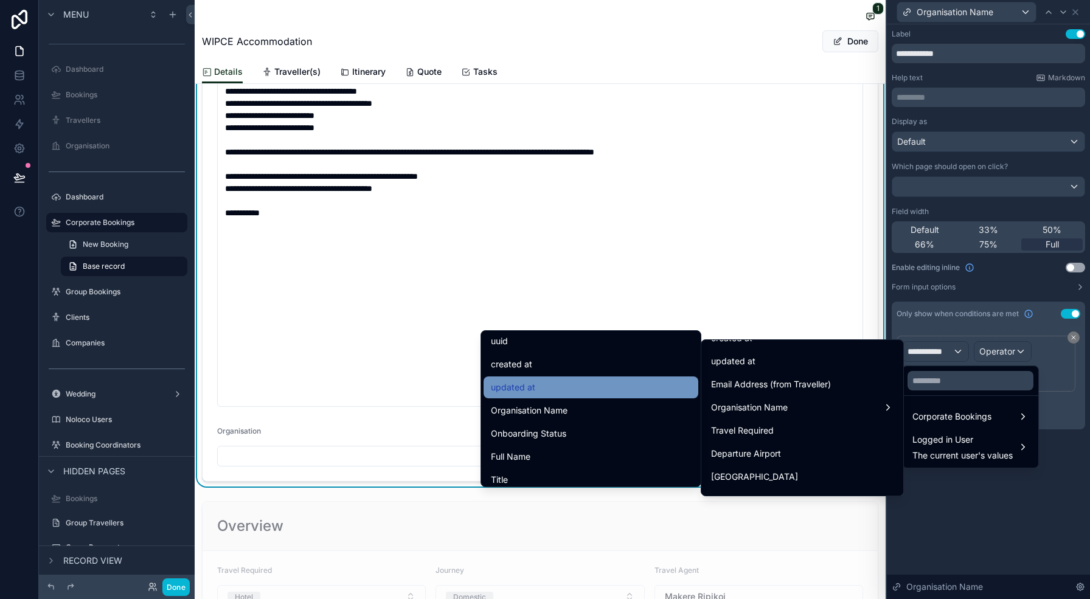
scroll to position [1, 0]
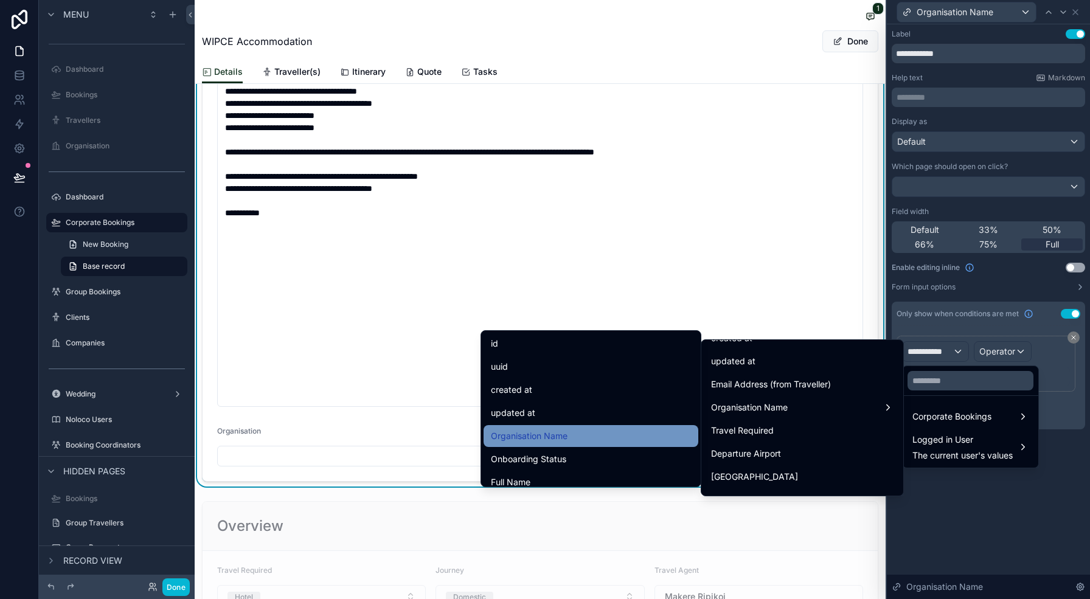
click at [541, 441] on span "Organisation Name" at bounding box center [529, 436] width 77 height 15
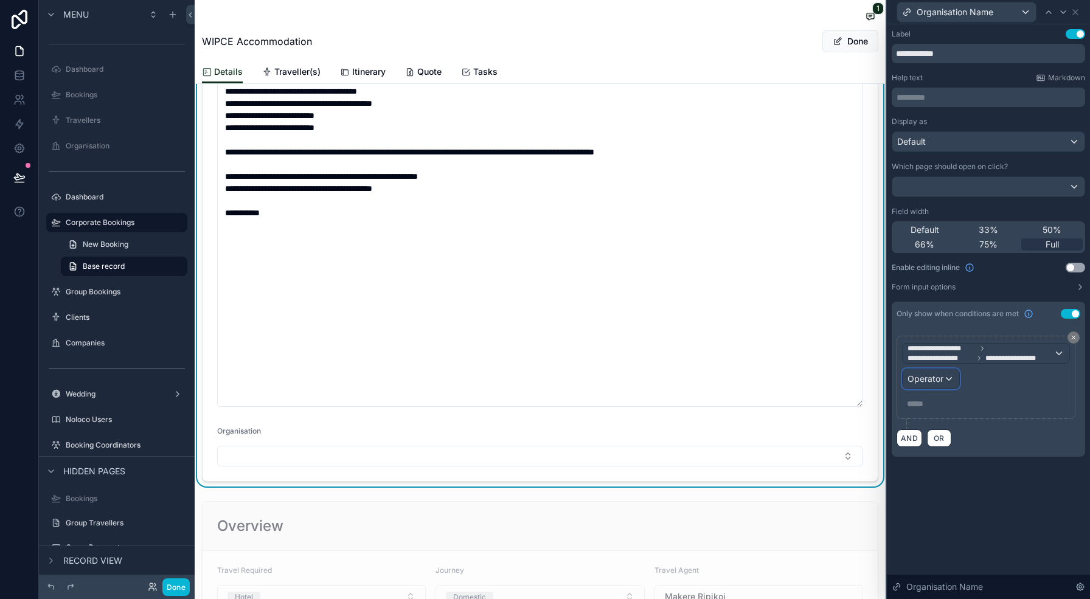
click at [943, 379] on span "Operator" at bounding box center [926, 379] width 36 height 10
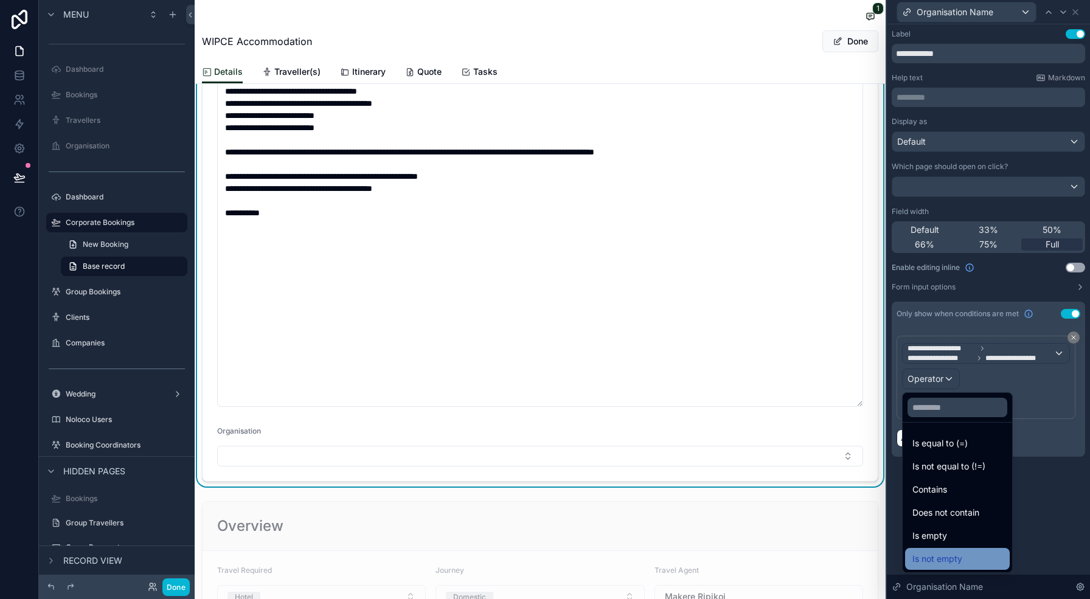
click at [956, 559] on span "Is not empty" at bounding box center [938, 559] width 50 height 15
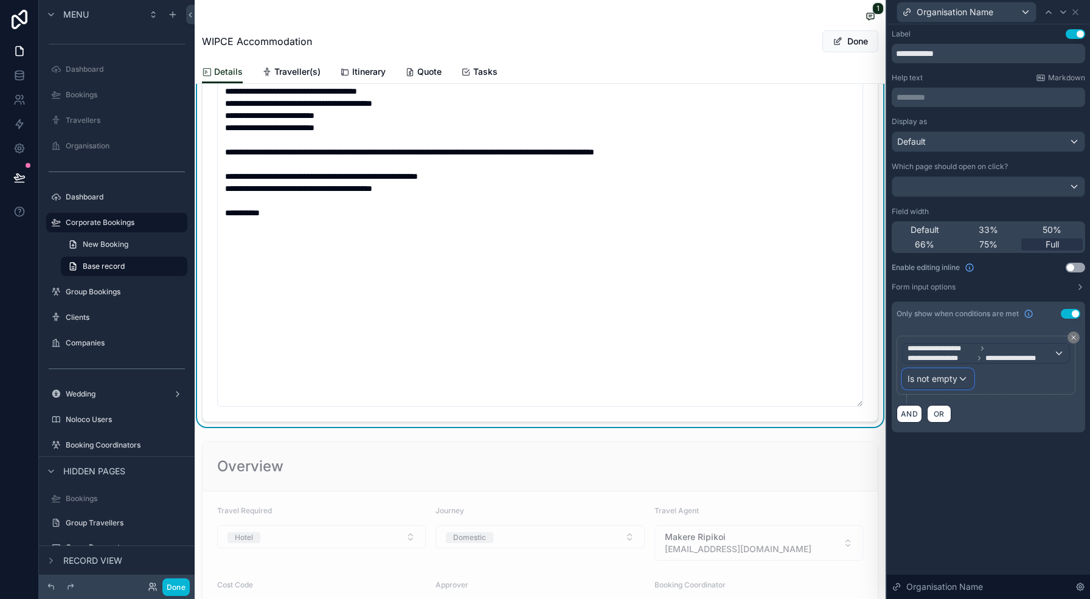
click at [937, 378] on span "Is not empty" at bounding box center [933, 379] width 50 height 12
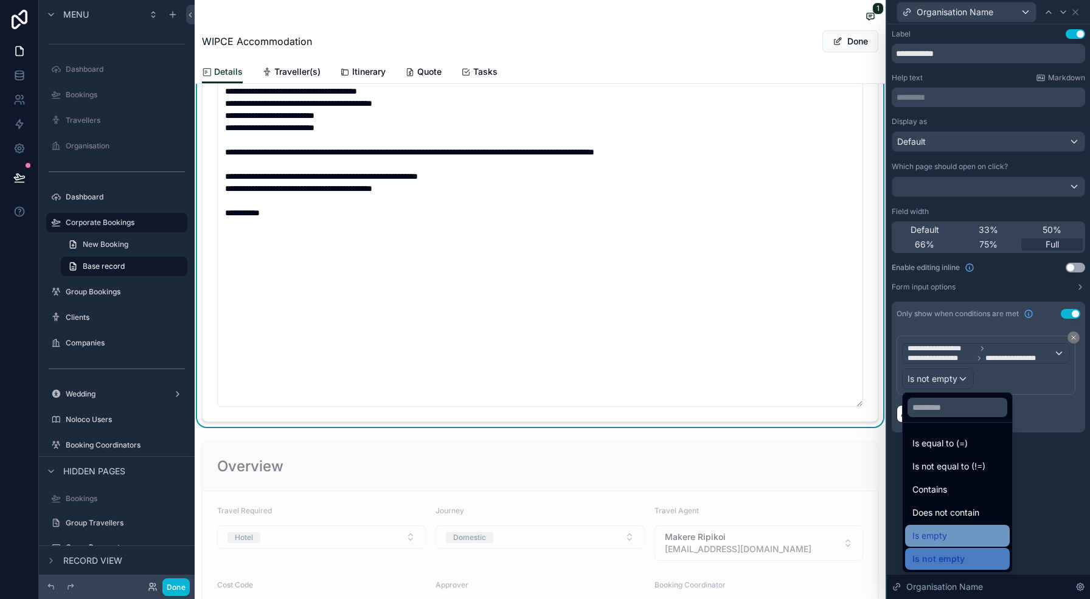
click at [932, 541] on span "Is empty" at bounding box center [930, 536] width 35 height 15
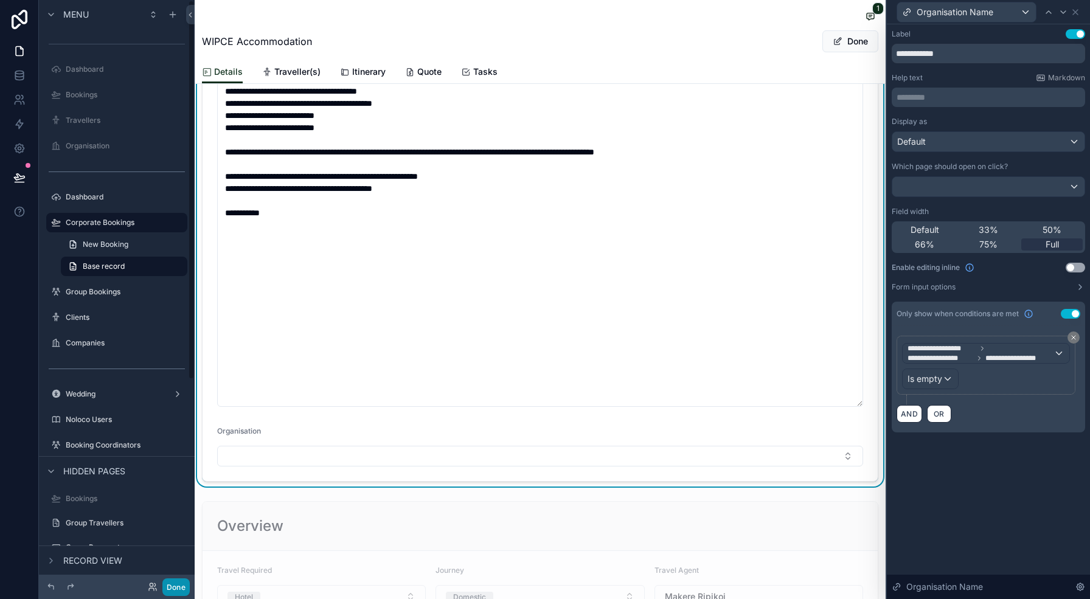
click at [173, 590] on button "Done" at bounding box center [175, 588] width 27 height 18
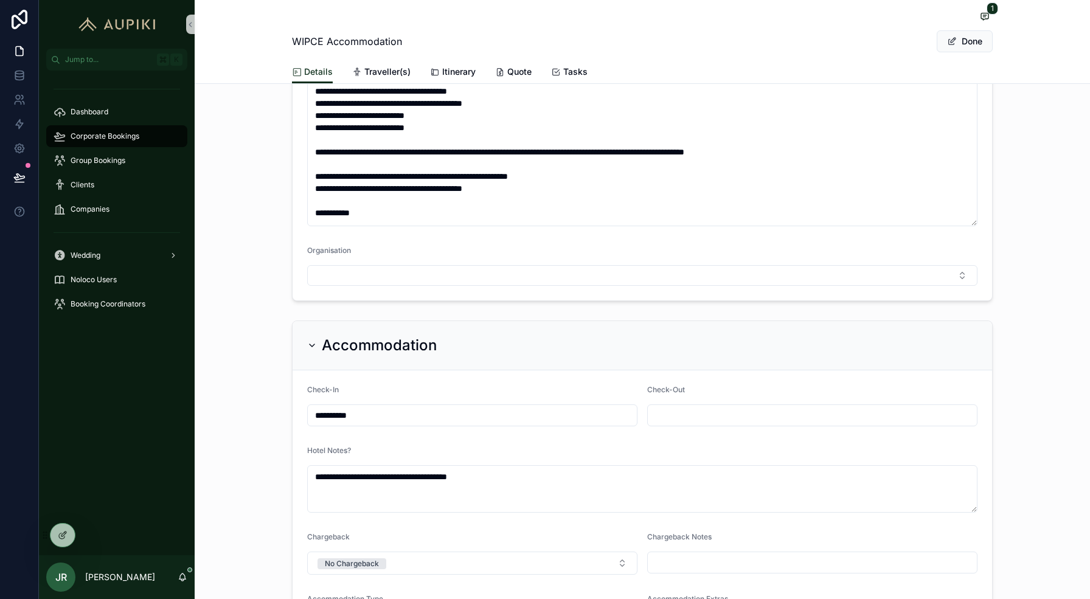
drag, startPoint x: 975, startPoint y: 404, endPoint x: 975, endPoint y: 224, distance: 180.1
click at [975, 224] on textarea "**********" at bounding box center [642, 128] width 671 height 195
click at [969, 52] on div "Done" at bounding box center [947, 41] width 91 height 23
click at [966, 42] on button "Done" at bounding box center [965, 41] width 56 height 22
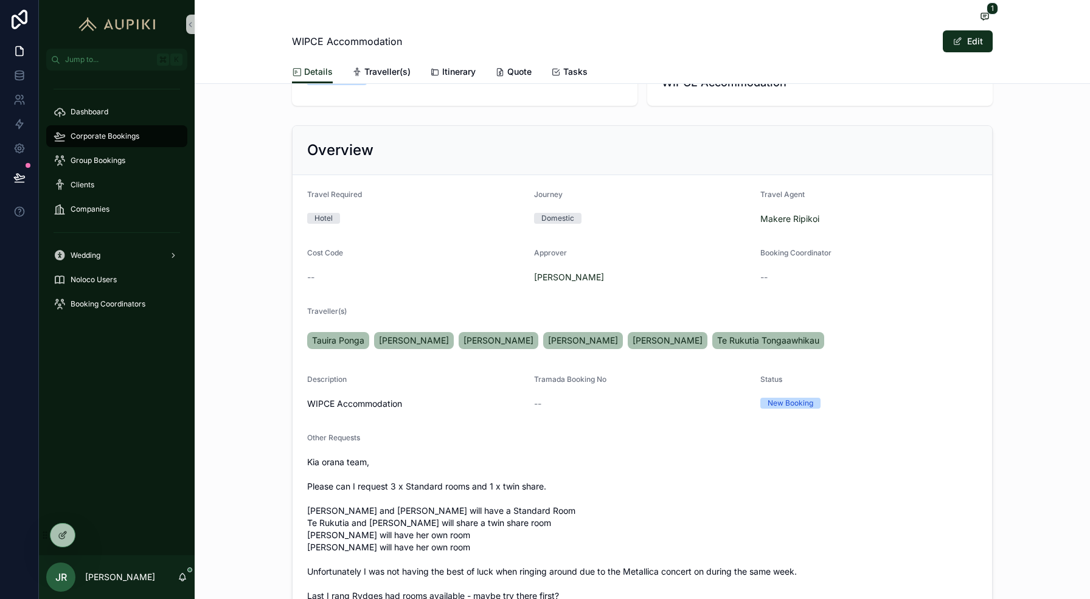
scroll to position [197, 0]
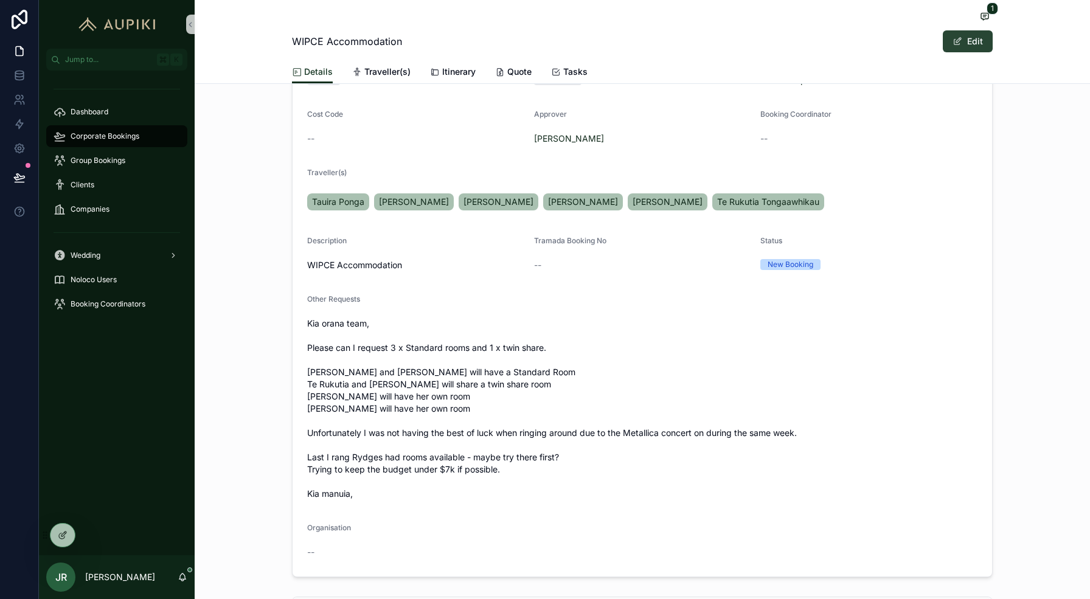
click at [976, 43] on button "Edit" at bounding box center [968, 41] width 50 height 22
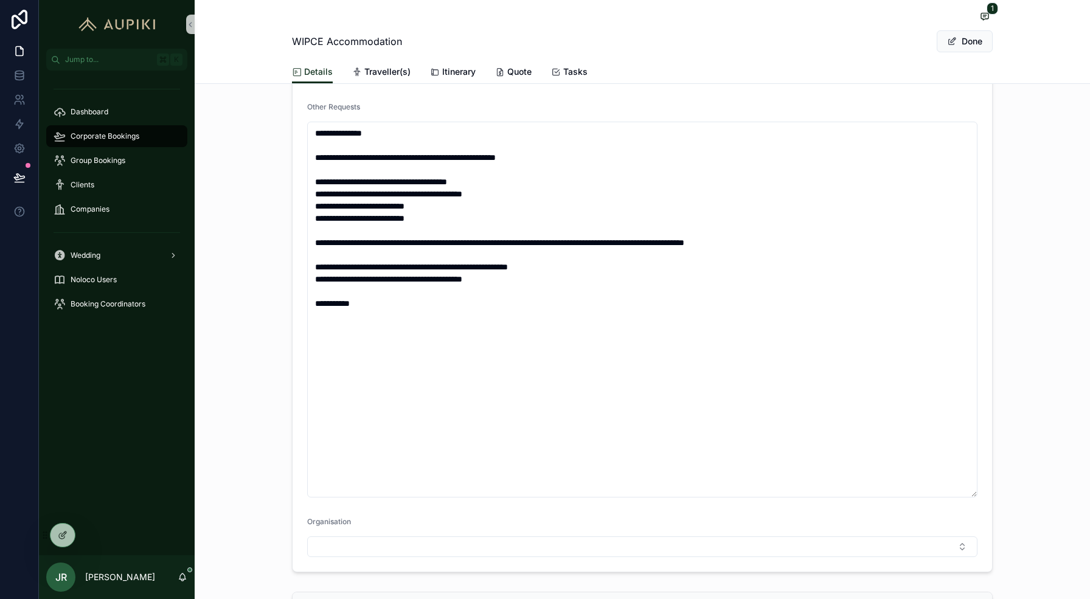
scroll to position [410, 0]
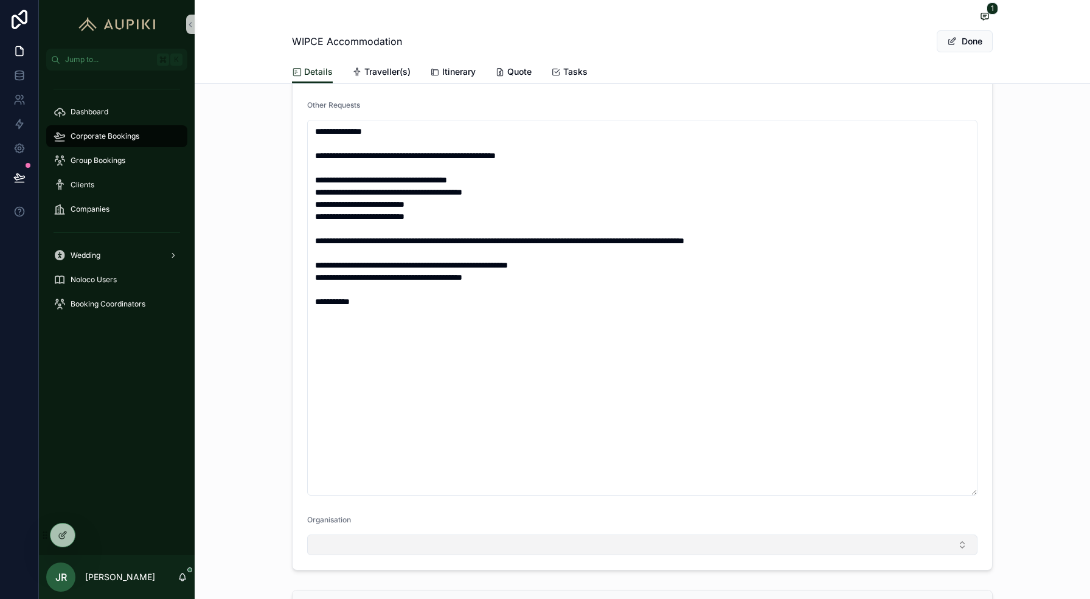
click at [331, 546] on button "Select Button" at bounding box center [642, 545] width 671 height 21
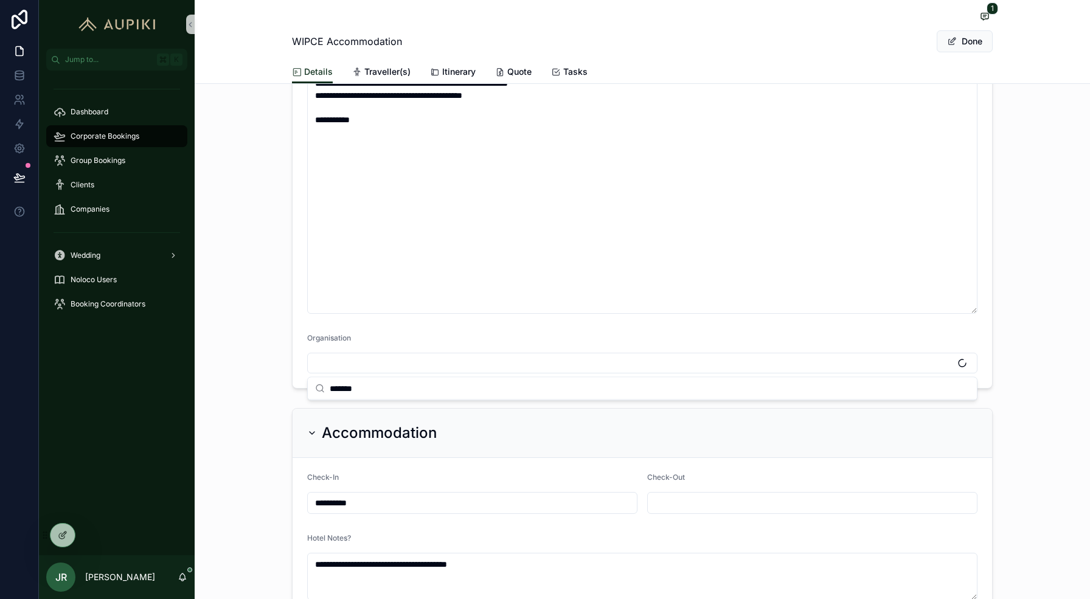
scroll to position [592, 0]
type input "*******"
click at [387, 408] on span "Raukura Hauora o Tainui" at bounding box center [366, 411] width 103 height 12
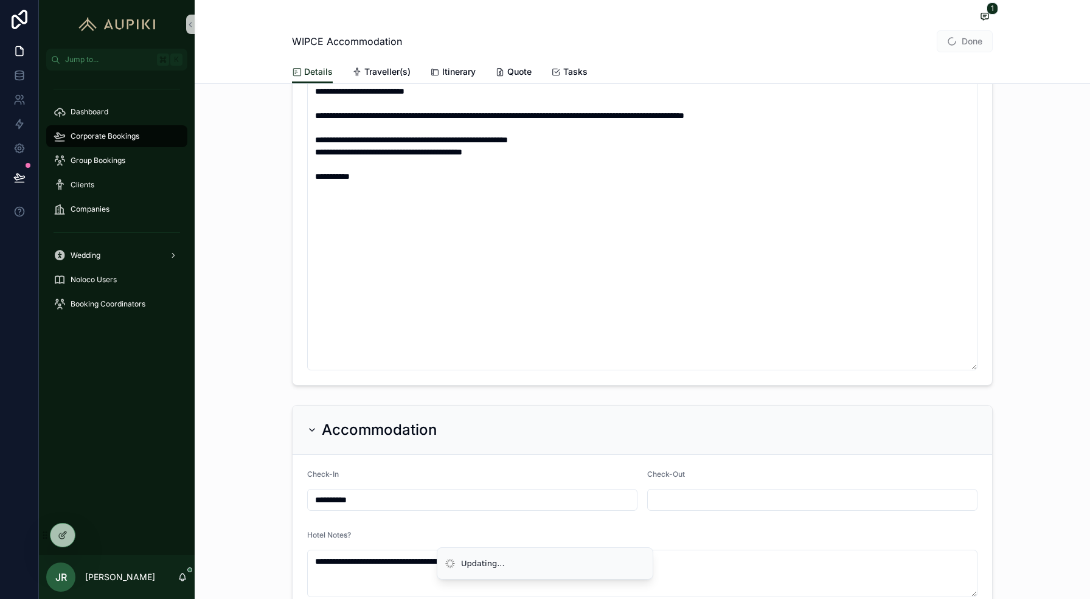
scroll to position [498, 0]
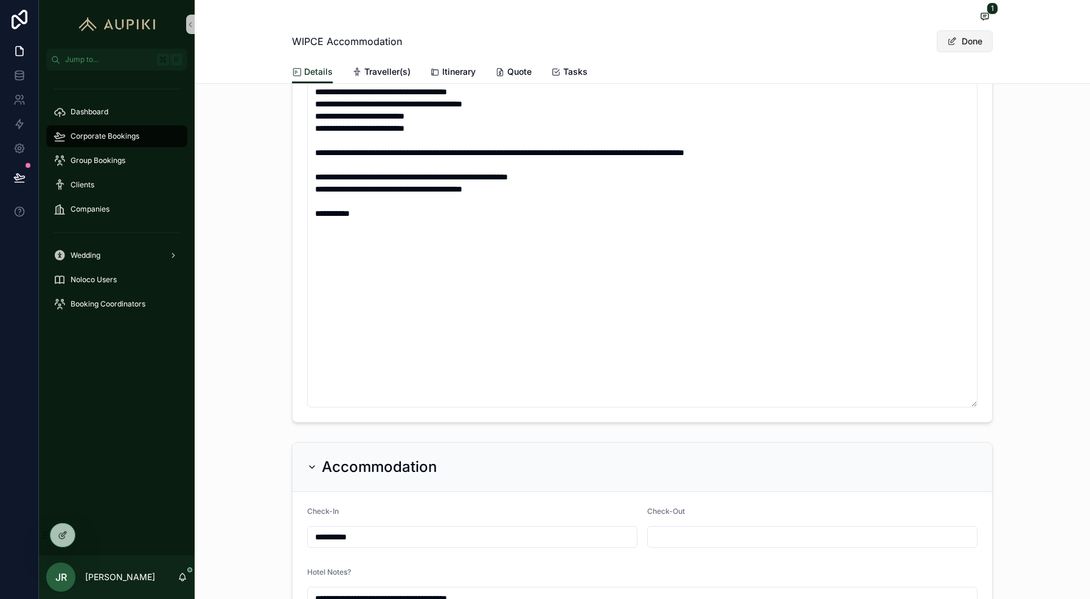
click at [971, 40] on button "Done" at bounding box center [965, 41] width 56 height 22
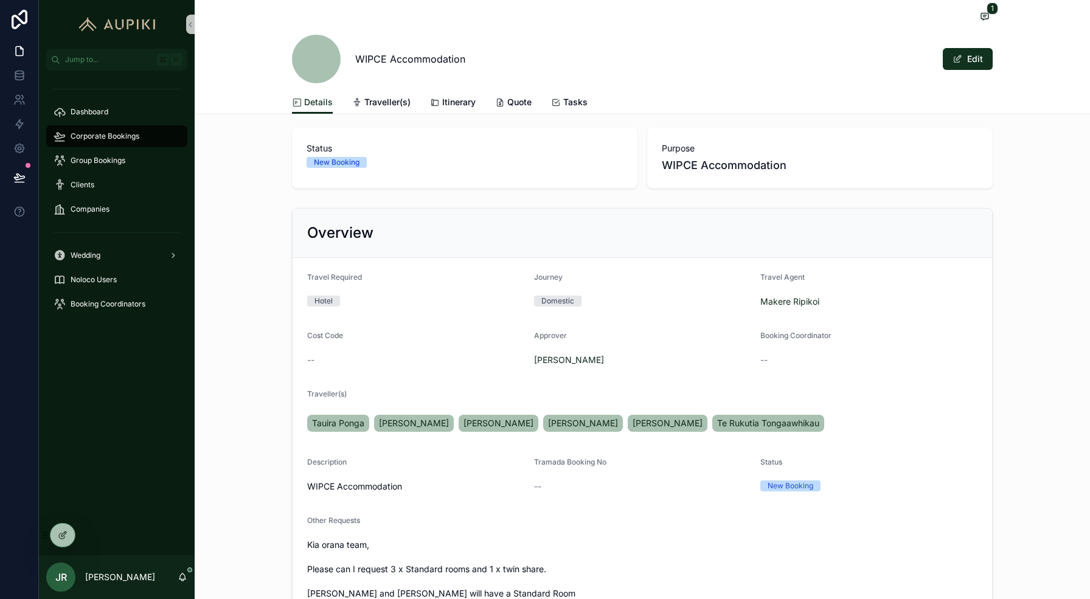
scroll to position [0, 0]
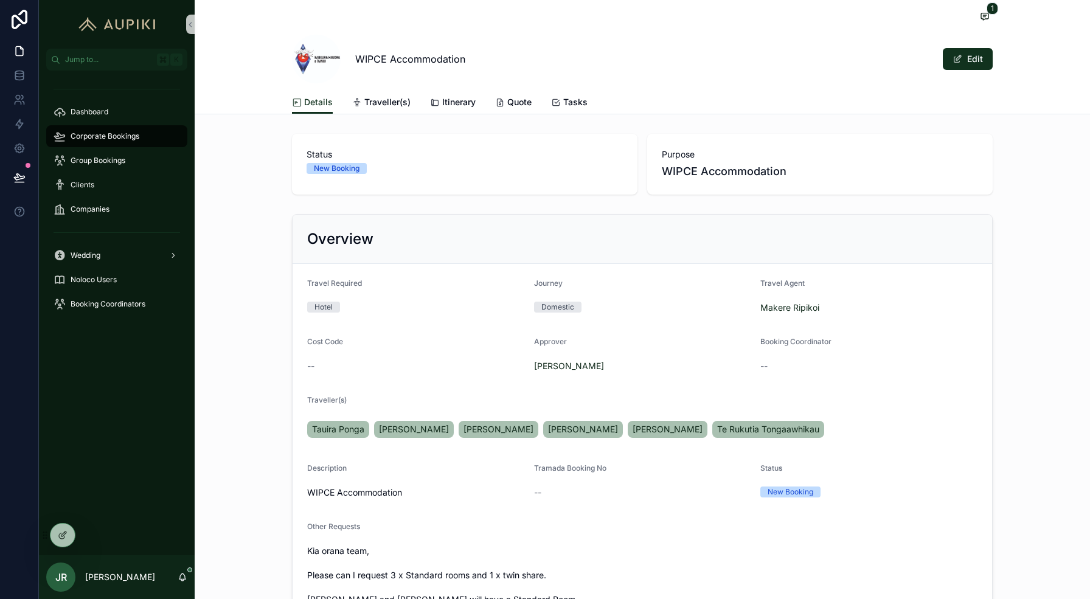
click at [92, 133] on span "Corporate Bookings" at bounding box center [105, 136] width 69 height 10
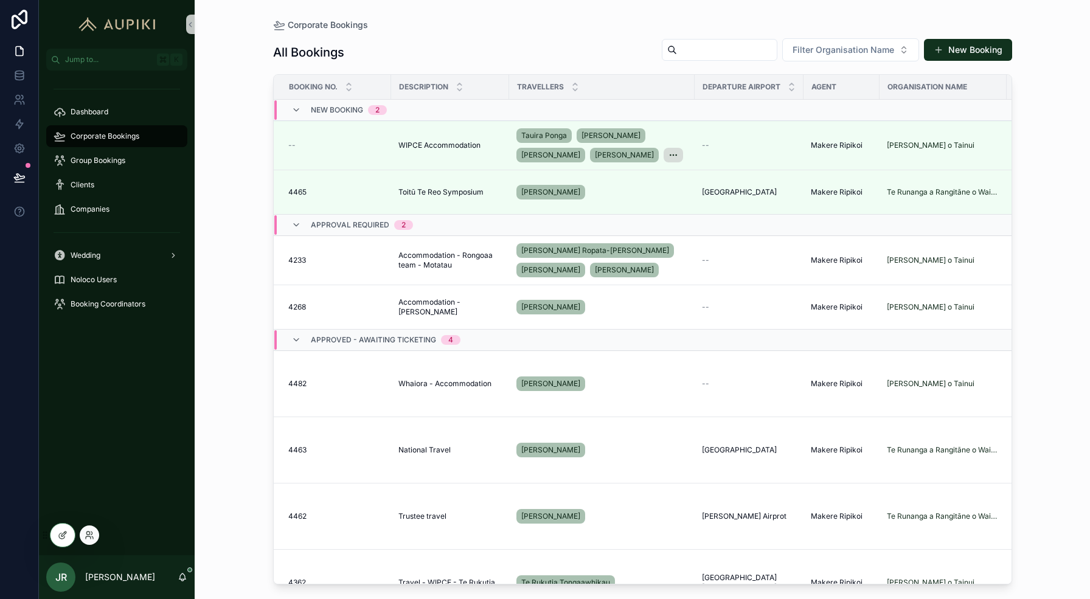
click at [96, 538] on div at bounding box center [89, 535] width 19 height 19
click at [92, 532] on icon at bounding box center [91, 533] width 1 height 3
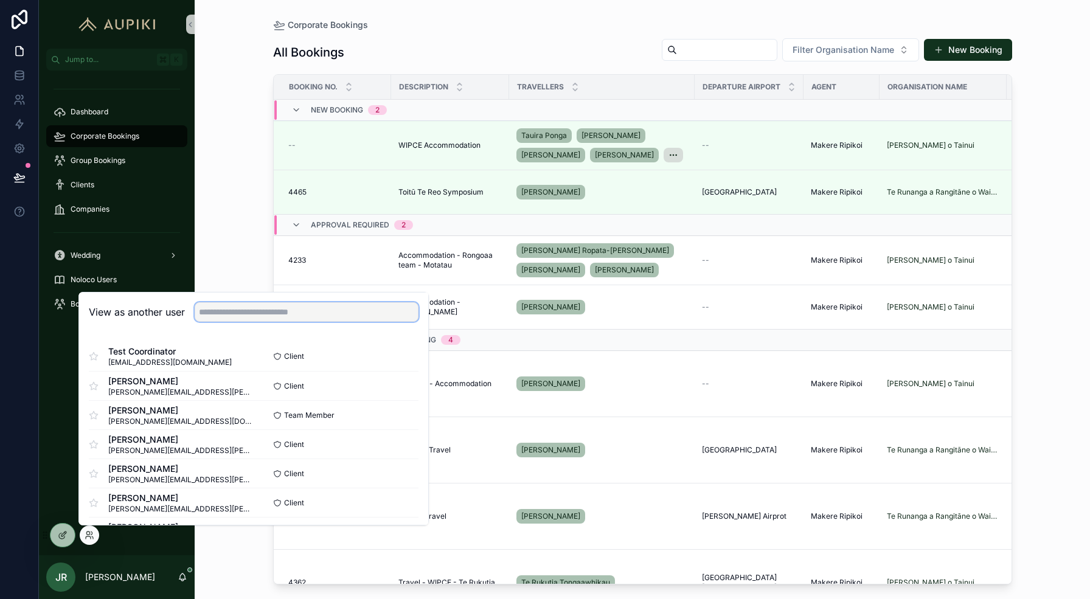
click at [248, 309] on input "text" at bounding box center [307, 311] width 224 height 19
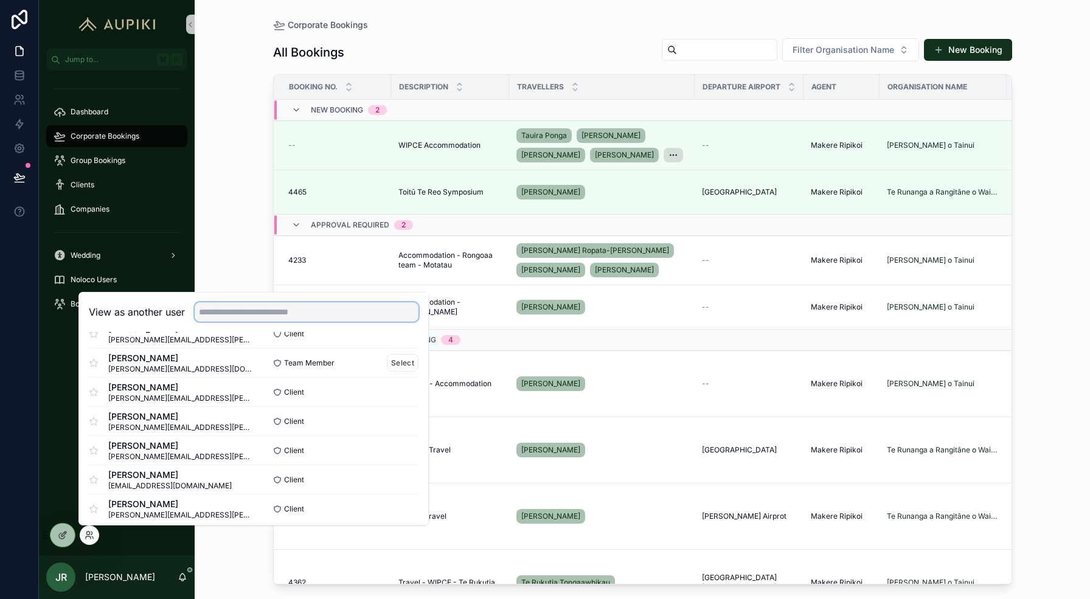
scroll to position [57, 0]
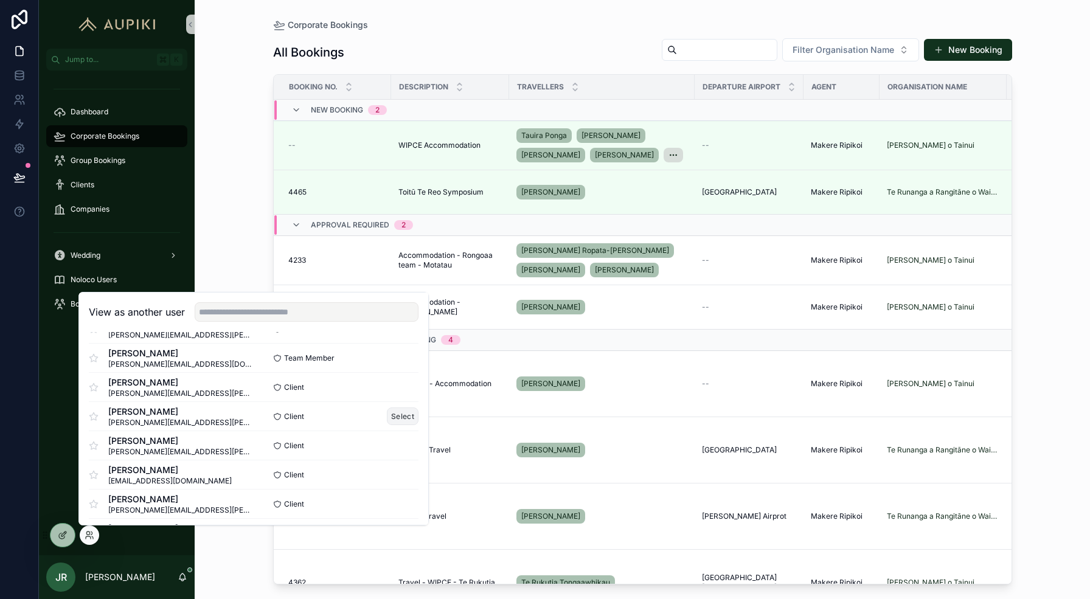
click at [405, 419] on button "Select" at bounding box center [403, 417] width 32 height 18
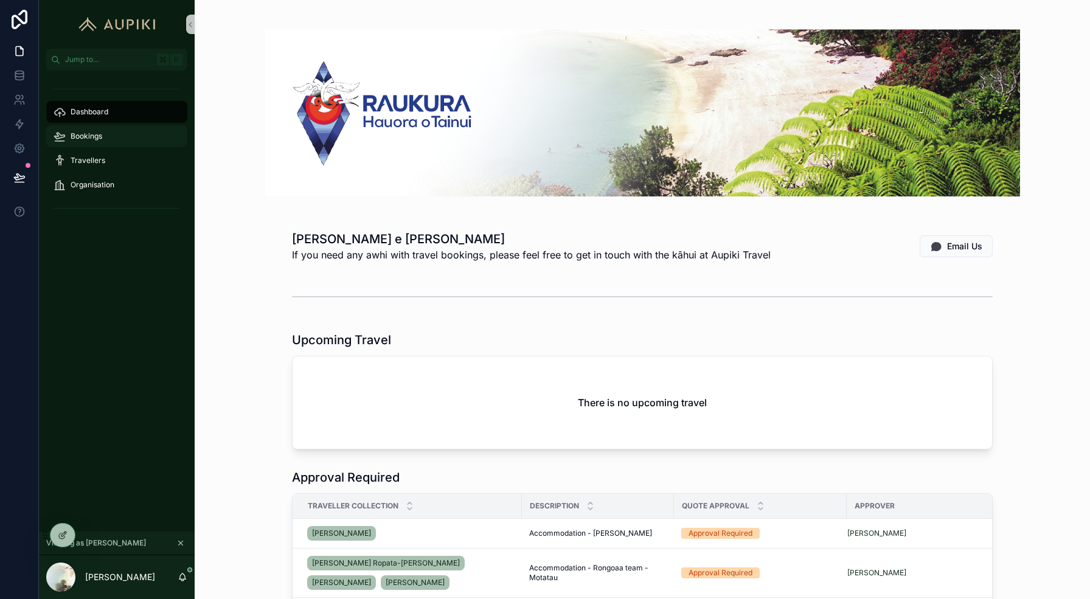
click at [129, 136] on div "Bookings" at bounding box center [117, 136] width 127 height 19
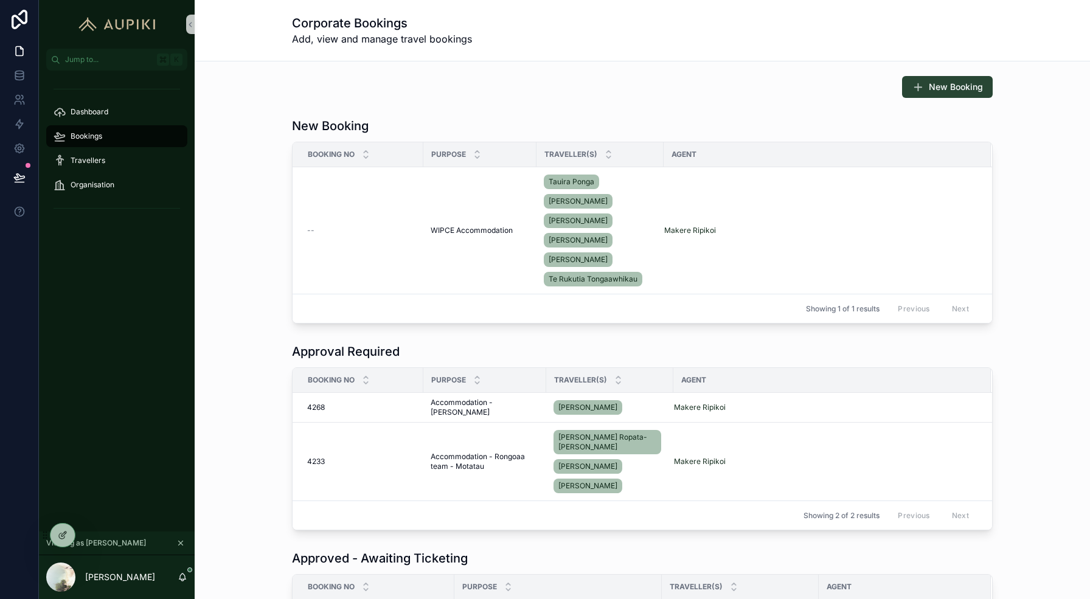
click at [955, 87] on span "New Booking" at bounding box center [956, 87] width 54 height 12
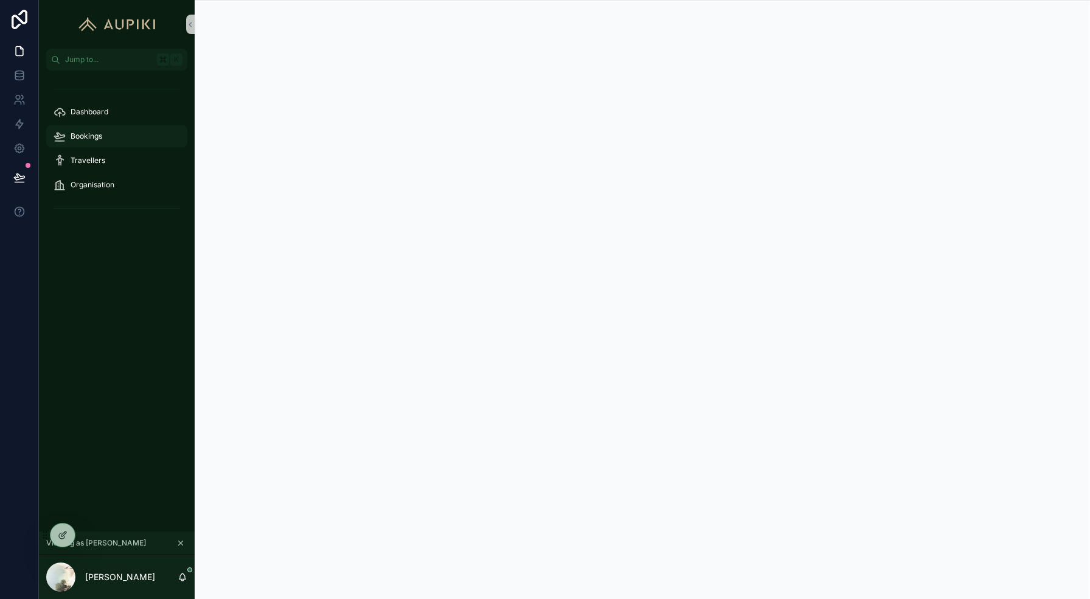
click at [110, 138] on div "Bookings" at bounding box center [117, 136] width 127 height 19
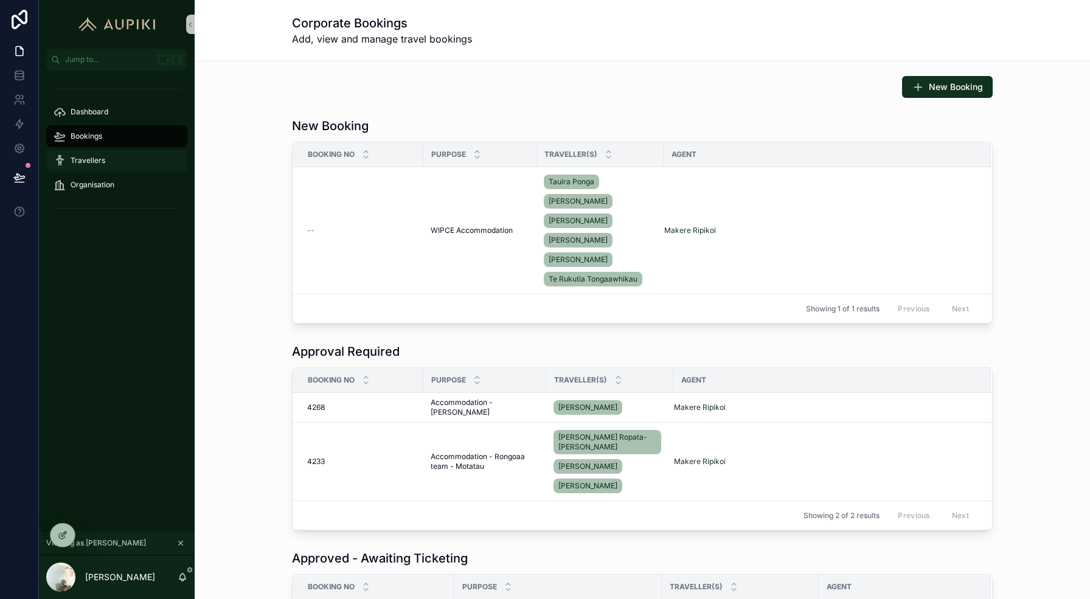
click at [103, 162] on span "Travellers" at bounding box center [88, 161] width 35 height 10
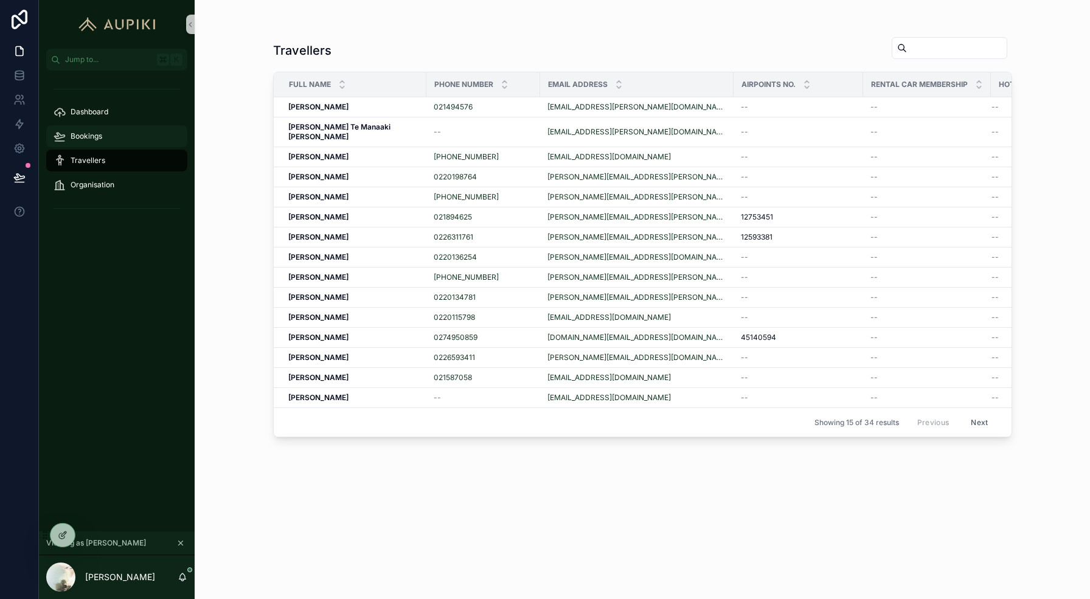
click at [106, 145] on div "Bookings" at bounding box center [117, 136] width 127 height 19
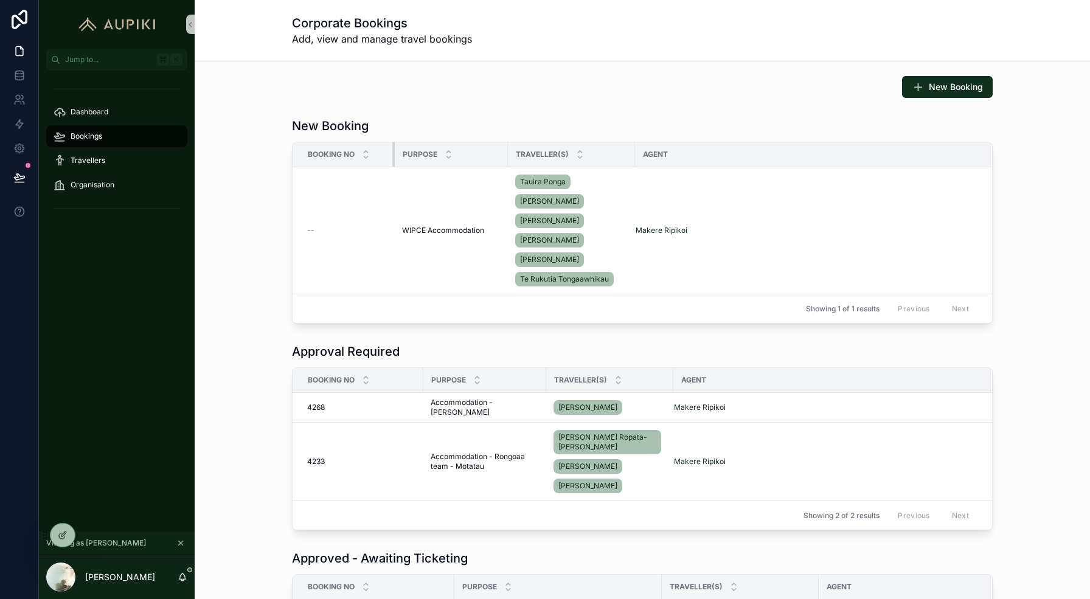
drag, startPoint x: 421, startPoint y: 150, endPoint x: 392, endPoint y: 150, distance: 28.6
click at [392, 150] on div "scrollable content" at bounding box center [394, 154] width 5 height 24
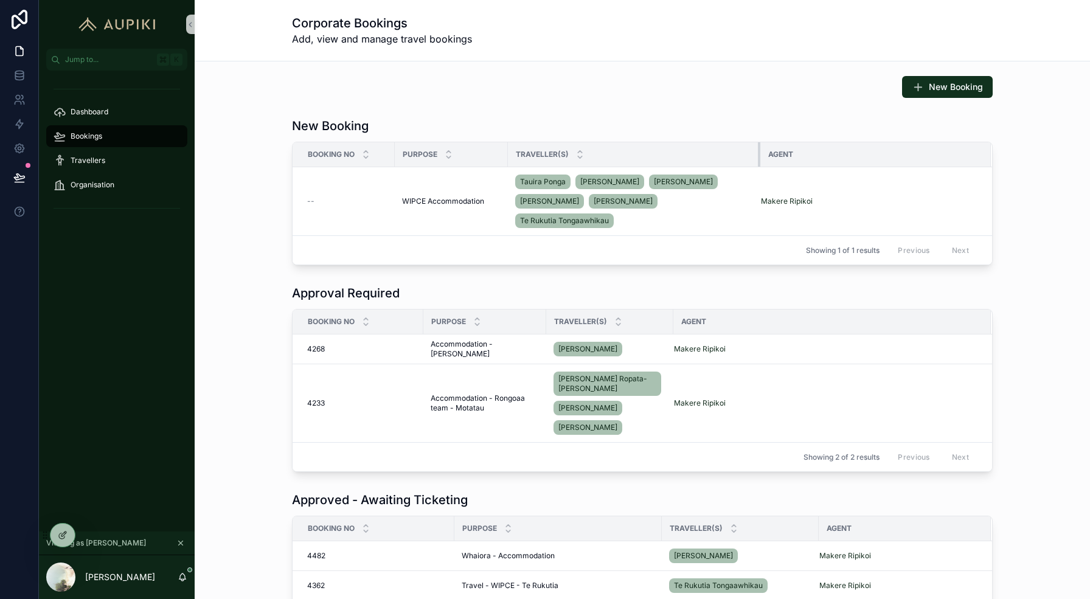
drag, startPoint x: 634, startPoint y: 147, endPoint x: 759, endPoint y: 158, distance: 125.8
click at [759, 158] on div "scrollable content" at bounding box center [760, 154] width 5 height 24
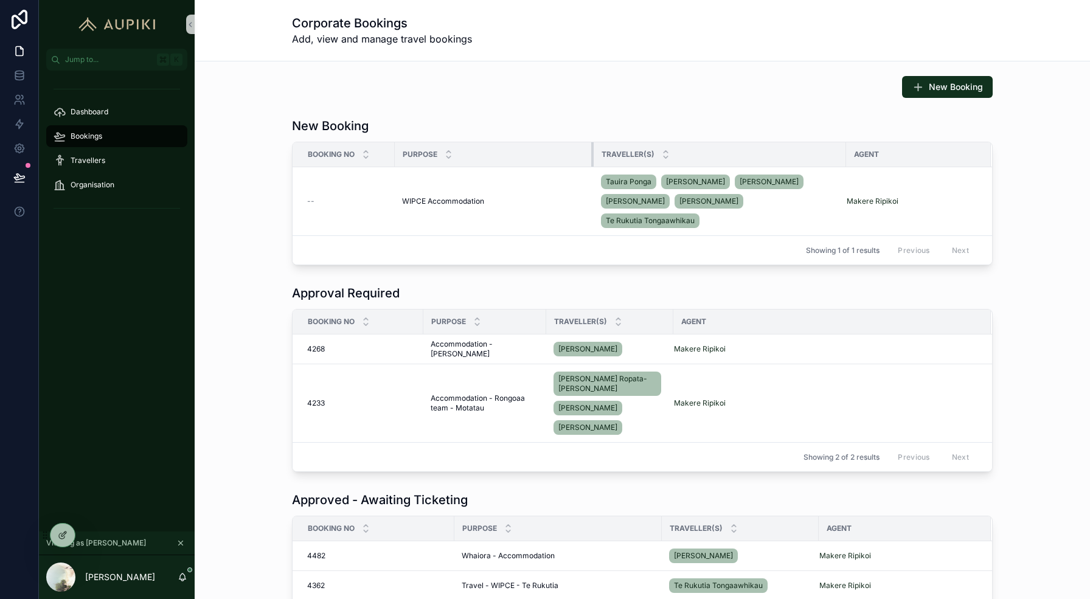
drag, startPoint x: 506, startPoint y: 151, endPoint x: 588, endPoint y: 150, distance: 82.2
click at [591, 150] on div "scrollable content" at bounding box center [593, 154] width 5 height 24
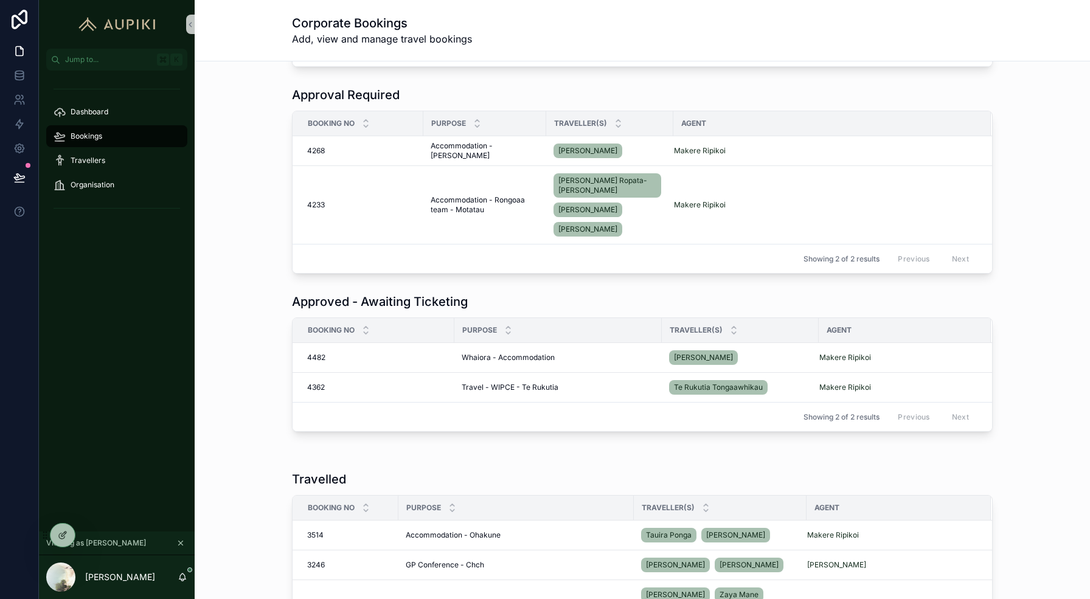
scroll to position [189, 0]
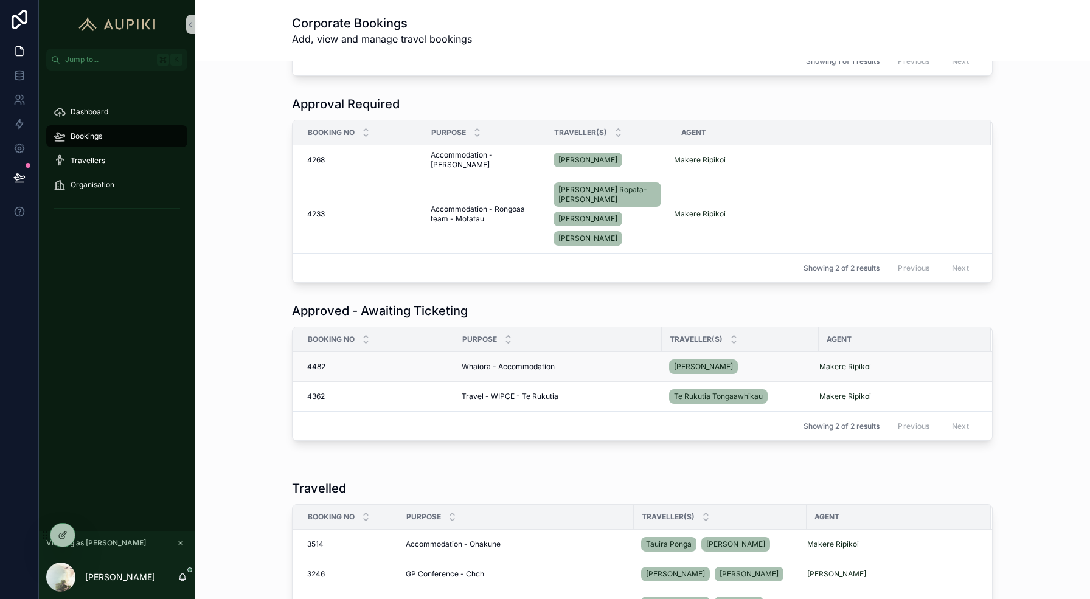
click at [486, 362] on span "Whaiora - Accommodation" at bounding box center [508, 367] width 93 height 10
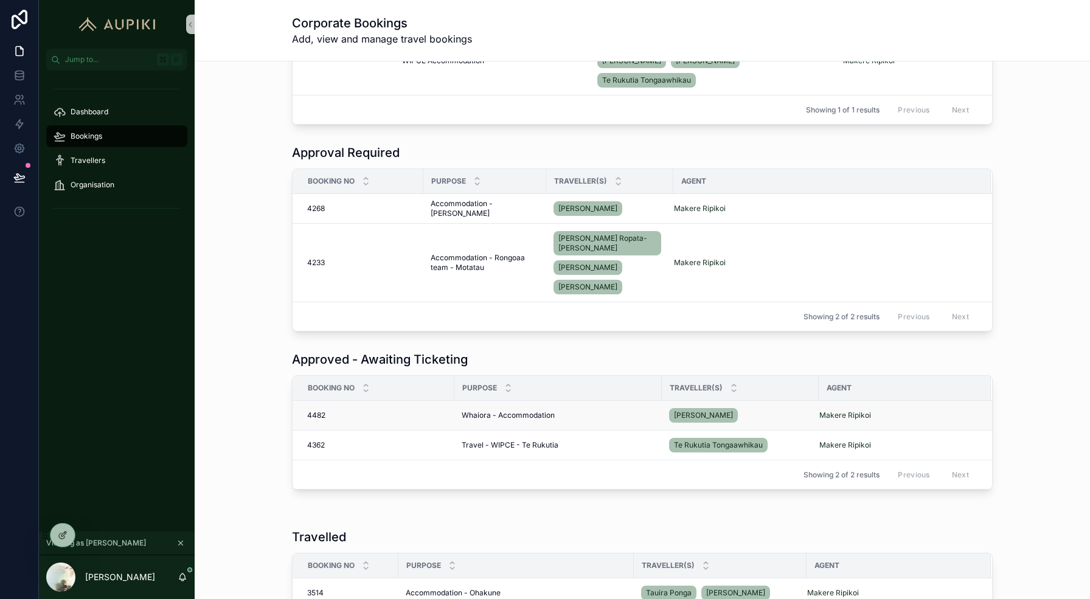
scroll to position [154, 0]
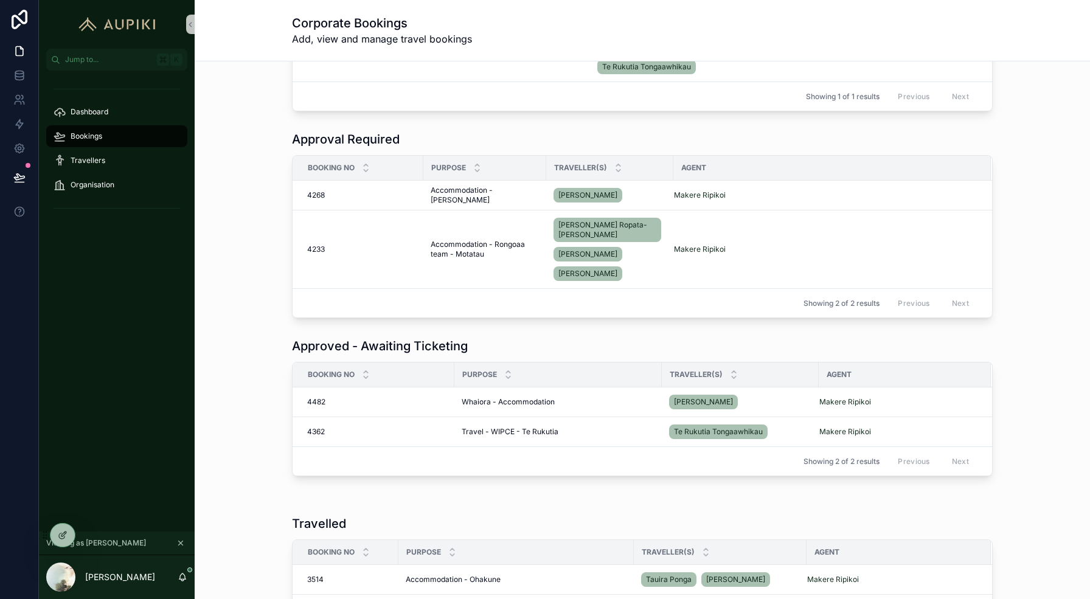
click at [180, 543] on icon "scrollable content" at bounding box center [181, 544] width 4 height 4
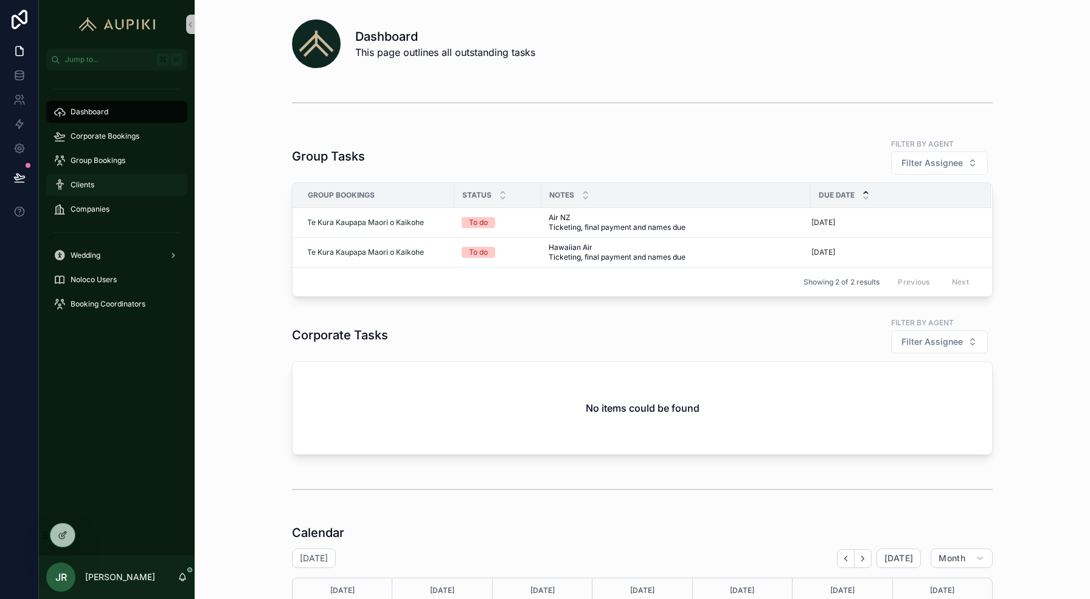
click at [101, 181] on div "Clients" at bounding box center [117, 184] width 127 height 19
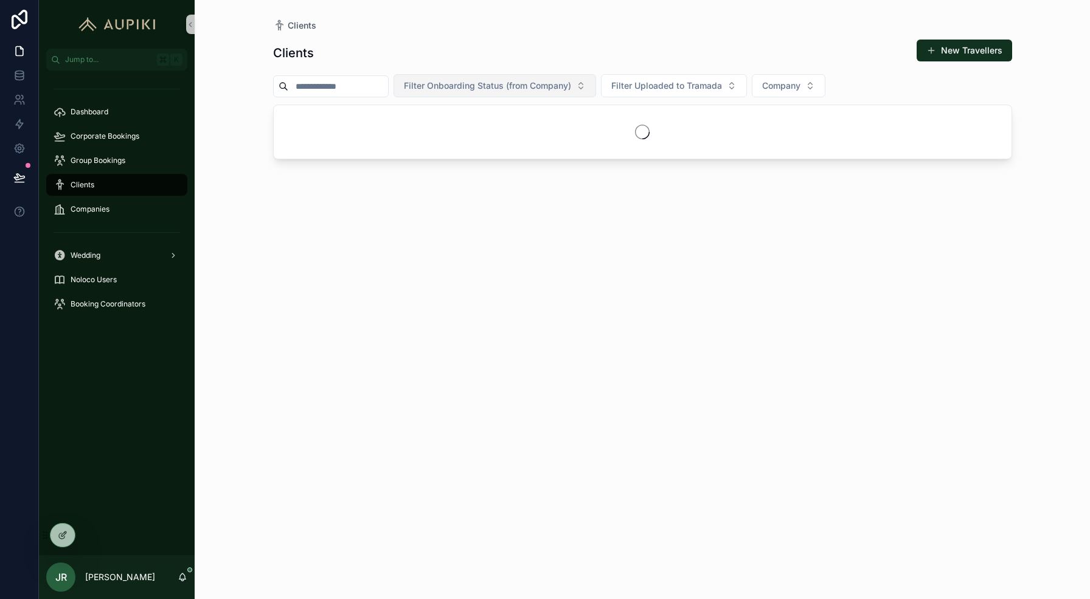
click at [519, 91] on span "Filter Onboarding Status (from Company)" at bounding box center [487, 86] width 167 height 12
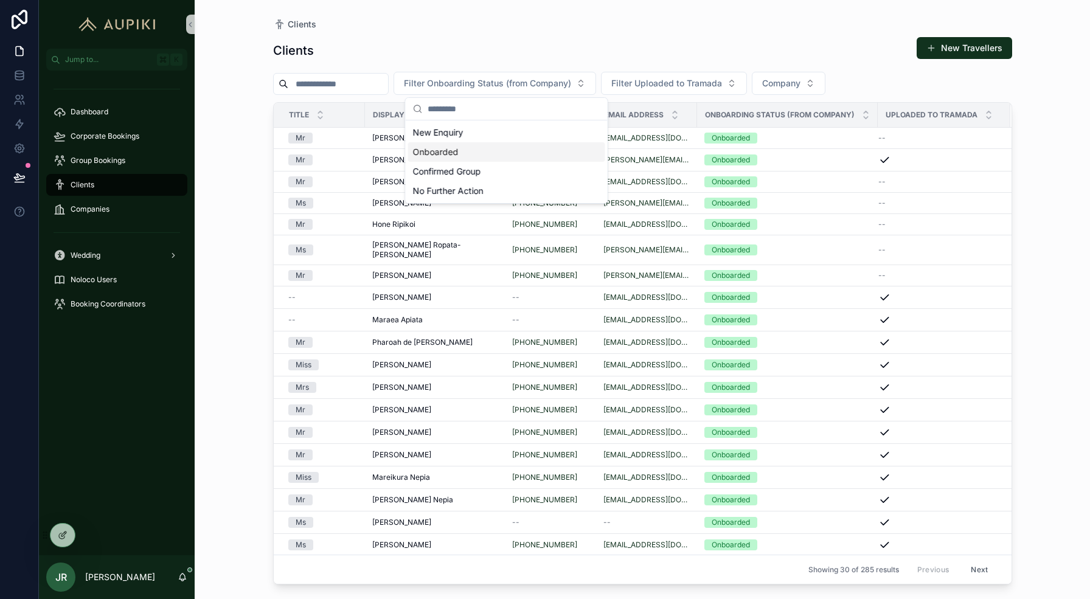
click at [482, 153] on div "Onboarded" at bounding box center [506, 151] width 197 height 19
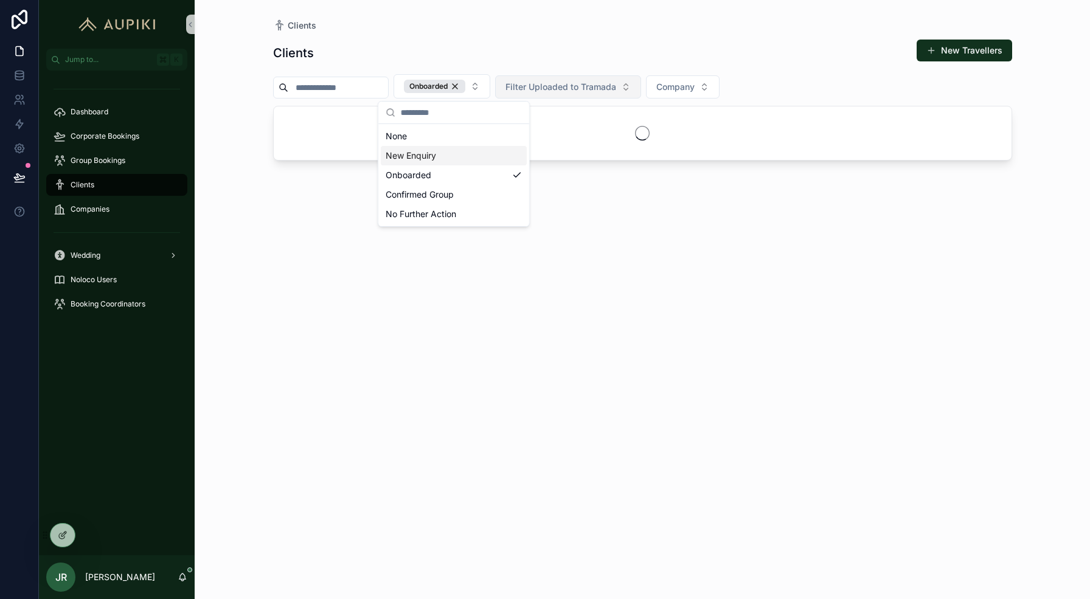
click at [580, 91] on button "Filter Uploaded to Tramada" at bounding box center [568, 86] width 146 height 23
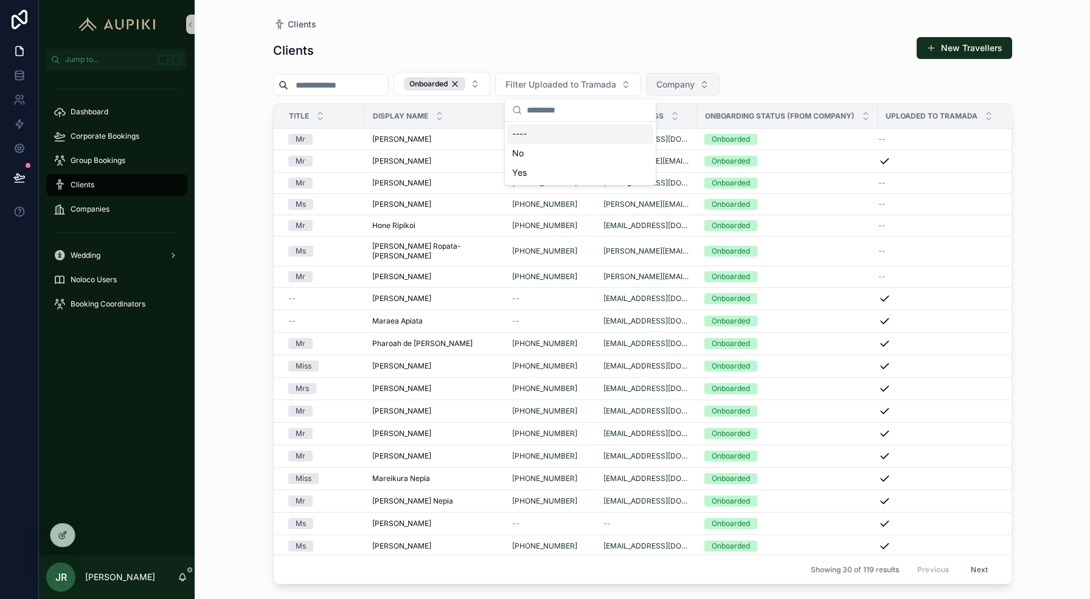
click at [685, 84] on span "Company" at bounding box center [676, 84] width 38 height 12
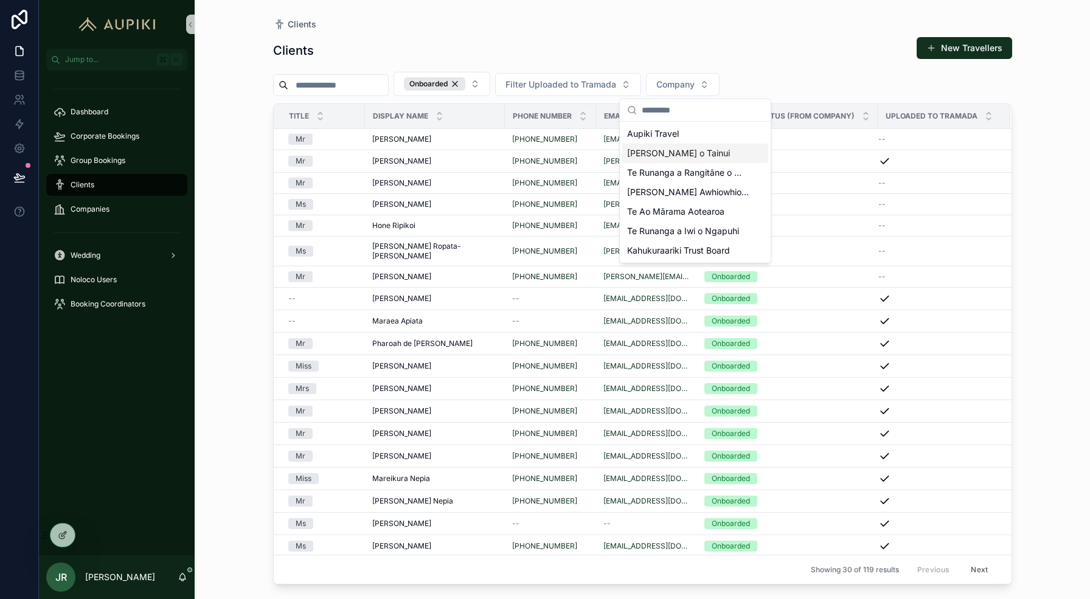
click at [673, 156] on span "[PERSON_NAME] o Tainui" at bounding box center [678, 153] width 103 height 12
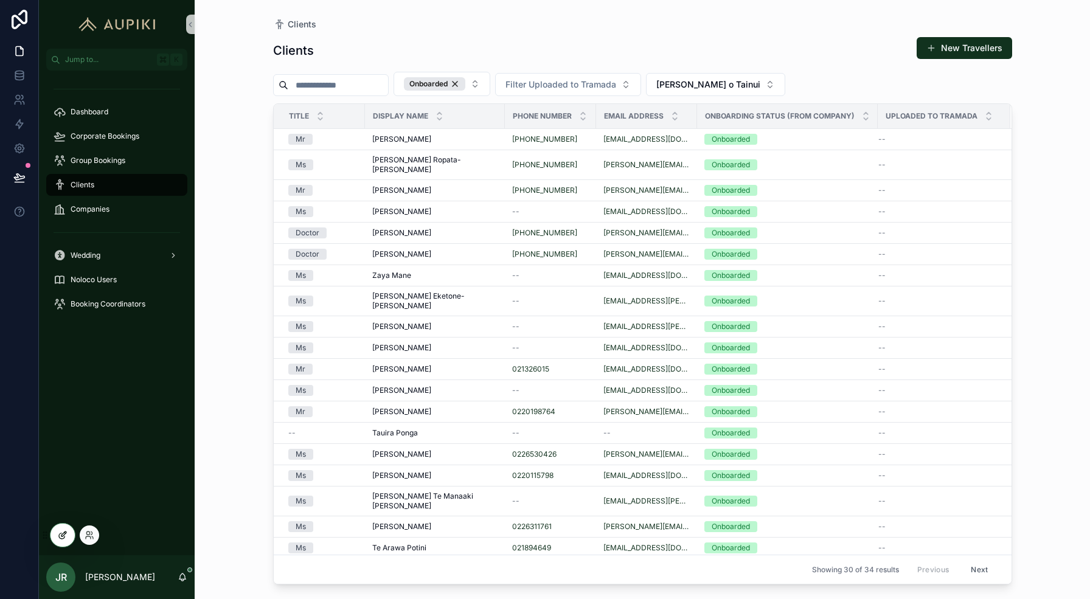
click at [57, 530] on div at bounding box center [63, 535] width 24 height 23
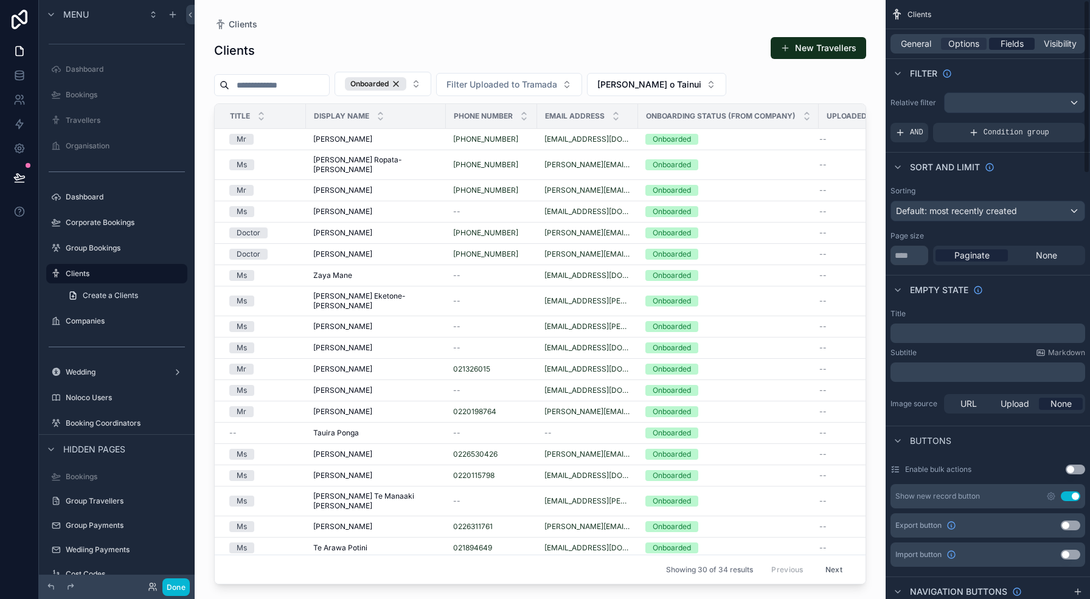
click at [1007, 44] on span "Fields" at bounding box center [1012, 44] width 23 height 12
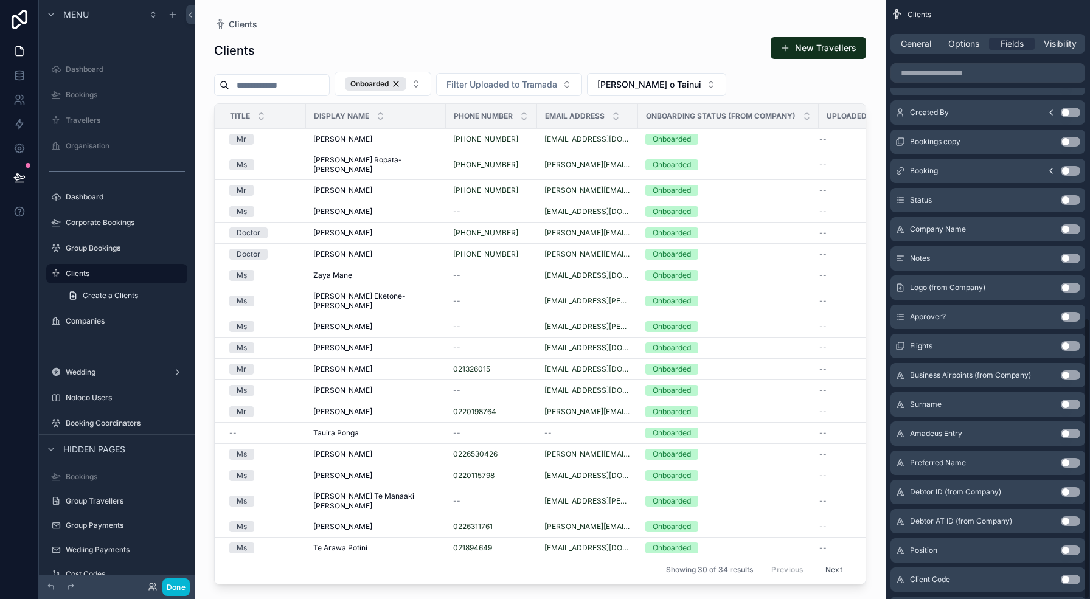
scroll to position [677, 0]
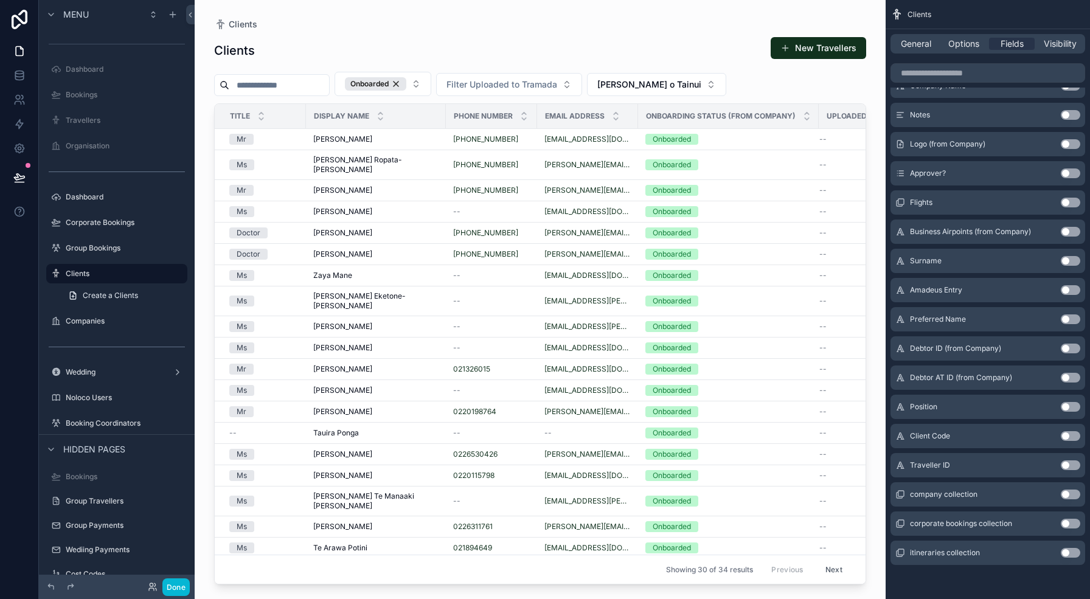
click at [1074, 435] on button "Use setting" at bounding box center [1070, 436] width 19 height 10
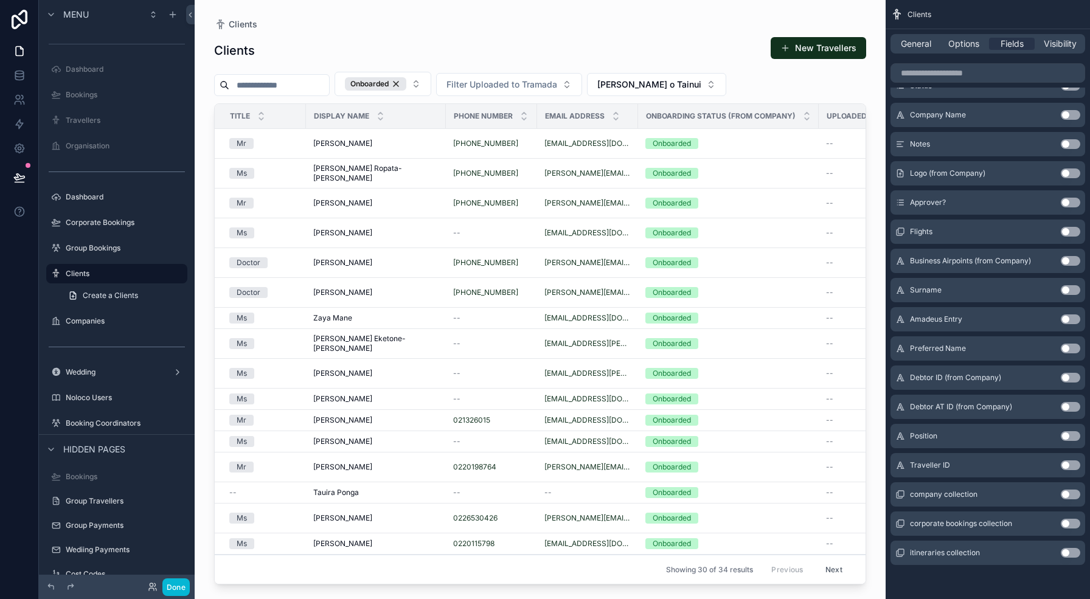
click at [760, 86] on div "scrollable content" at bounding box center [540, 292] width 691 height 585
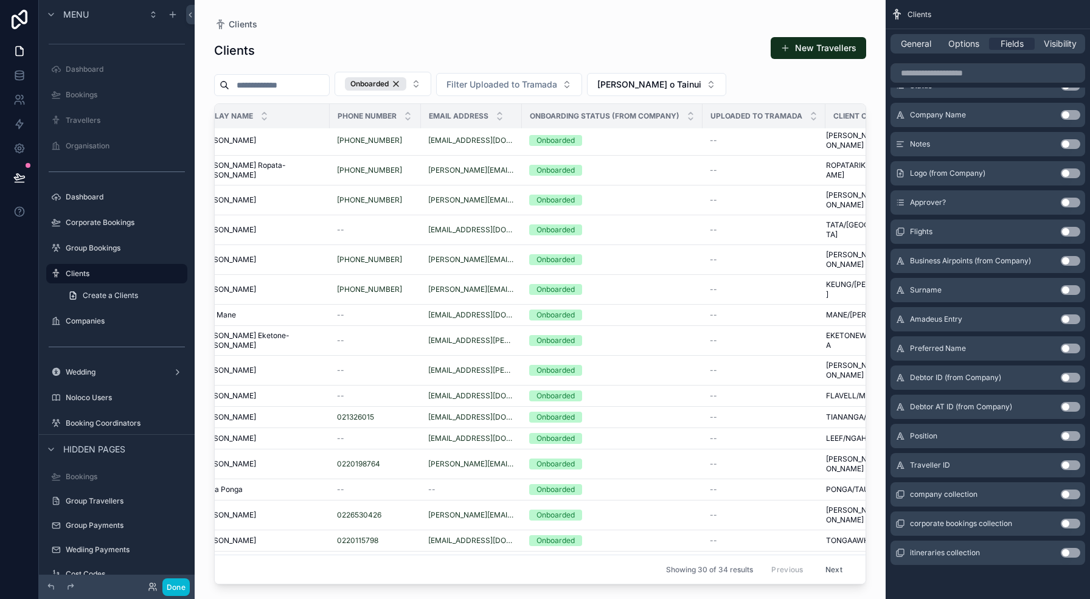
scroll to position [0, 167]
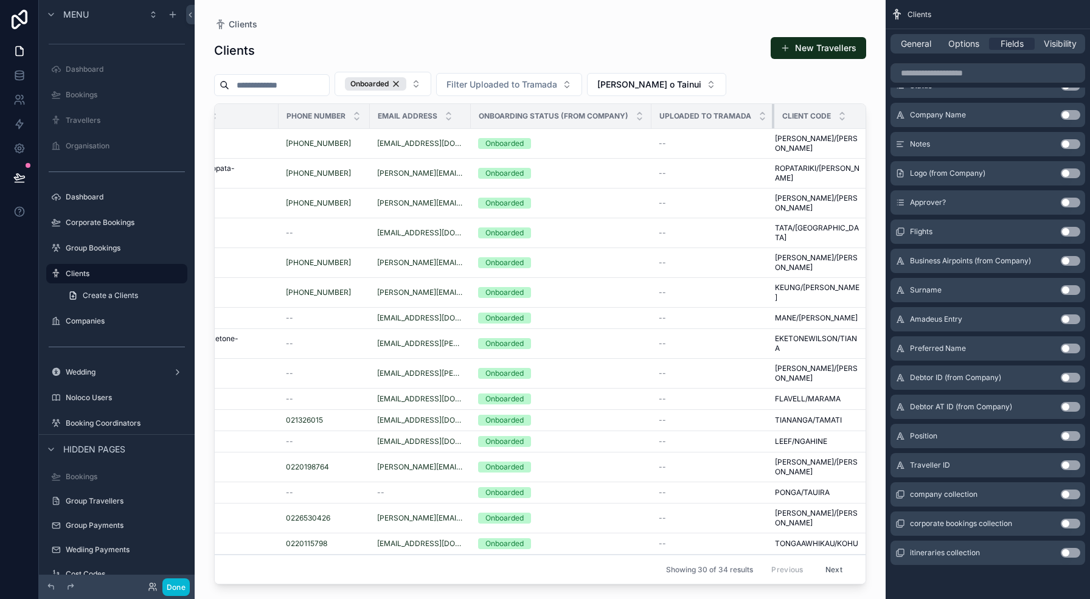
drag, startPoint x: 761, startPoint y: 113, endPoint x: 708, endPoint y: 113, distance: 52.9
click at [708, 113] on th "Uploaded to Tramada" at bounding box center [713, 116] width 123 height 25
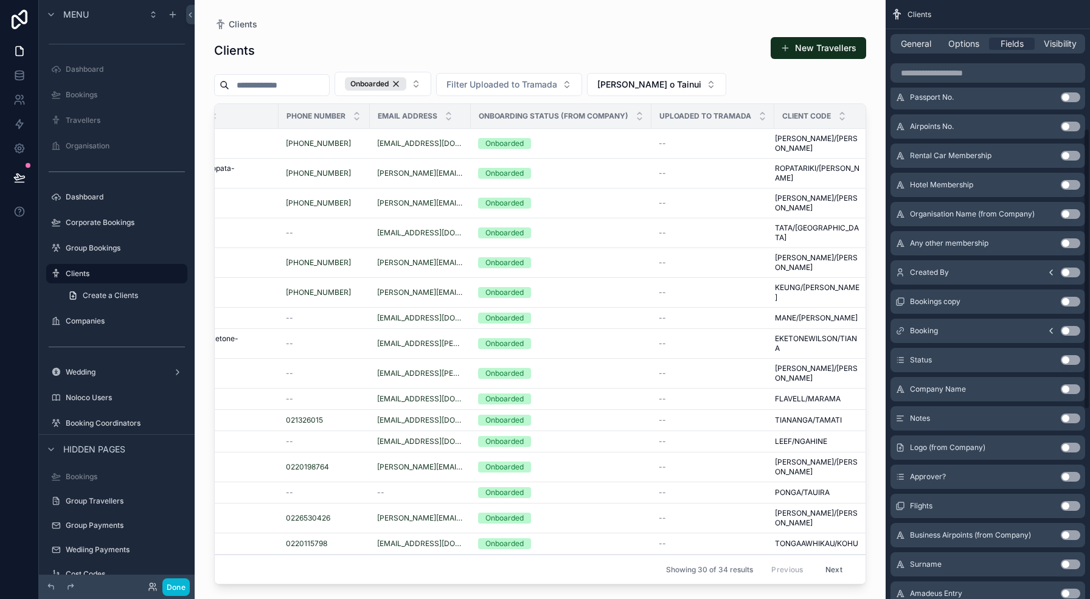
scroll to position [0, 0]
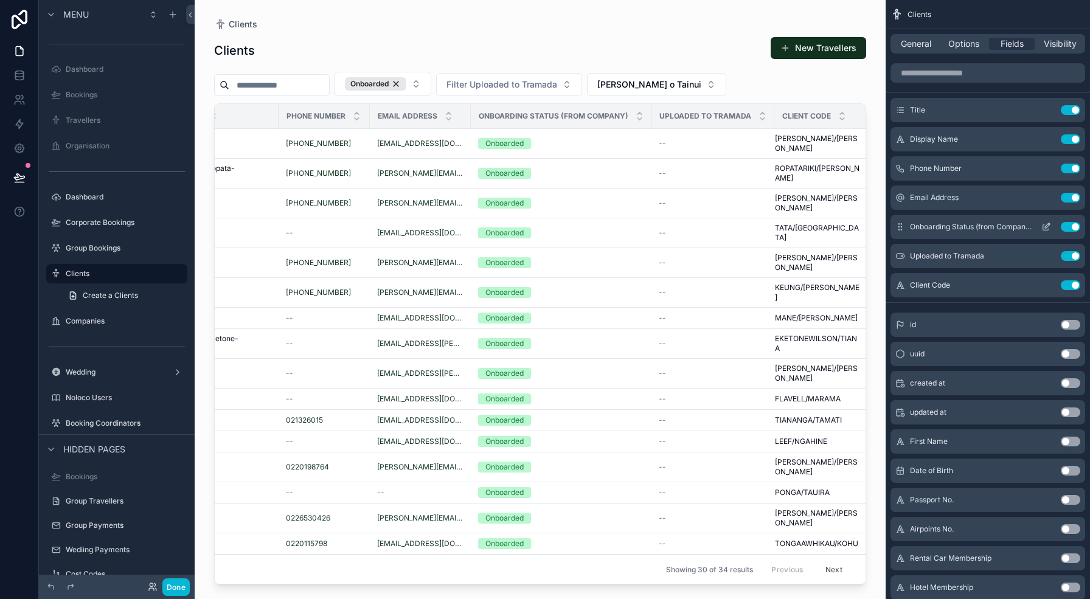
click at [1046, 230] on icon "scrollable content" at bounding box center [1046, 227] width 5 height 5
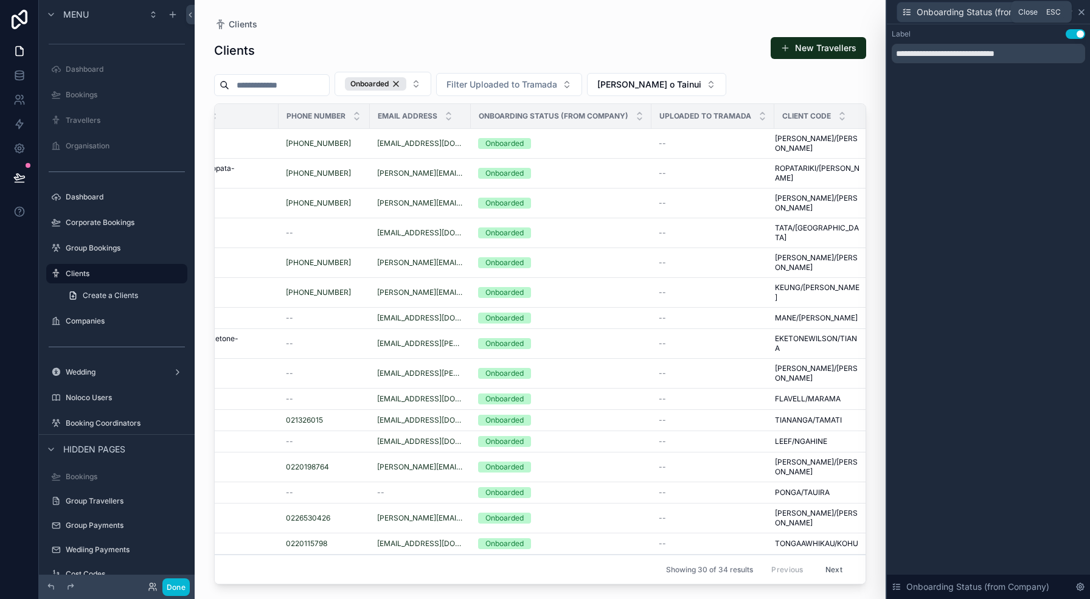
click at [1081, 10] on icon at bounding box center [1082, 12] width 10 height 10
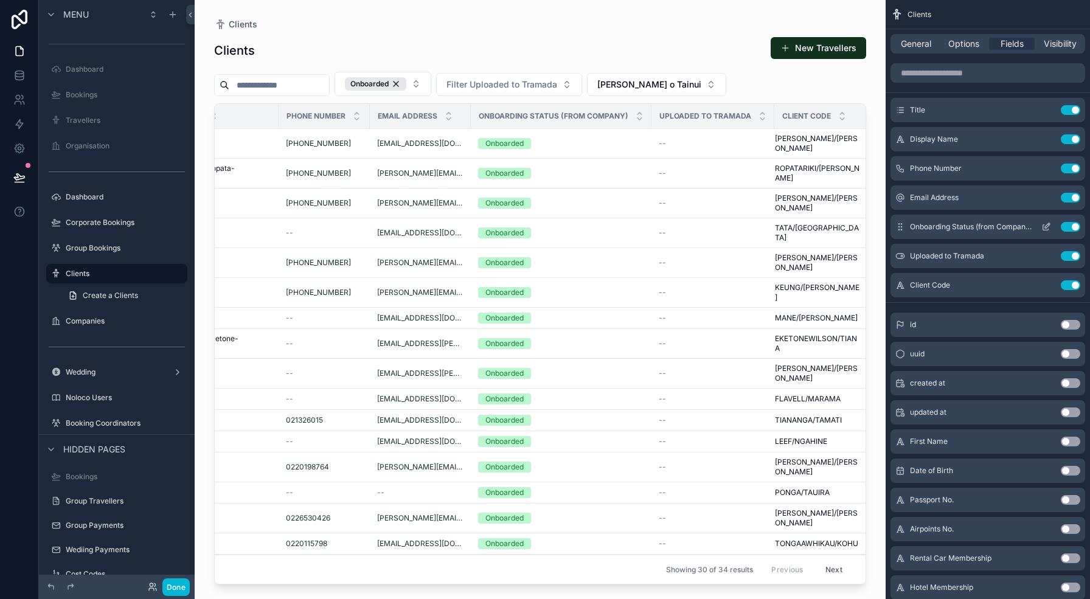
click at [1073, 225] on button "Use setting" at bounding box center [1070, 227] width 19 height 10
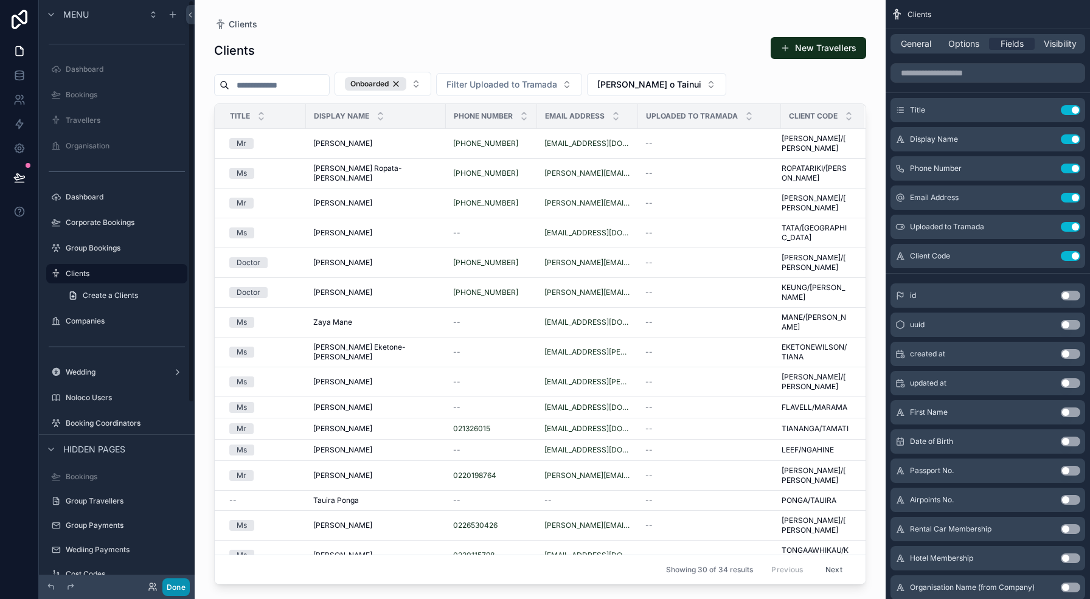
click at [172, 586] on button "Done" at bounding box center [175, 588] width 27 height 18
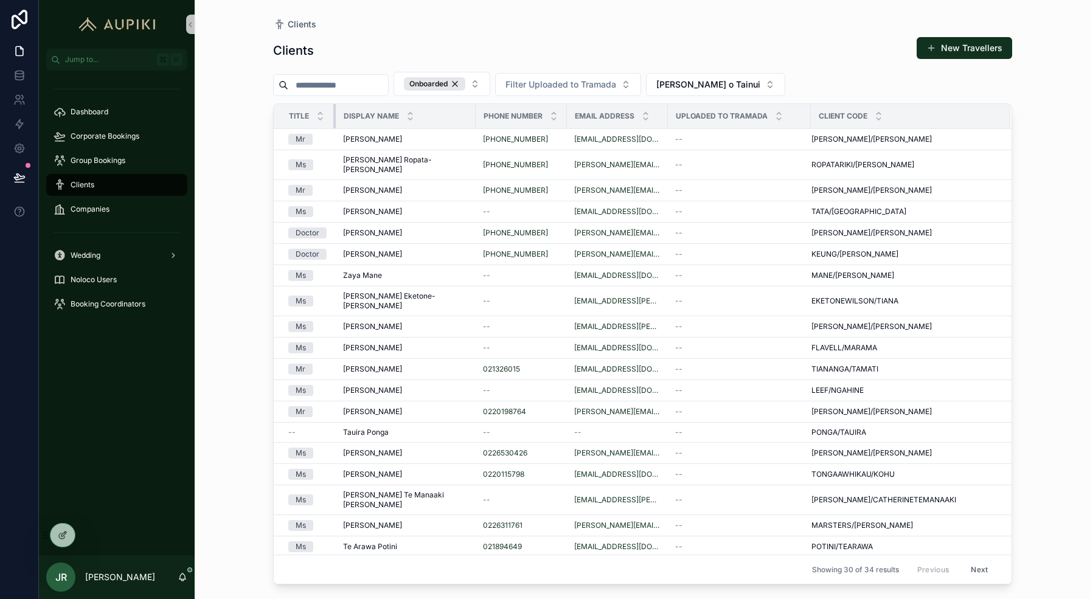
drag, startPoint x: 362, startPoint y: 112, endPoint x: 333, endPoint y: 112, distance: 29.2
click at [333, 112] on div "scrollable content" at bounding box center [335, 116] width 5 height 24
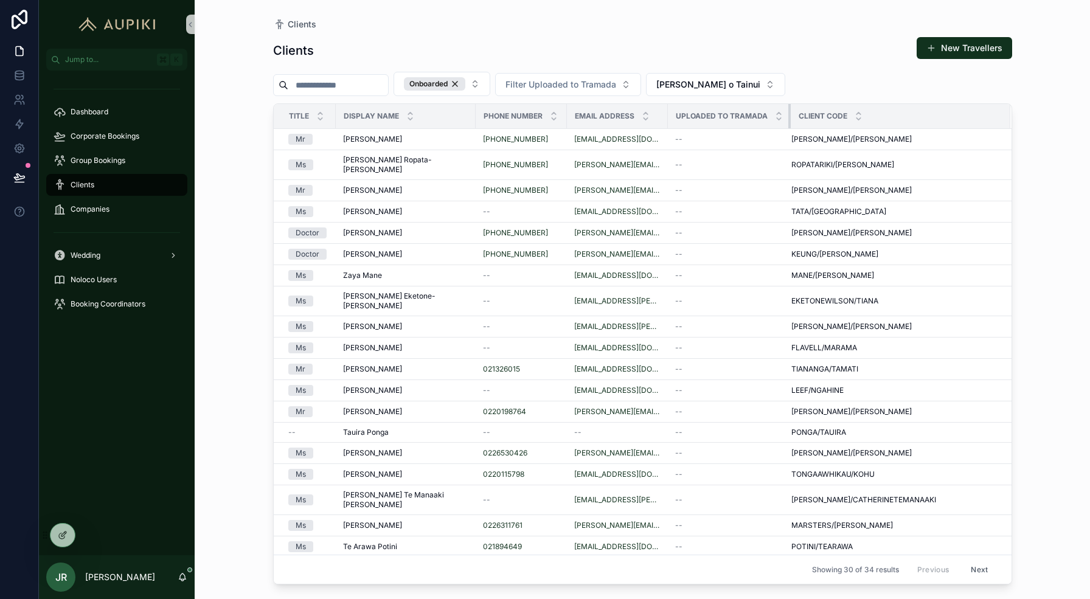
drag, startPoint x: 800, startPoint y: 117, endPoint x: 727, endPoint y: 116, distance: 72.4
click at [727, 116] on th "Uploaded to Tramada" at bounding box center [729, 116] width 123 height 25
click at [855, 111] on icon "scrollable content" at bounding box center [859, 114] width 8 height 8
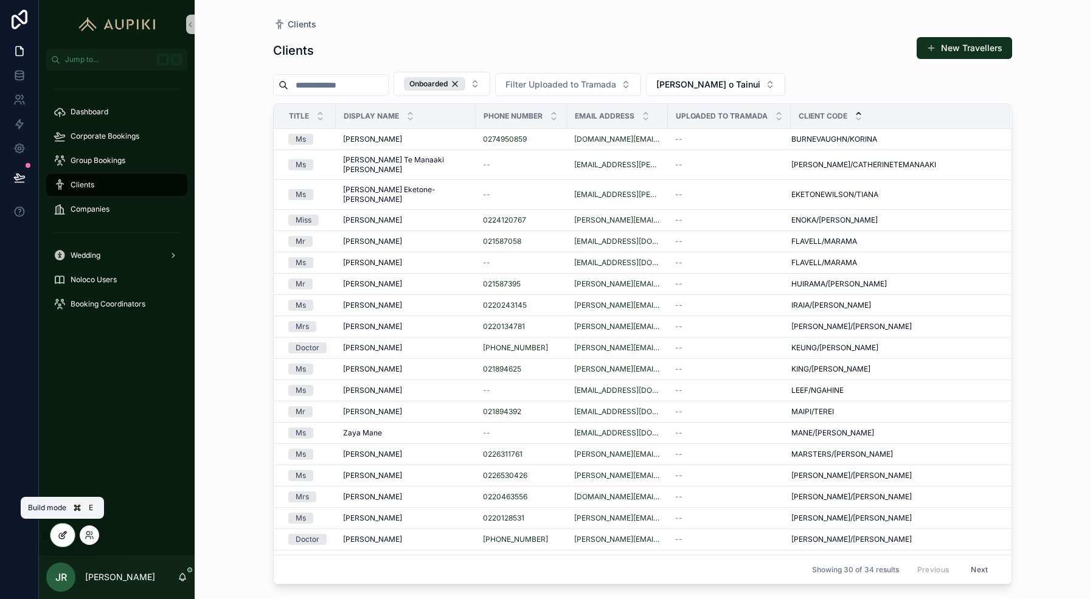
click at [61, 534] on icon at bounding box center [61, 536] width 5 height 5
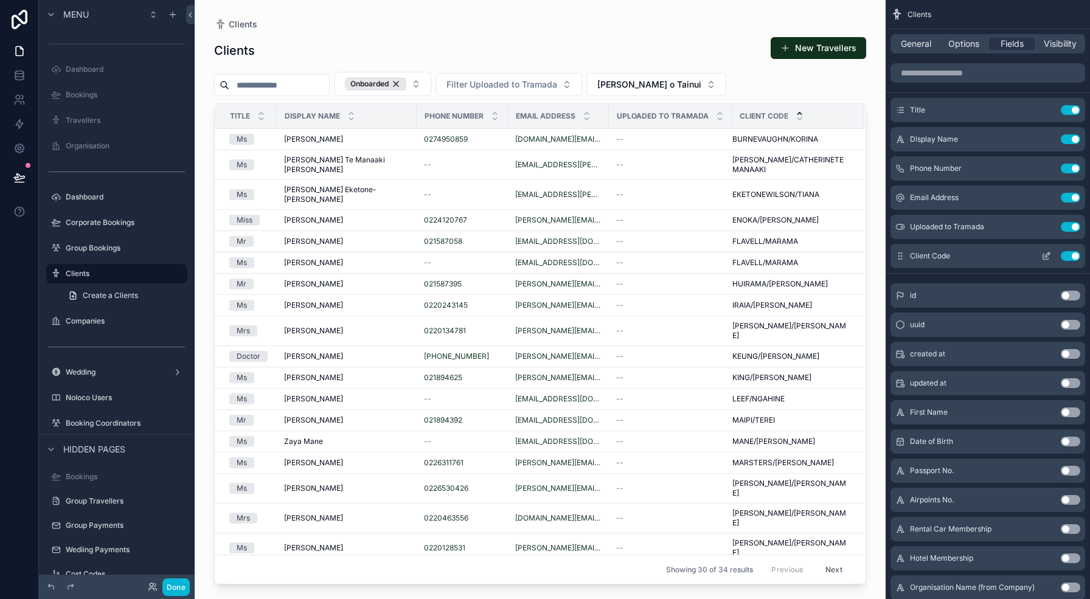
click at [1044, 253] on icon "scrollable content" at bounding box center [1047, 256] width 10 height 10
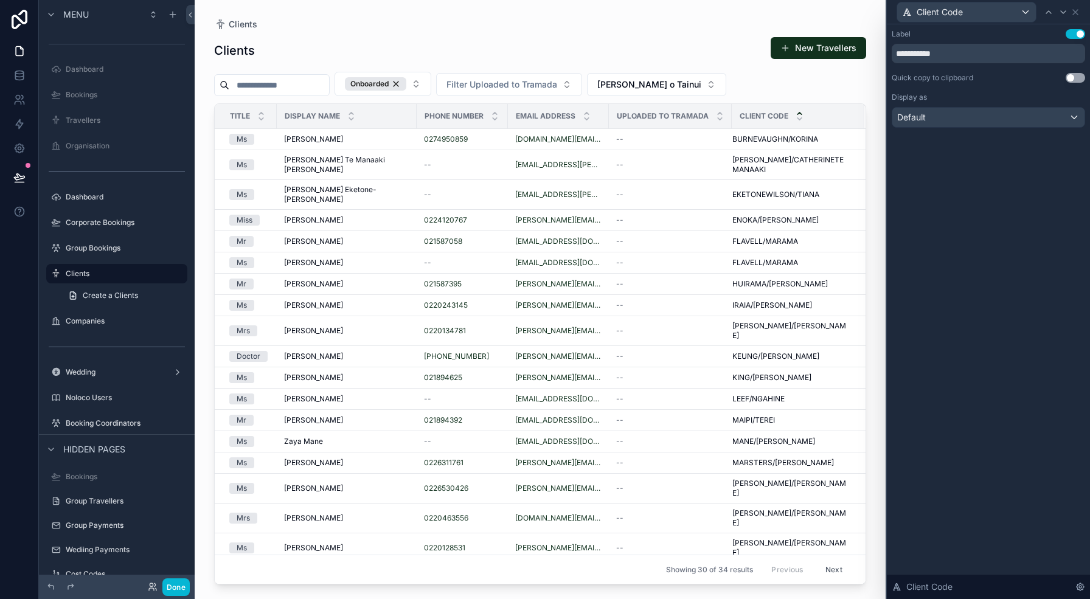
click at [1075, 75] on button "Use setting" at bounding box center [1075, 78] width 19 height 10
click at [1080, 10] on icon at bounding box center [1076, 12] width 10 height 10
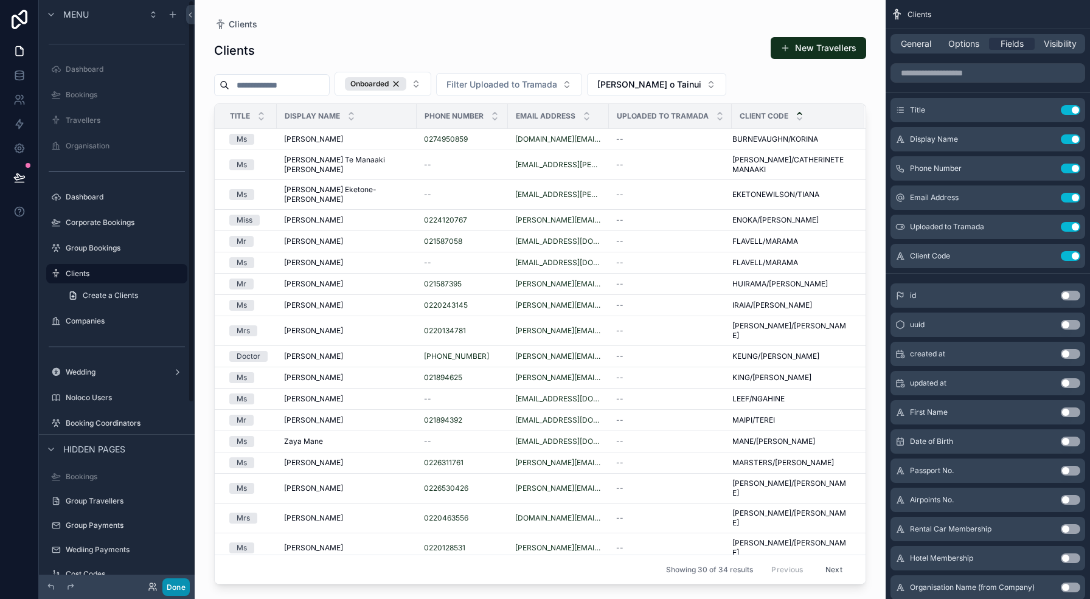
click at [170, 585] on button "Done" at bounding box center [175, 588] width 27 height 18
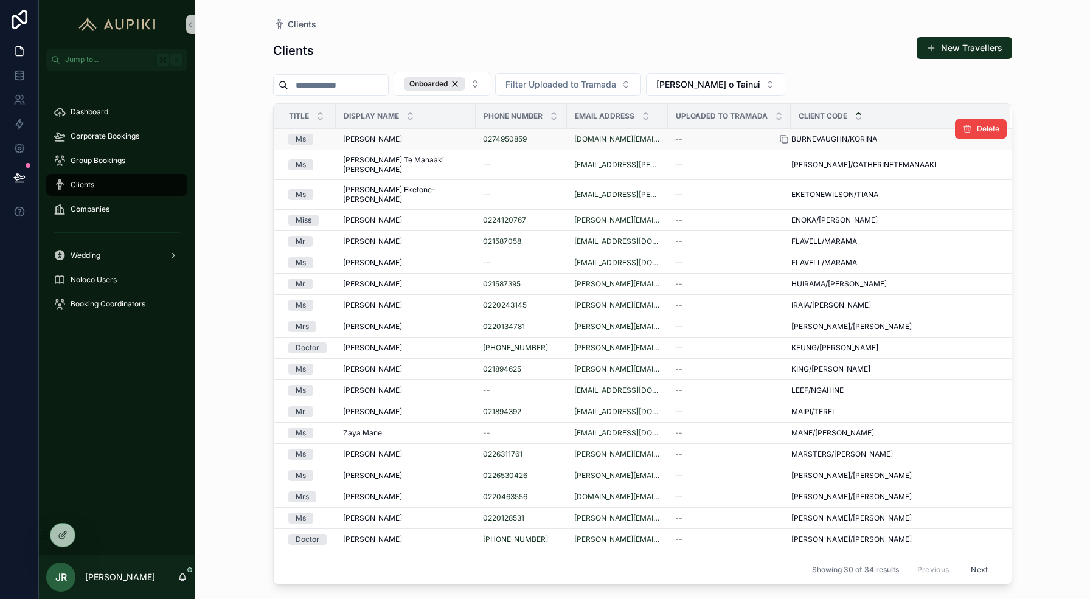
click at [780, 138] on icon "scrollable content" at bounding box center [785, 139] width 10 height 10
click at [59, 537] on icon at bounding box center [63, 536] width 10 height 10
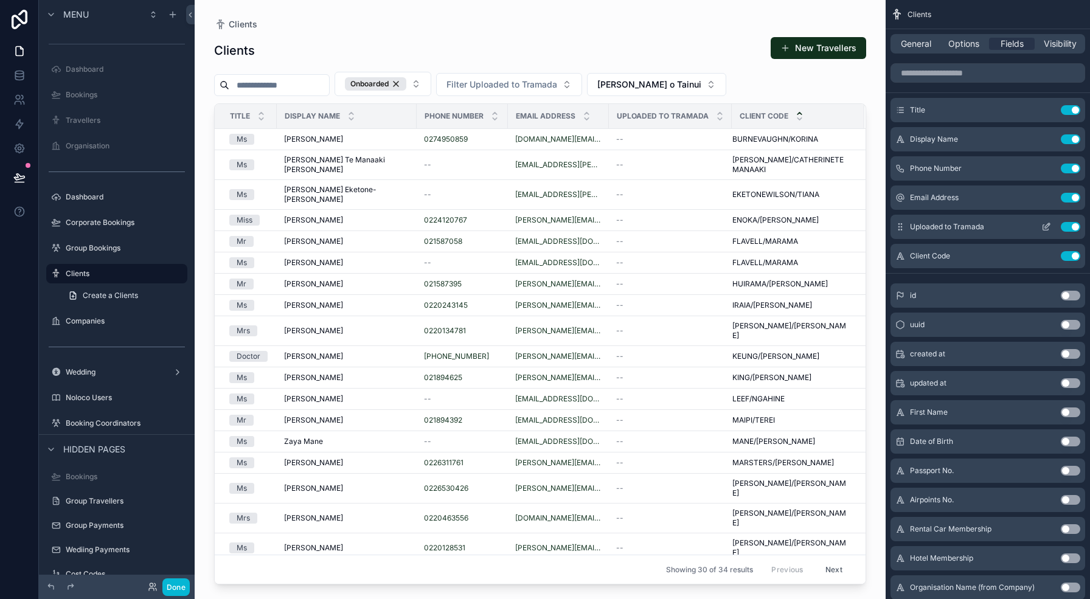
click at [1053, 226] on button "scrollable content" at bounding box center [1046, 227] width 19 height 10
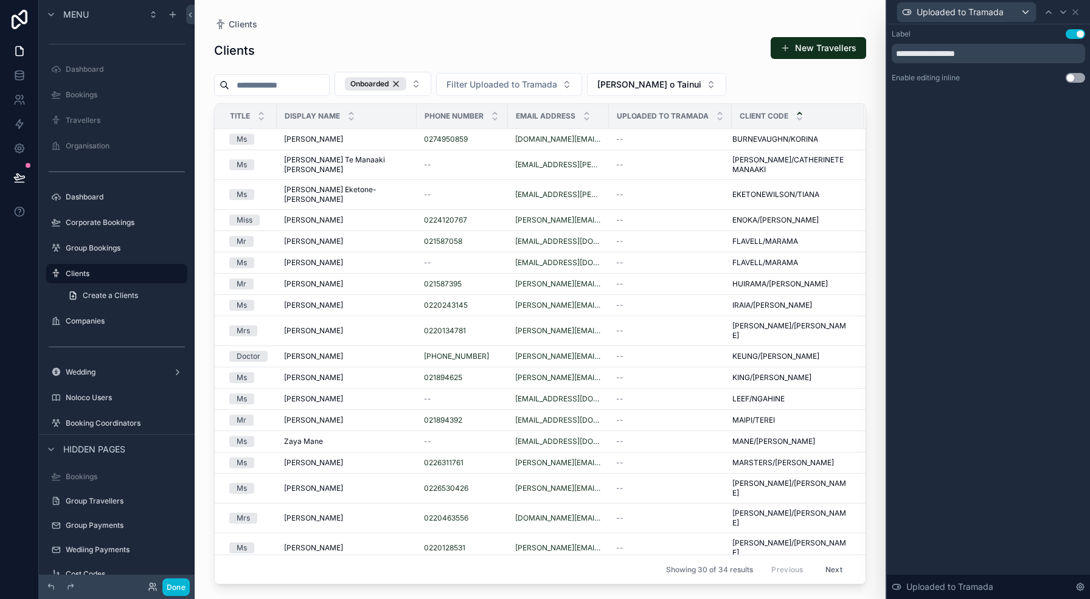
click at [1070, 75] on button "Use setting" at bounding box center [1075, 78] width 19 height 10
click at [176, 586] on button "Done" at bounding box center [175, 588] width 27 height 18
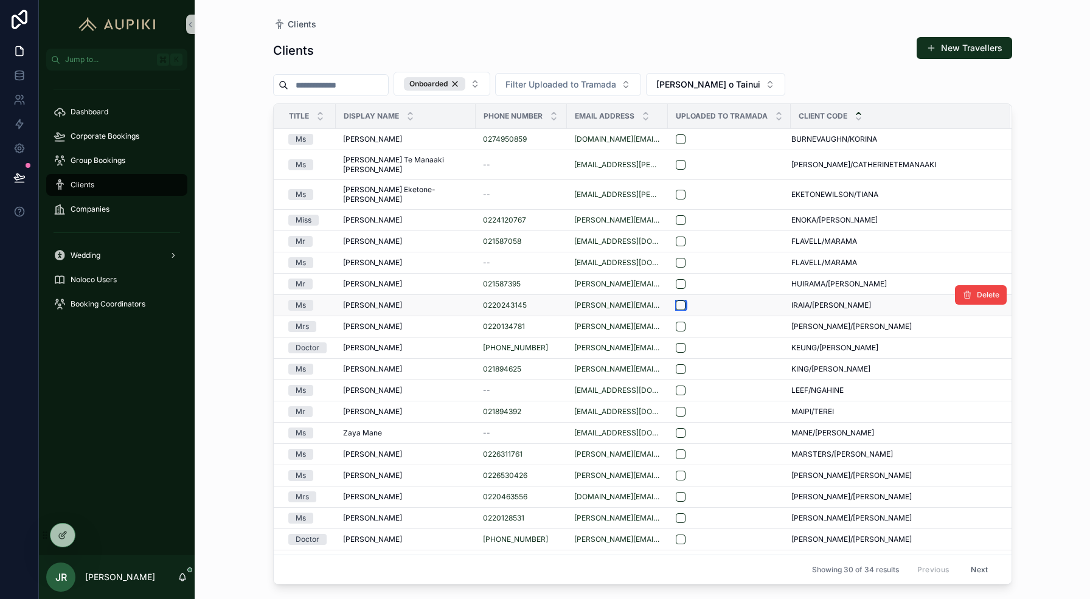
click at [676, 301] on button "scrollable content" at bounding box center [681, 306] width 10 height 10
click at [676, 386] on button "scrollable content" at bounding box center [681, 391] width 10 height 10
click at [676, 428] on button "scrollable content" at bounding box center [681, 433] width 10 height 10
click at [676, 450] on button "scrollable content" at bounding box center [681, 455] width 10 height 10
click at [676, 514] on button "scrollable content" at bounding box center [681, 519] width 10 height 10
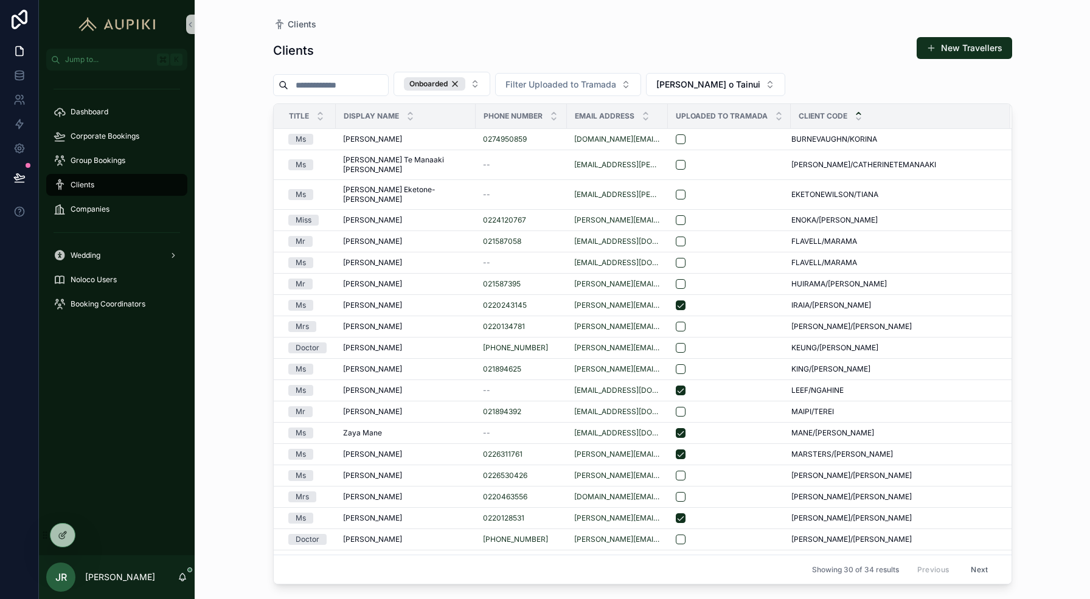
click at [975, 569] on button "Next" at bounding box center [980, 569] width 34 height 19
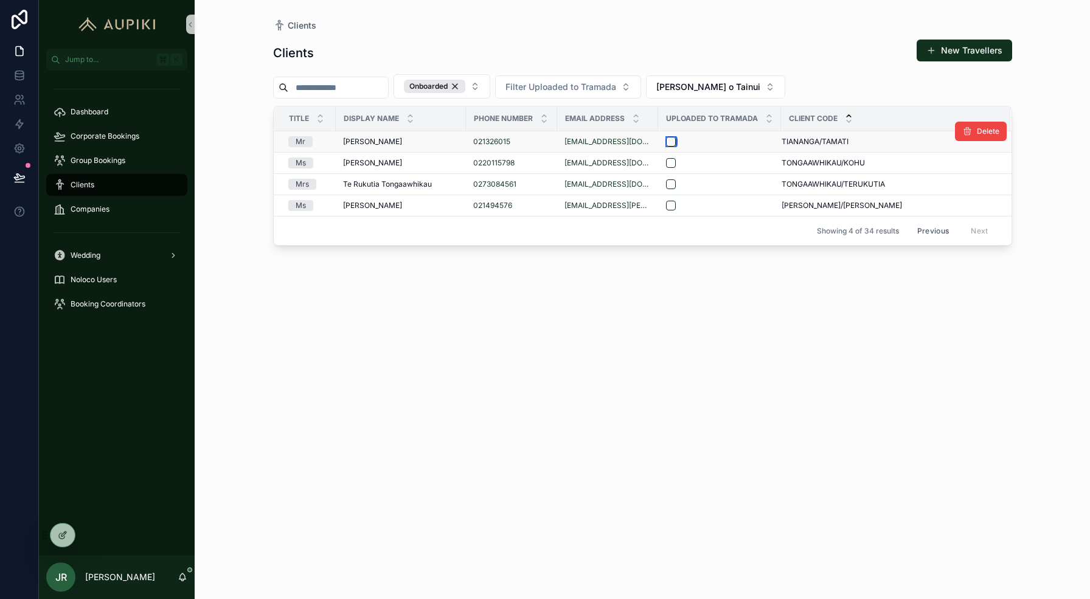
click at [672, 141] on button "scrollable content" at bounding box center [671, 142] width 10 height 10
click at [940, 234] on button "Previous" at bounding box center [933, 231] width 49 height 19
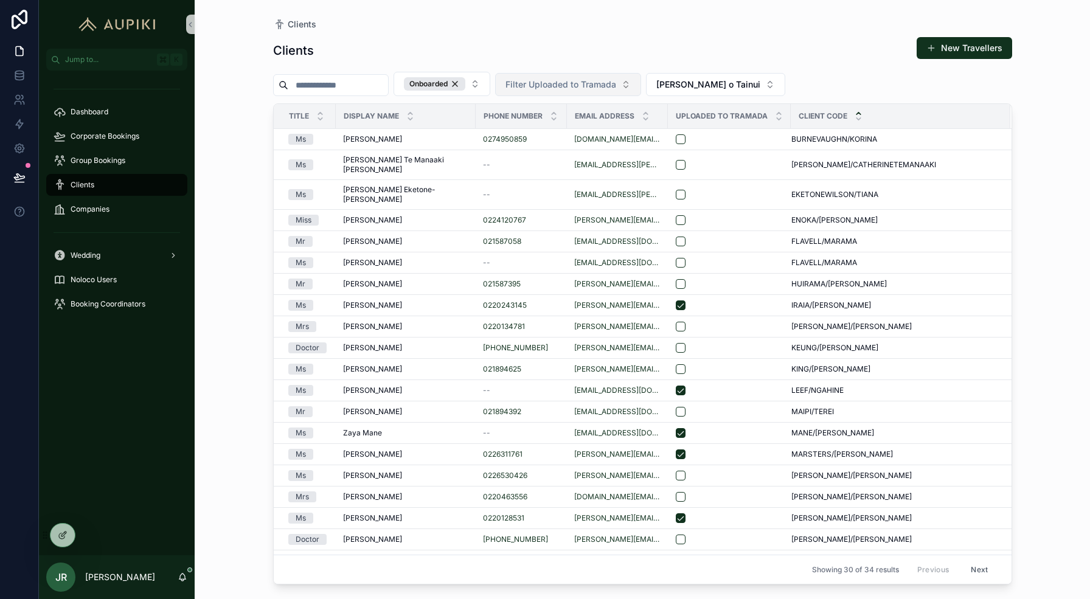
click at [616, 89] on span "Filter Uploaded to Tramada" at bounding box center [561, 84] width 111 height 12
click at [568, 160] on div "No" at bounding box center [581, 153] width 146 height 19
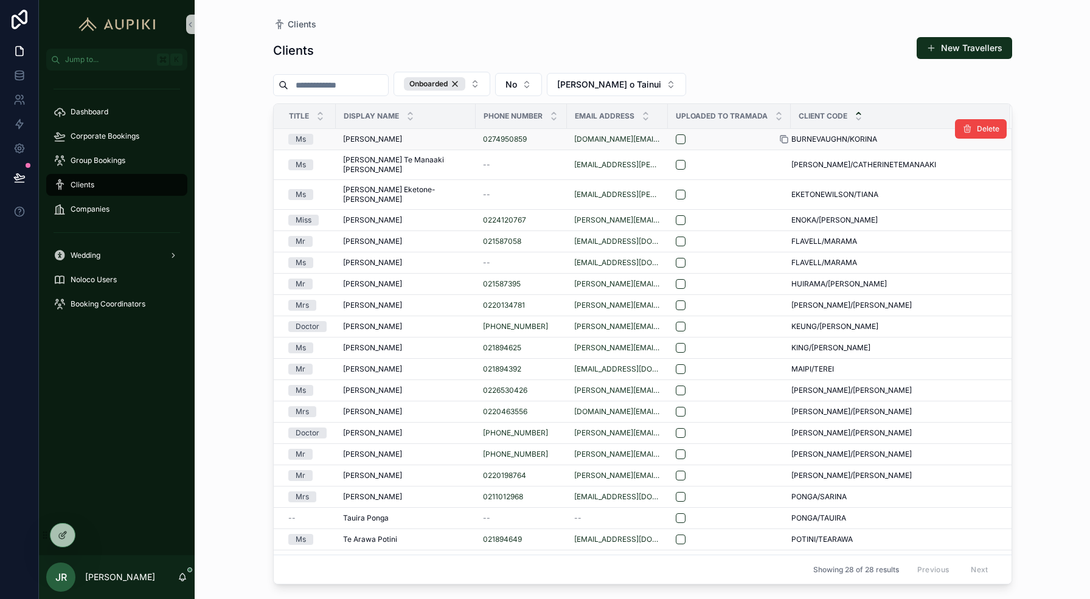
click at [780, 138] on icon "scrollable content" at bounding box center [785, 139] width 10 height 10
click at [780, 160] on icon "scrollable content" at bounding box center [785, 165] width 10 height 10
click at [780, 190] on icon "scrollable content" at bounding box center [785, 195] width 10 height 10
click at [784, 215] on div "scrollable content" at bounding box center [789, 220] width 19 height 10
click at [780, 215] on icon "scrollable content" at bounding box center [785, 220] width 10 height 10
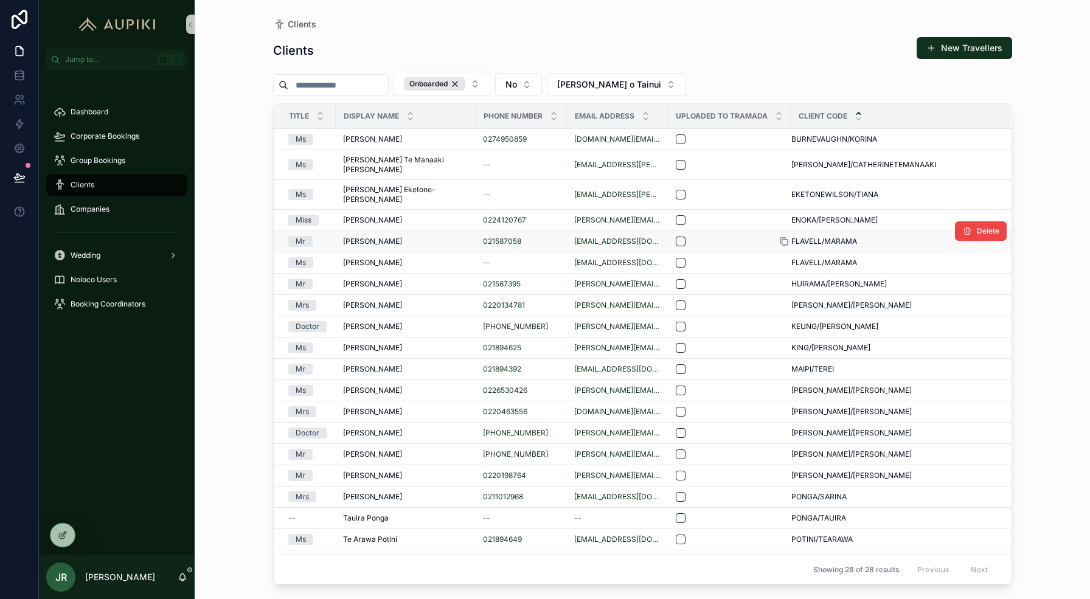
click at [780, 237] on icon "scrollable content" at bounding box center [785, 242] width 10 height 10
click at [969, 248] on icon "scrollable content" at bounding box center [968, 253] width 10 height 10
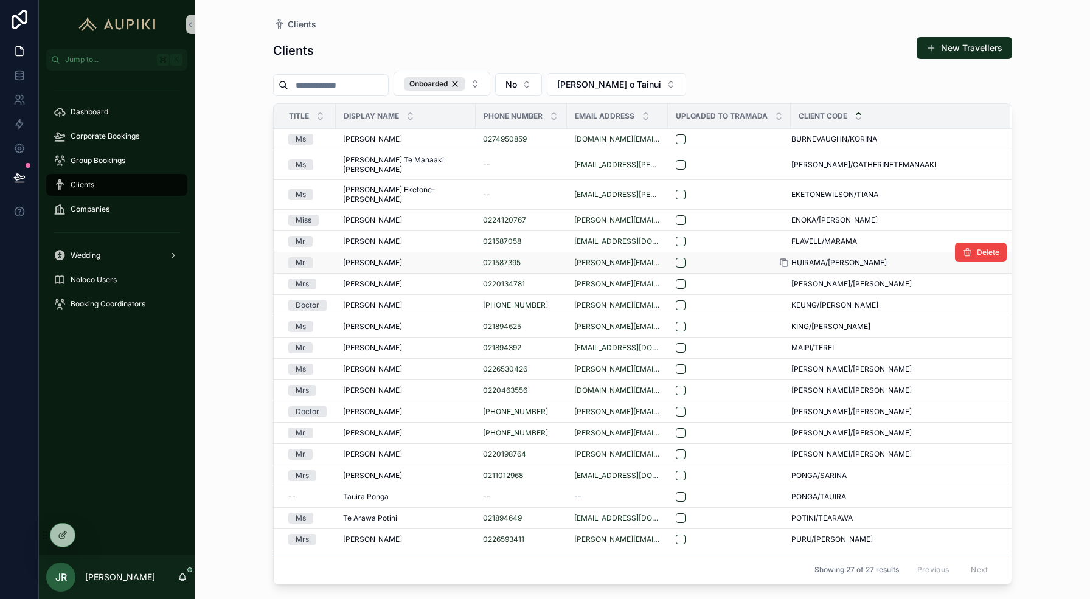
click at [780, 258] on icon "scrollable content" at bounding box center [785, 263] width 10 height 10
click at [780, 279] on icon "scrollable content" at bounding box center [785, 284] width 10 height 10
click at [780, 301] on icon "scrollable content" at bounding box center [785, 306] width 10 height 10
click at [780, 322] on icon "scrollable content" at bounding box center [785, 327] width 10 height 10
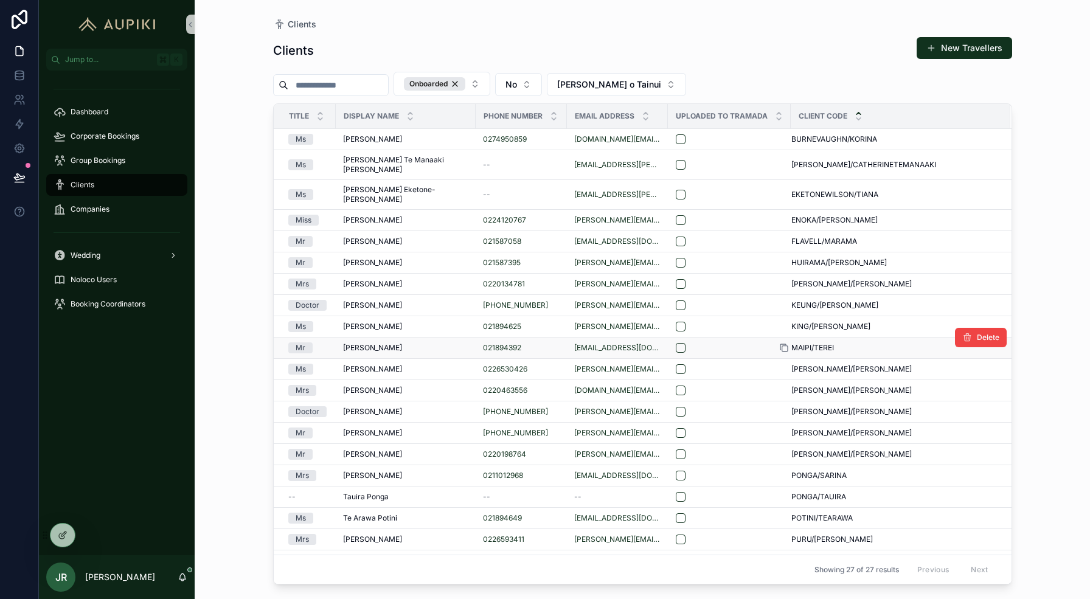
click at [782, 346] on icon "scrollable content" at bounding box center [784, 348] width 5 height 5
click at [780, 365] on icon "scrollable content" at bounding box center [785, 370] width 10 height 10
click at [782, 389] on icon "scrollable content" at bounding box center [784, 391] width 5 height 5
click at [780, 407] on icon "scrollable content" at bounding box center [785, 412] width 10 height 10
click at [438, 407] on div "Syed Nabil Syed Nabil" at bounding box center [405, 412] width 125 height 10
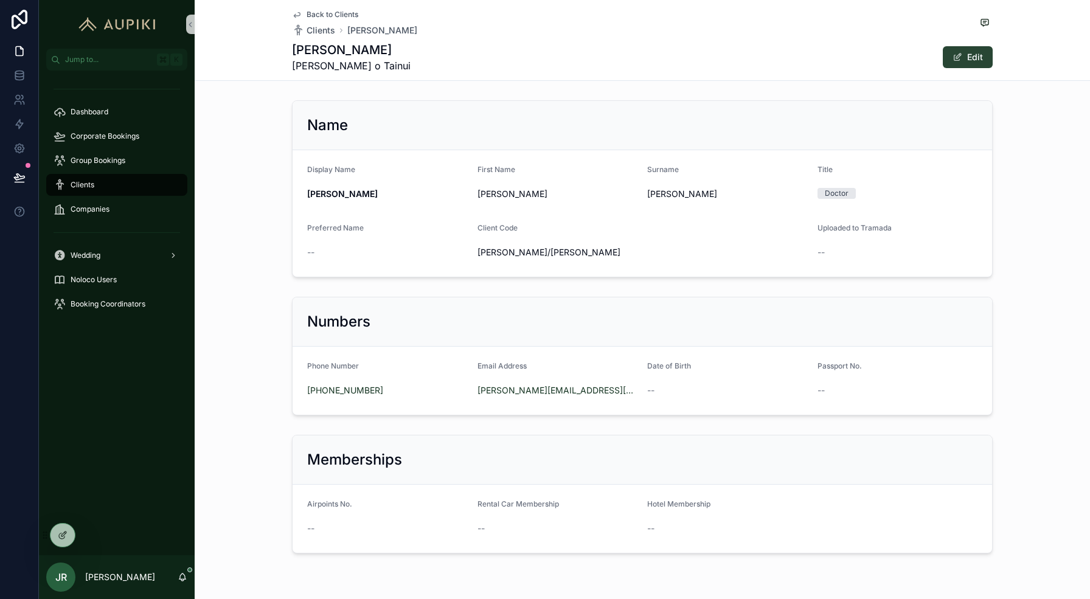
click at [965, 54] on button "Edit" at bounding box center [968, 57] width 50 height 22
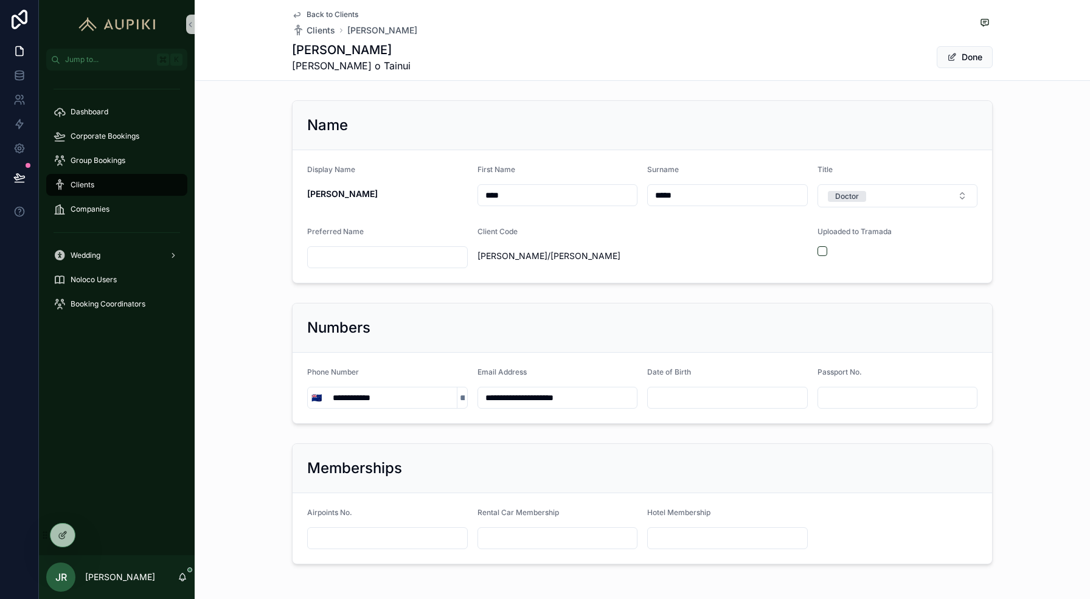
click at [686, 190] on input "*****" at bounding box center [727, 195] width 159 height 17
type input "**********"
click at [968, 57] on button "Done" at bounding box center [965, 57] width 56 height 22
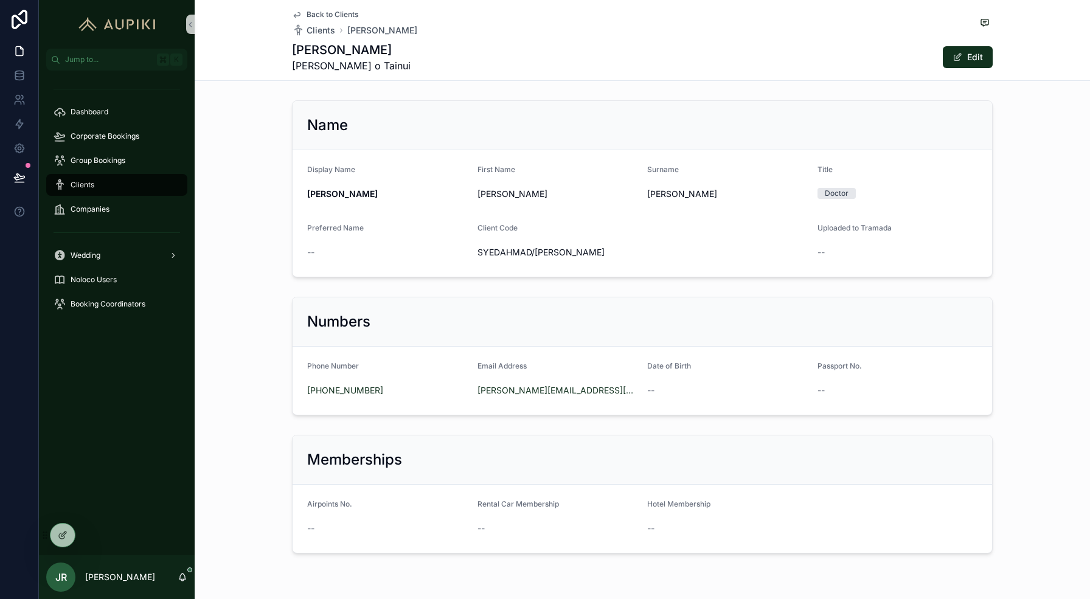
click at [330, 13] on span "Back to Clients" at bounding box center [333, 15] width 52 height 10
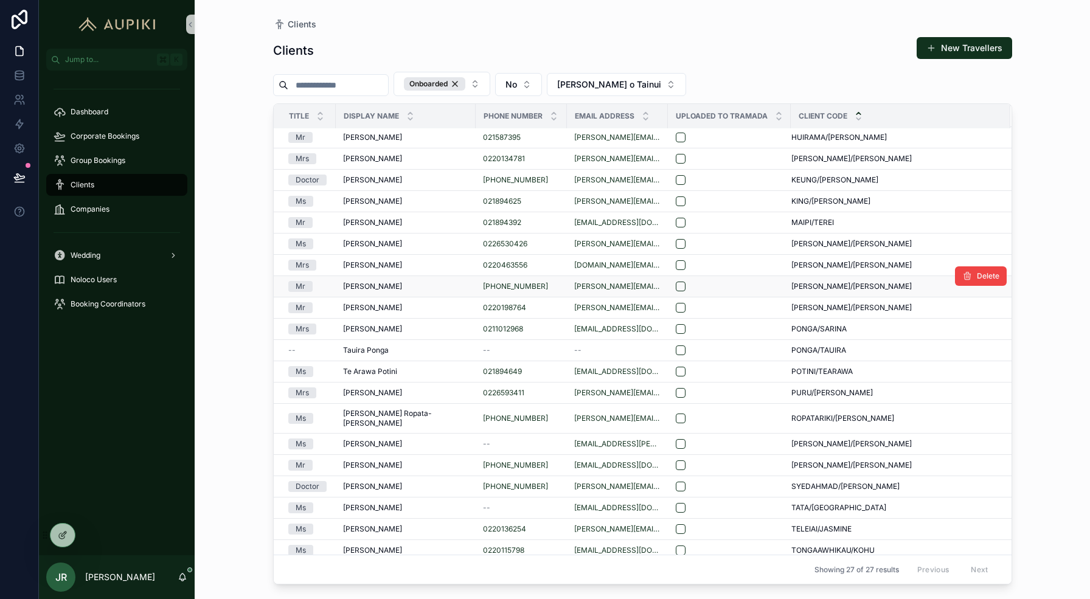
scroll to position [148, 0]
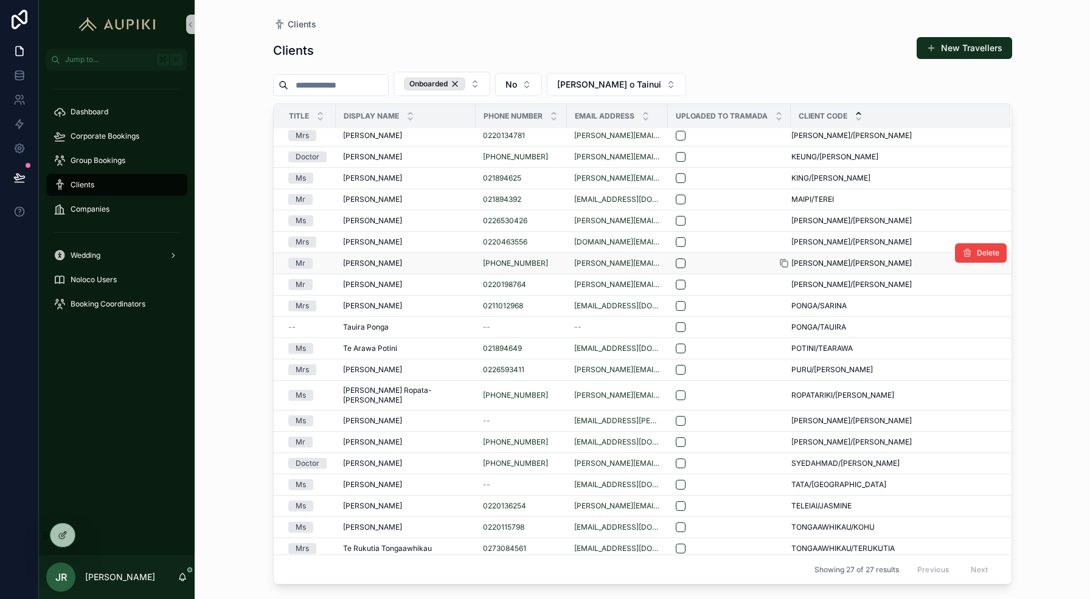
click at [780, 259] on icon "scrollable content" at bounding box center [785, 264] width 10 height 10
click at [782, 283] on icon "scrollable content" at bounding box center [784, 285] width 5 height 5
click at [405, 301] on div "Sarina Ponga Sarina Ponga" at bounding box center [405, 306] width 125 height 10
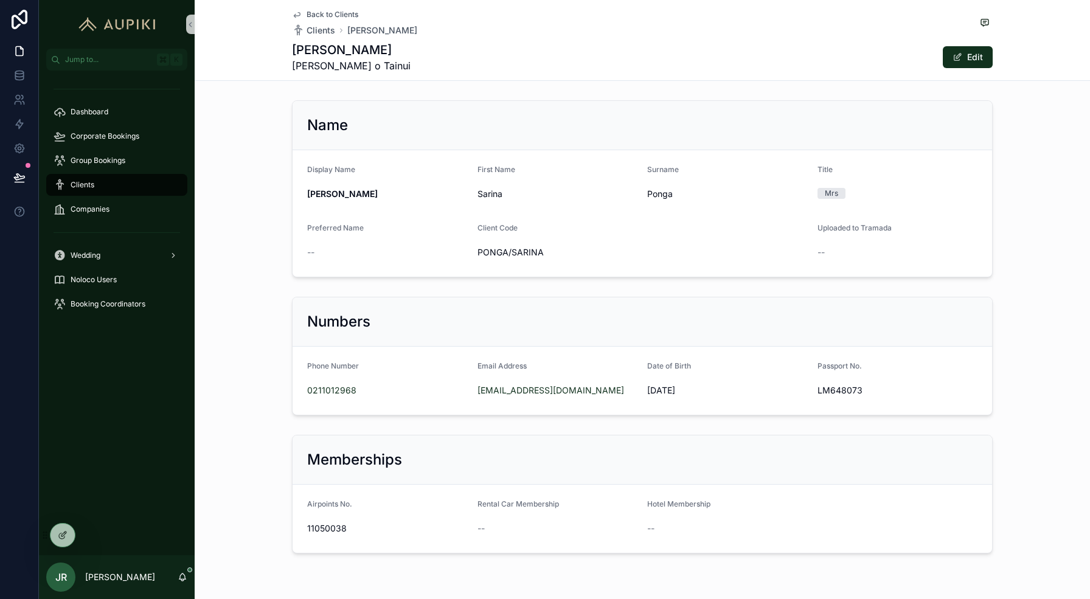
scroll to position [37, 0]
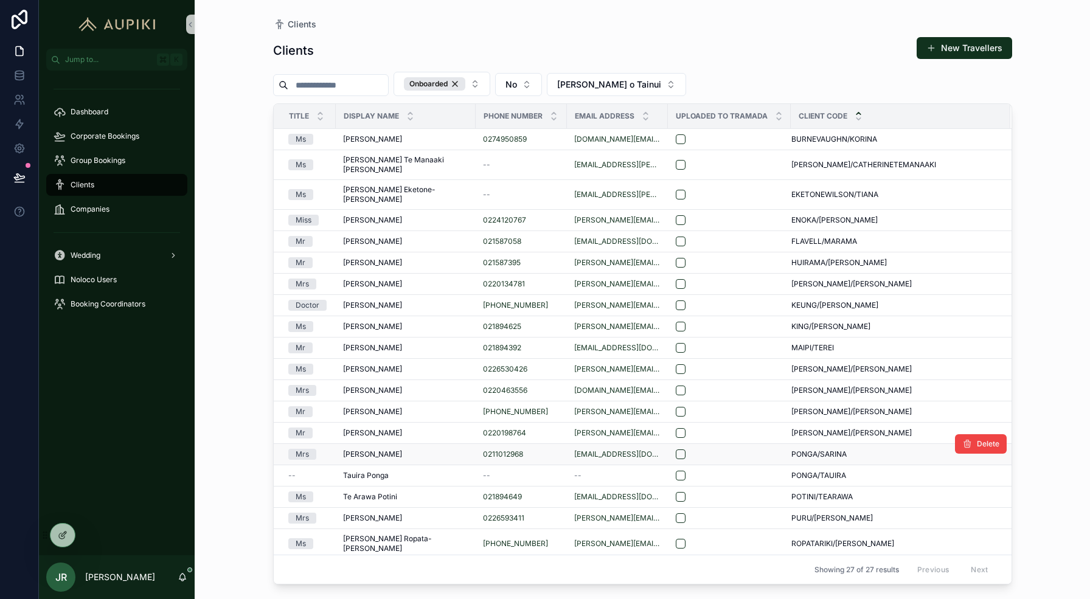
scroll to position [70, 0]
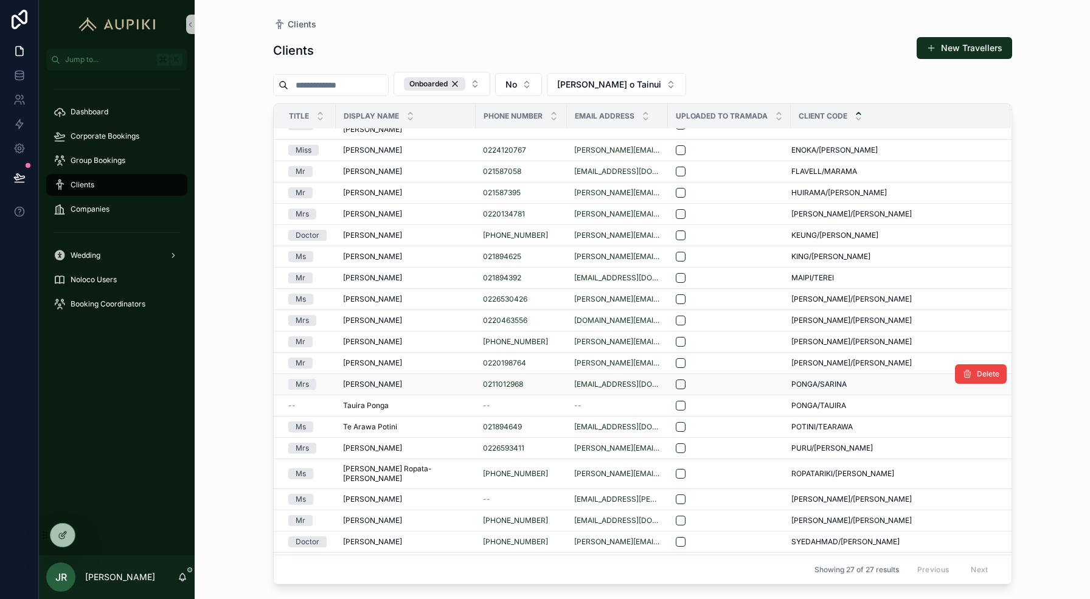
click at [771, 380] on div "scrollable content" at bounding box center [729, 385] width 107 height 10
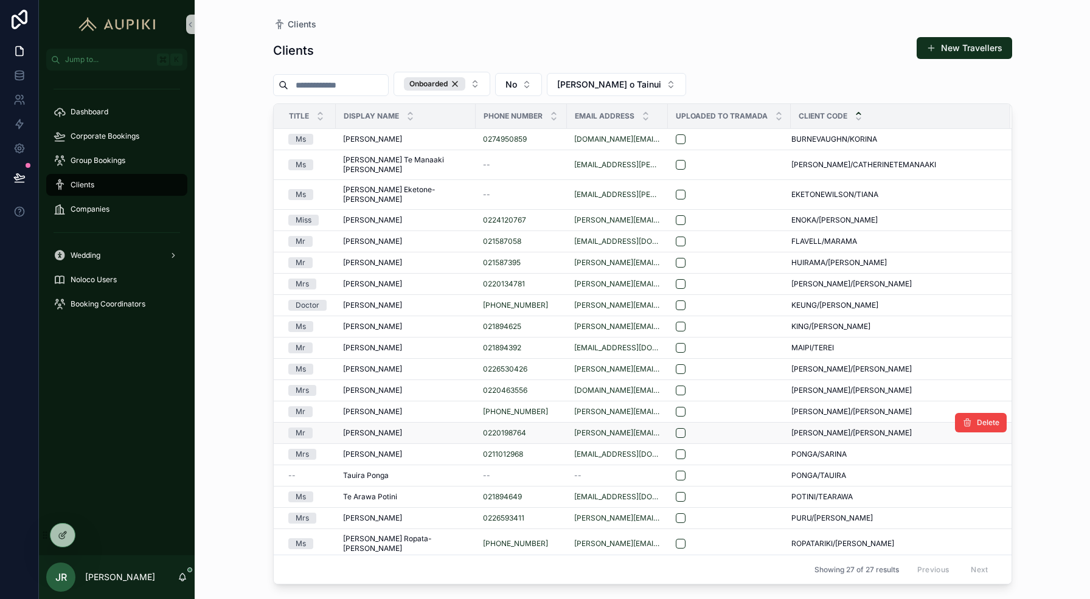
scroll to position [47, 0]
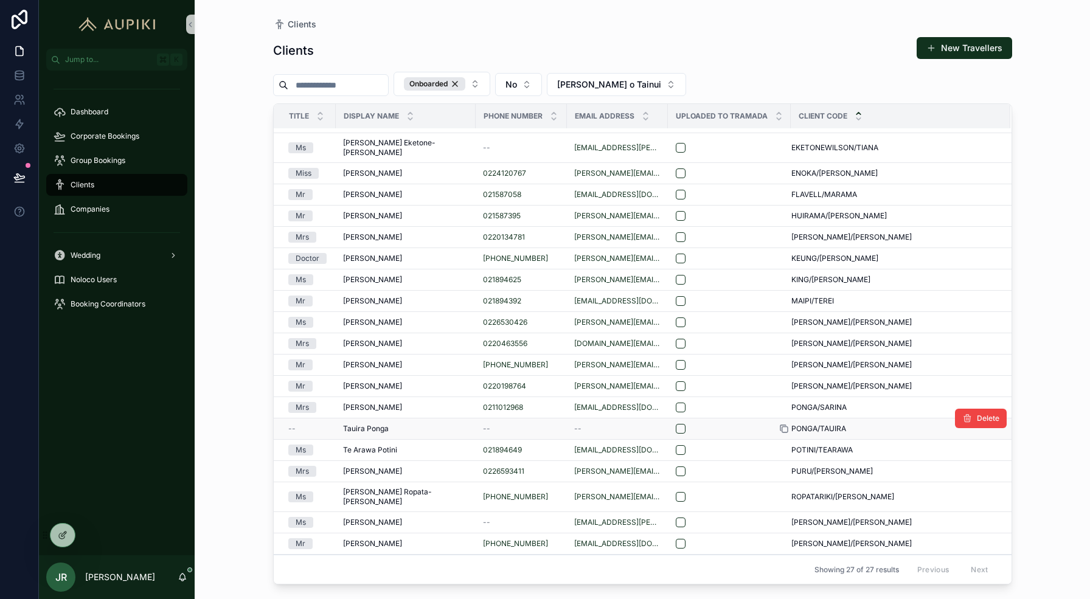
click at [780, 424] on icon "scrollable content" at bounding box center [785, 429] width 10 height 10
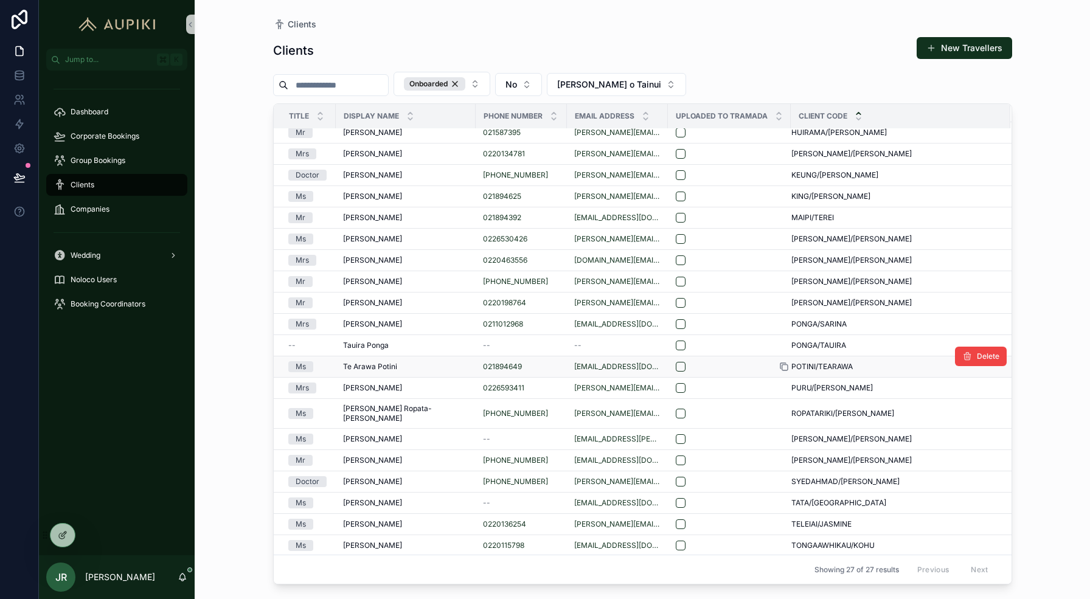
click at [780, 362] on icon "scrollable content" at bounding box center [785, 367] width 10 height 10
click at [780, 383] on icon "scrollable content" at bounding box center [785, 388] width 10 height 10
click at [780, 409] on icon "scrollable content" at bounding box center [785, 414] width 10 height 10
click at [780, 434] on icon "scrollable content" at bounding box center [785, 439] width 10 height 10
click at [782, 459] on icon "scrollable content" at bounding box center [784, 461] width 5 height 5
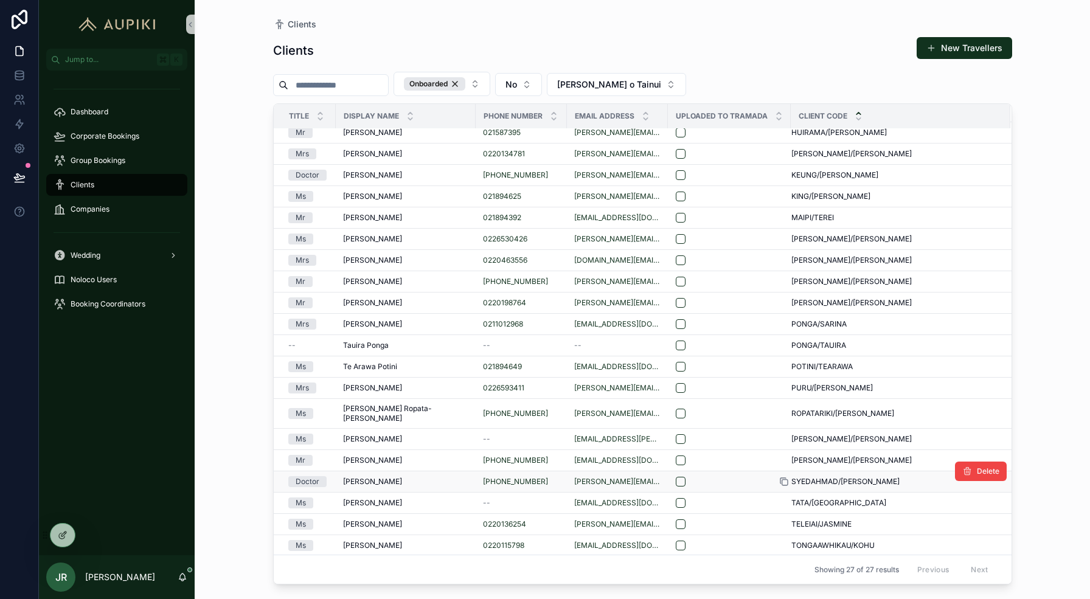
click at [780, 477] on icon "scrollable content" at bounding box center [785, 482] width 10 height 10
click at [780, 498] on icon "scrollable content" at bounding box center [785, 503] width 10 height 10
click at [780, 520] on icon "scrollable content" at bounding box center [785, 525] width 10 height 10
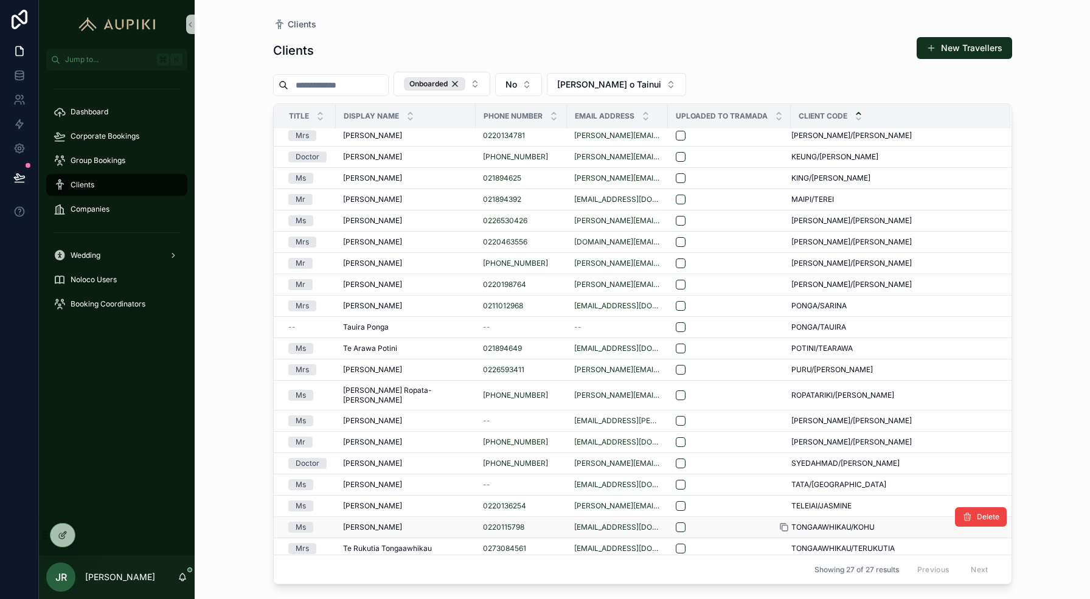
click at [780, 523] on icon "scrollable content" at bounding box center [785, 528] width 10 height 10
click at [780, 544] on icon "scrollable content" at bounding box center [785, 549] width 10 height 10
click at [780, 565] on icon "scrollable content" at bounding box center [785, 570] width 10 height 10
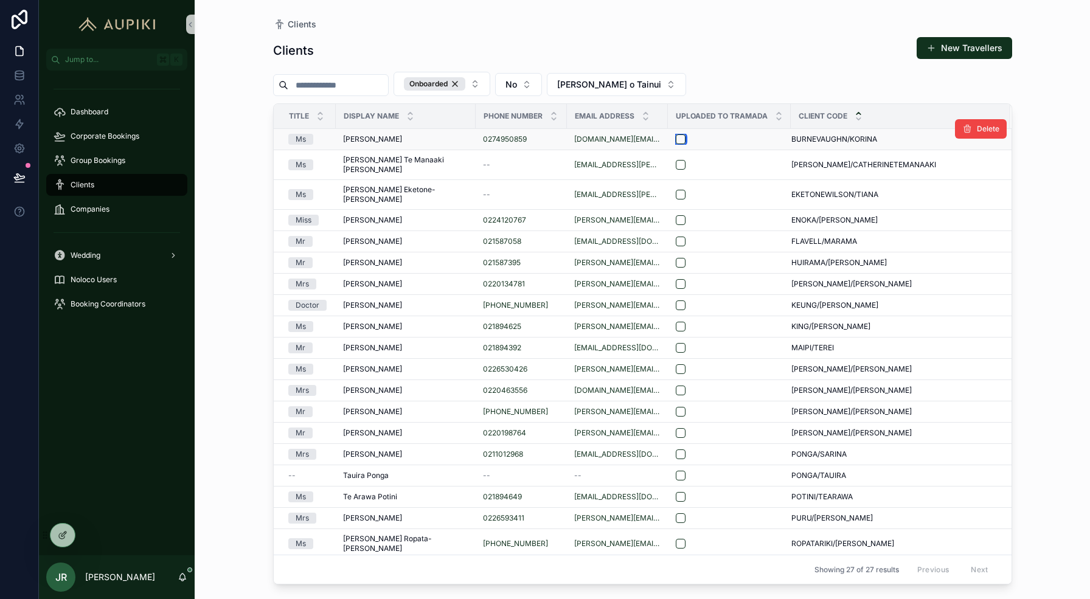
click at [676, 138] on button "scrollable content" at bounding box center [681, 139] width 10 height 10
click at [676, 160] on button "scrollable content" at bounding box center [681, 165] width 10 height 10
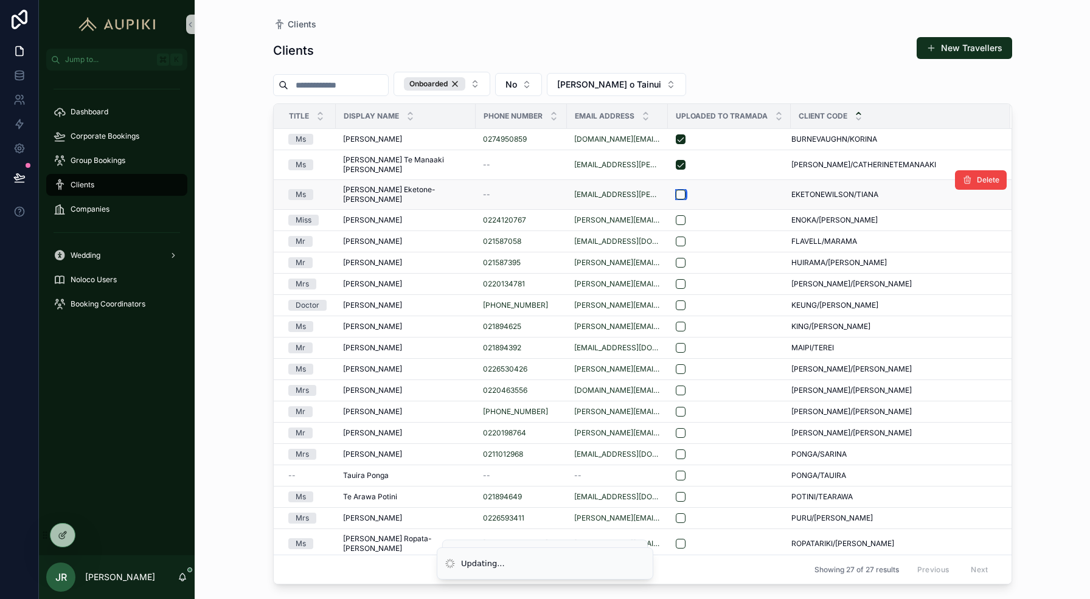
click at [676, 190] on button "scrollable content" at bounding box center [681, 195] width 10 height 10
click at [676, 215] on button "scrollable content" at bounding box center [681, 220] width 10 height 10
click at [676, 237] on button "scrollable content" at bounding box center [681, 242] width 10 height 10
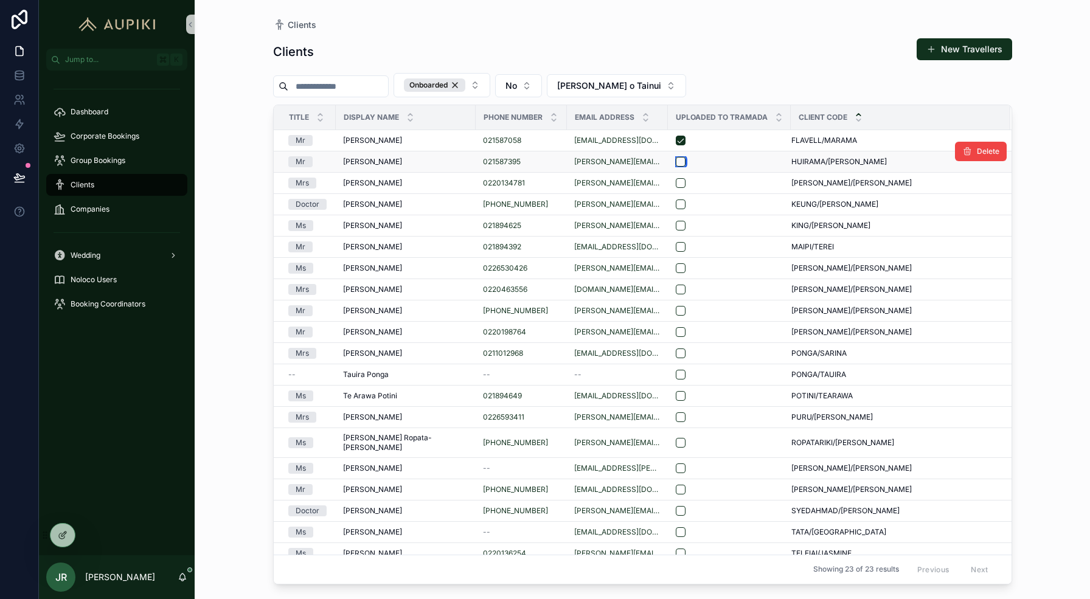
click at [676, 160] on button "scrollable content" at bounding box center [681, 162] width 10 height 10
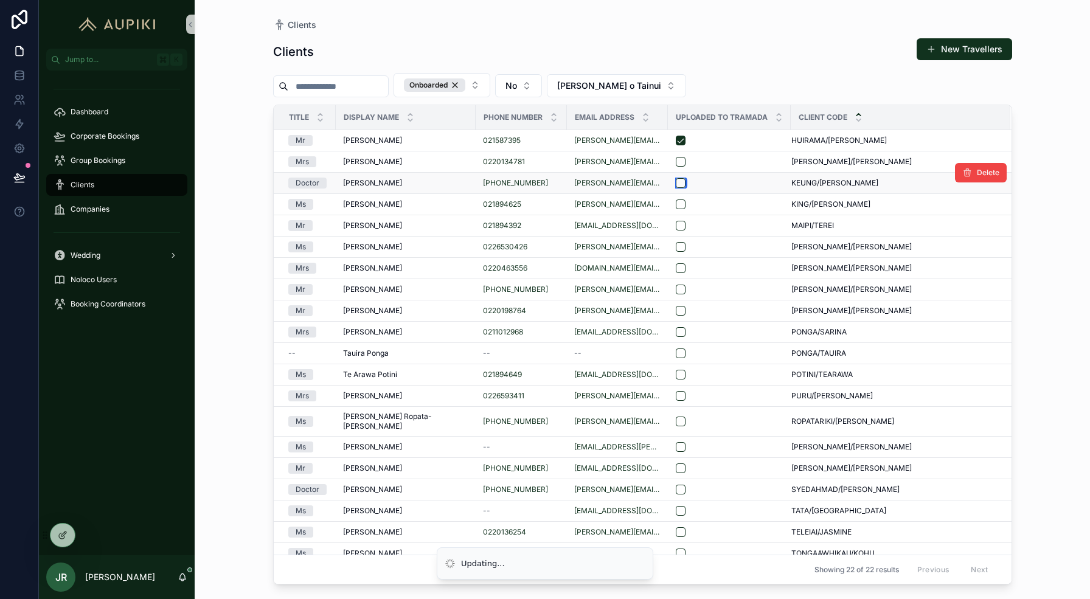
click at [676, 180] on button "scrollable content" at bounding box center [681, 183] width 10 height 10
click at [676, 159] on button "scrollable content" at bounding box center [681, 162] width 10 height 10
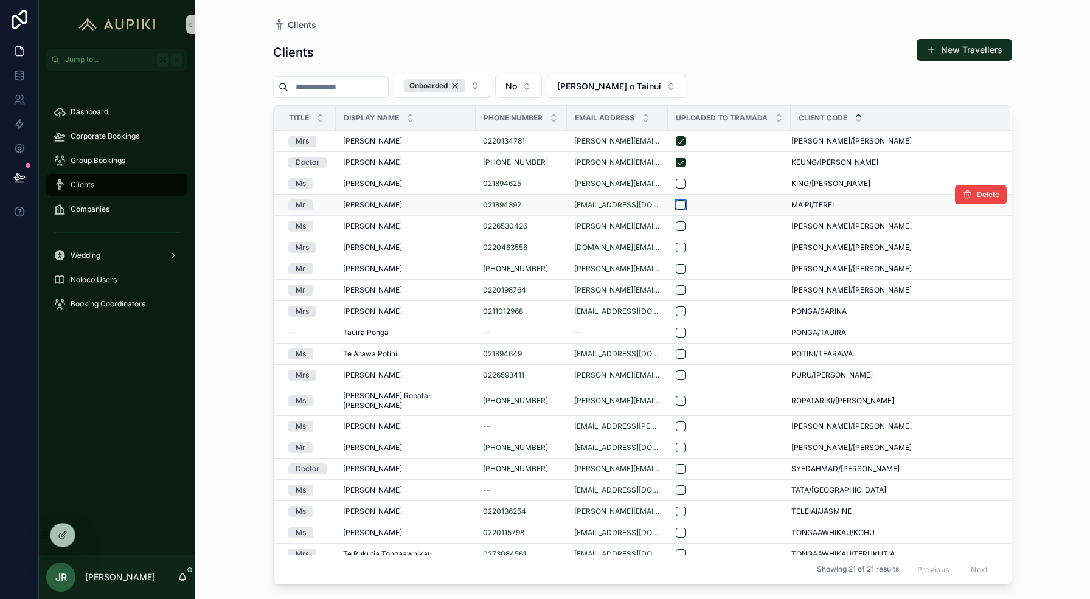
click at [676, 204] on button "scrollable content" at bounding box center [681, 205] width 10 height 10
click at [676, 225] on button "scrollable content" at bounding box center [681, 227] width 10 height 10
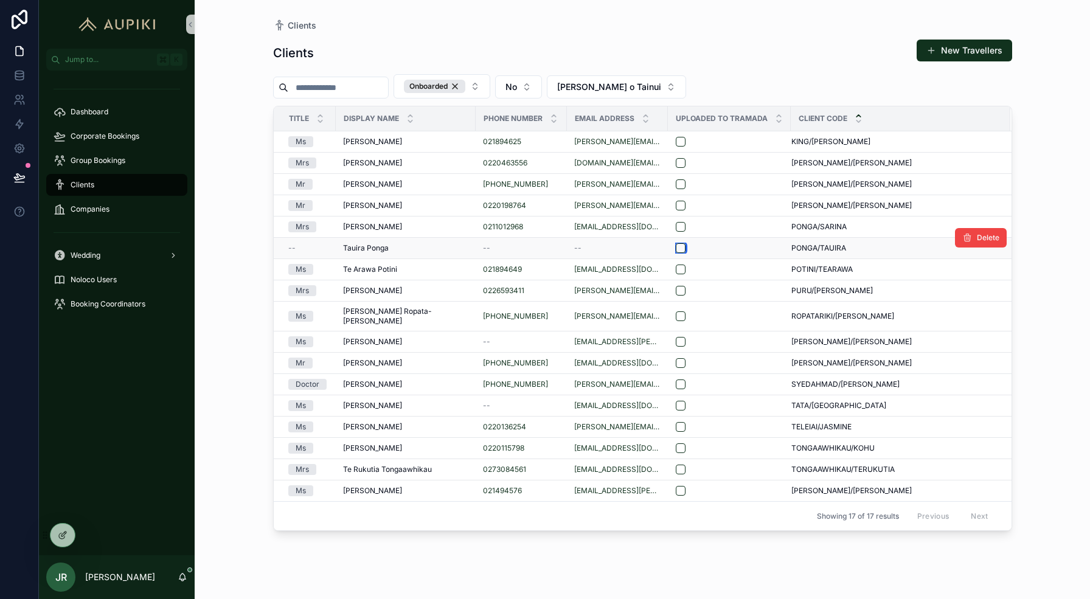
click at [676, 249] on button "scrollable content" at bounding box center [681, 248] width 10 height 10
click at [676, 224] on button "scrollable content" at bounding box center [681, 227] width 10 height 10
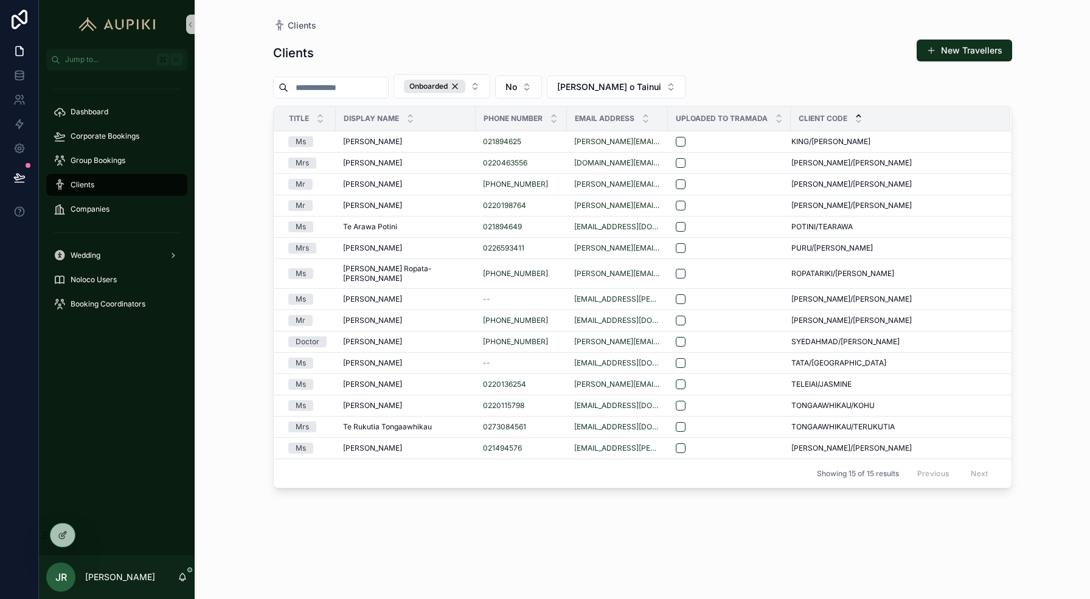
click at [675, 147] on form "scrollable content" at bounding box center [729, 141] width 108 height 11
click at [676, 444] on button "scrollable content" at bounding box center [681, 449] width 10 height 10
click at [676, 422] on button "scrollable content" at bounding box center [681, 427] width 10 height 10
click at [676, 401] on button "scrollable content" at bounding box center [681, 406] width 10 height 10
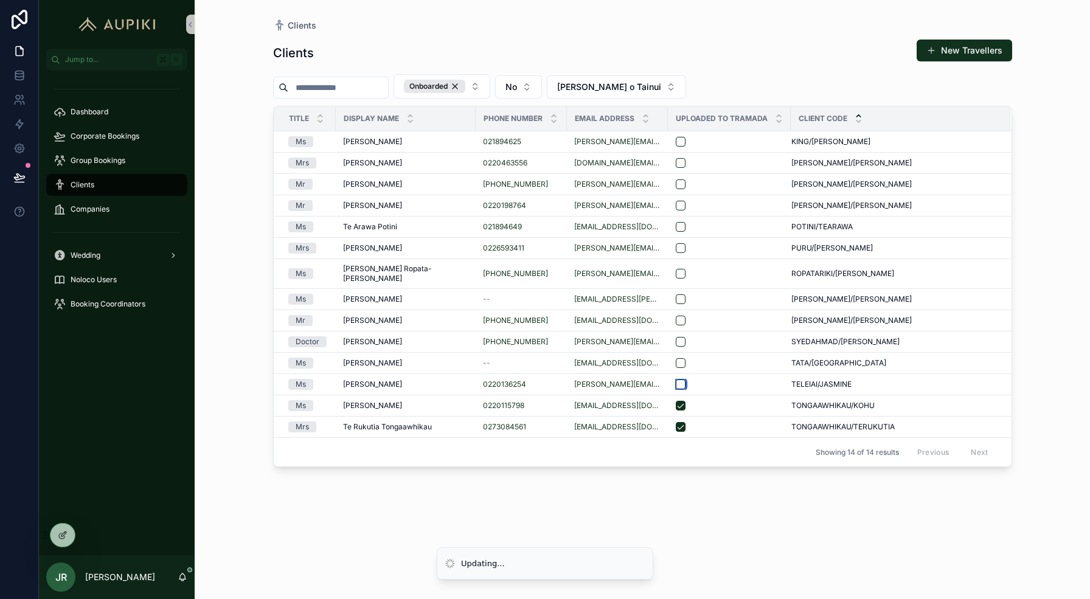
click at [676, 380] on button "scrollable content" at bounding box center [681, 385] width 10 height 10
click at [676, 358] on button "scrollable content" at bounding box center [681, 363] width 10 height 10
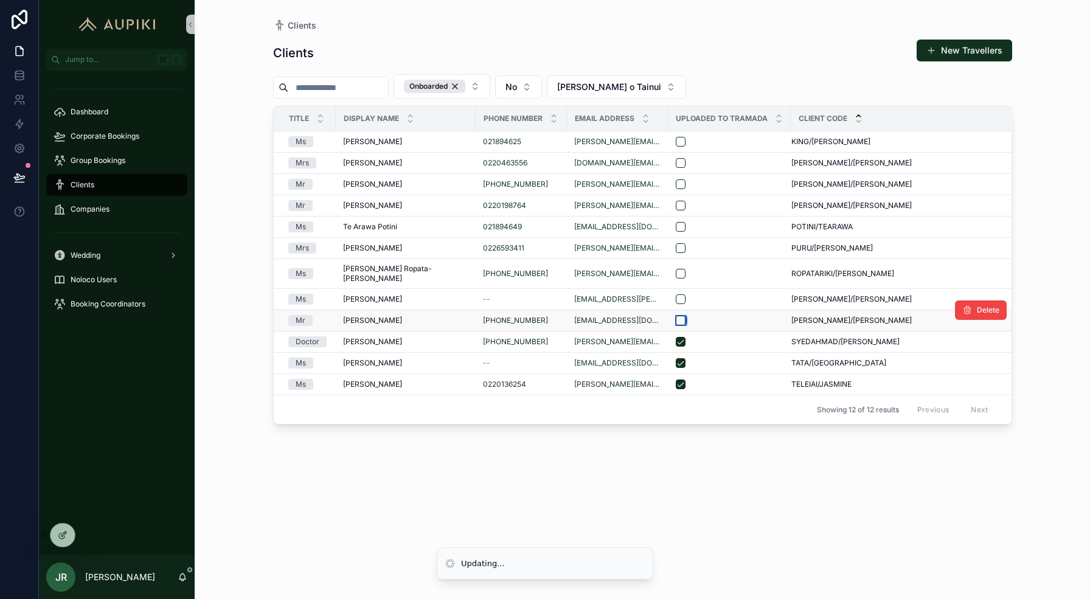
click at [676, 316] on button "scrollable content" at bounding box center [681, 321] width 10 height 10
click at [676, 295] on button "scrollable content" at bounding box center [681, 300] width 10 height 10
click at [676, 271] on button "scrollable content" at bounding box center [681, 274] width 10 height 10
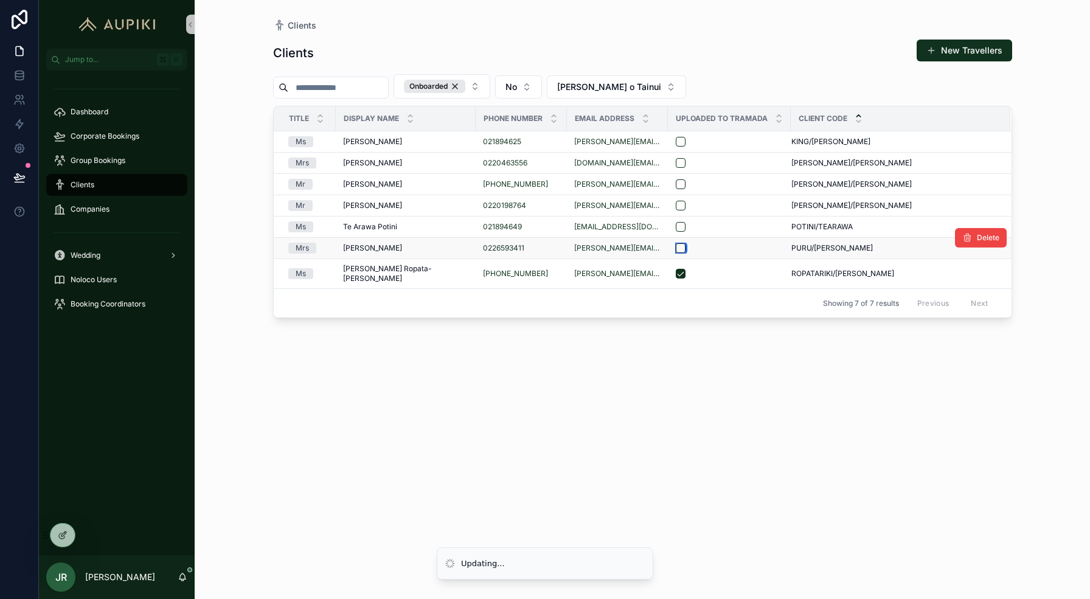
click at [676, 250] on button "scrollable content" at bounding box center [681, 248] width 10 height 10
click at [676, 226] on button "scrollable content" at bounding box center [681, 227] width 10 height 10
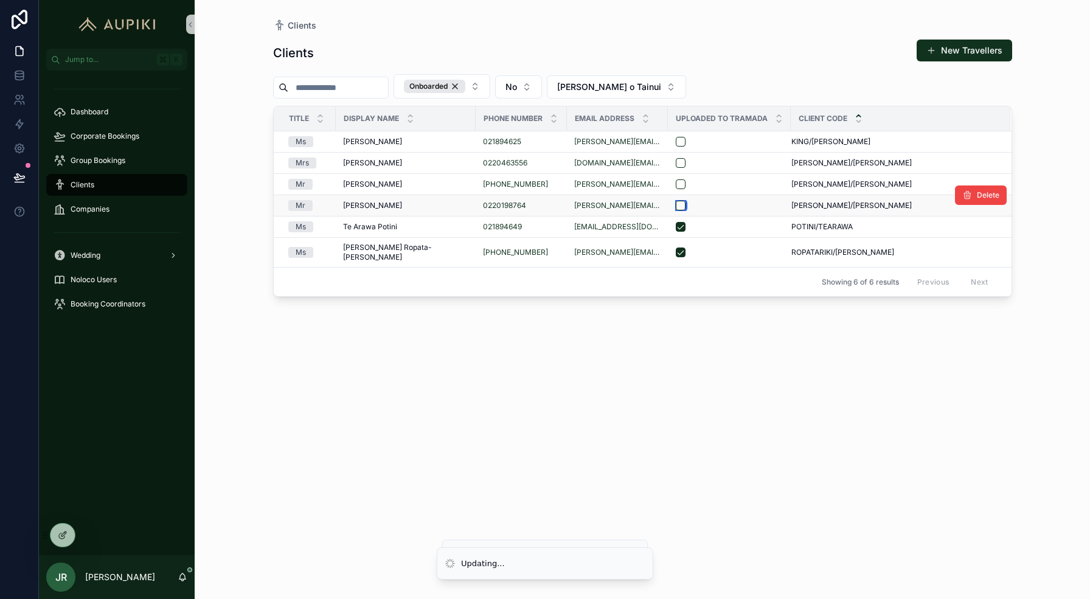
click at [676, 202] on button "scrollable content" at bounding box center [681, 206] width 10 height 10
click at [676, 184] on button "scrollable content" at bounding box center [681, 185] width 10 height 10
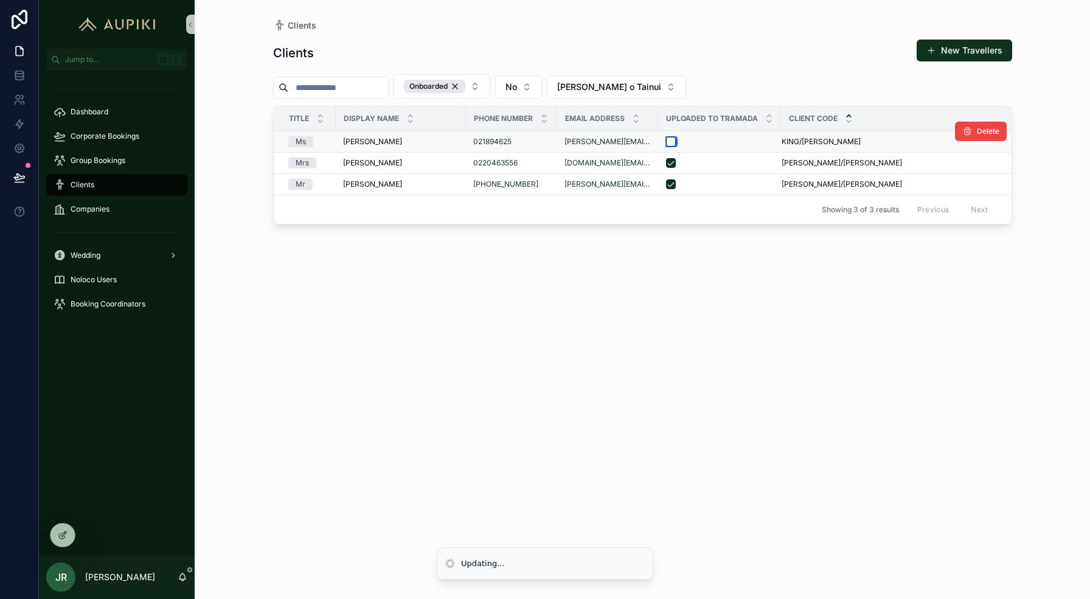
click at [671, 140] on button "scrollable content" at bounding box center [671, 142] width 10 height 10
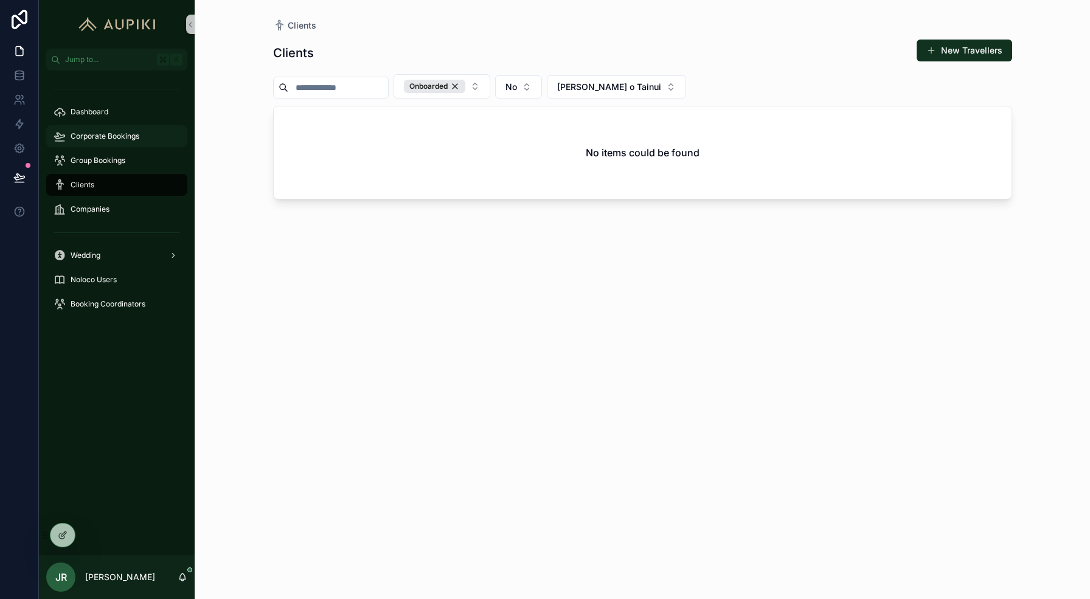
click at [77, 134] on span "Corporate Bookings" at bounding box center [105, 136] width 69 height 10
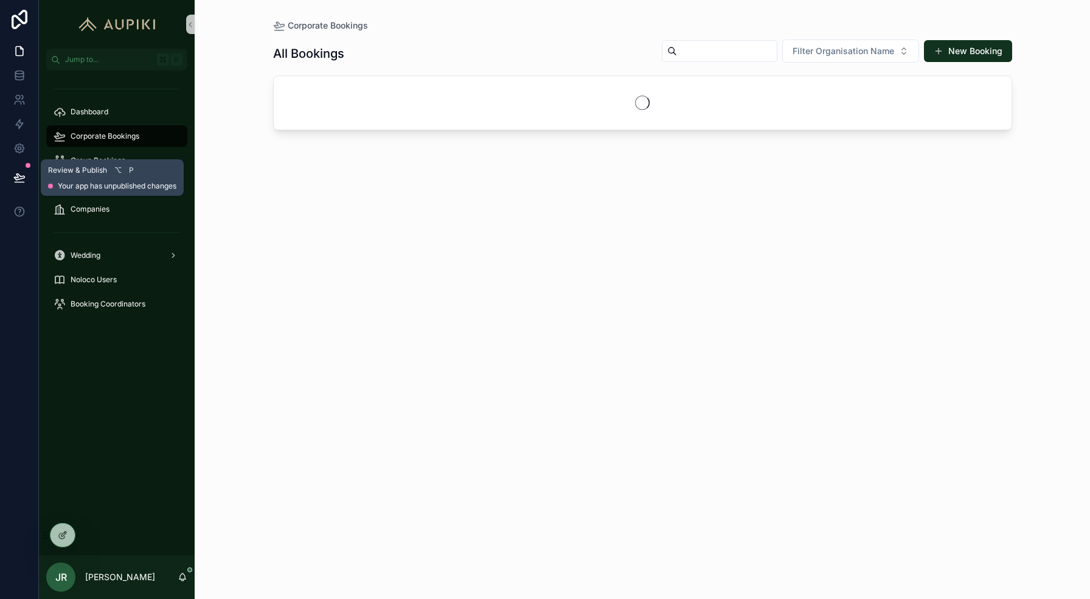
click at [16, 183] on icon at bounding box center [19, 178] width 12 height 12
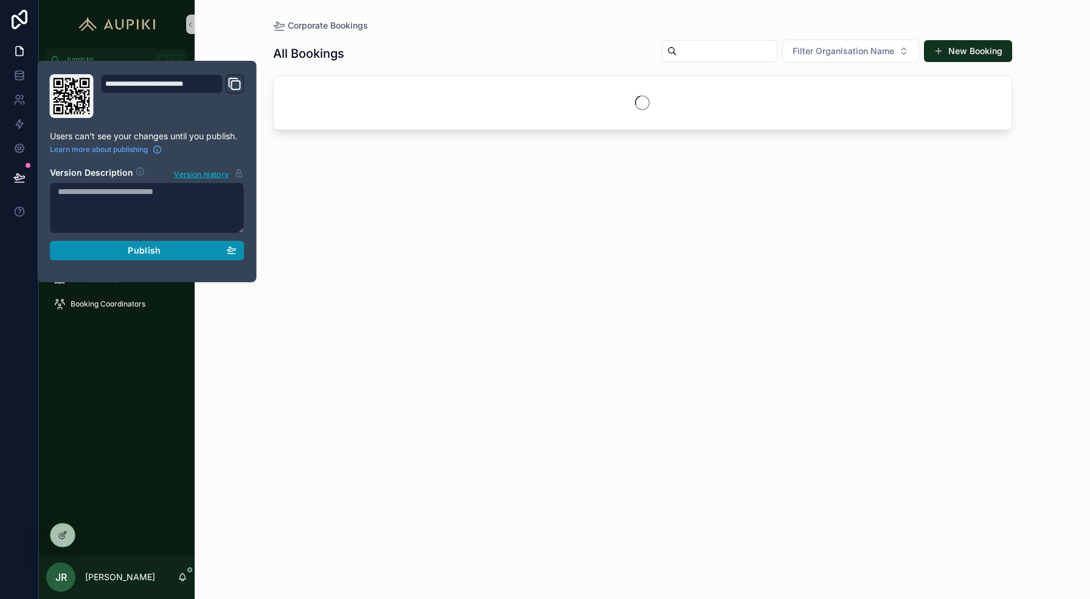
click at [128, 248] on span "Publish" at bounding box center [144, 250] width 33 height 11
